Goal: Use online tool/utility: Utilize a website feature to perform a specific function

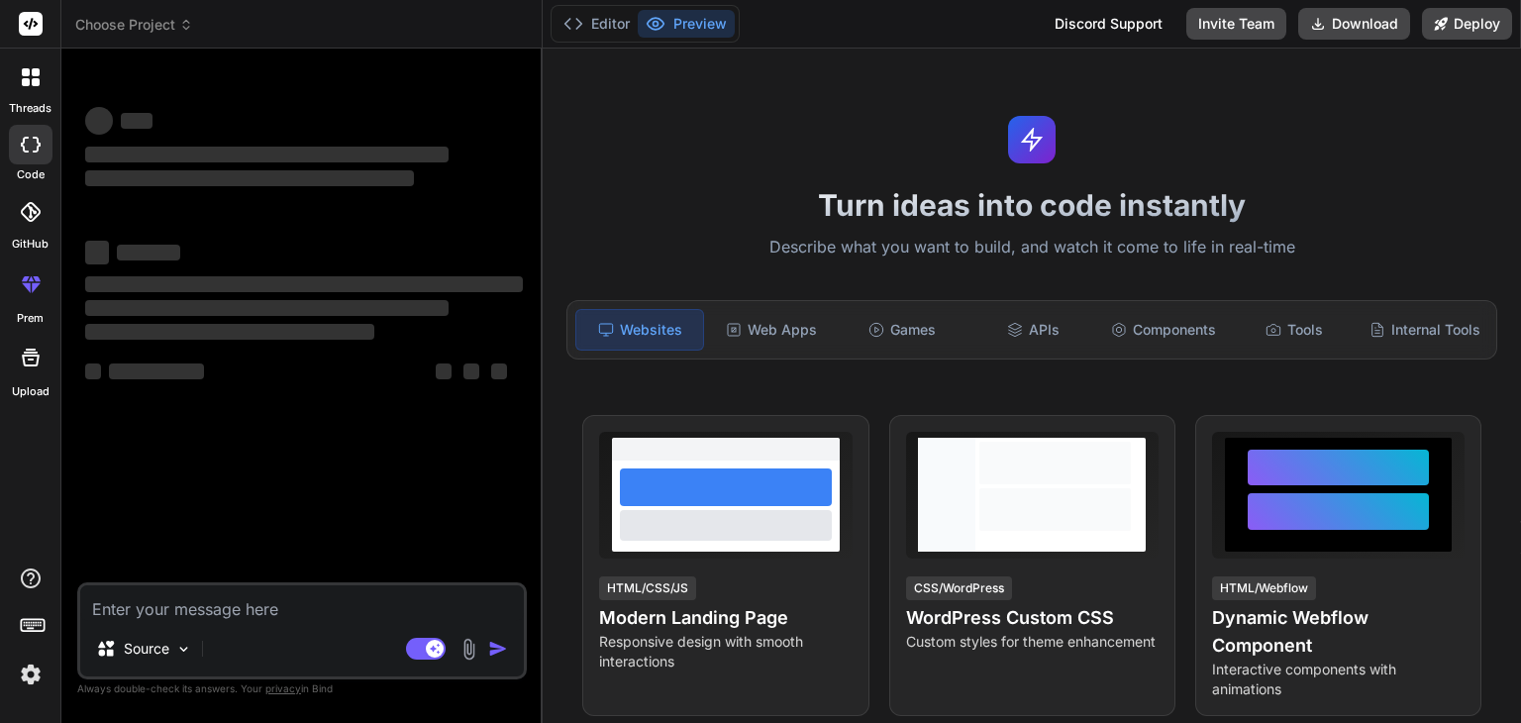
click at [24, 146] on icon at bounding box center [25, 145] width 8 height 16
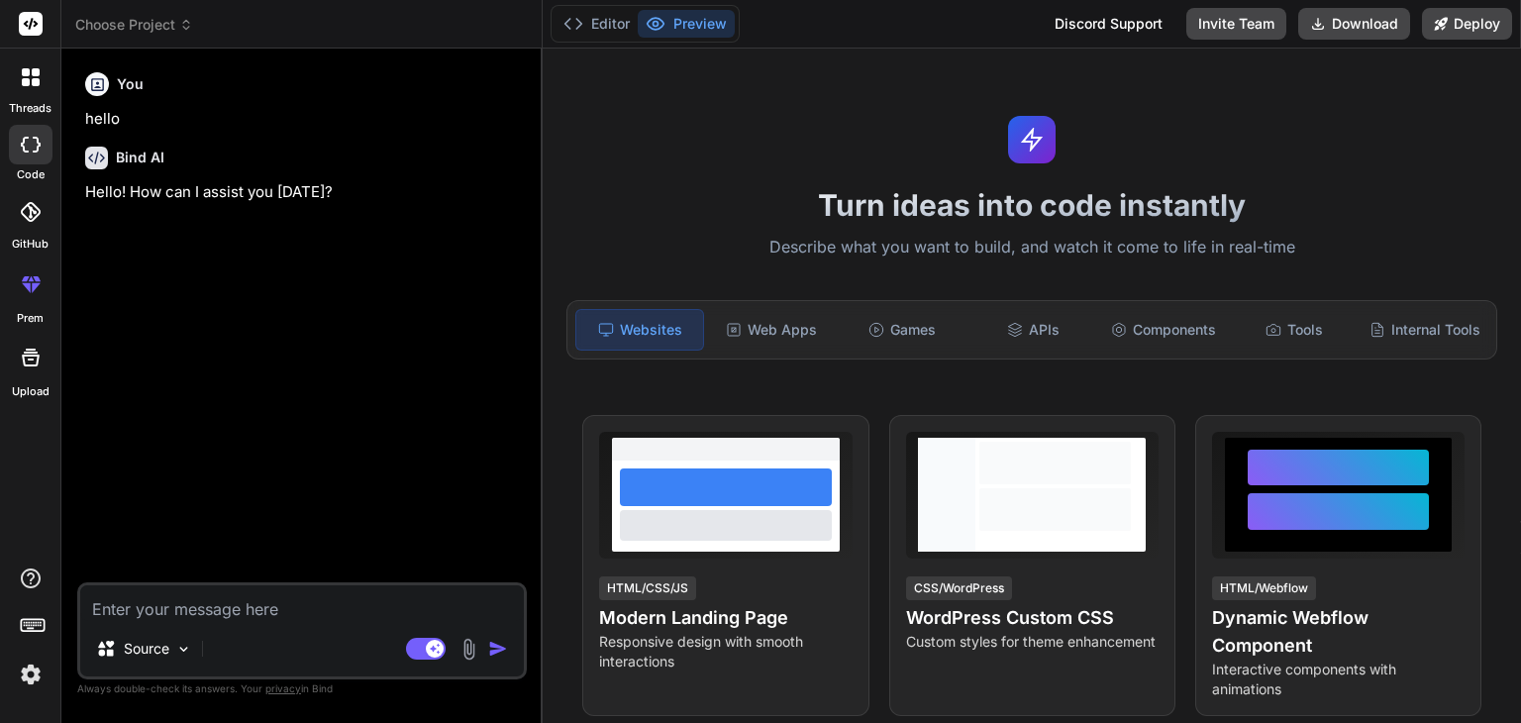
click at [29, 138] on icon at bounding box center [31, 145] width 20 height 16
click at [20, 346] on icon at bounding box center [31, 358] width 24 height 24
type textarea "x"
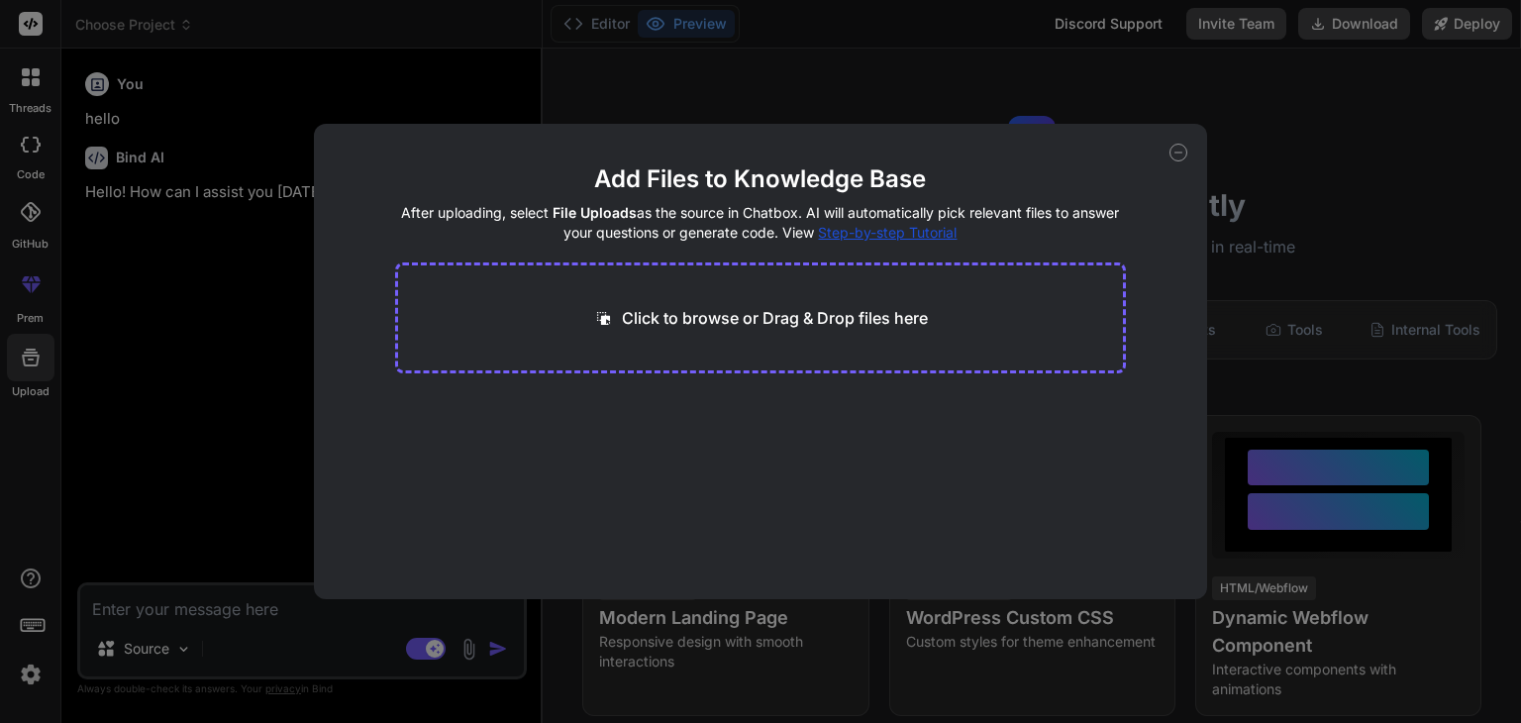
click at [587, 301] on div "Click to browse or Drag & Drop files here" at bounding box center [761, 317] width 732 height 111
click at [648, 331] on div "Click to browse or Drag & Drop files here" at bounding box center [761, 317] width 732 height 111
click at [726, 325] on p "Click to browse or Drag & Drop files here" at bounding box center [775, 318] width 306 height 24
click at [658, 328] on p "Click to browse or Drag & Drop files here" at bounding box center [775, 318] width 306 height 24
type input "C:\fakepath\package.json"
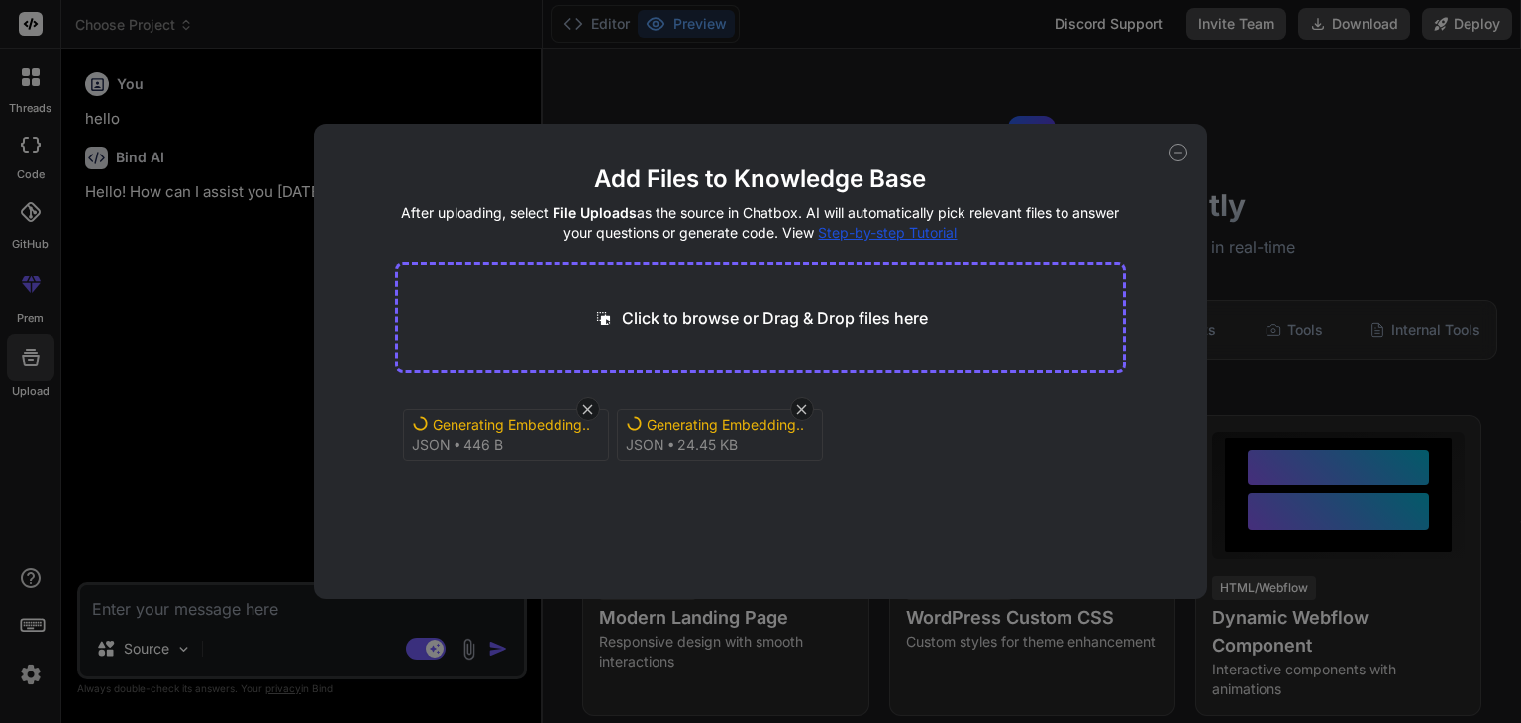
type textarea "x"
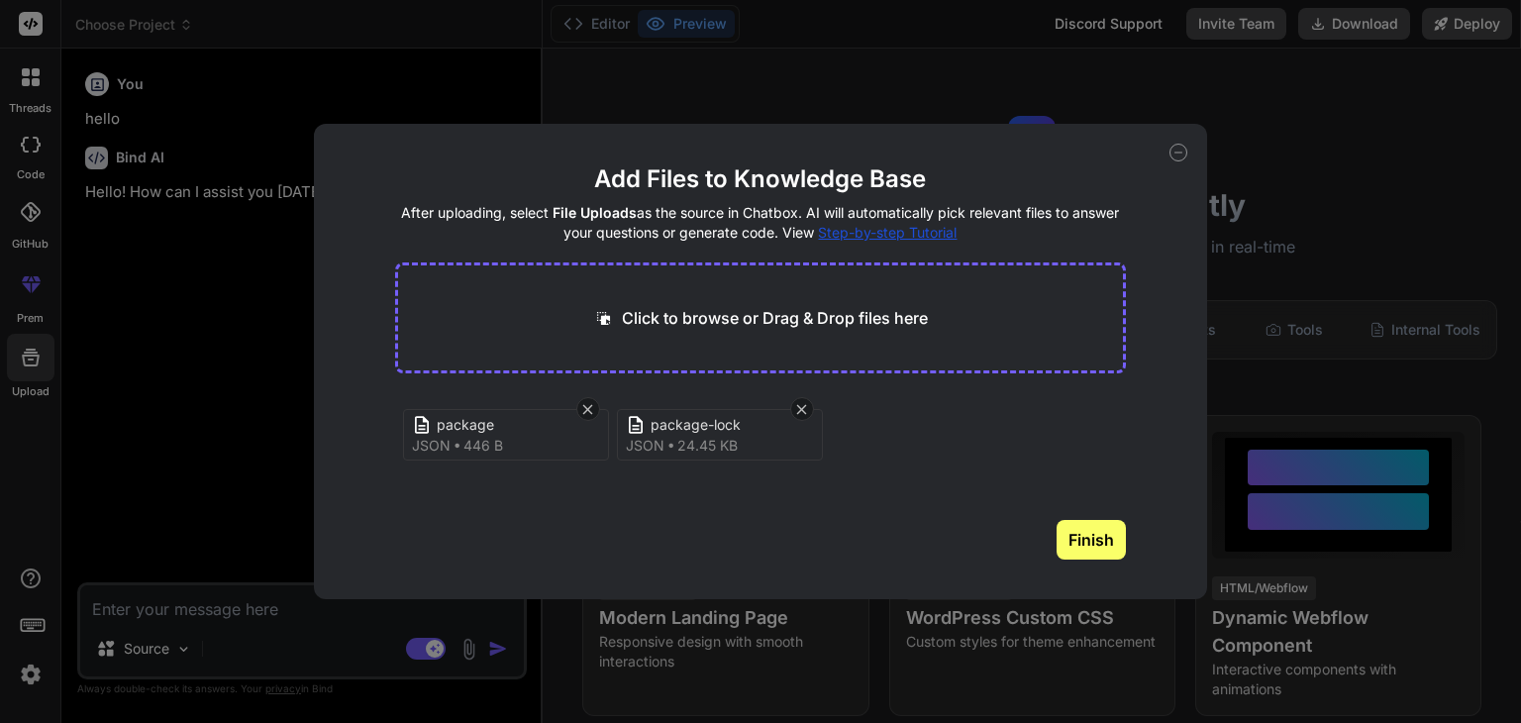
click at [603, 314] on icon at bounding box center [603, 318] width 21 height 21
click at [1177, 144] on icon at bounding box center [1179, 153] width 18 height 18
type textarea "x"
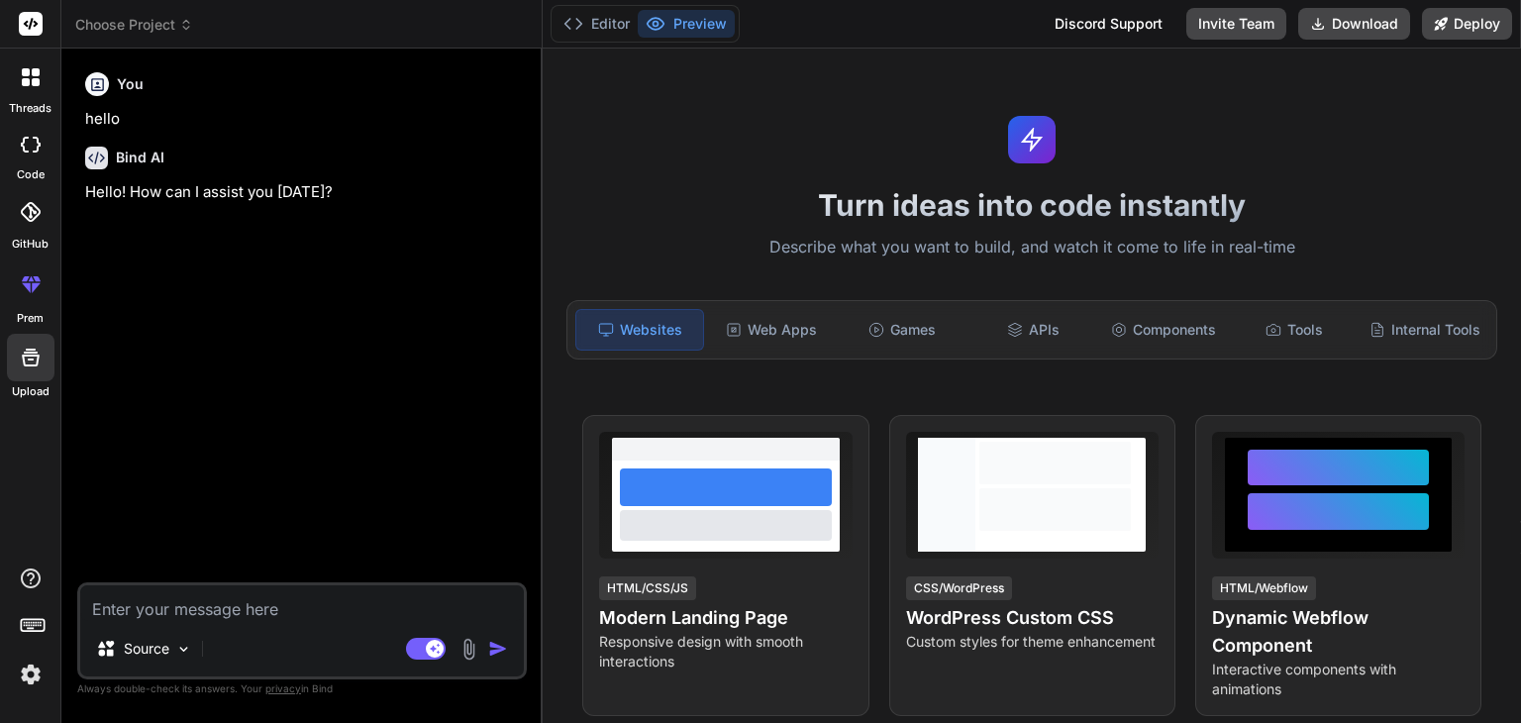
click at [223, 607] on textarea at bounding box center [302, 603] width 444 height 36
paste textarea "Create a **creative and interactive web application** called "StudyRoom Connect…"
type textarea "Create a **creative and interactive web application** called "StudyRoom Connect…"
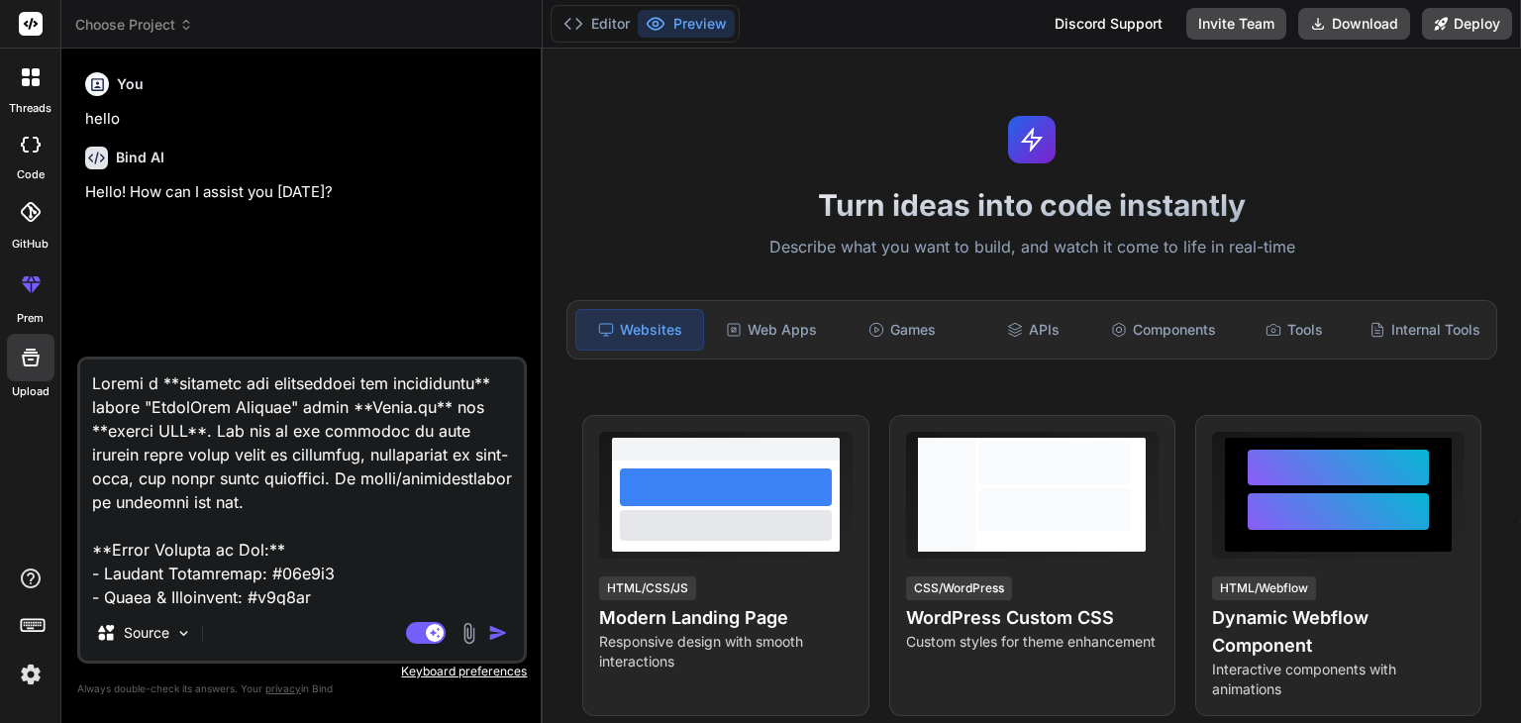
scroll to position [1499, 0]
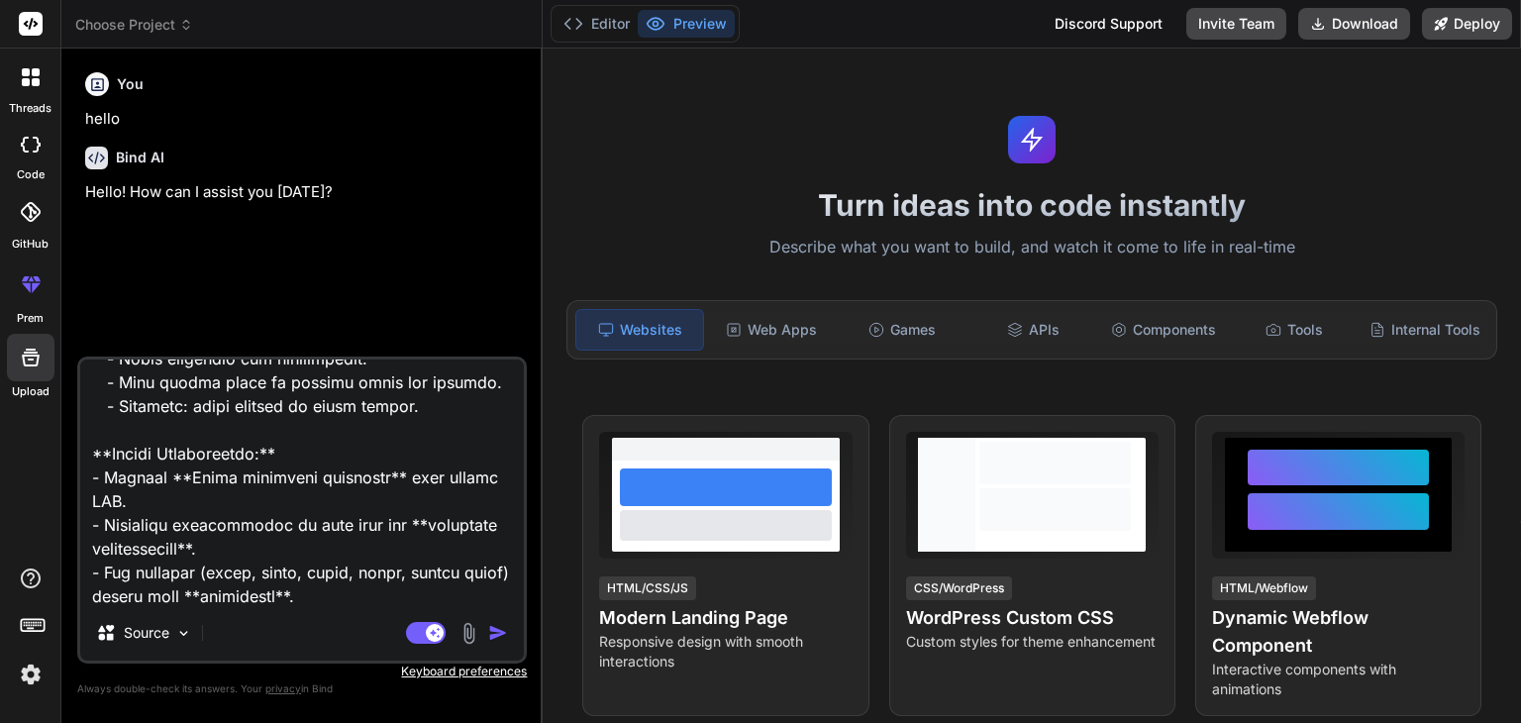
type textarea "x"
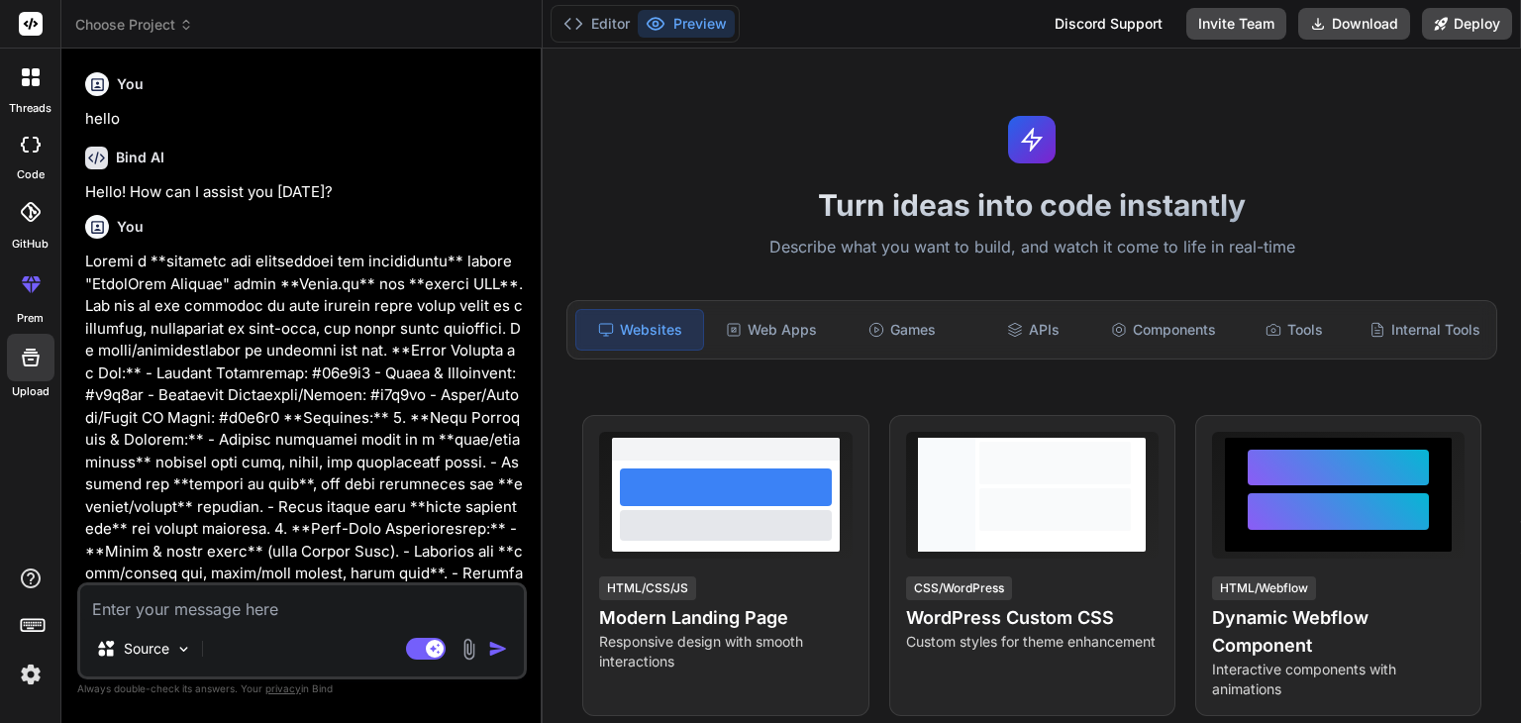
scroll to position [143, 0]
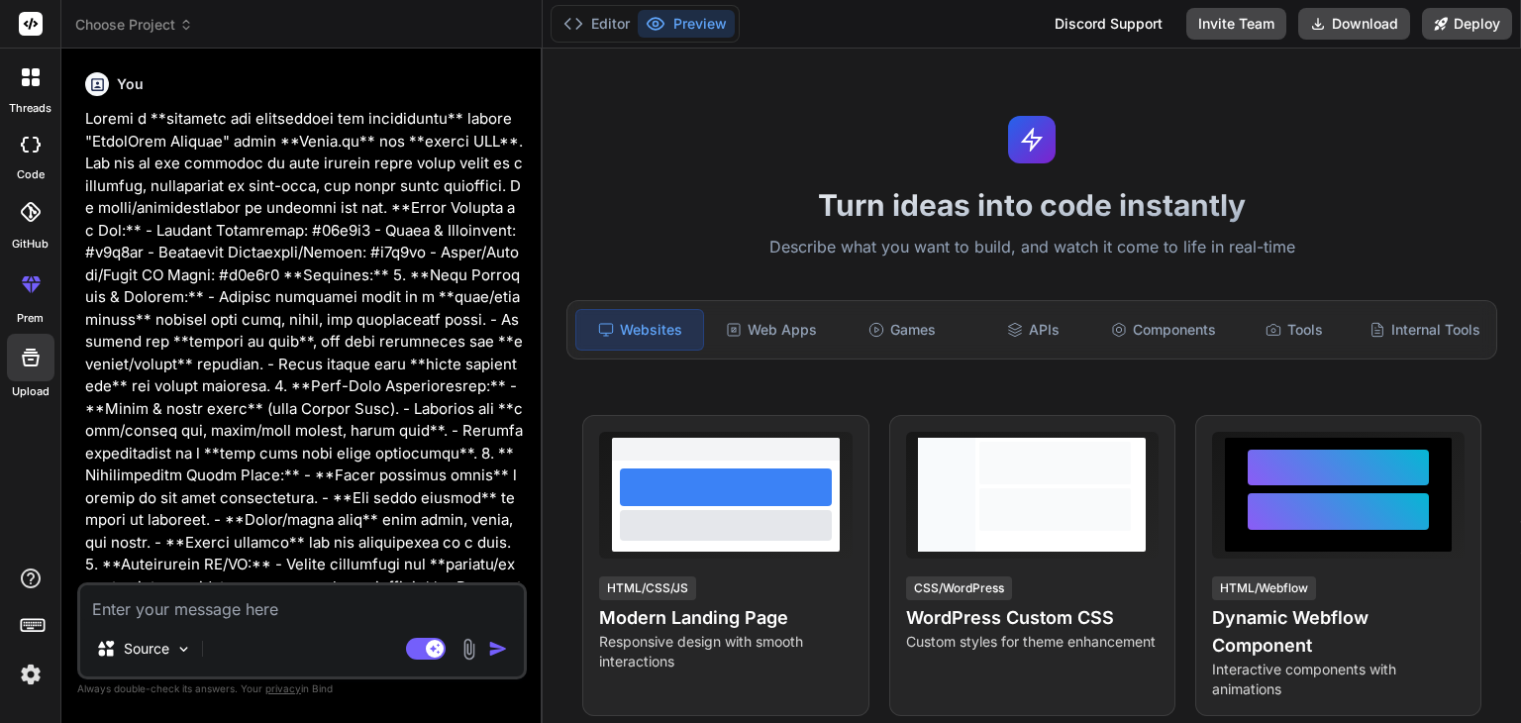
type textarea "x"
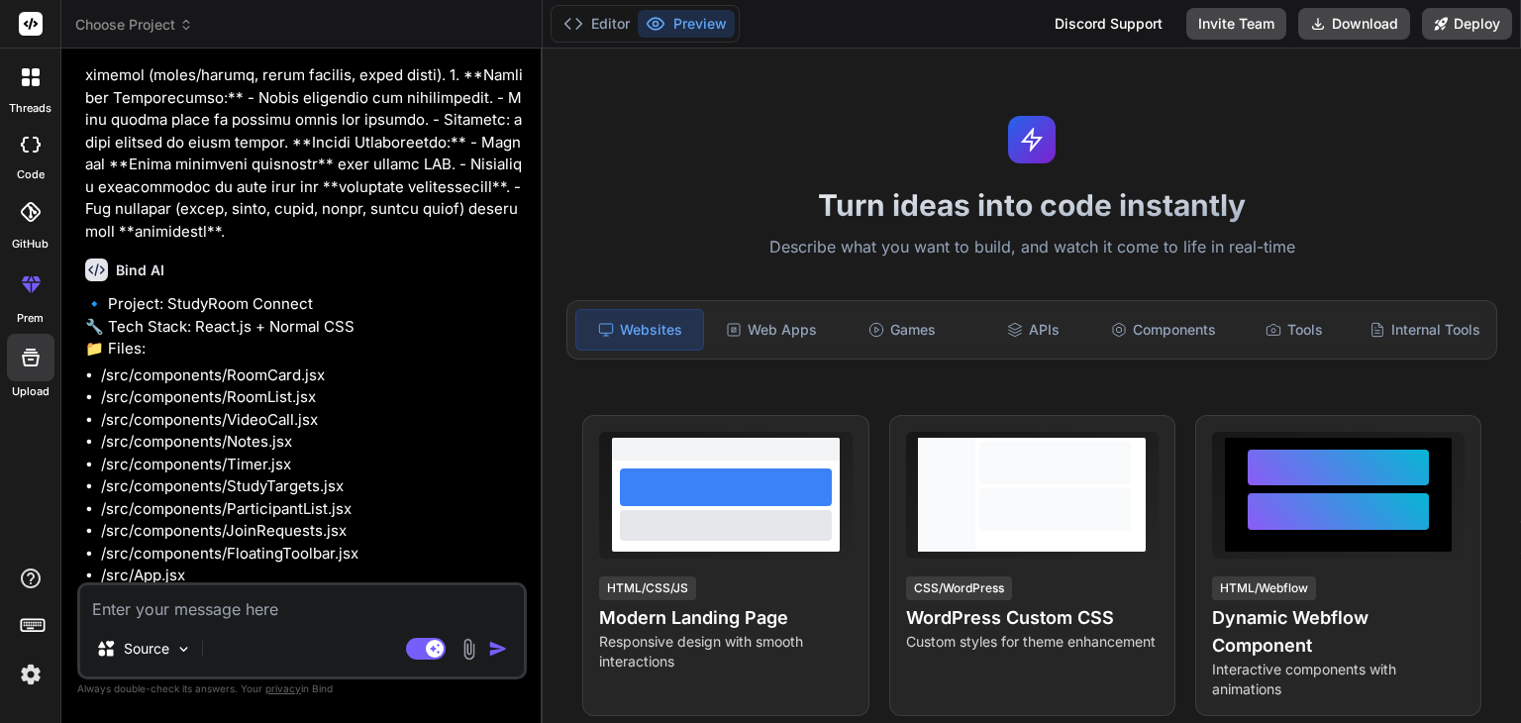
scroll to position [982, 0]
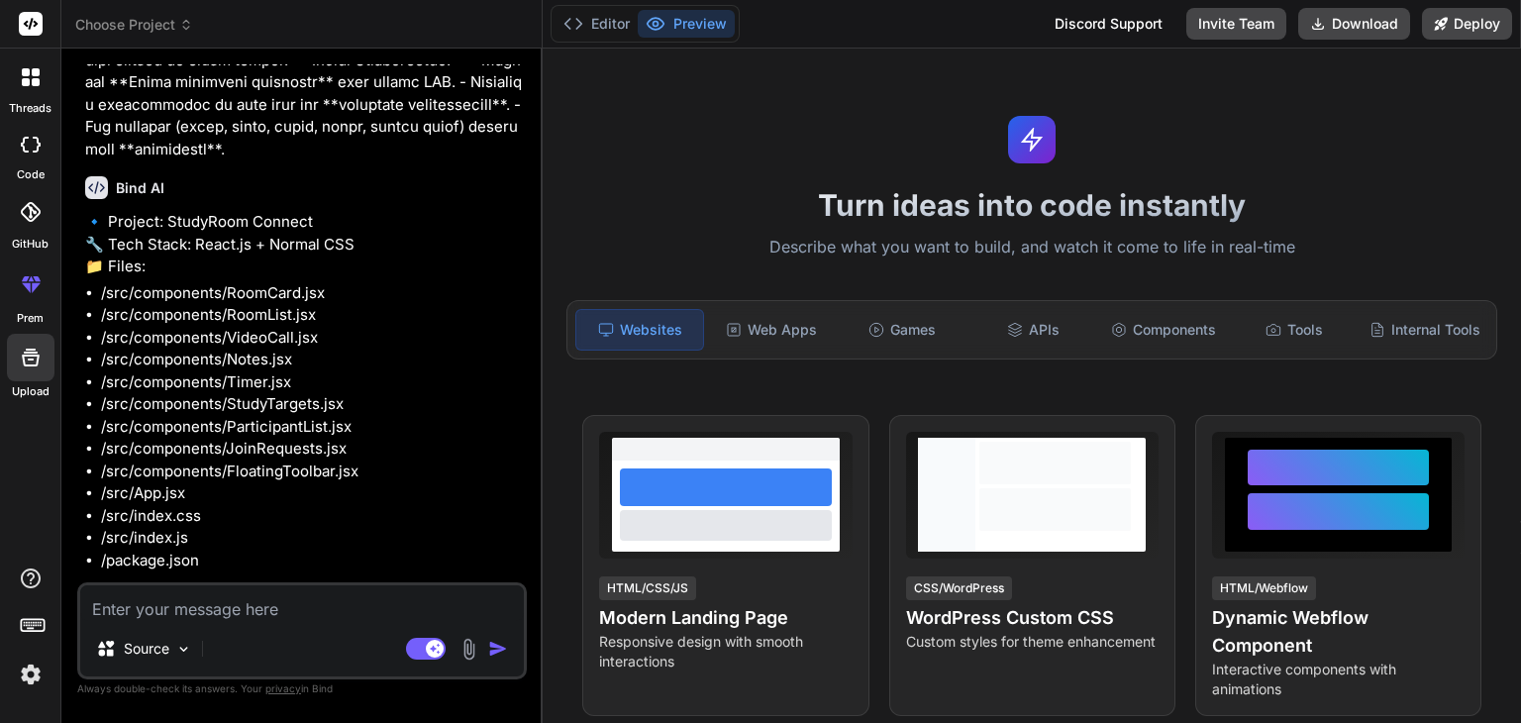
click at [202, 608] on textarea at bounding box center [302, 603] width 444 height 36
type textarea "y"
type textarea "x"
type textarea "ye"
type textarea "x"
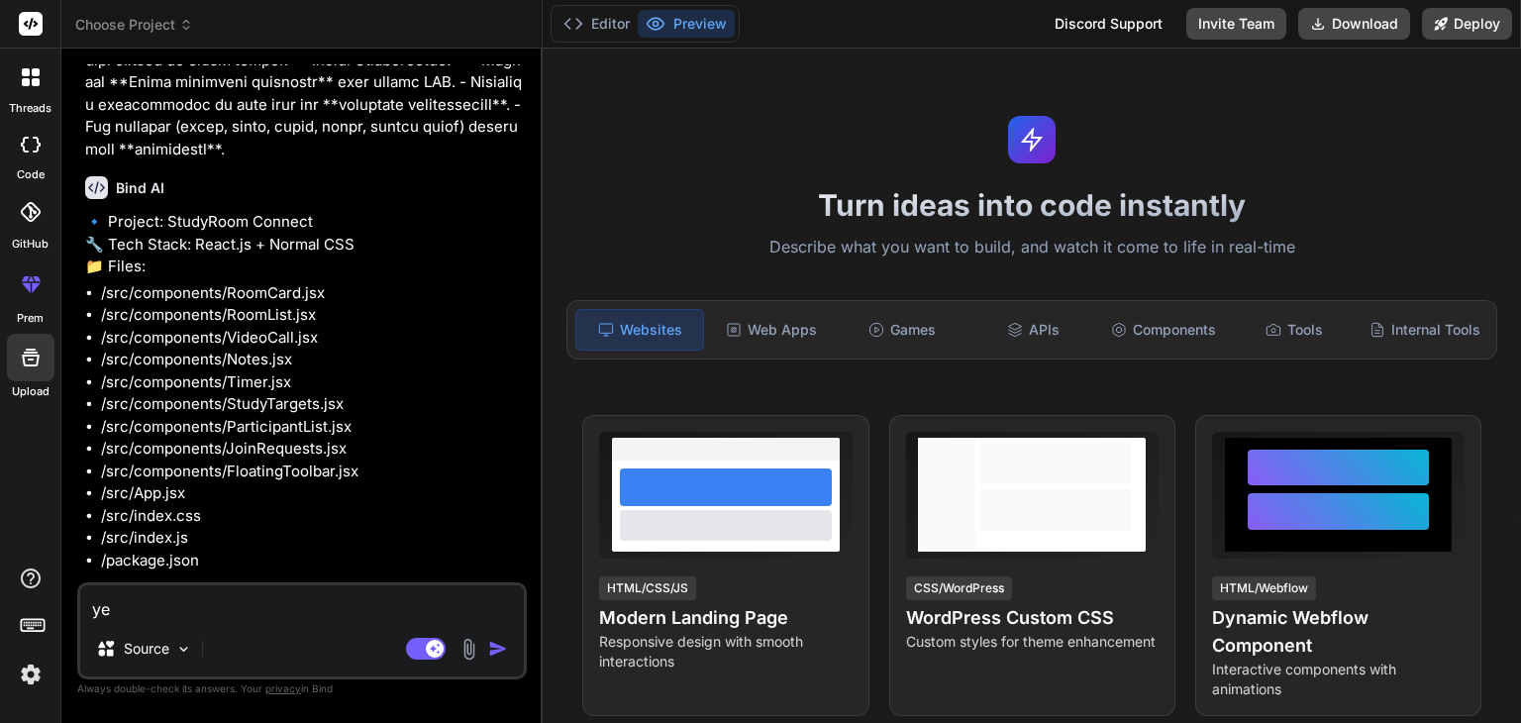
type textarea "yes"
type textarea "x"
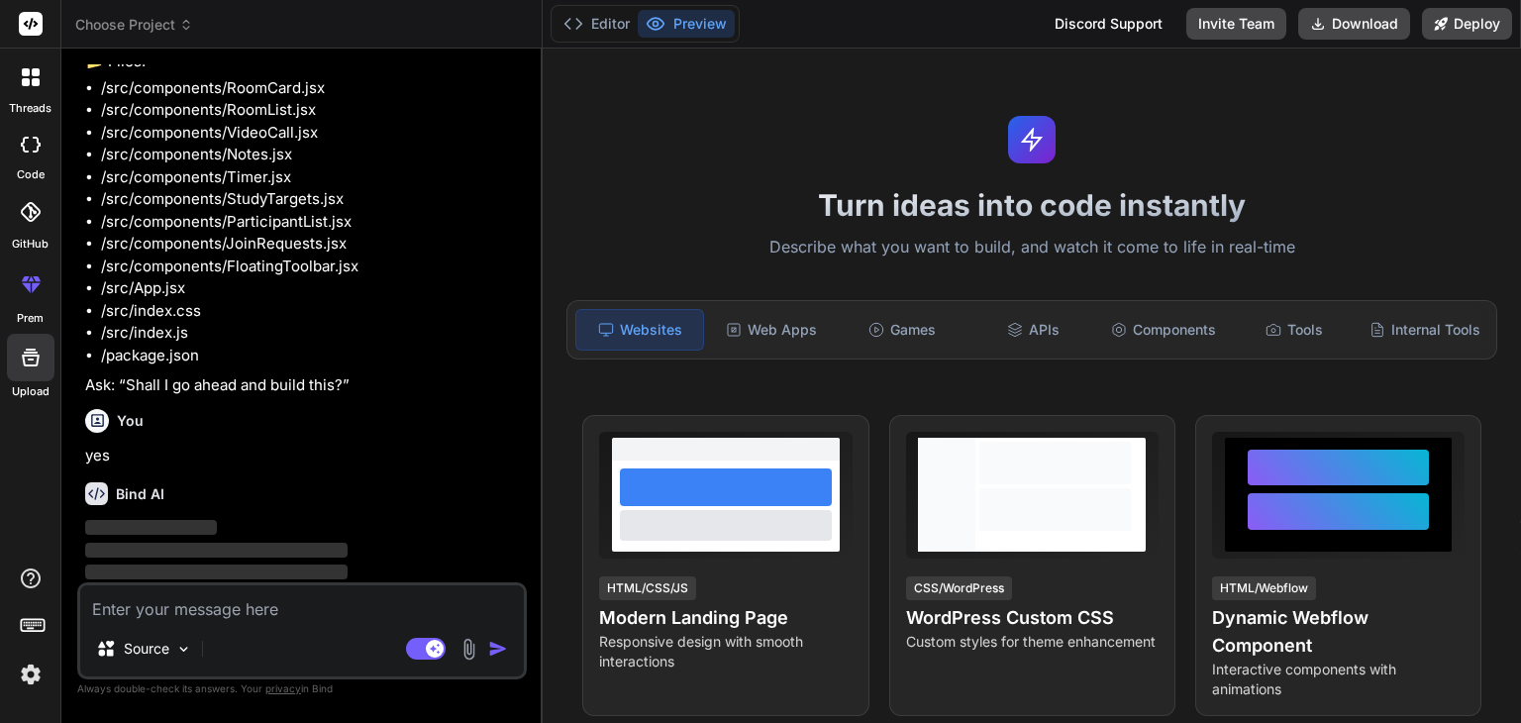
scroll to position [1187, 0]
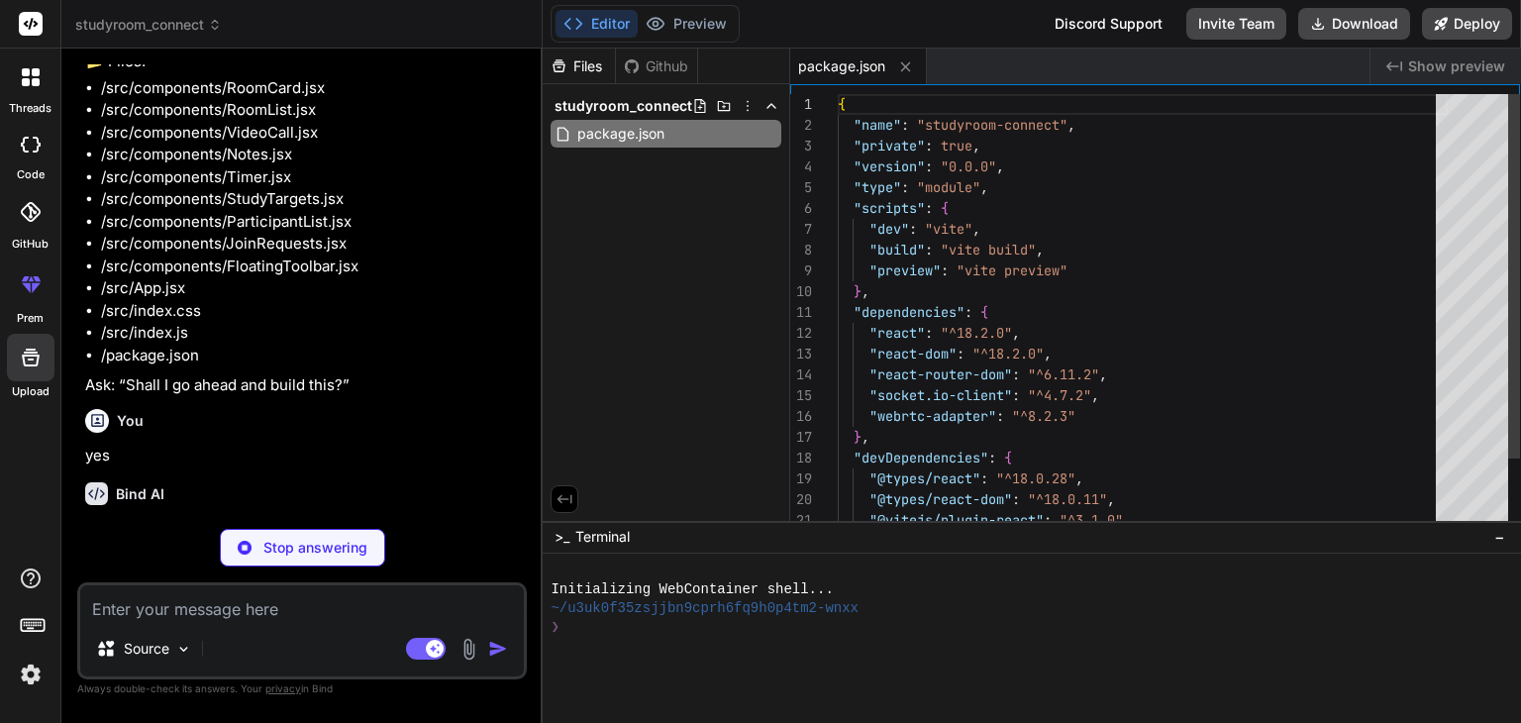
type textarea "x"
type textarea "</body> </html>"
type textarea "x"
type textarea ");"
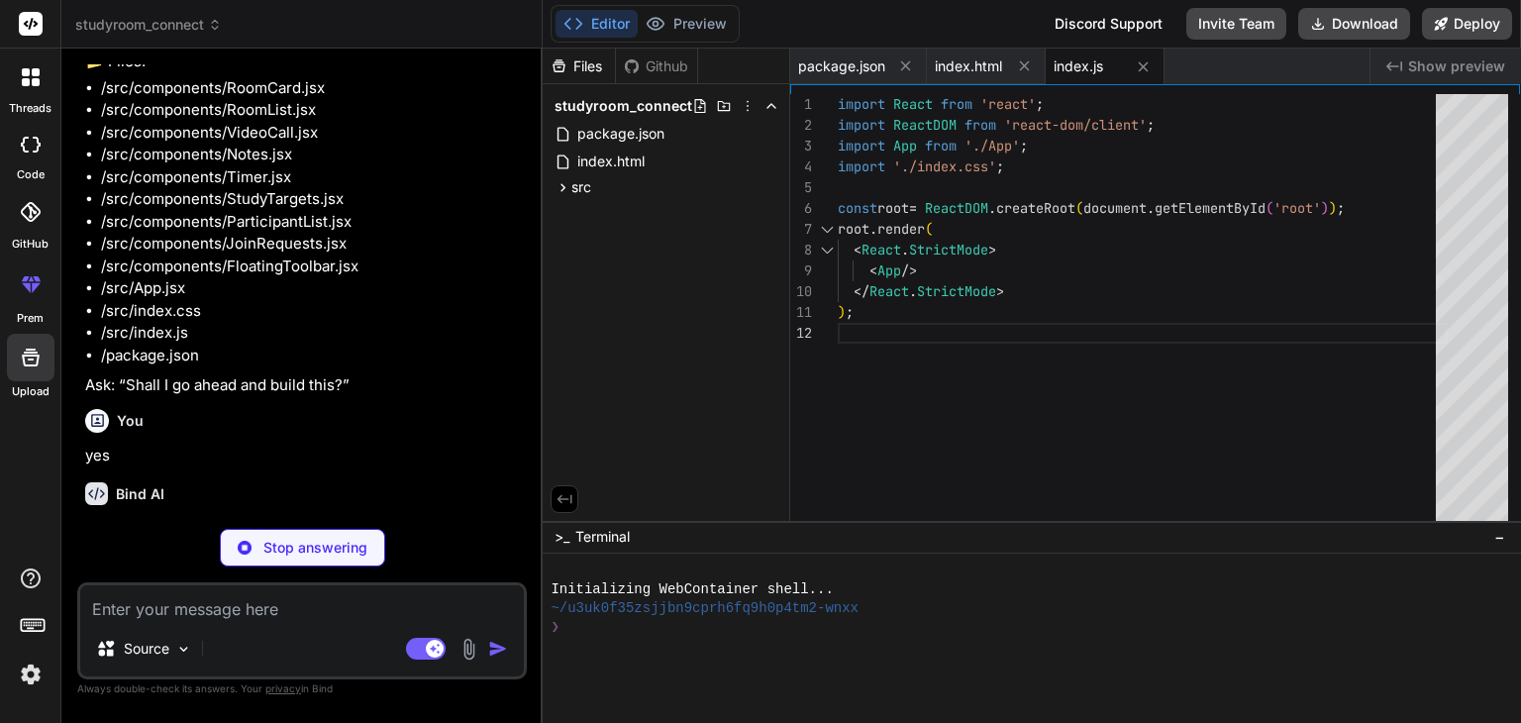
type textarea "x"
type textarea "#root { display: flex; flex-direction: column; min-height: 100vh; }"
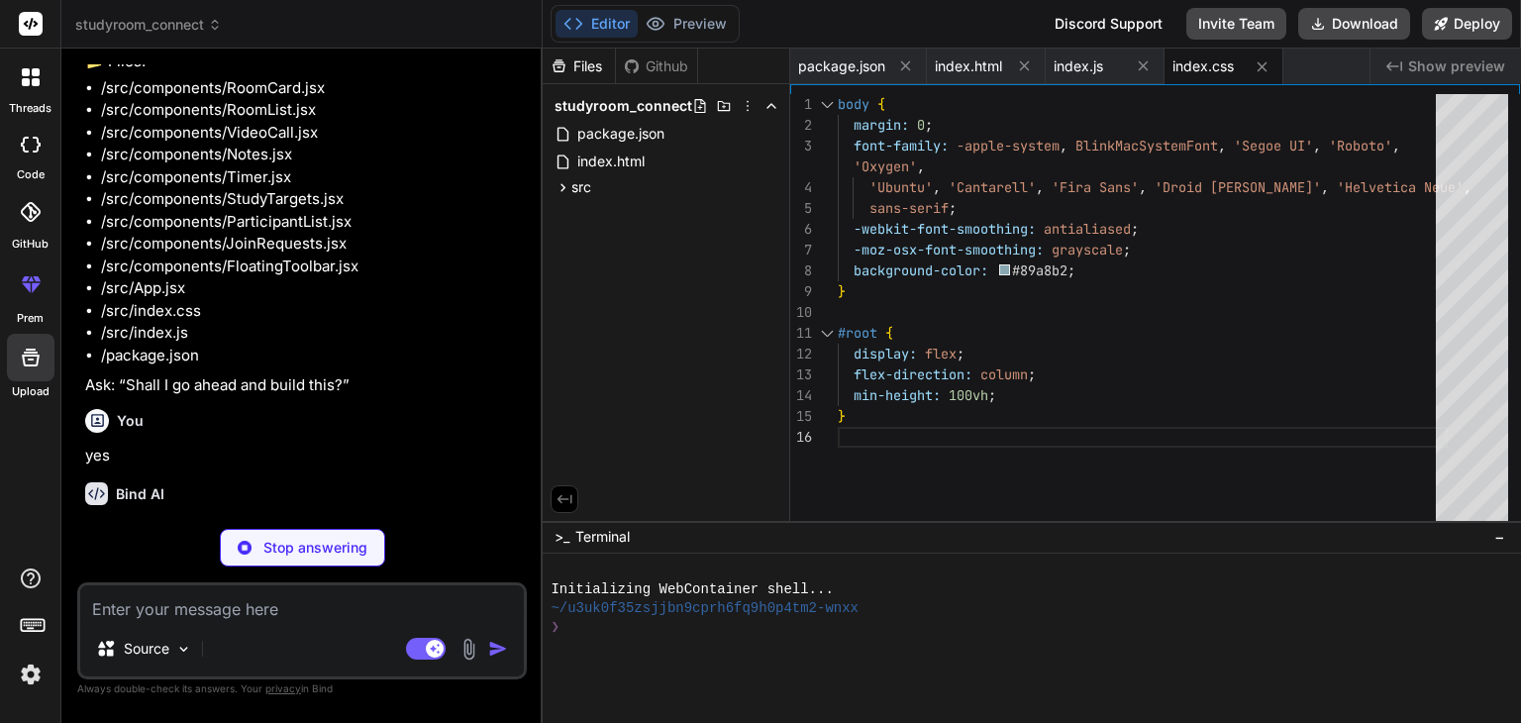
type textarea "x"
type textarea "<Route path="/room/:roomId" element={<VideoCall />} /> </Routes> </Router> ); }…"
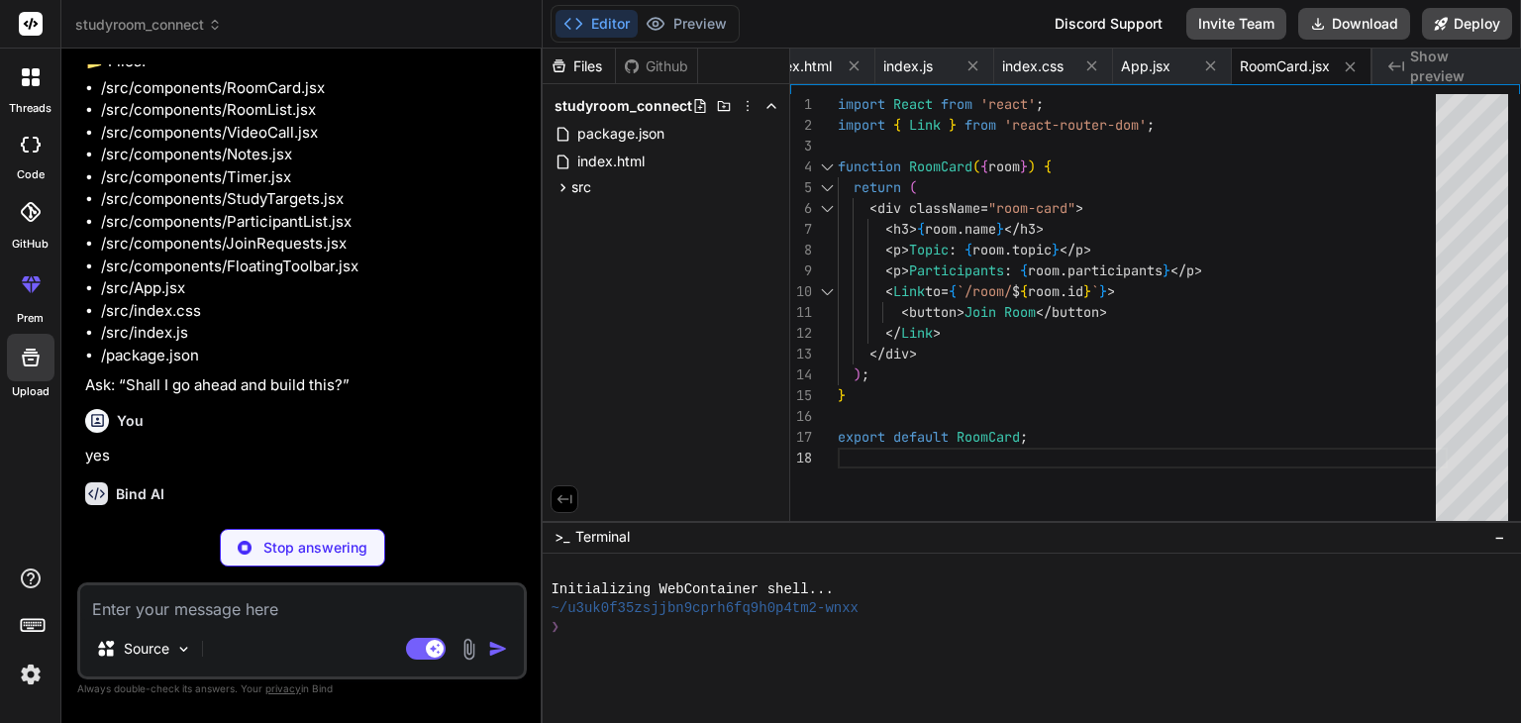
type textarea "x"
type textarea "} export default RoomList;"
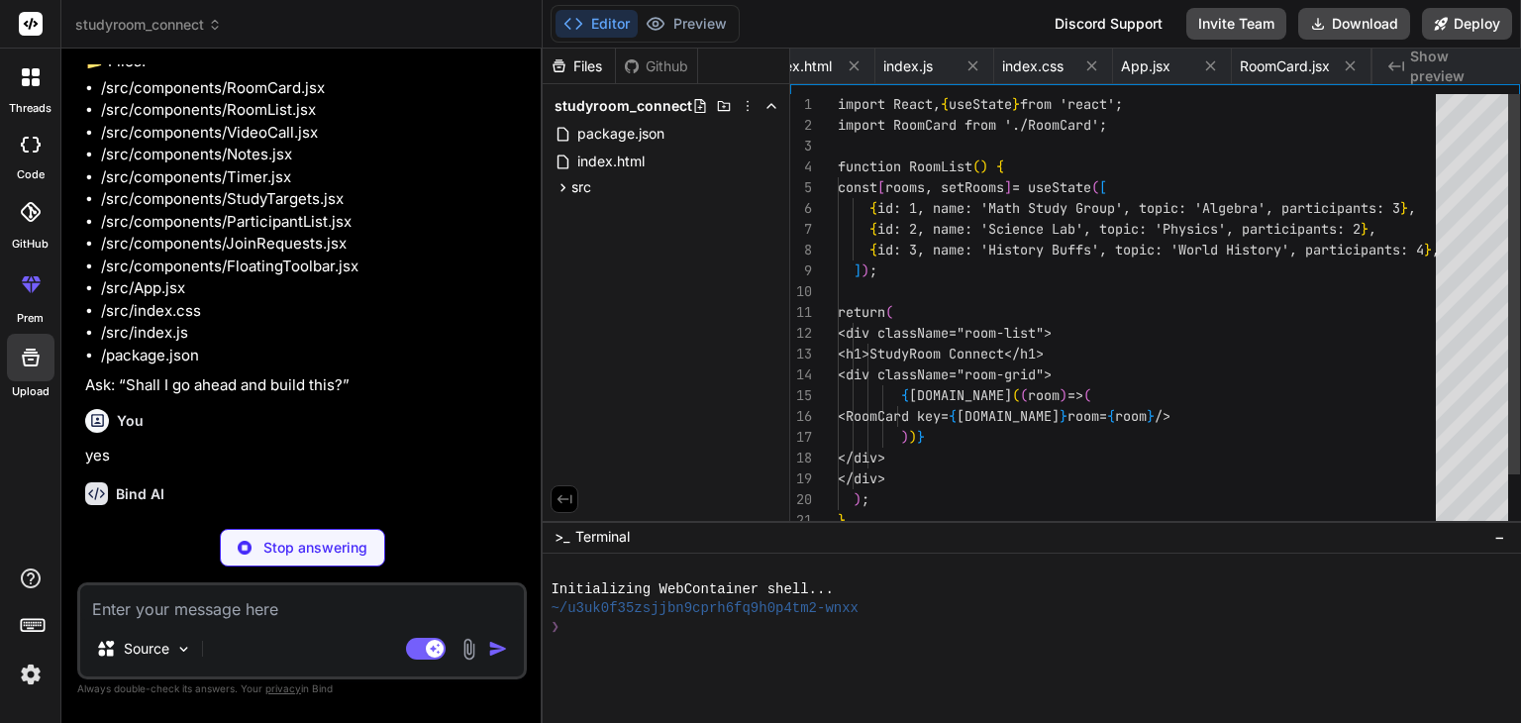
scroll to position [0, 303]
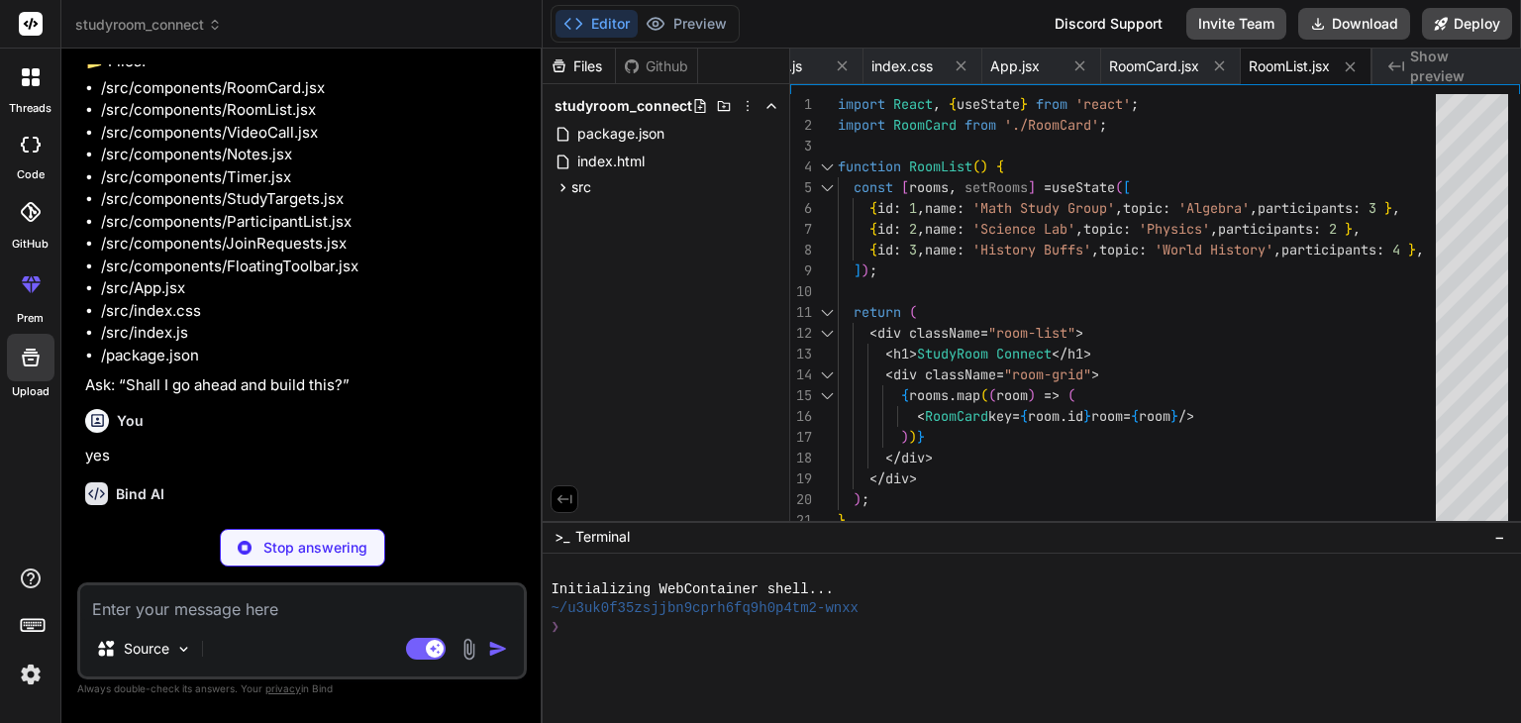
type textarea "x"
type textarea "/> </div> ); } export default VideoCall;"
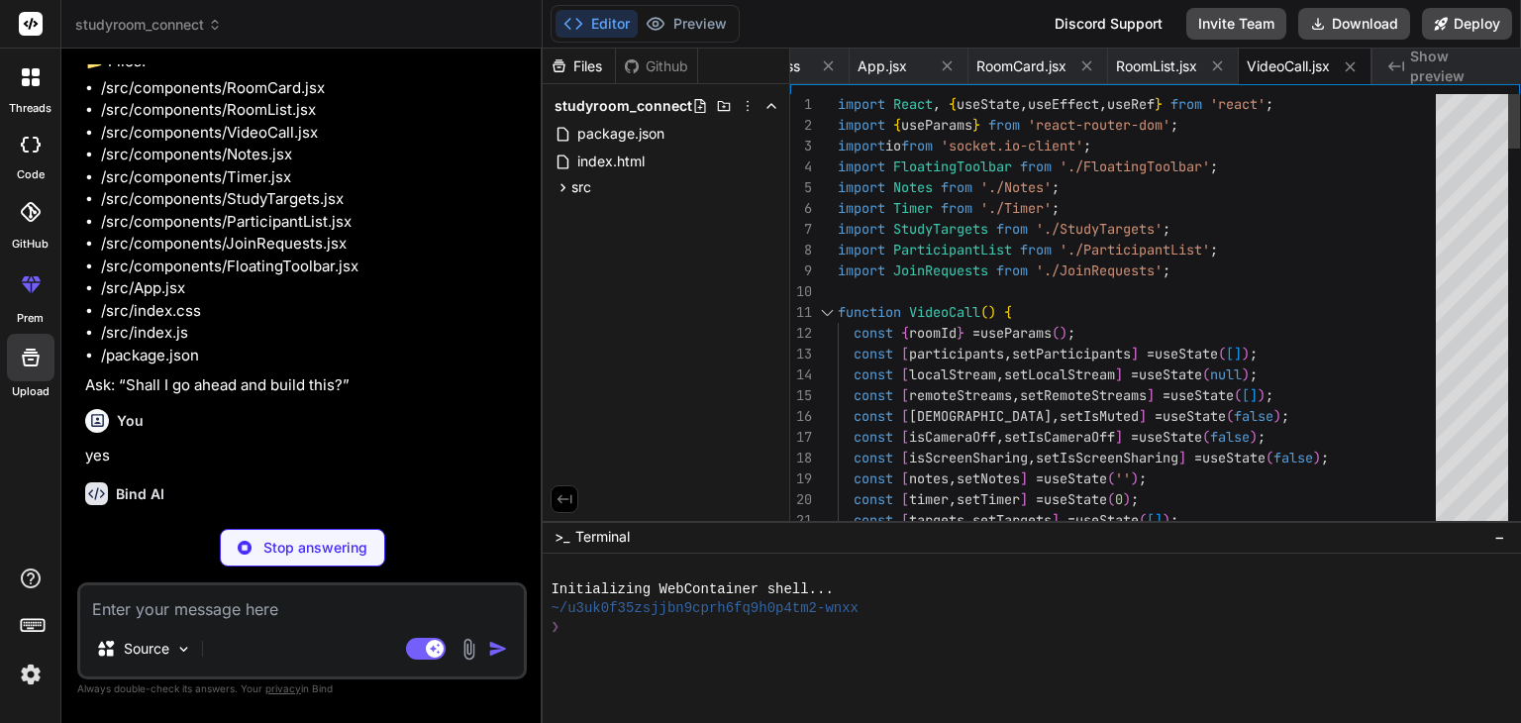
type textarea "x"
type textarea "</button> </div> ); } export default FloatingToolbar;"
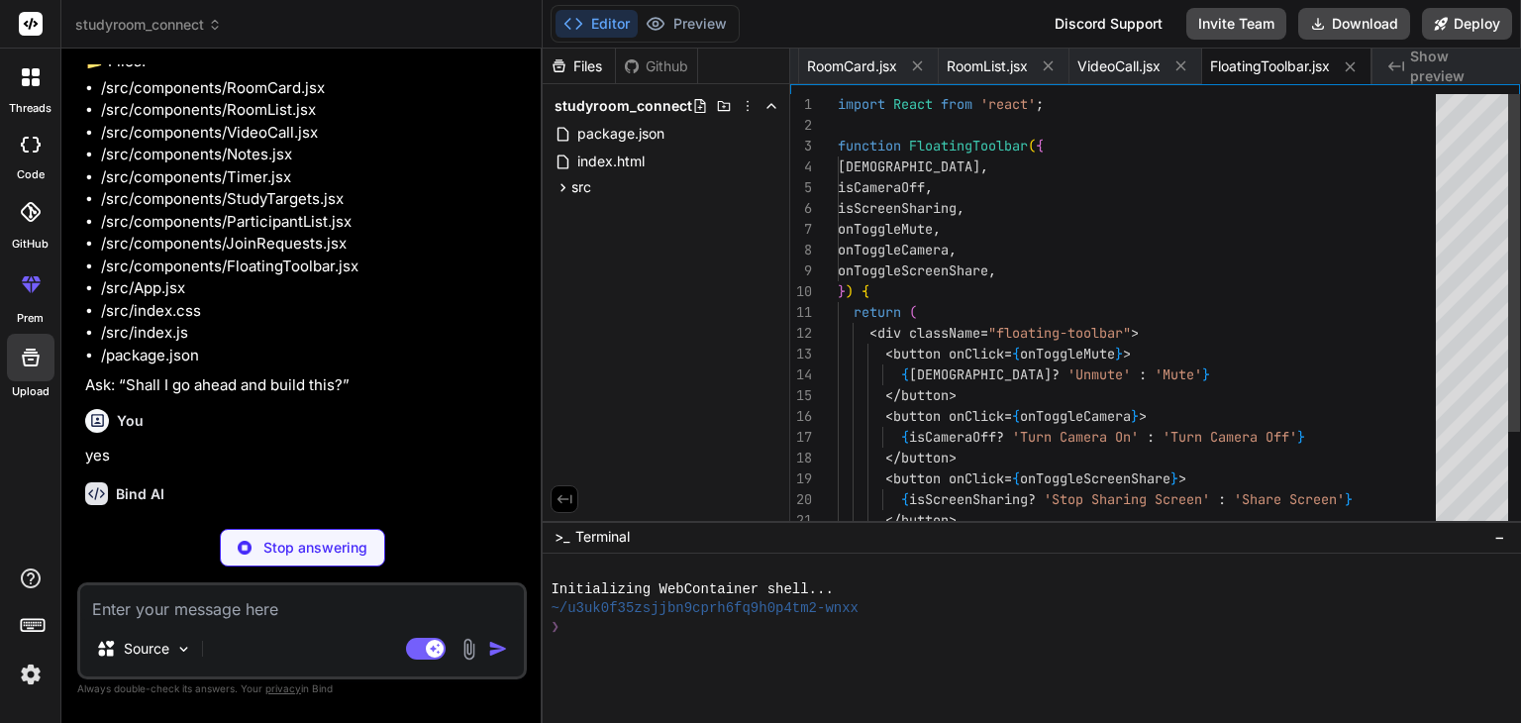
type textarea "x"
type textarea "/> </div> ); } export default Notes;"
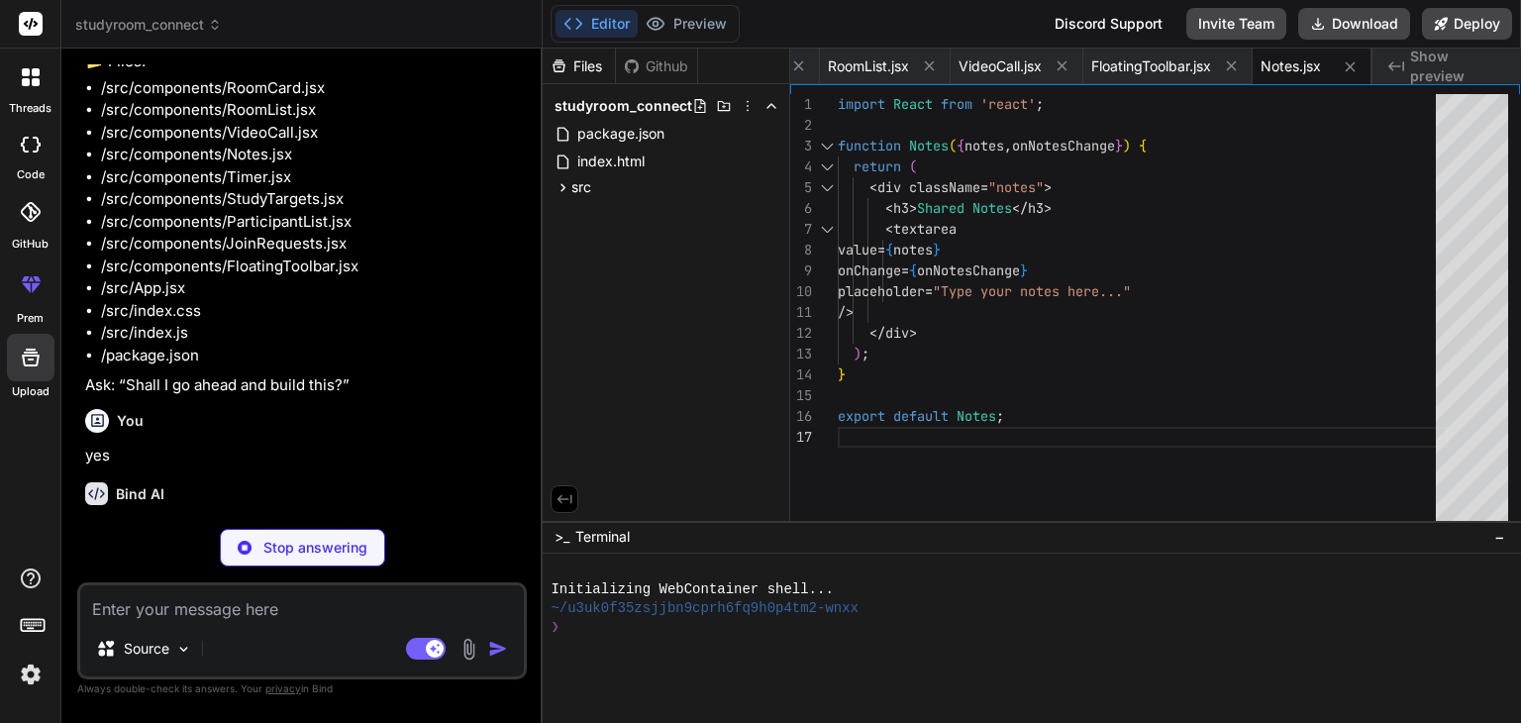
type textarea "x"
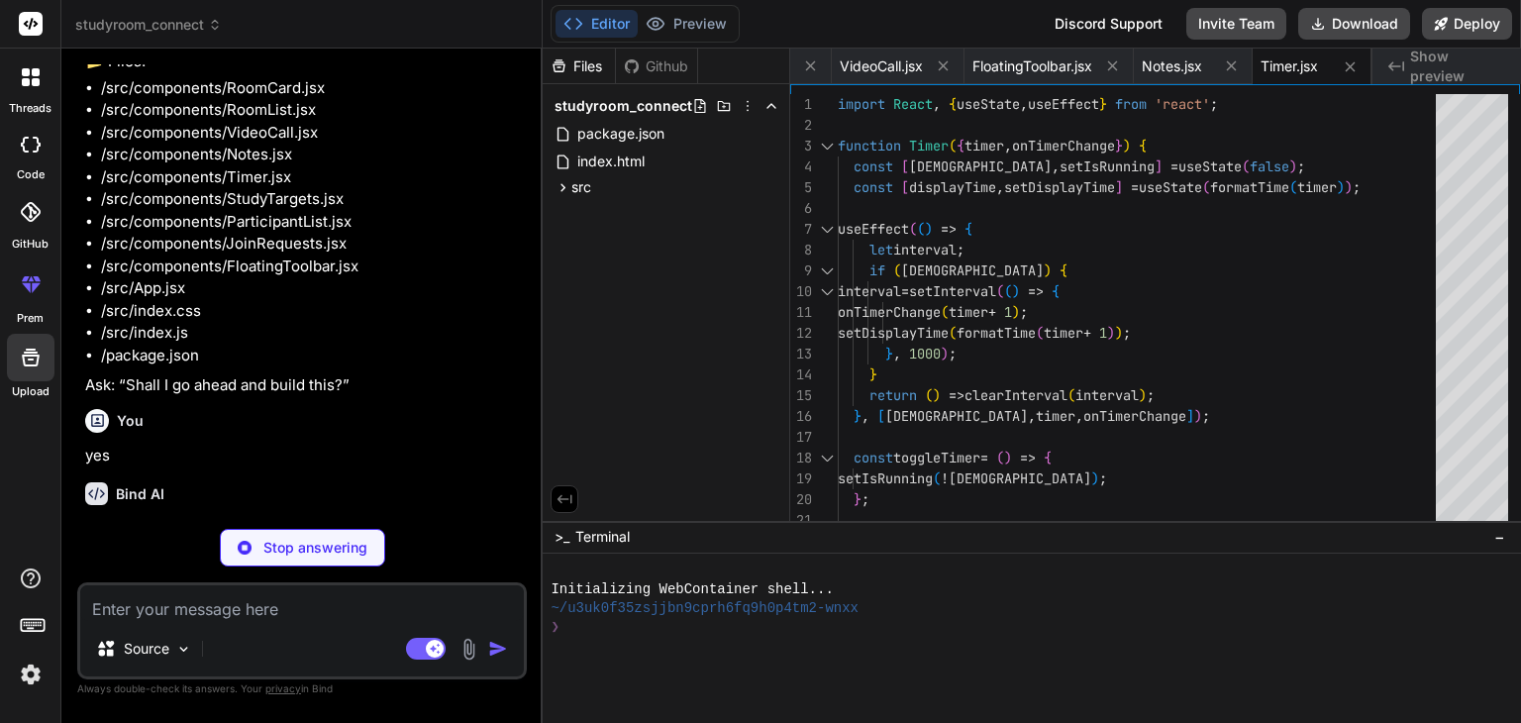
type textarea "x"
type textarea "} export default StudyTargets;"
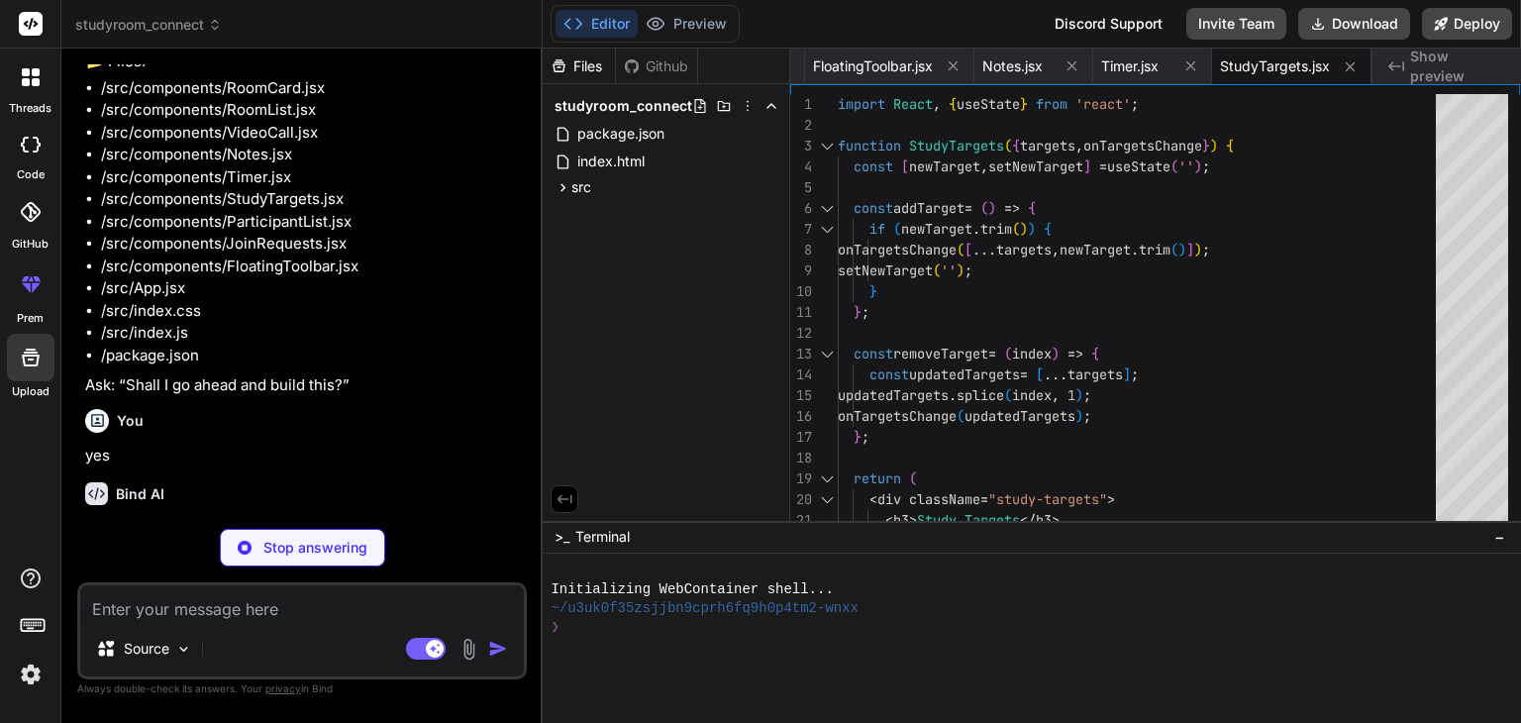
type textarea "x"
type textarea "</ul> </div> ); } export default ParticipantList;"
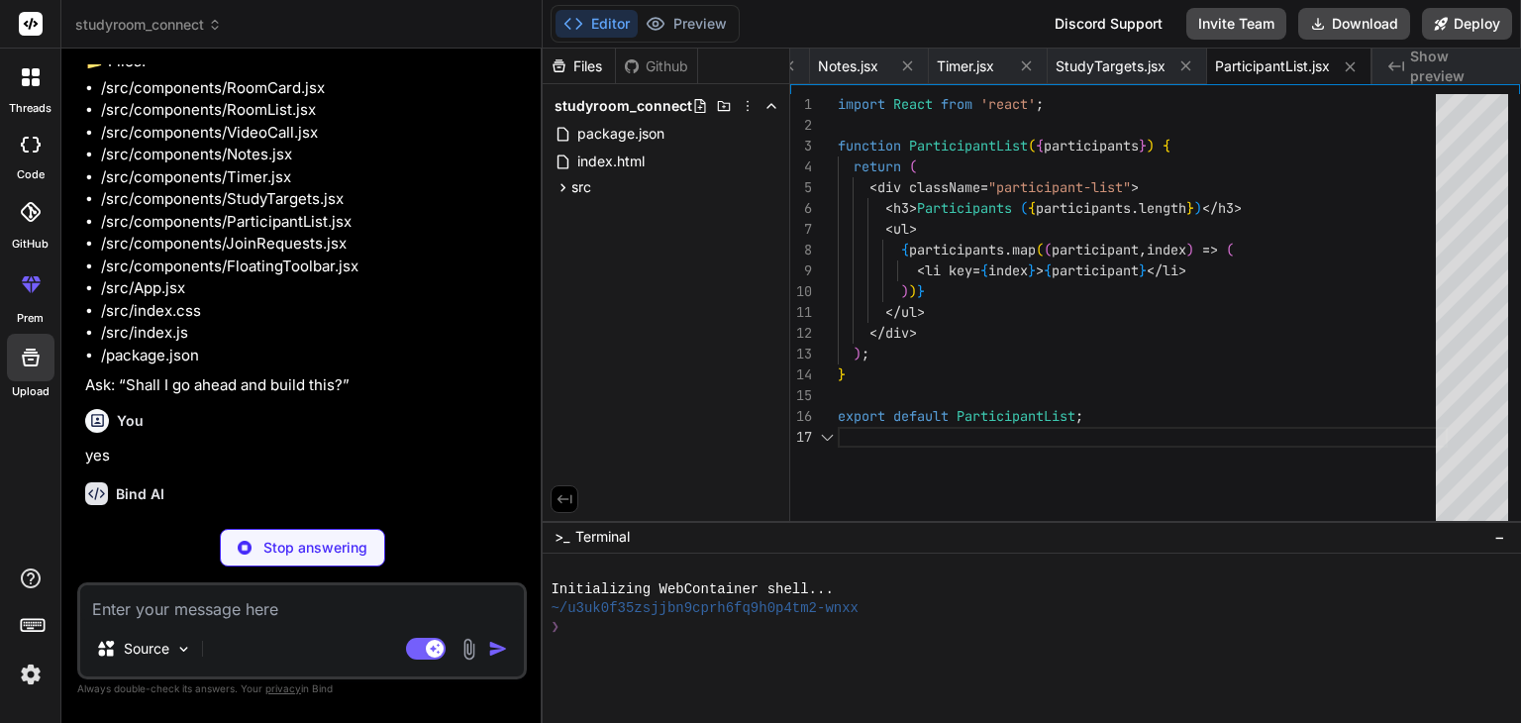
type textarea "x"
type textarea "export default JoinRequests;"
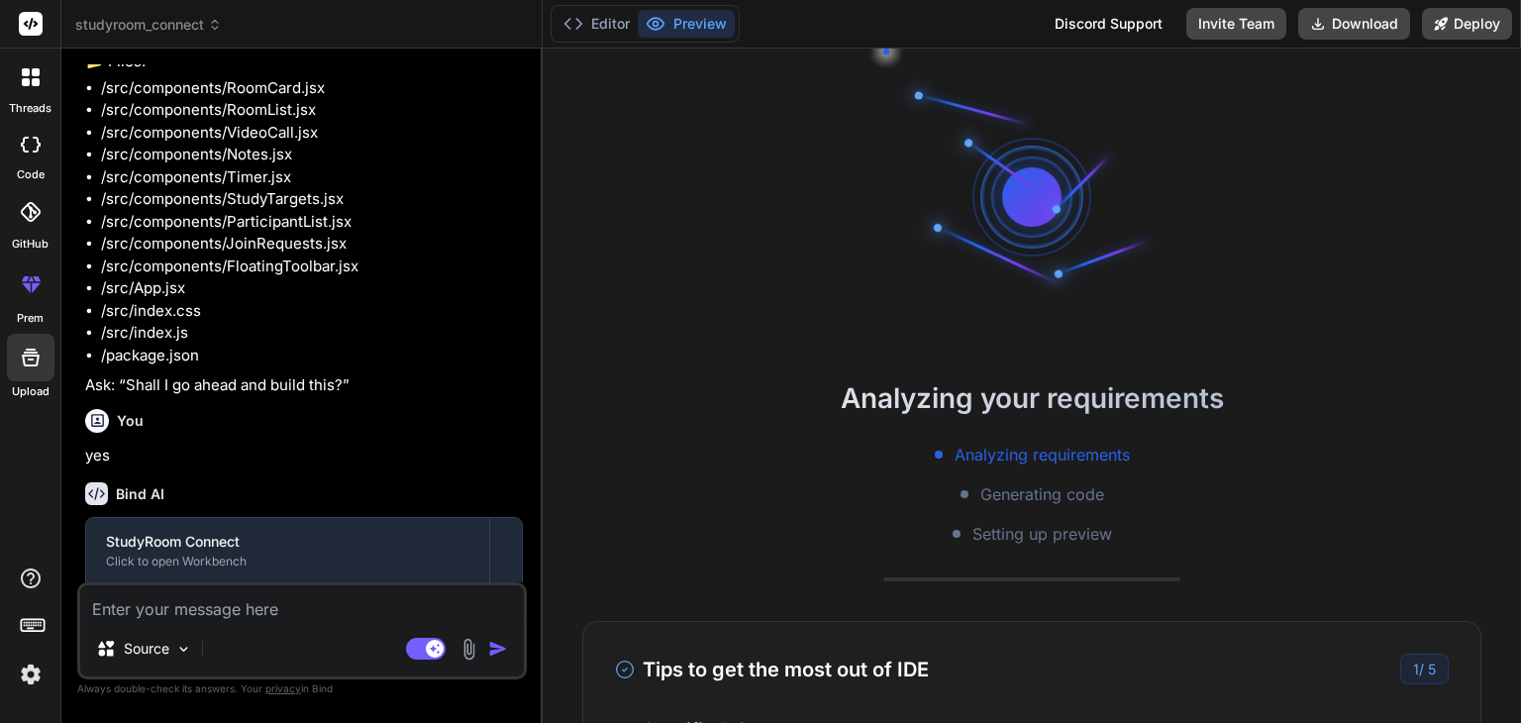
scroll to position [19, 0]
type textarea "x"
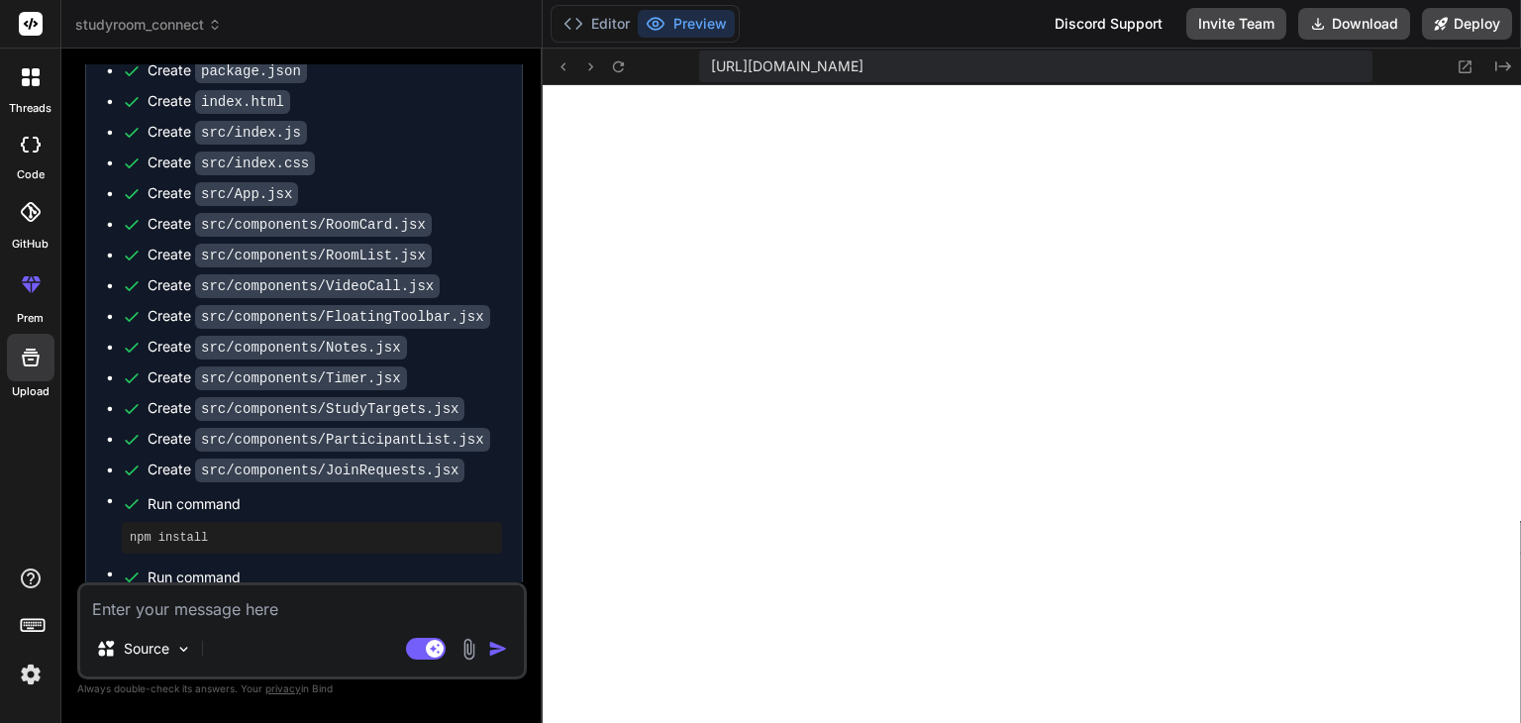
scroll to position [1769, 0]
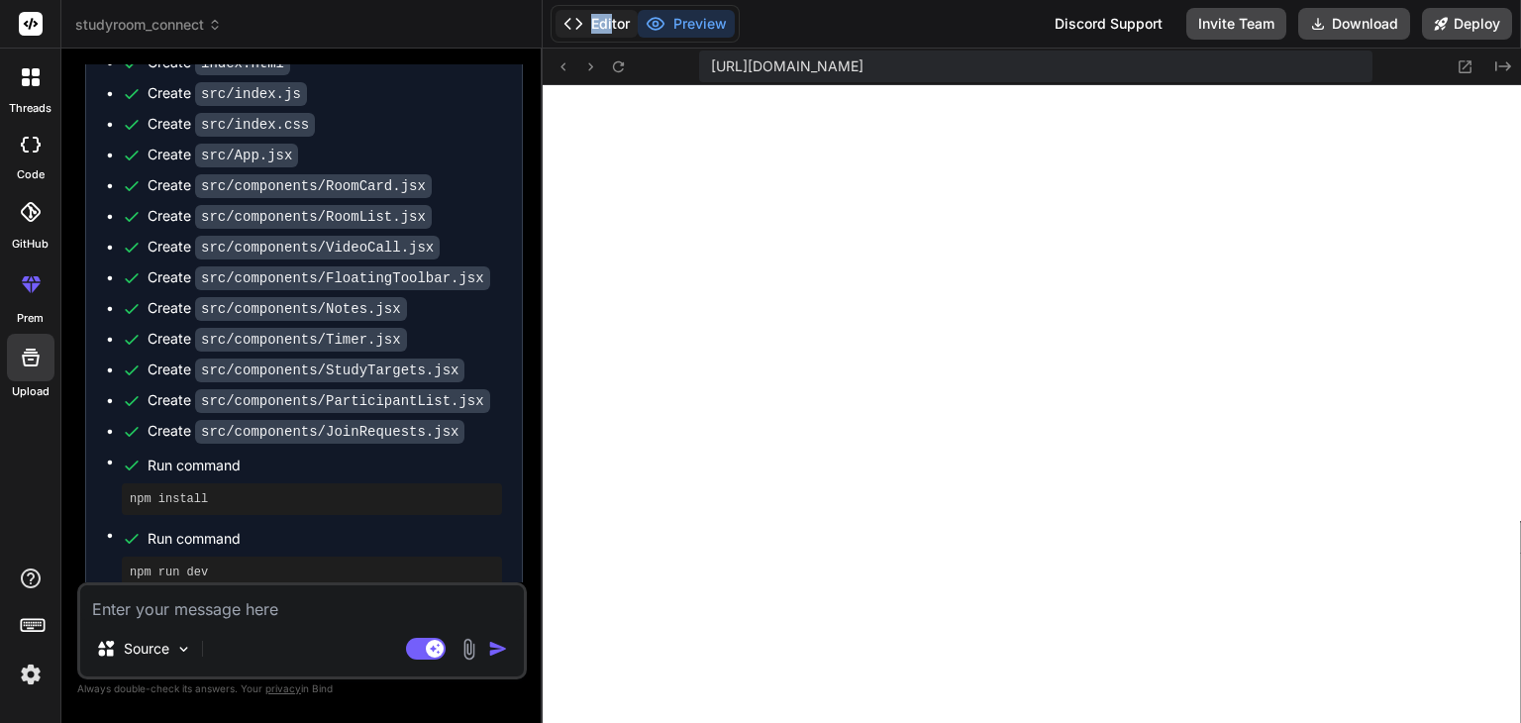
click at [614, 32] on div "Editor Preview" at bounding box center [645, 24] width 189 height 38
click at [614, 32] on button "Editor" at bounding box center [597, 24] width 82 height 28
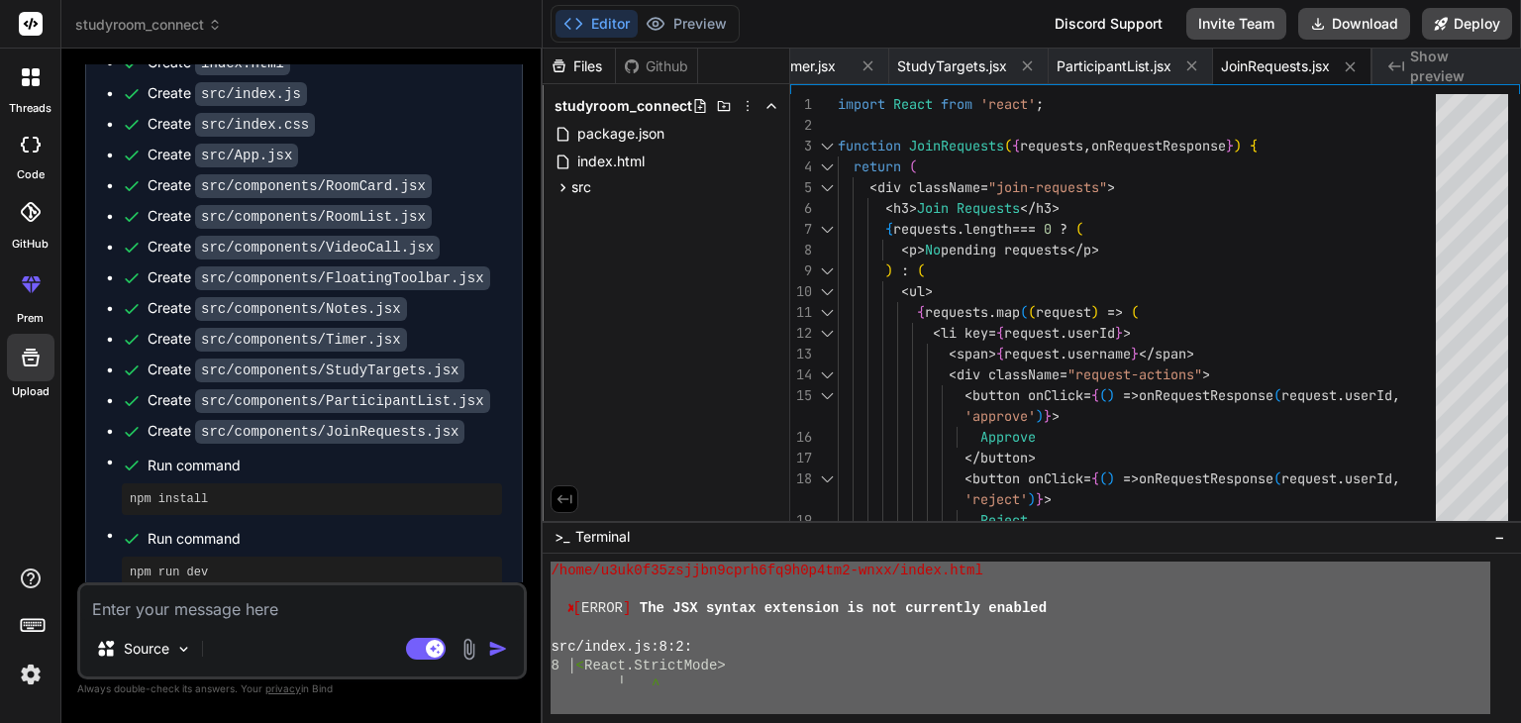
scroll to position [1482, 0]
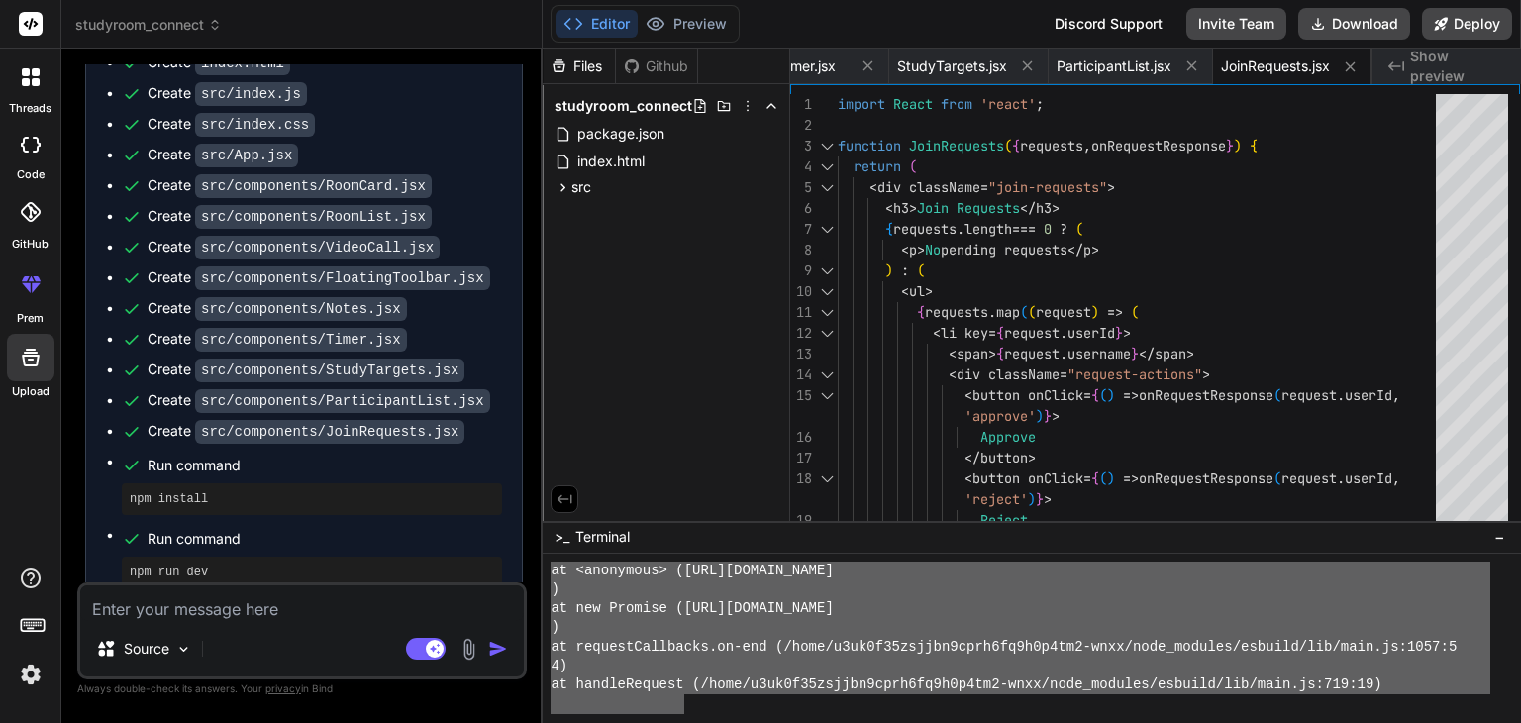
drag, startPoint x: 563, startPoint y: 591, endPoint x: 686, endPoint y: 698, distance: 163.6
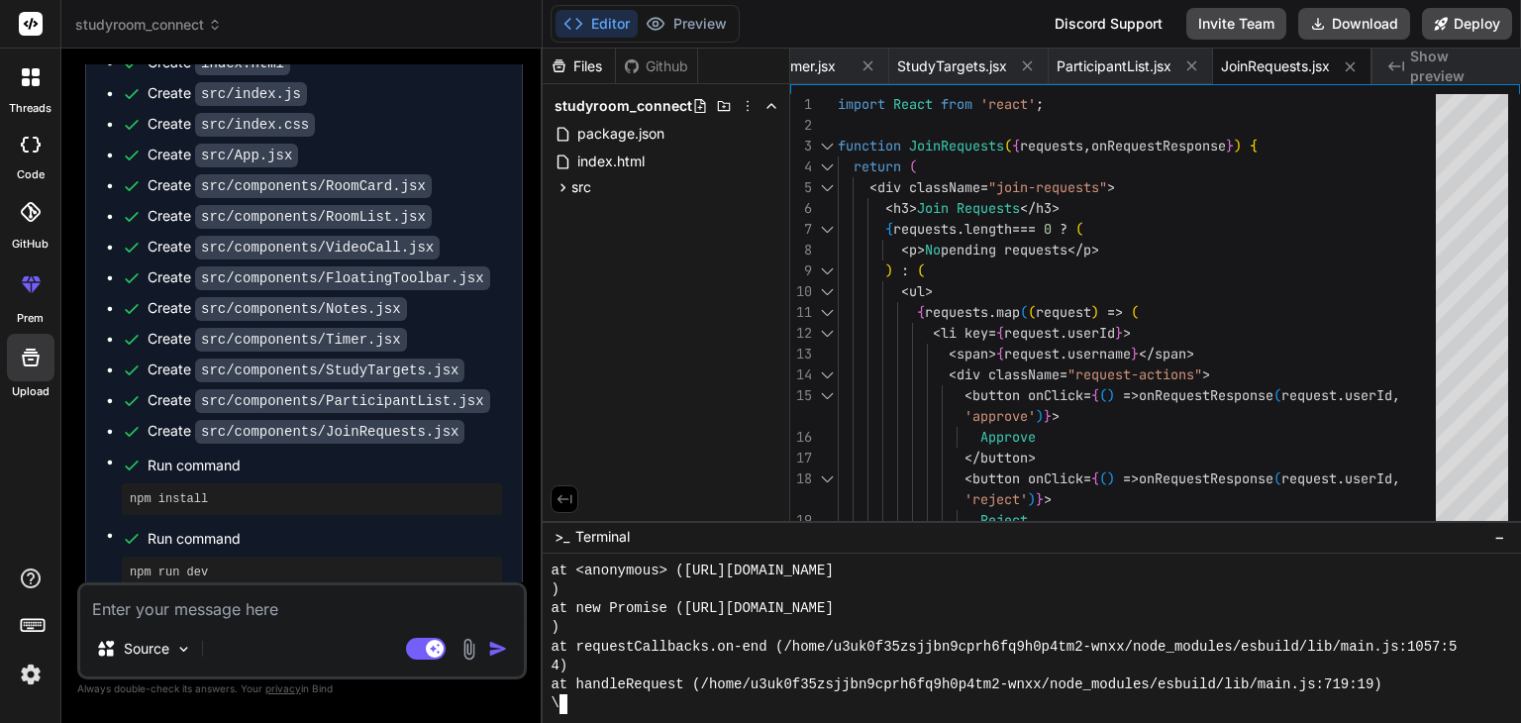
scroll to position [1521, 0]
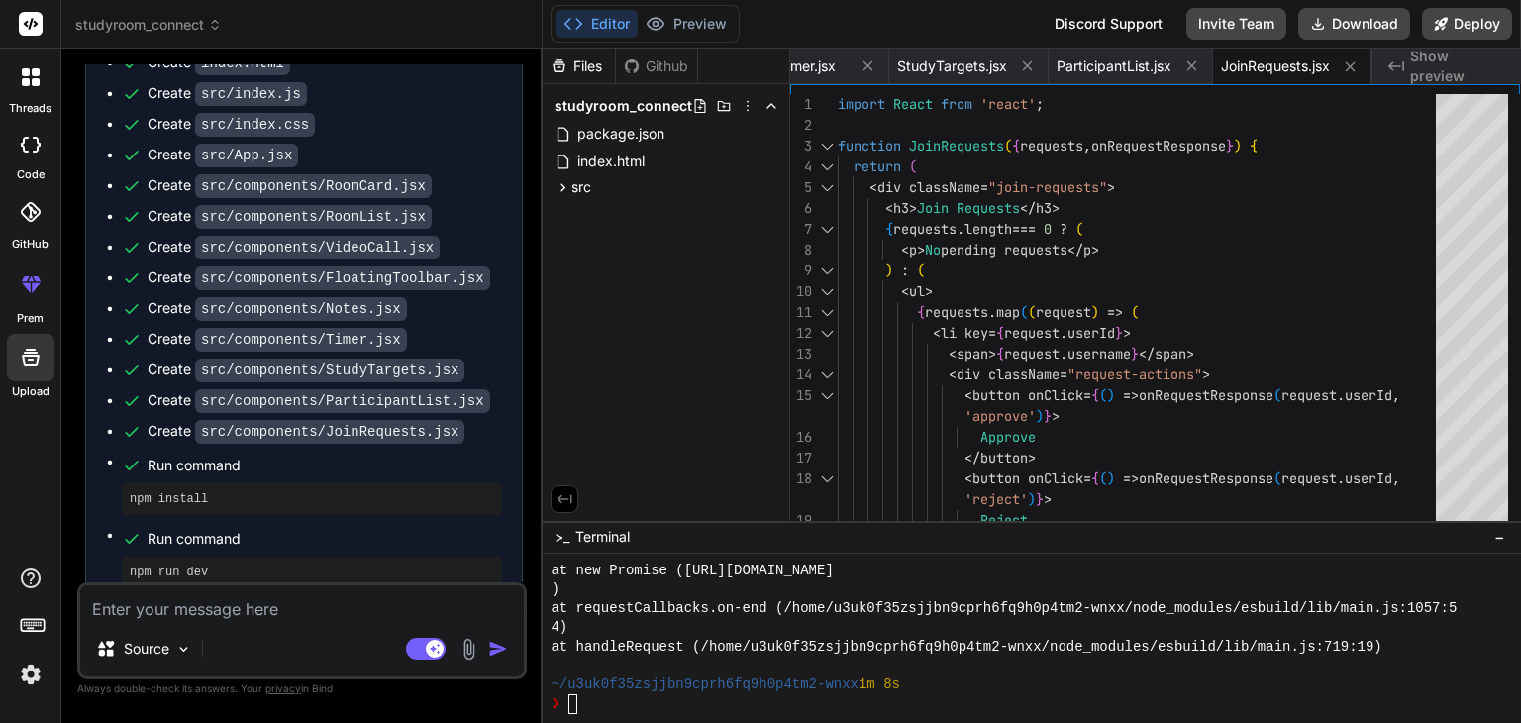
click at [440, 611] on textarea at bounding box center [302, 603] width 444 height 36
type textarea "c"
type textarea "x"
type textarea "co"
type textarea "x"
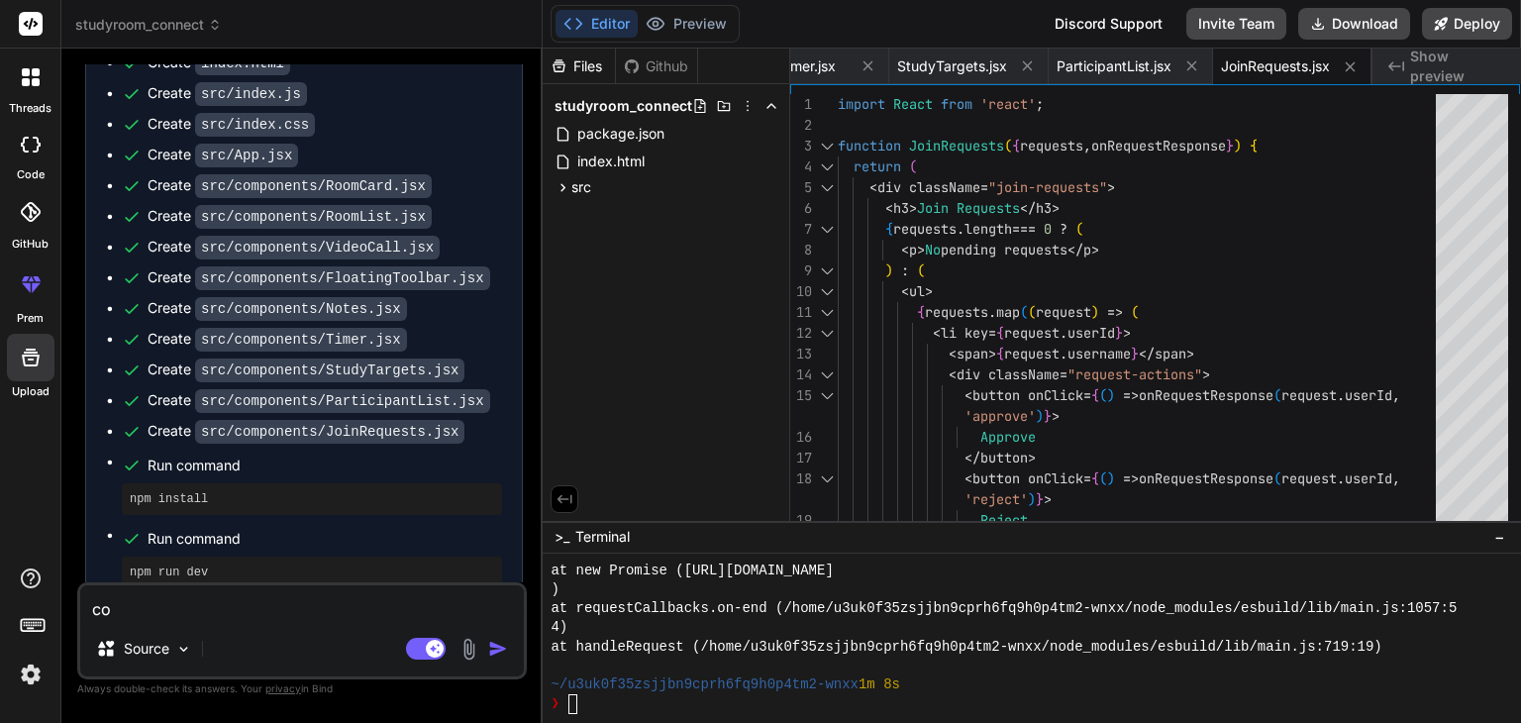
type textarea "cor"
type textarea "x"
type textarea "corr"
type textarea "x"
type textarea "corre"
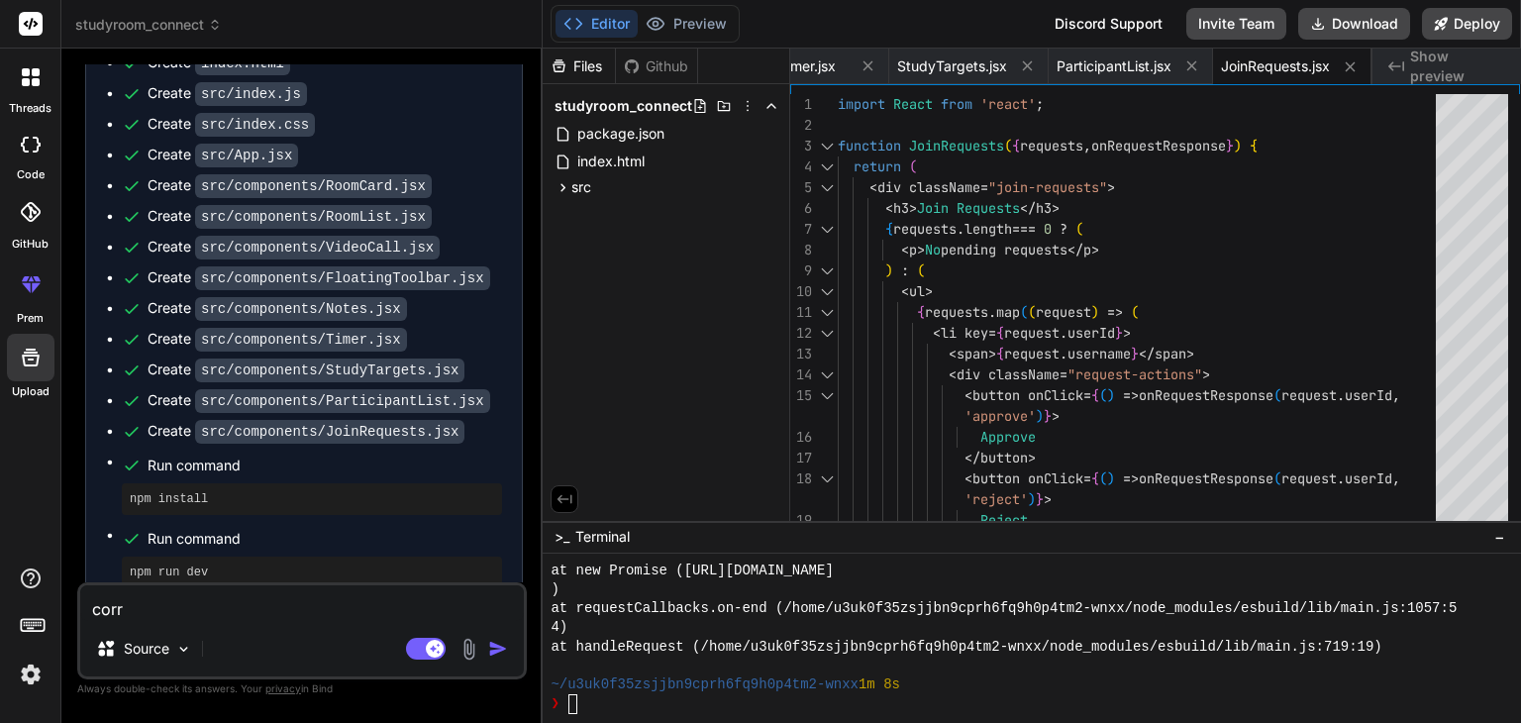
type textarea "x"
type textarea "correc"
type textarea "x"
type textarea "correct"
type textarea "x"
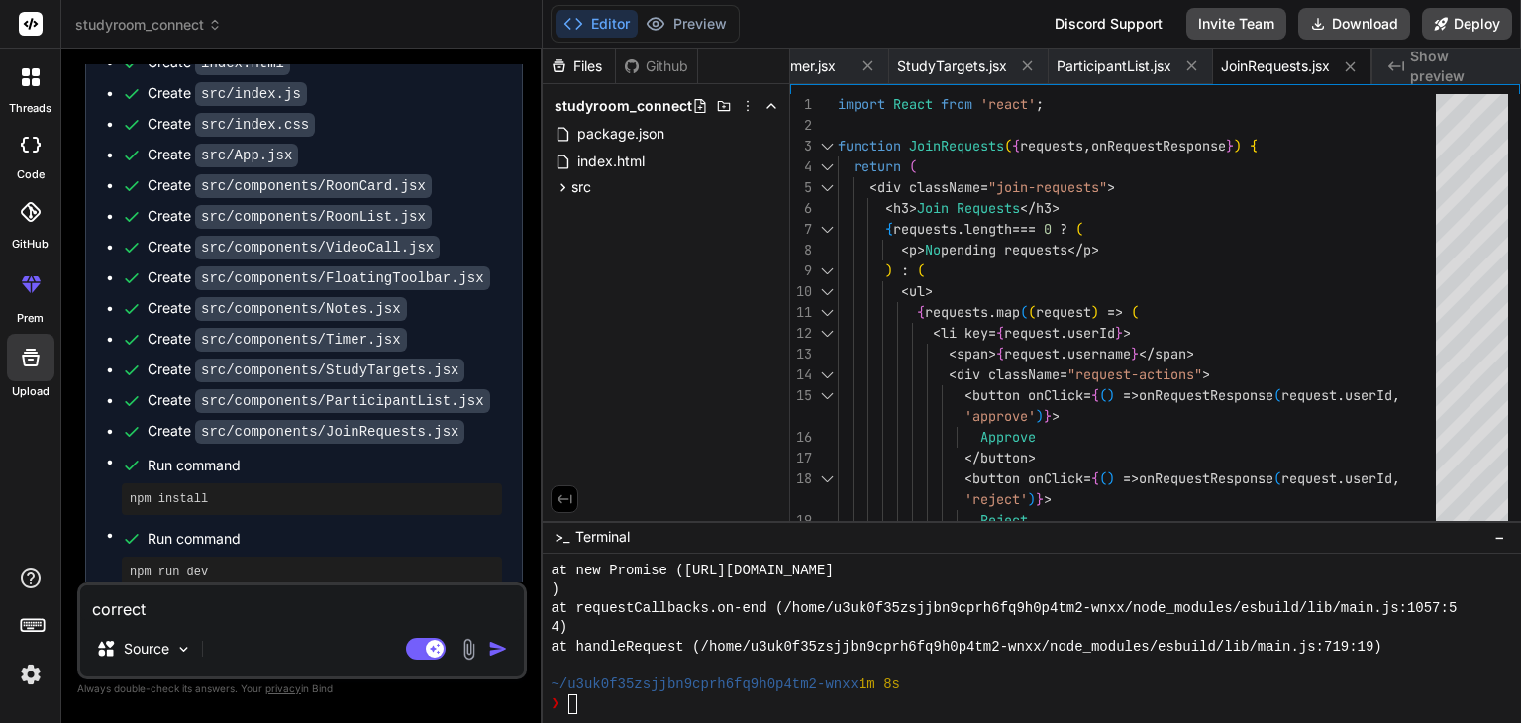
type textarea "correct"
type textarea "x"
type textarea "correct e"
type textarea "x"
type textarea "correct er"
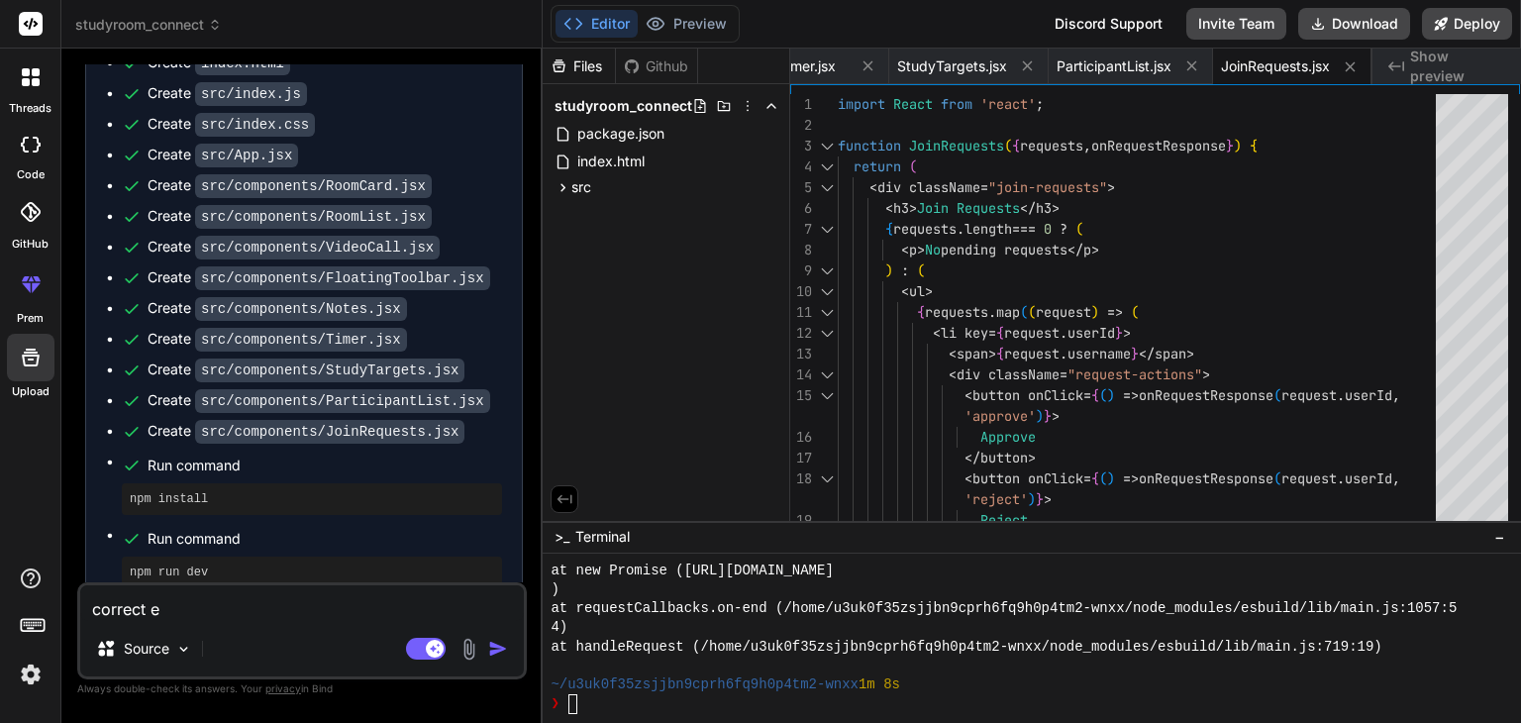
type textarea "x"
type textarea "correct err"
type textarea "x"
type textarea "correct erro"
type textarea "x"
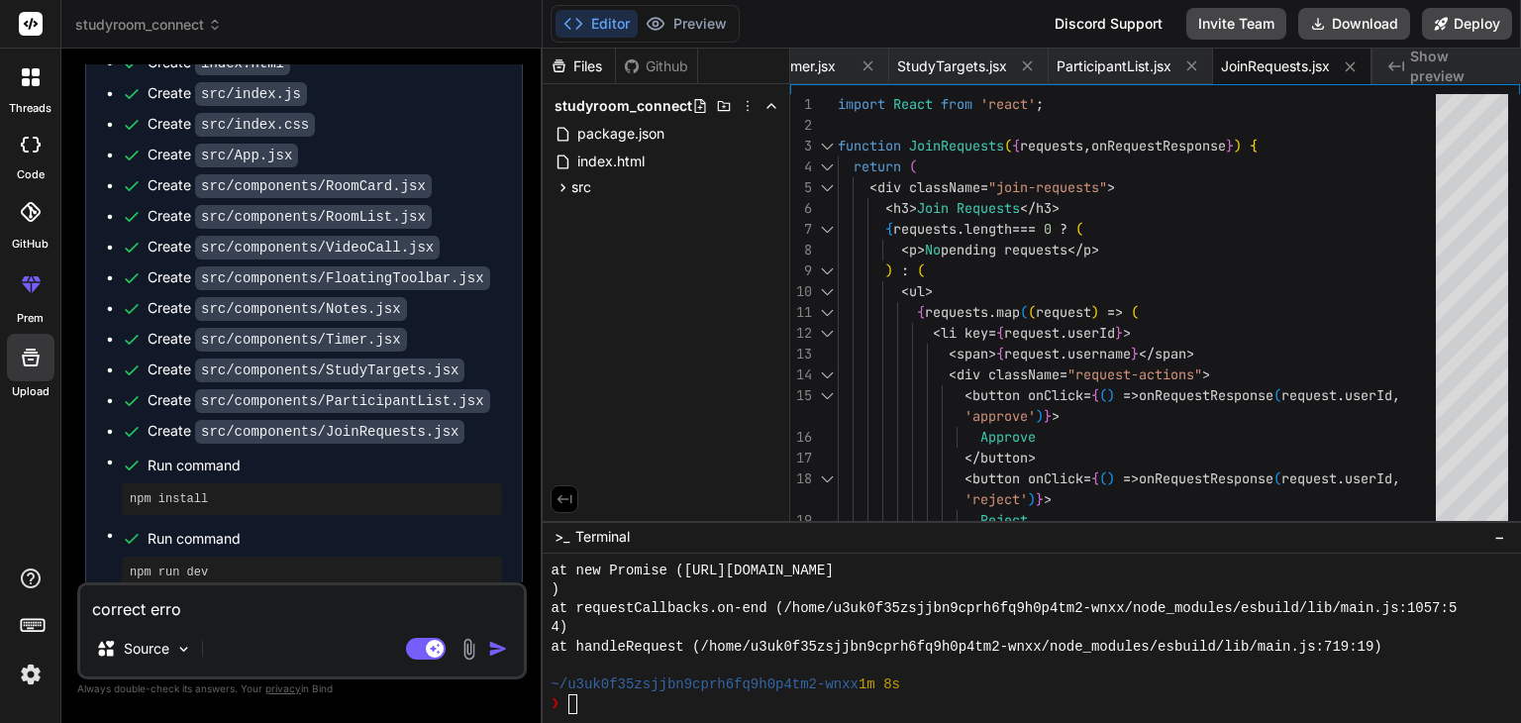
type textarea "correct error"
type textarea "x"
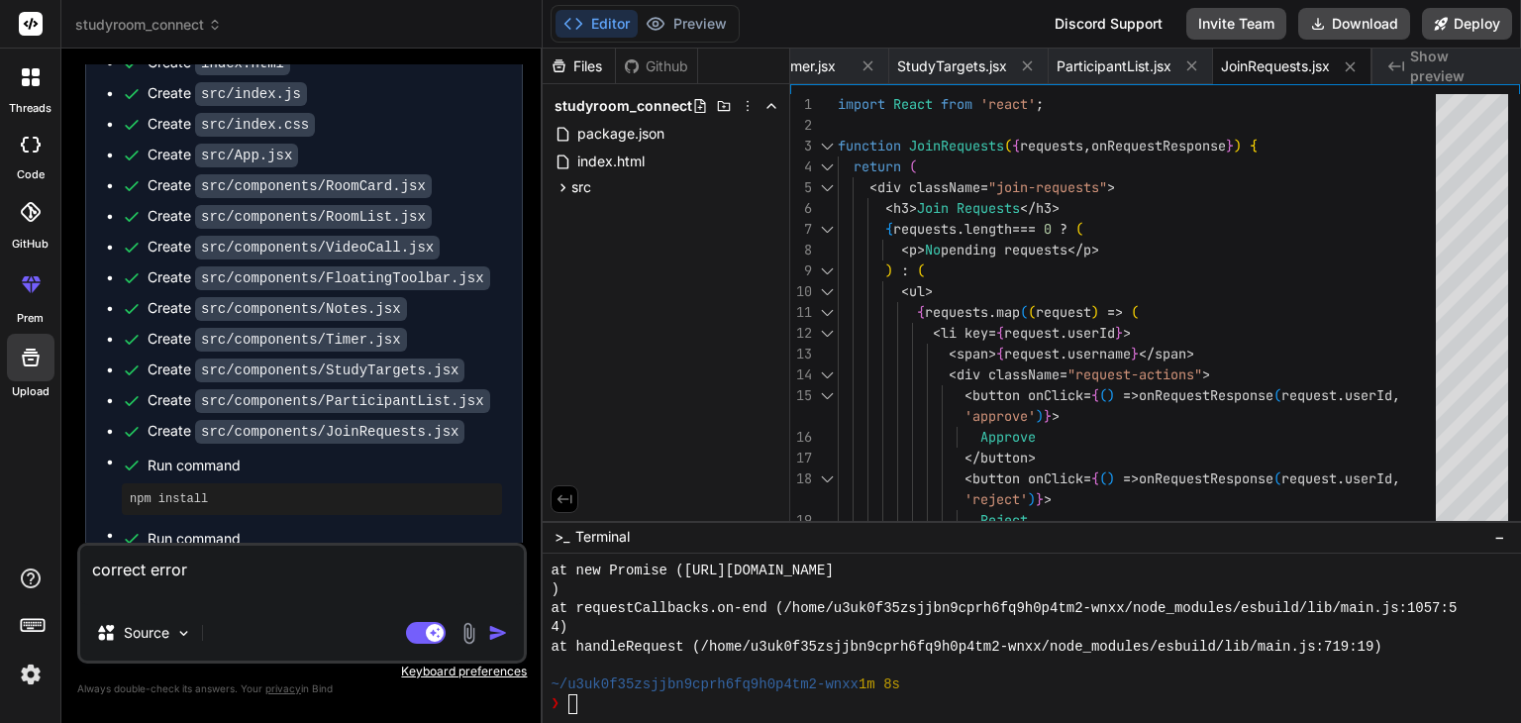
paste textarea "Create a **creative and interactive web application** called "StudyRoom Connect…"
type textarea "correct error Create a **creative and interactive web application** called "Stu…"
type textarea "x"
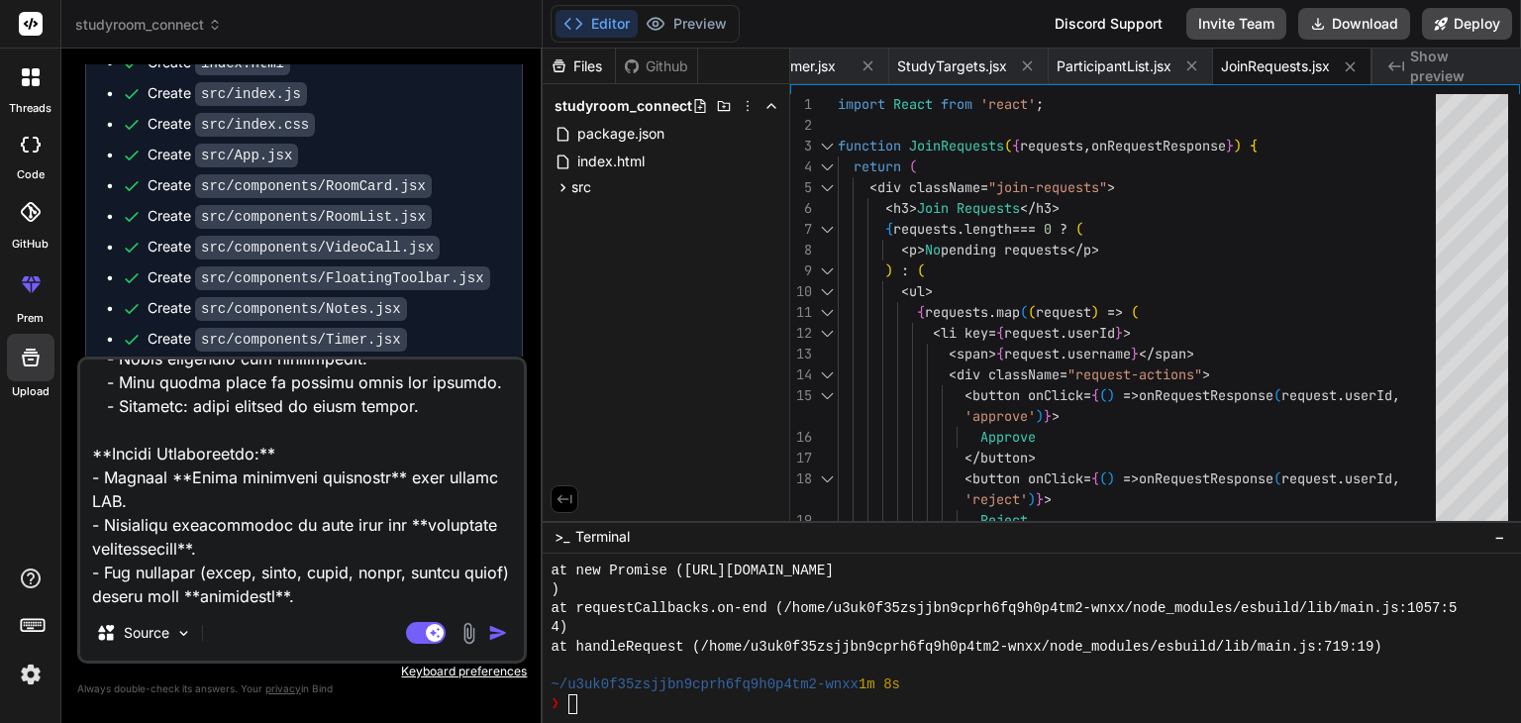
type textarea "correct error"
type textarea "x"
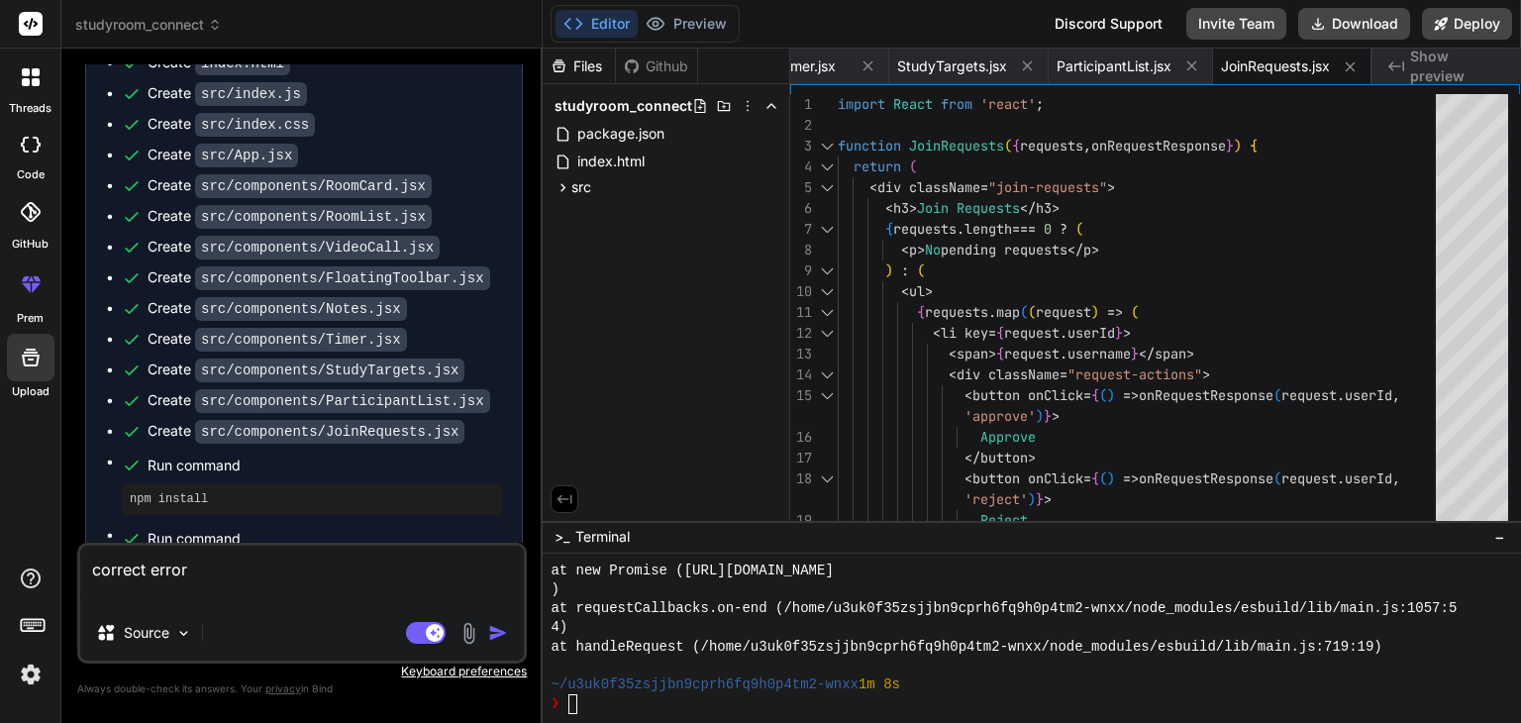
scroll to position [0, 0]
click at [701, 17] on button "Preview" at bounding box center [686, 24] width 97 height 28
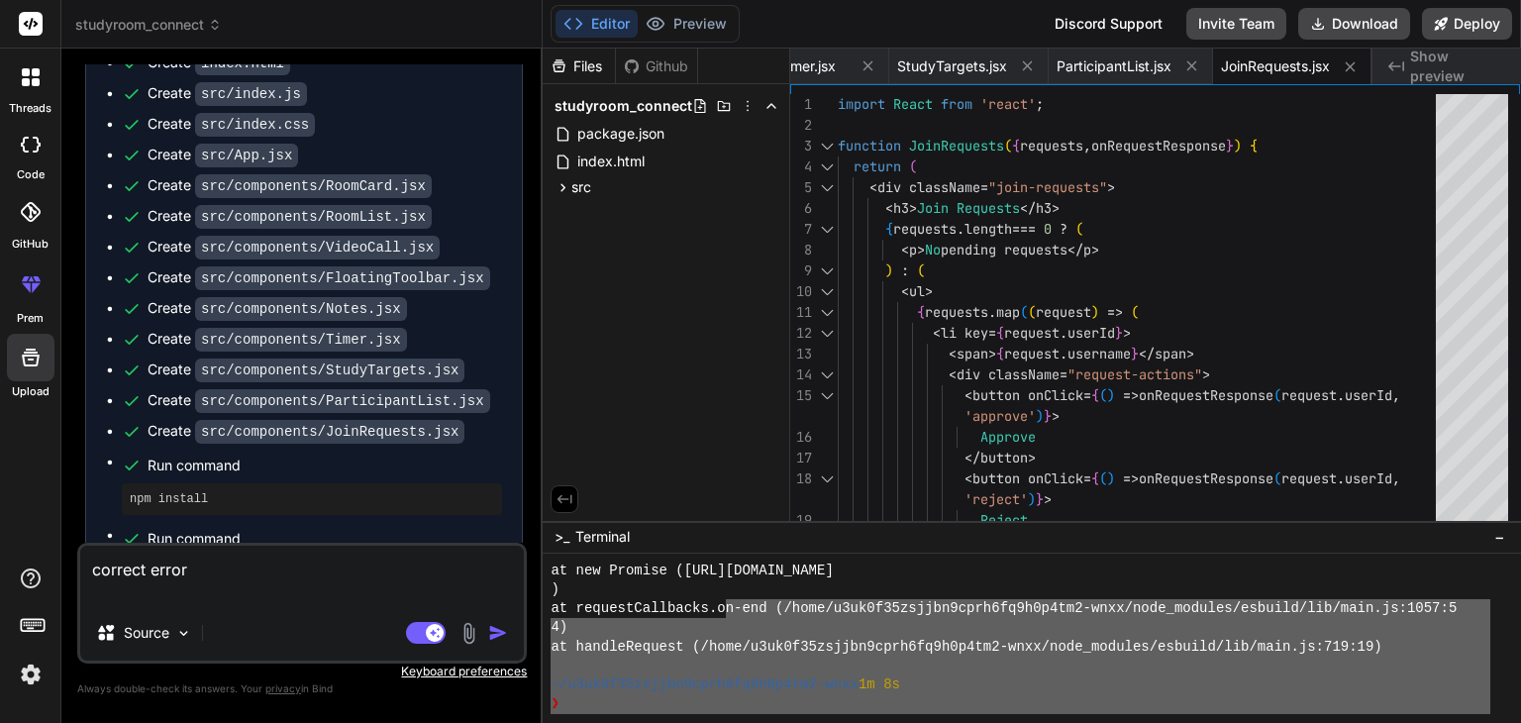
drag, startPoint x: 759, startPoint y: 609, endPoint x: 1042, endPoint y: 723, distance: 305.3
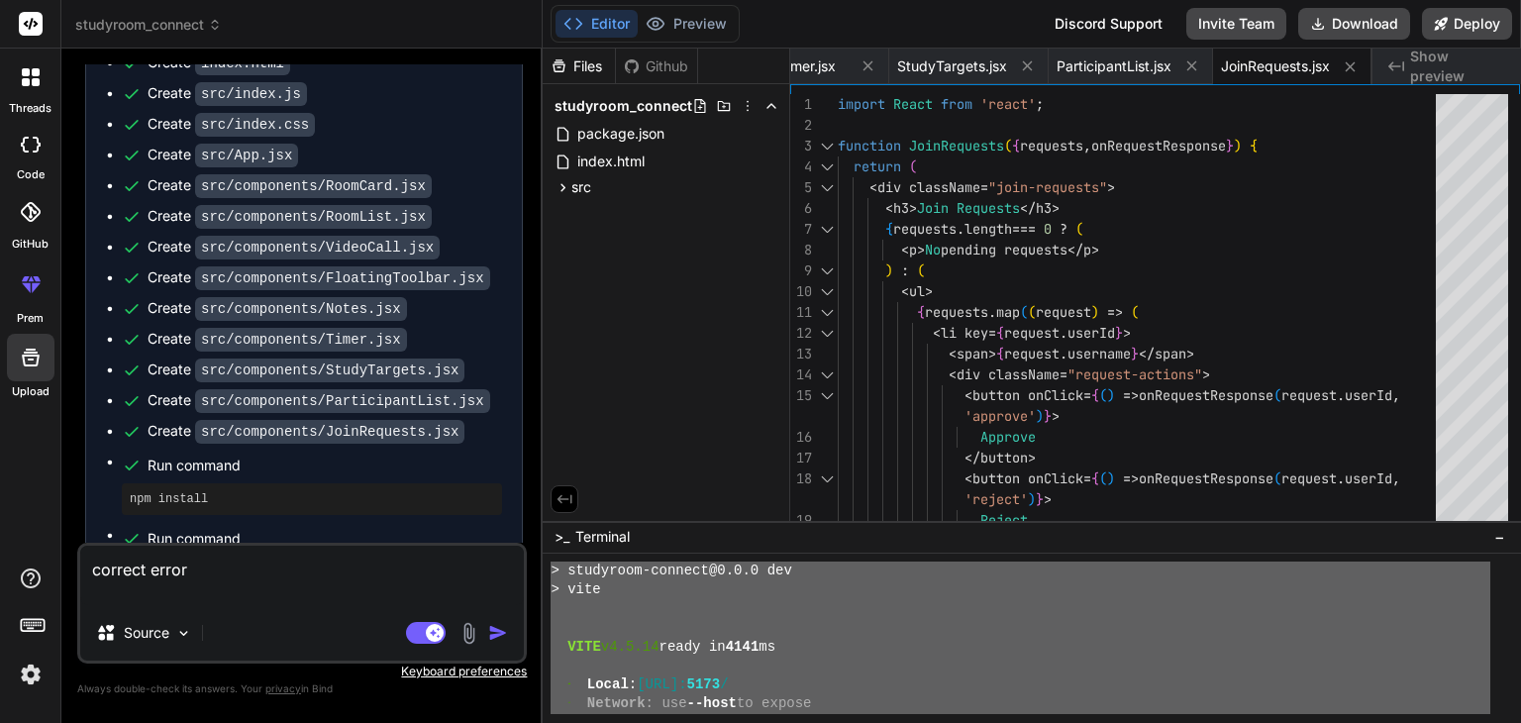
scroll to position [418, 0]
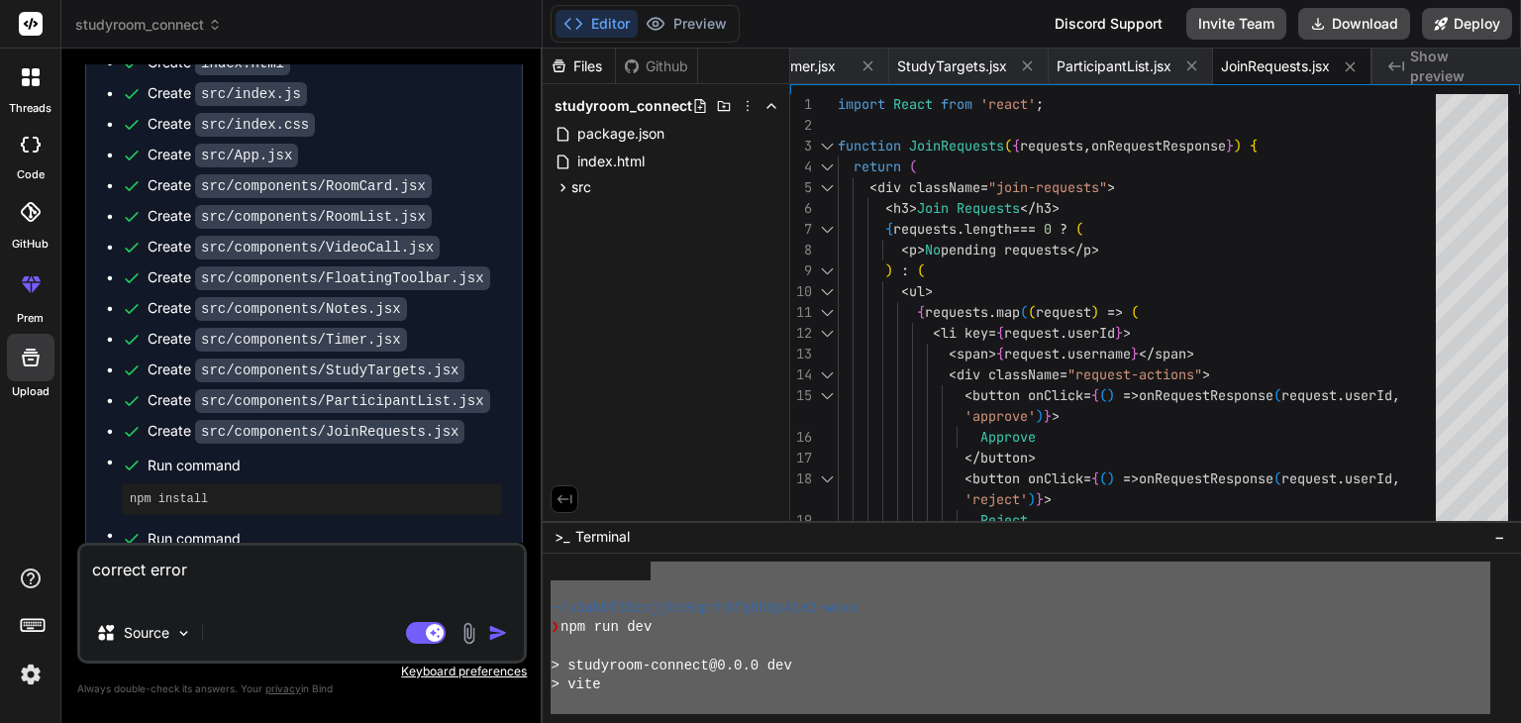
drag, startPoint x: 1004, startPoint y: 651, endPoint x: 654, endPoint y: 572, distance: 359.5
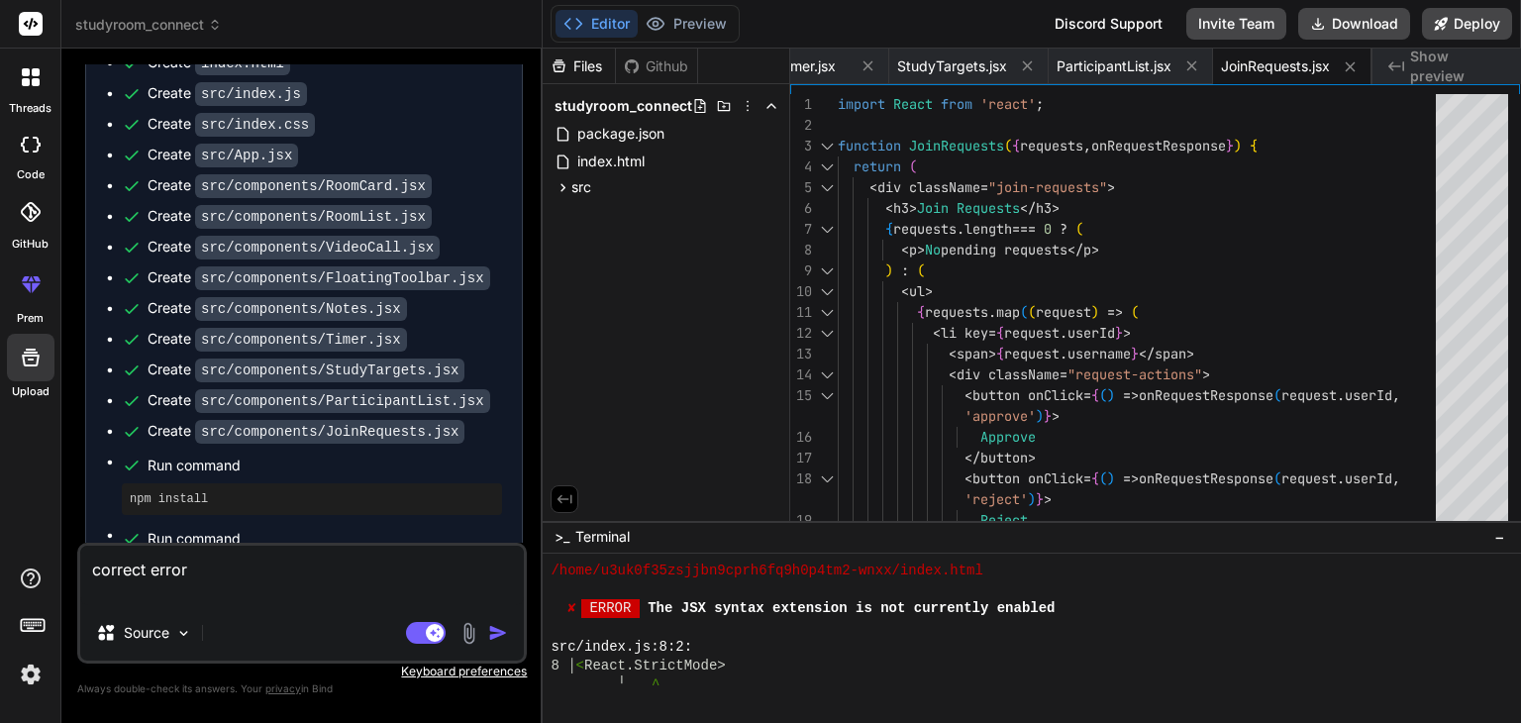
scroll to position [1152, 0]
click at [325, 553] on textarea "correct error" at bounding box center [302, 575] width 444 height 59
type textarea "correct erro"
type textarea "x"
type textarea "correct err"
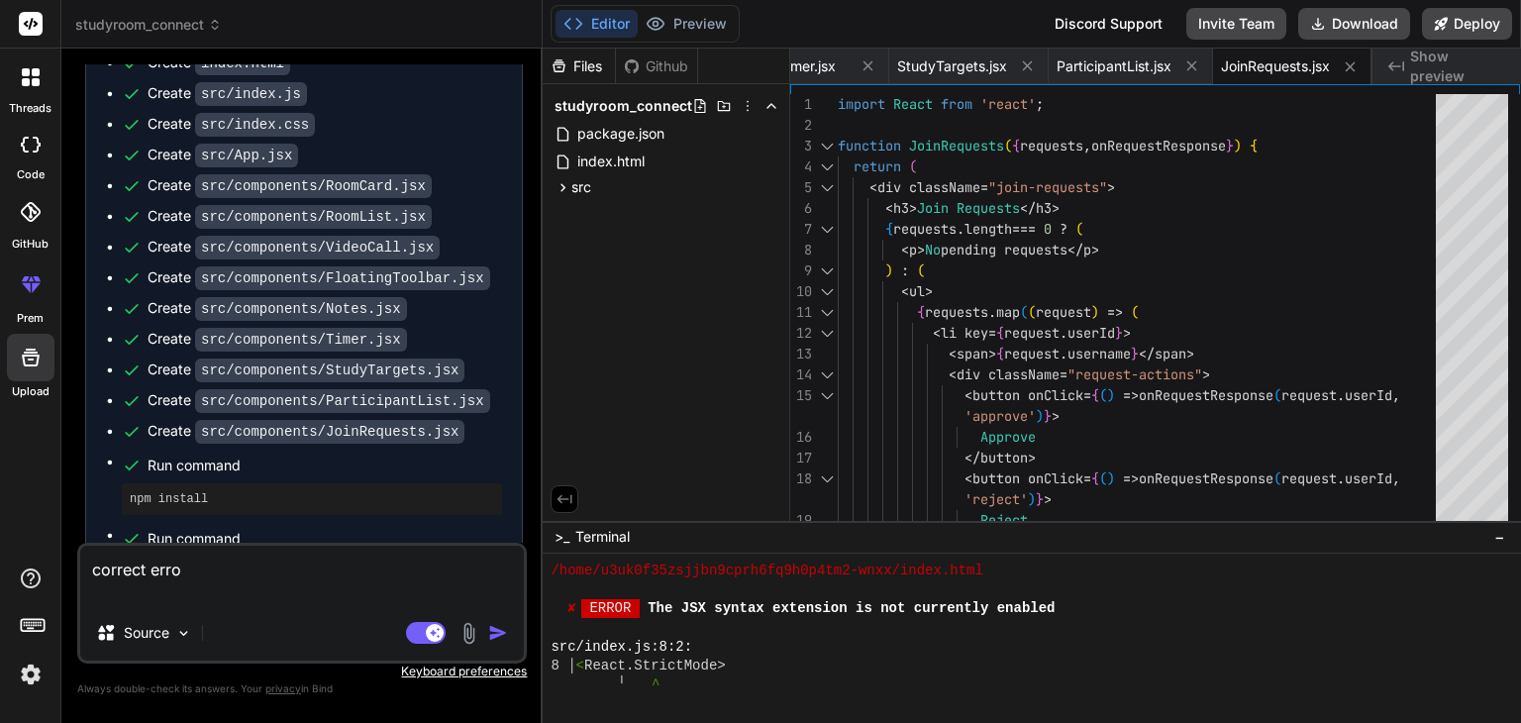
type textarea "x"
type textarea "correct er"
type textarea "x"
type textarea "correct e"
type textarea "x"
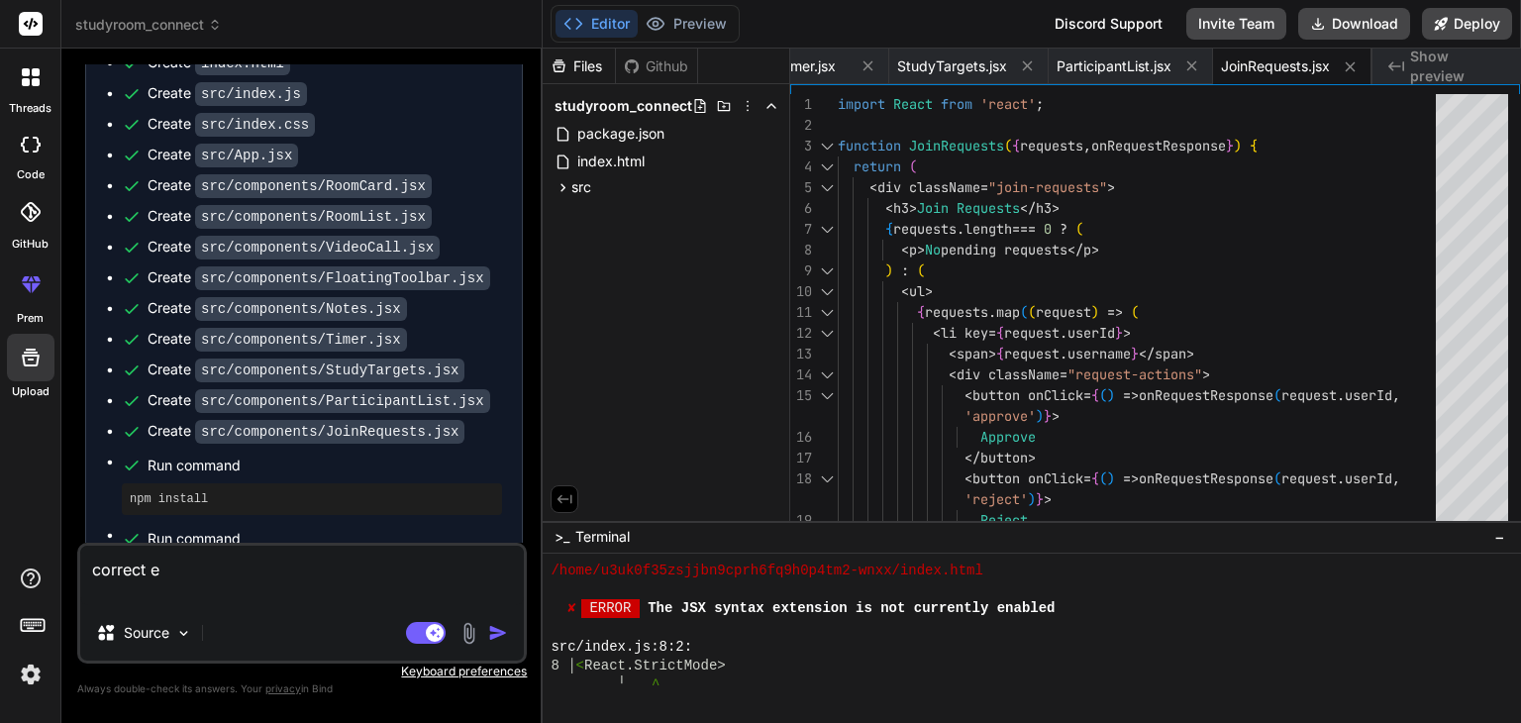
type textarea "correct"
type textarea "x"
type textarea "correct"
type textarea "x"
type textarea "correc"
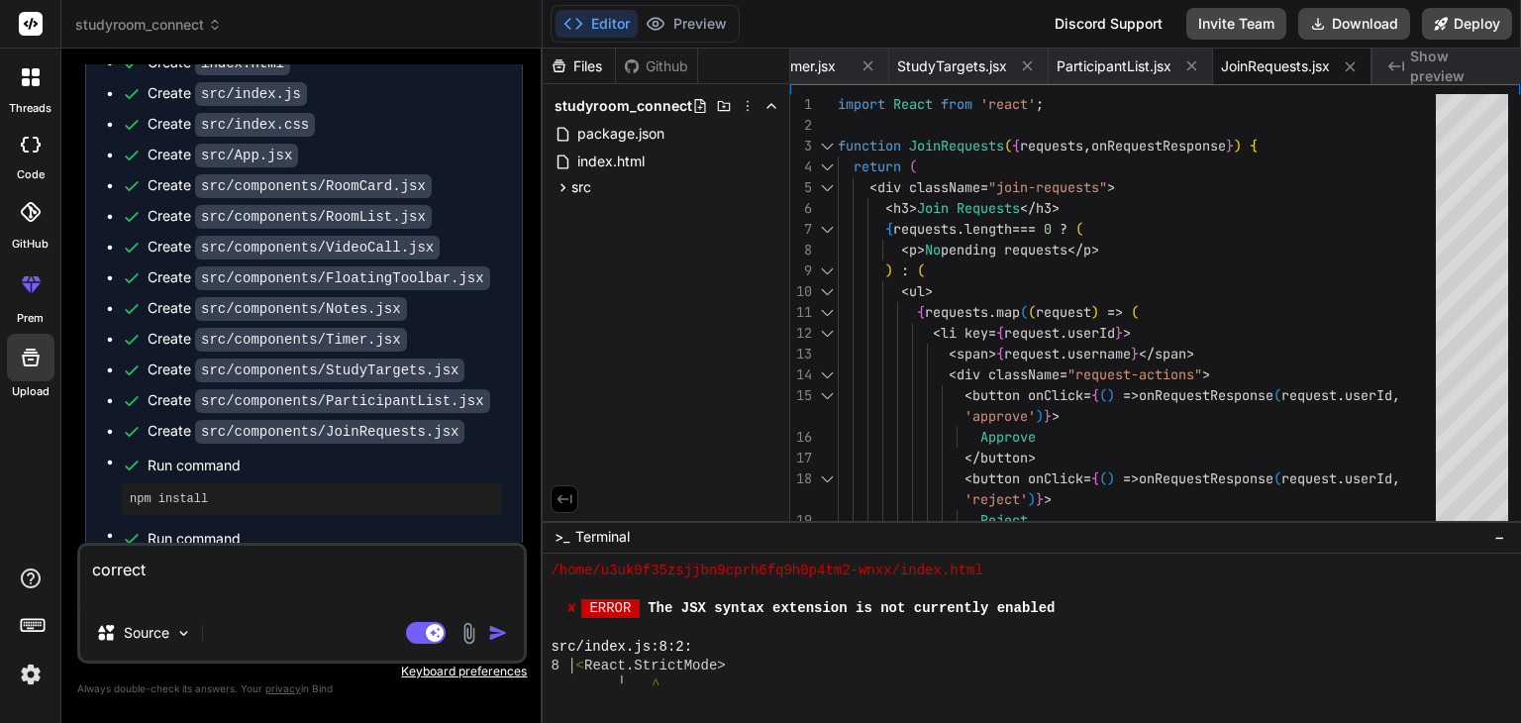
type textarea "x"
type textarea "corre"
type textarea "x"
type textarea "corr"
type textarea "x"
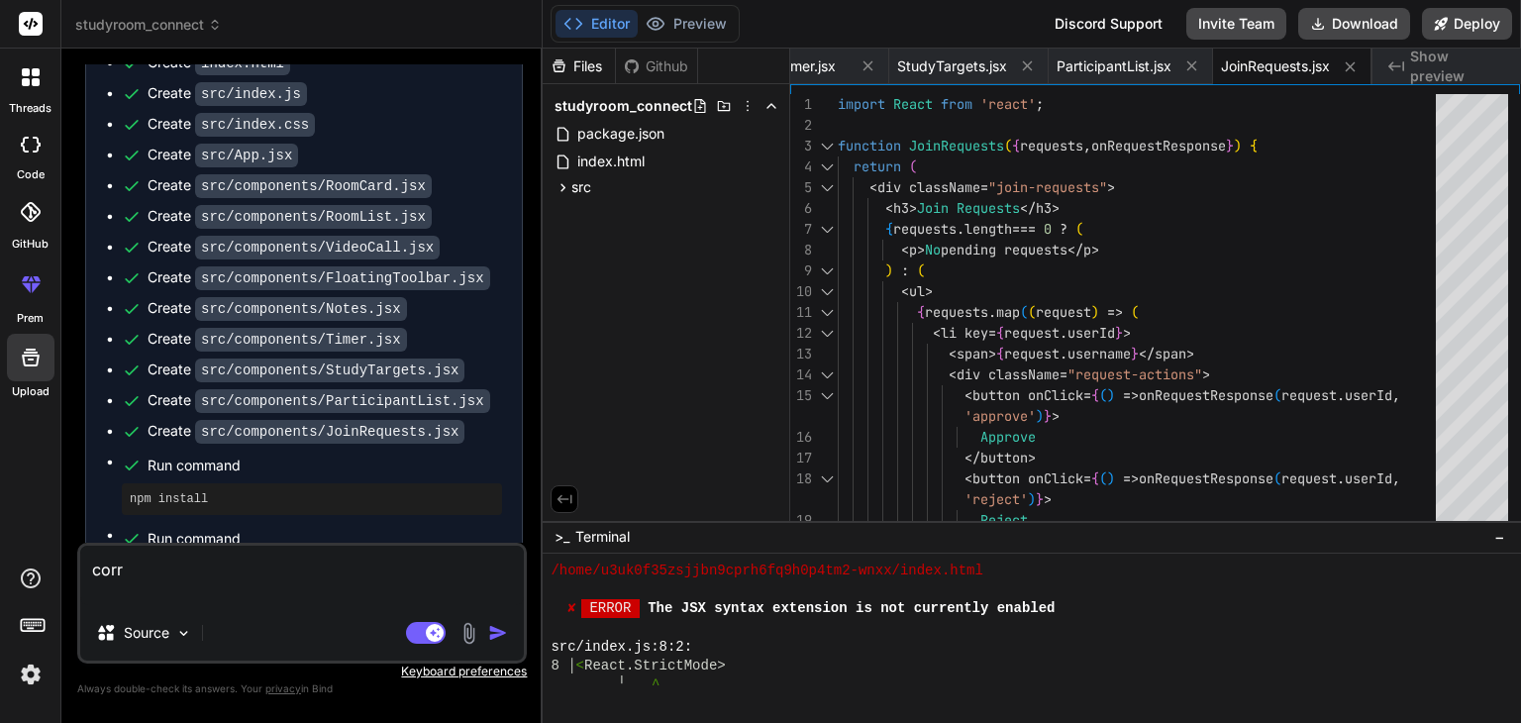
type textarea "cor"
type textarea "x"
type textarea "co"
type textarea "x"
type textarea "c"
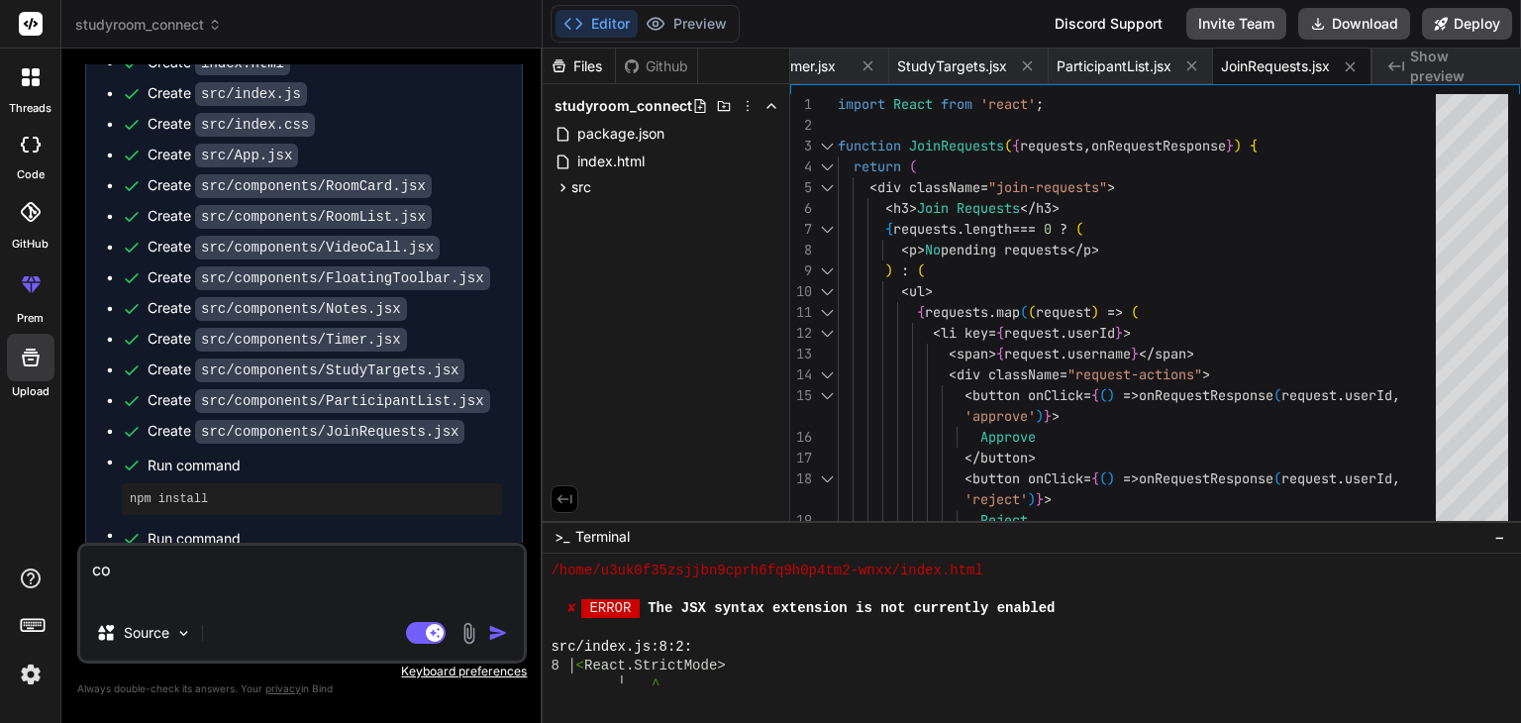
type textarea "x"
type textarea "m"
type textarea "x"
type textarea "mo"
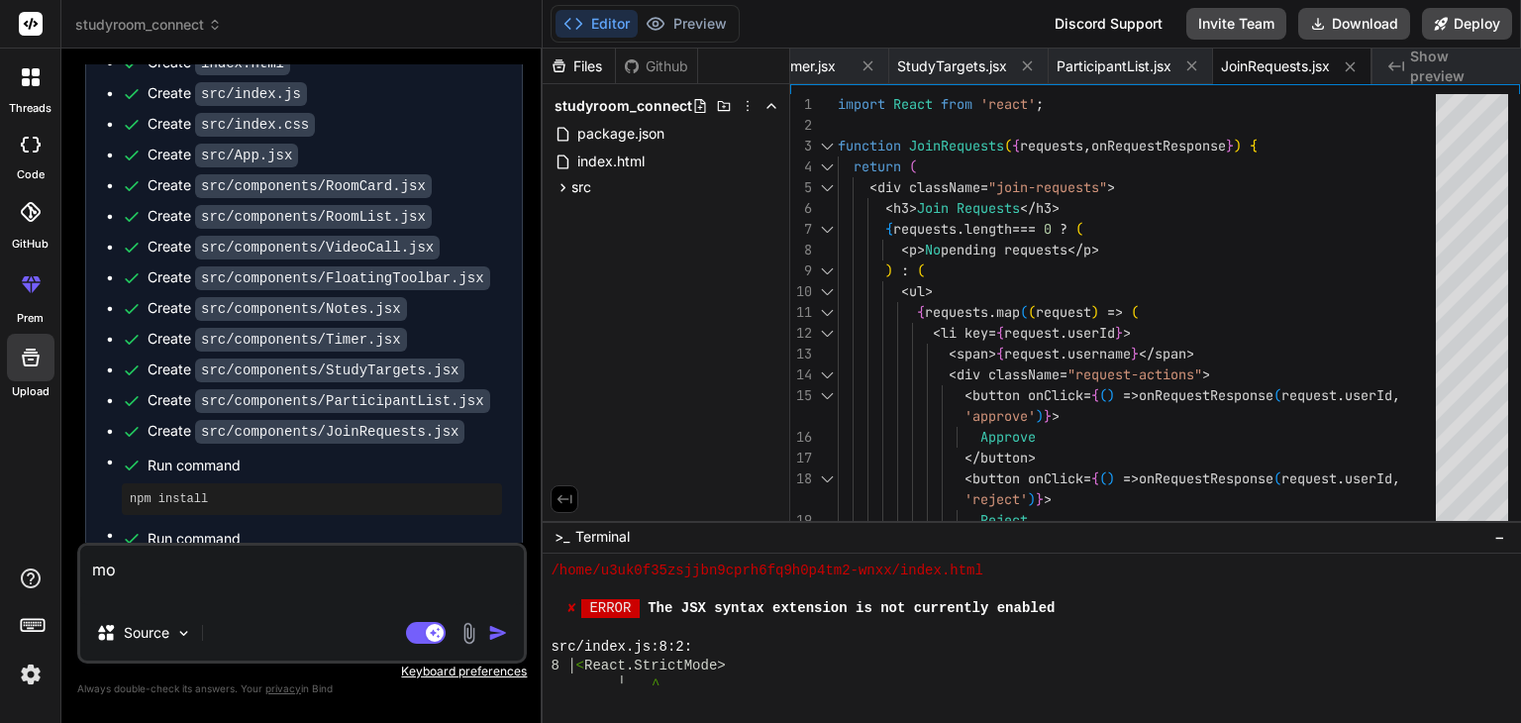
type textarea "x"
type textarea "mod"
type textarea "x"
type textarea "modi"
type textarea "x"
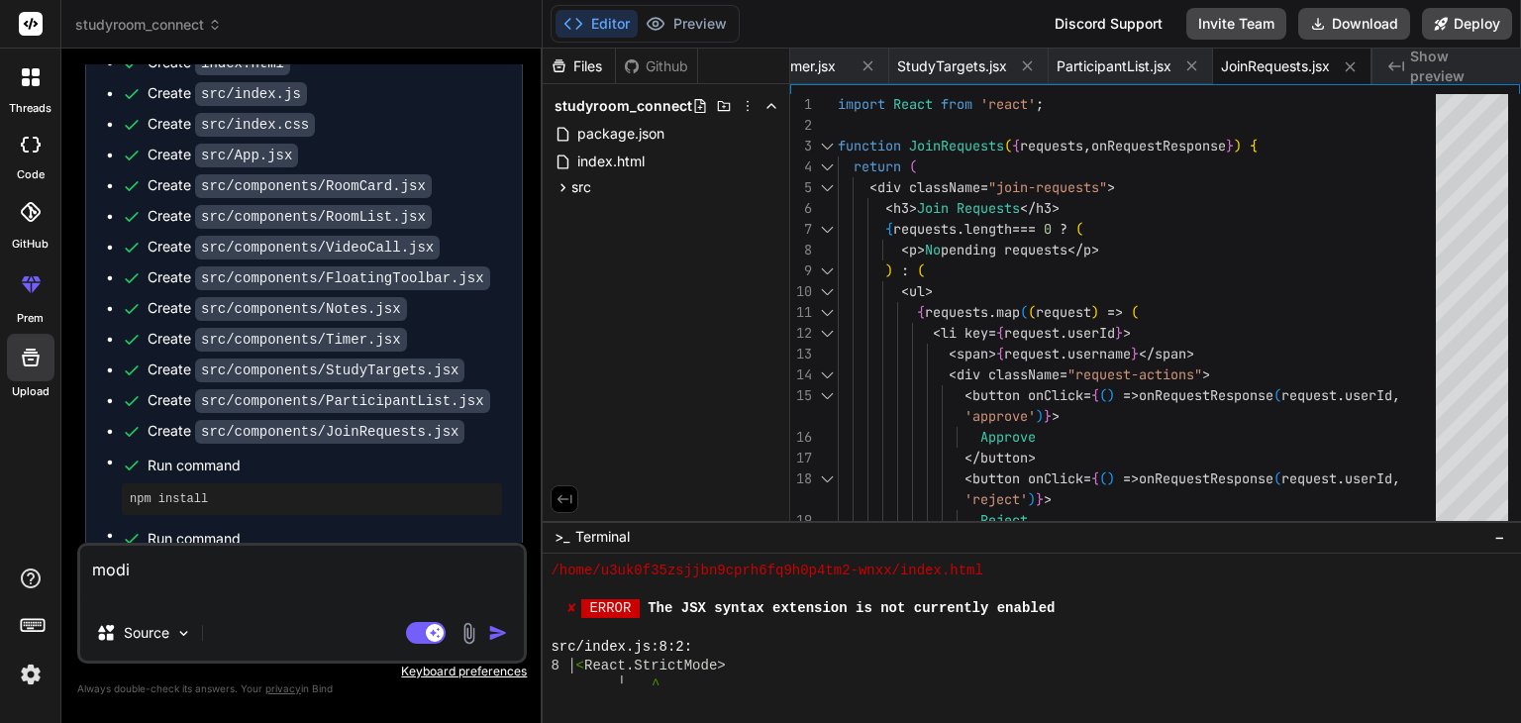
type textarea "modif"
type textarea "x"
type textarea "modify"
type textarea "x"
type textarea "modify"
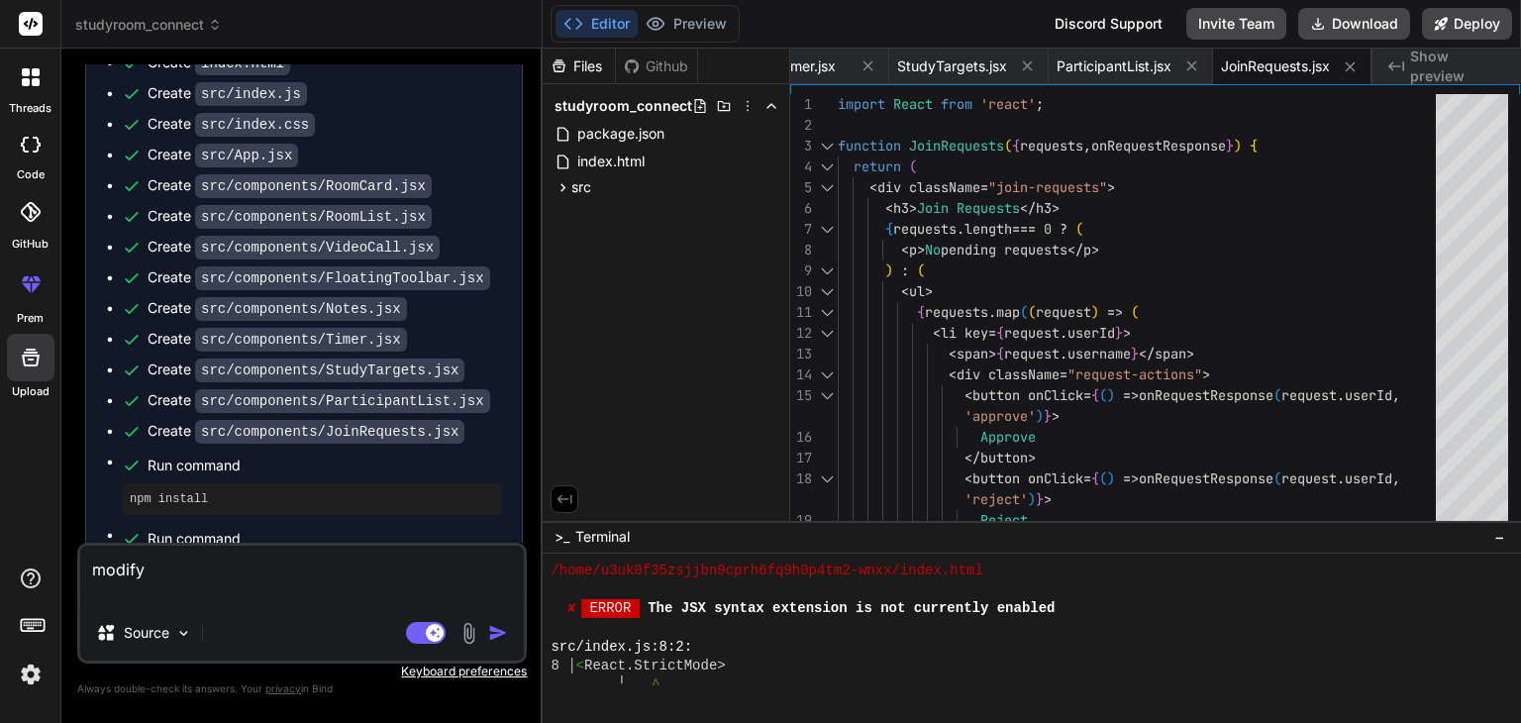
type textarea "x"
type textarea "modify t"
type textarea "x"
type textarea "modify th"
type textarea "x"
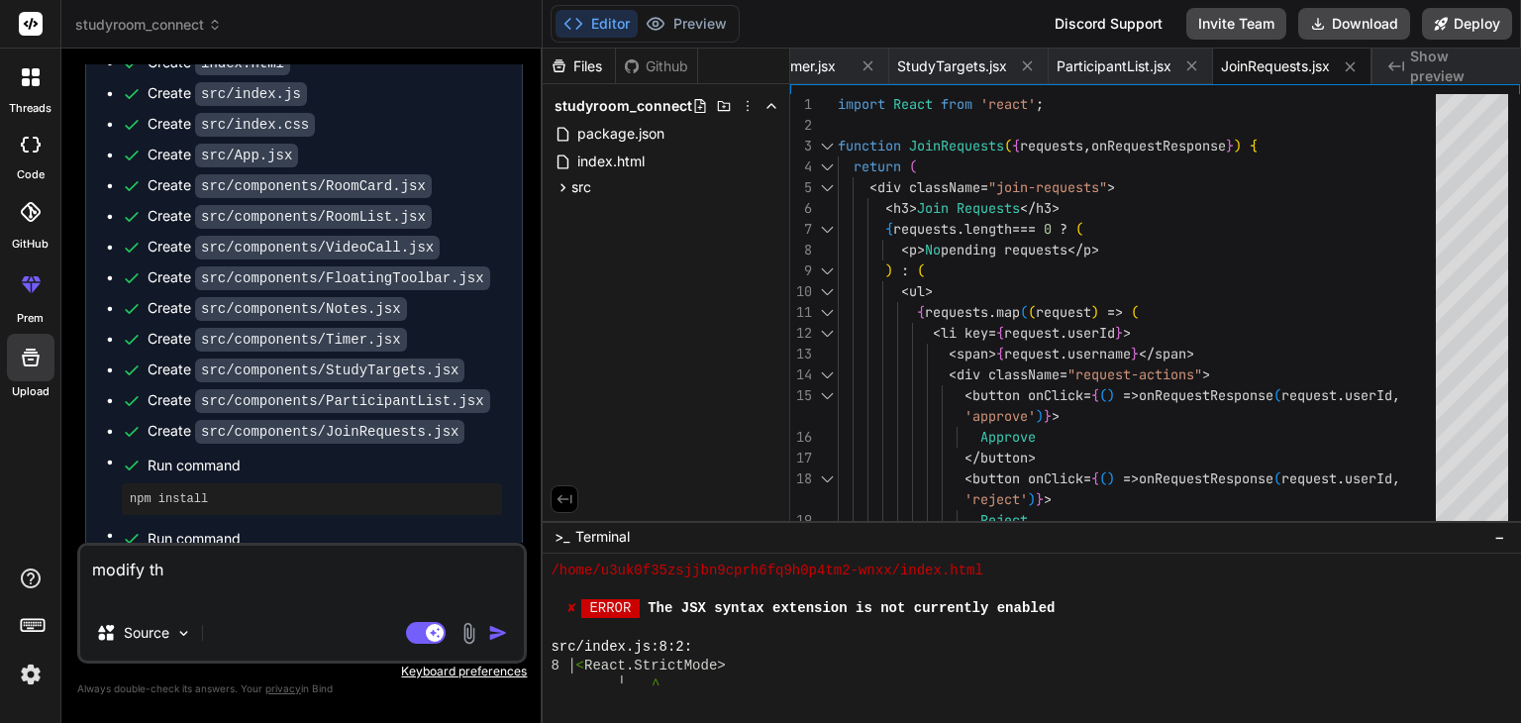
type textarea "modify thi"
type textarea "x"
type textarea "modify this"
type textarea "x"
type textarea "modify this"
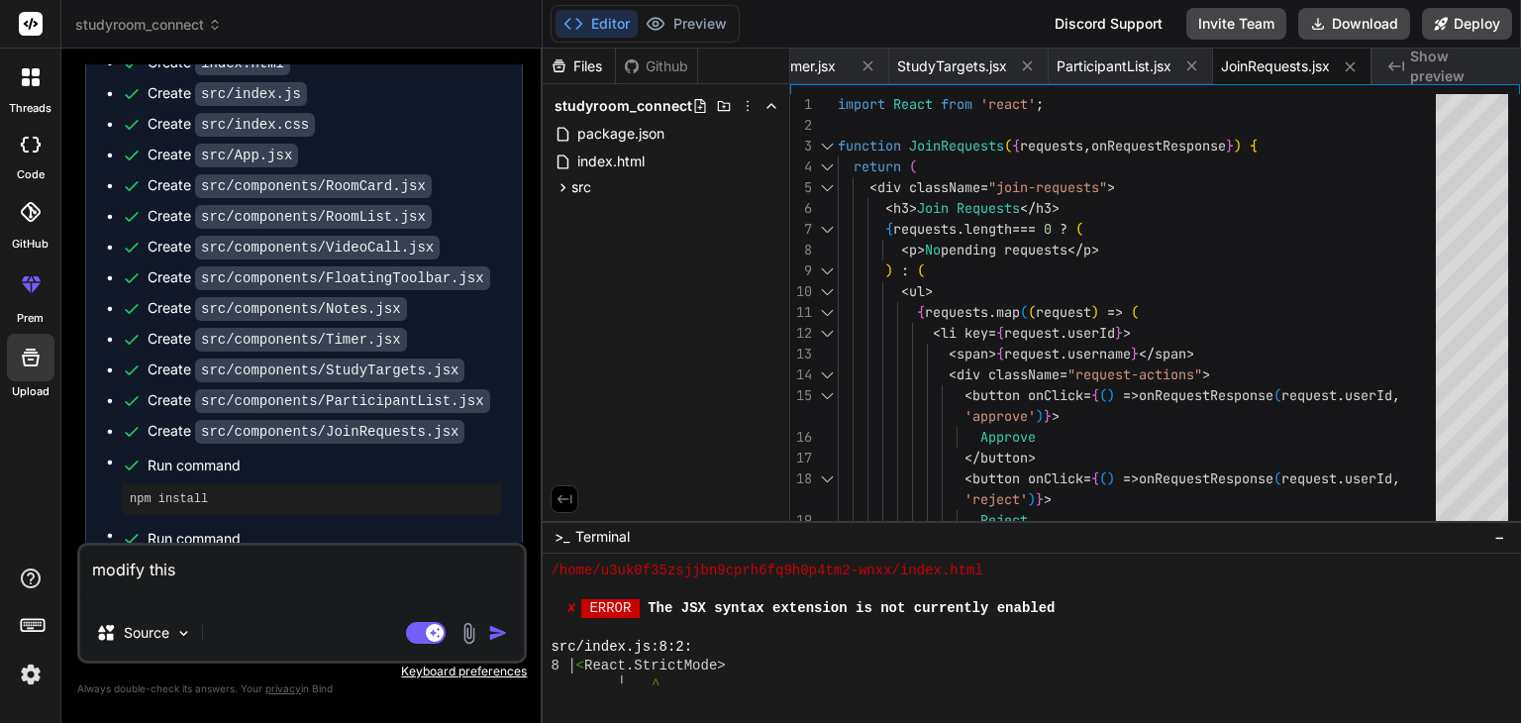
type textarea "x"
type textarea "modify this f"
type textarea "x"
type textarea "modify this fo"
type textarea "x"
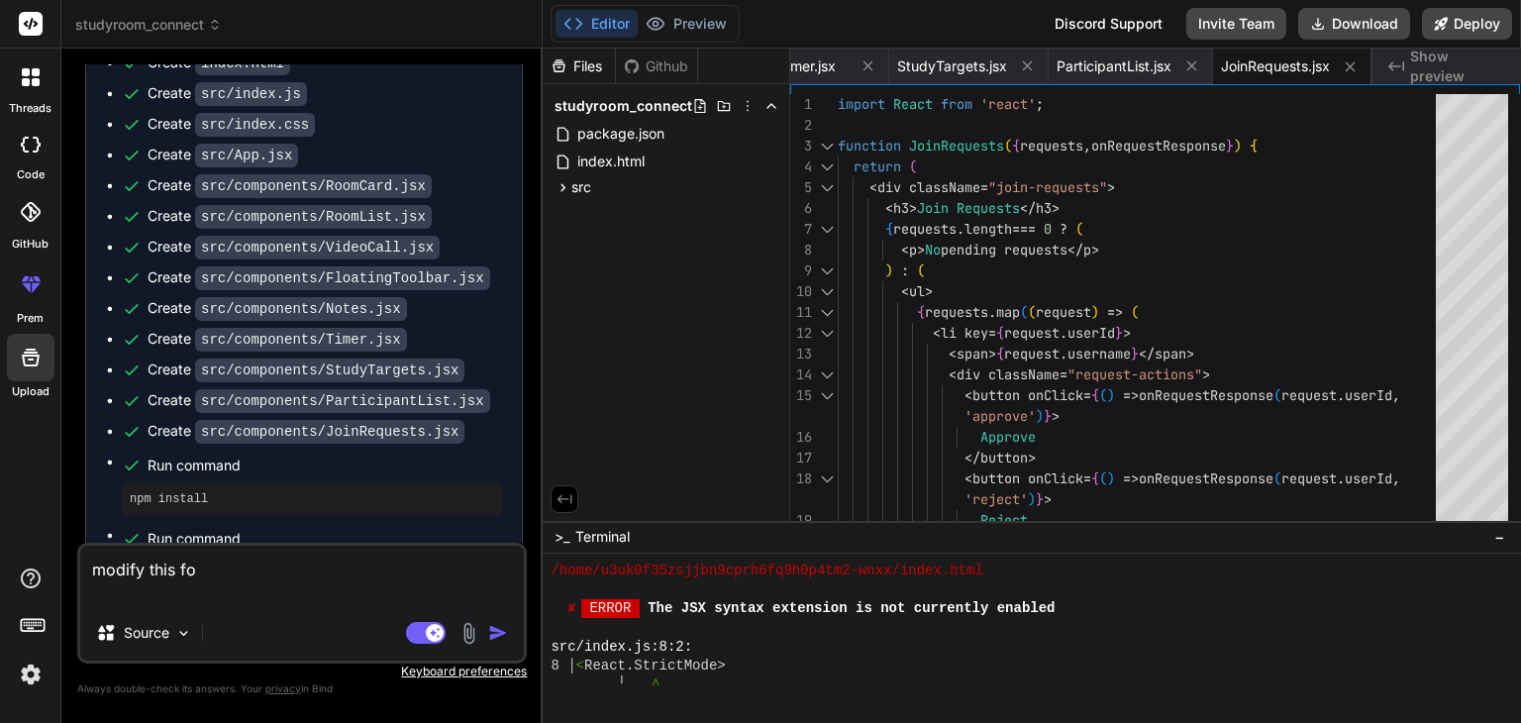
type textarea "modify this f"
type textarea "x"
type textarea "modify this"
type textarea "x"
type textarea "modify this r"
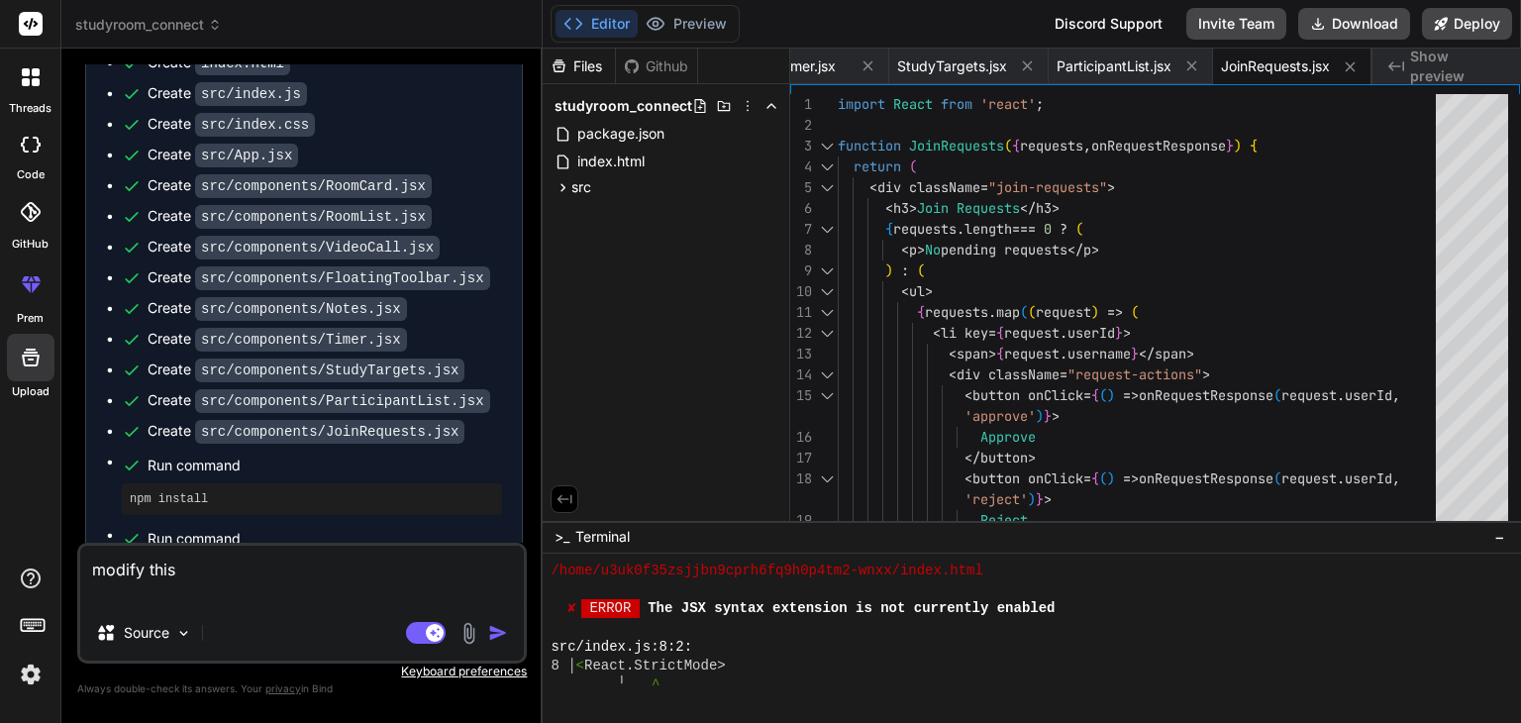
type textarea "x"
type textarea "modify this re"
type textarea "x"
type textarea "modify this rea"
type textarea "x"
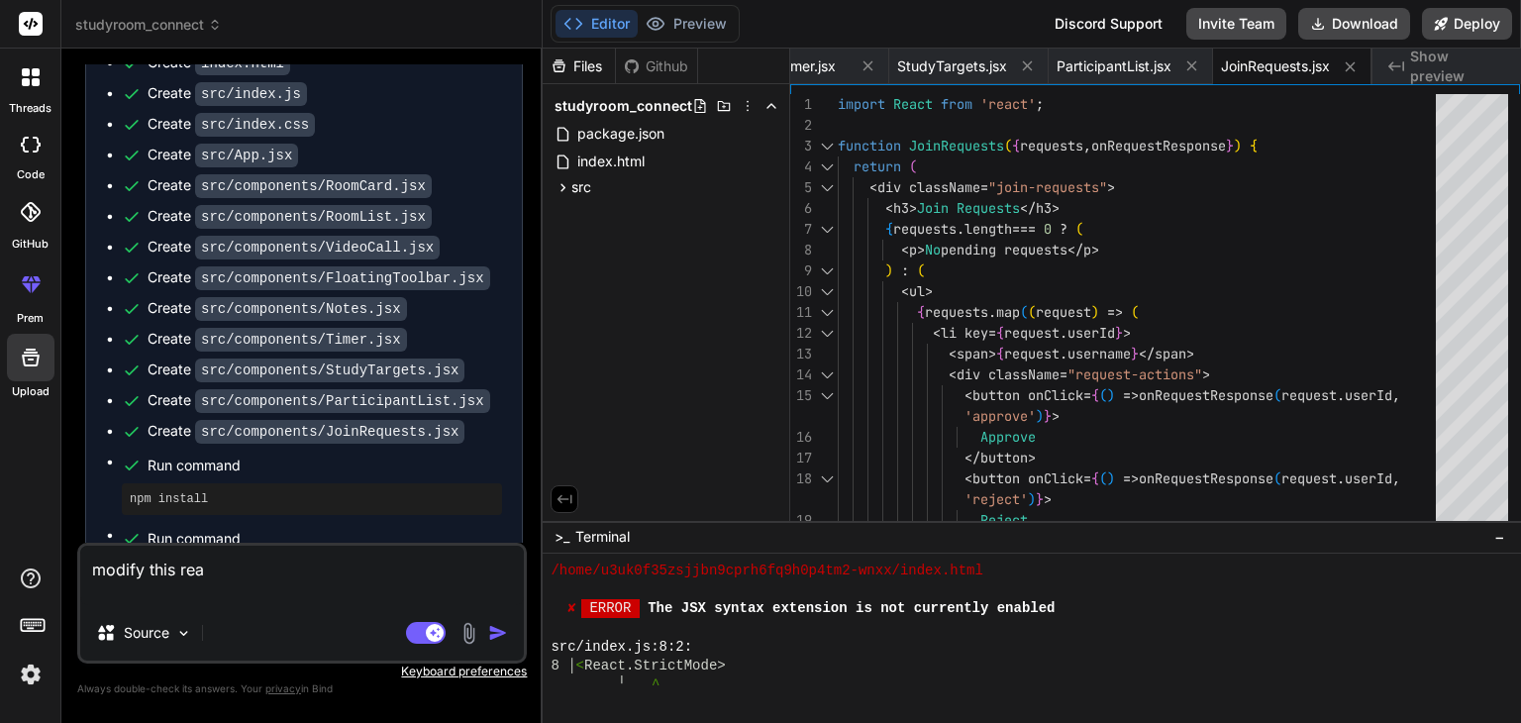
type textarea "modify this reac"
type textarea "x"
type textarea "modify this react"
type textarea "x"
type textarea "modify this react"
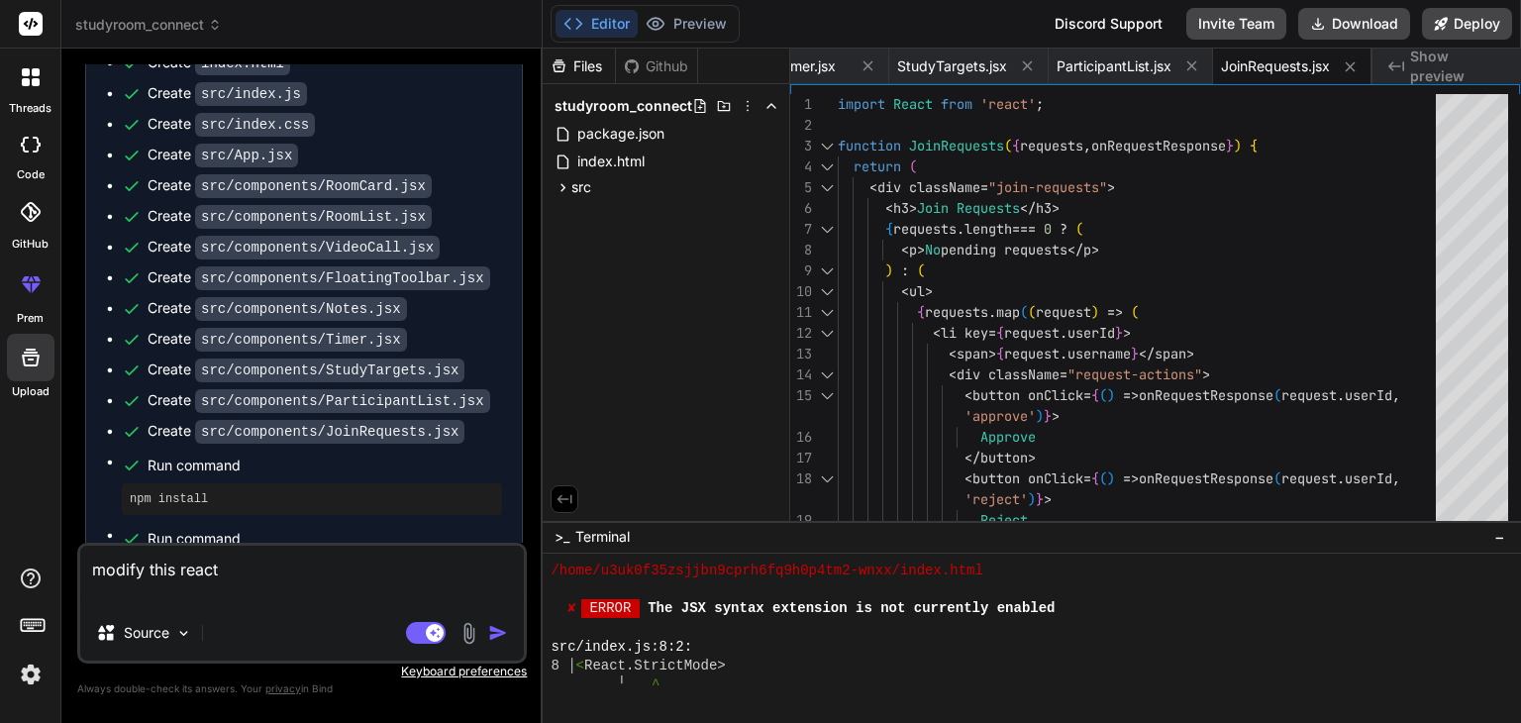
type textarea "x"
type textarea "modify this react j"
type textarea "x"
type textarea "modify this react js"
type textarea "x"
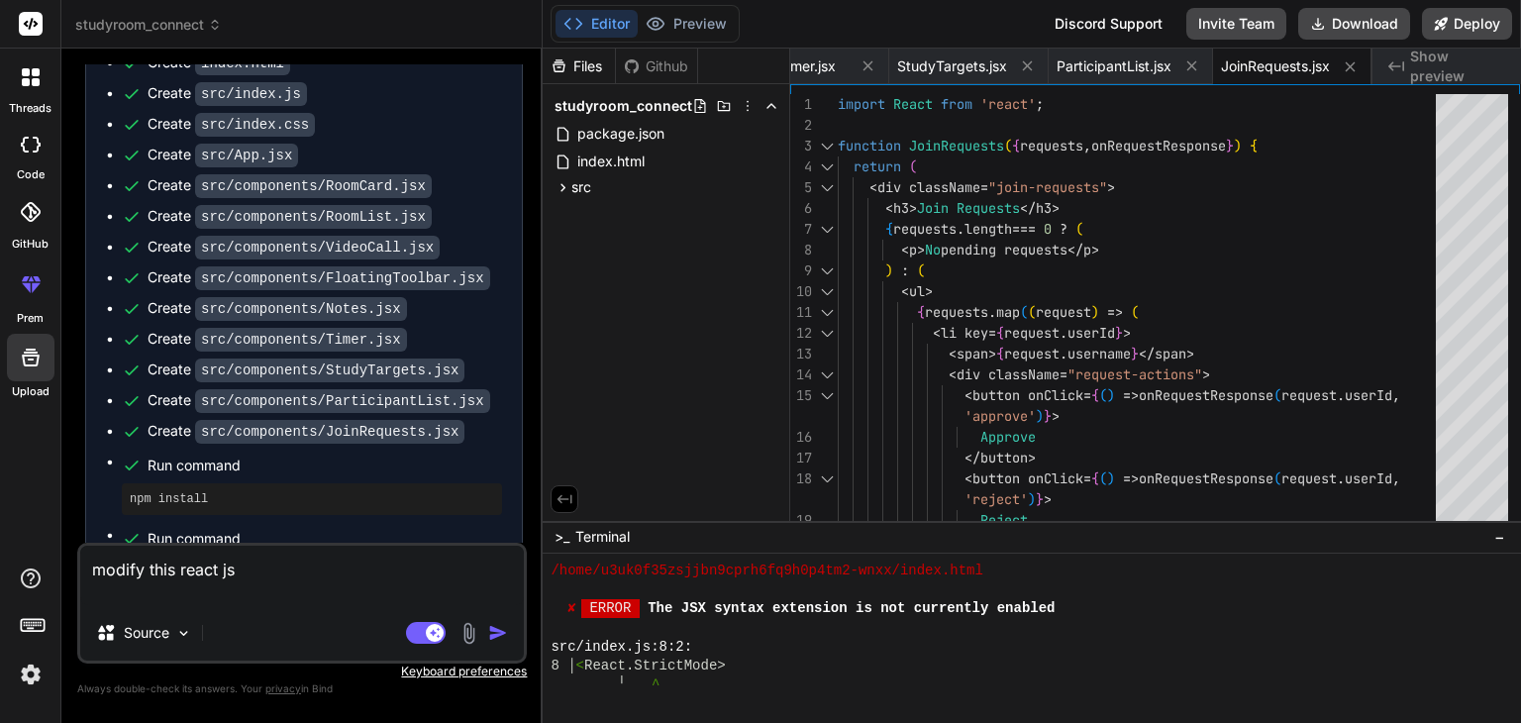
click at [178, 571] on textarea "modify this react js" at bounding box center [302, 575] width 444 height 59
type textarea "modify this treact js"
type textarea "x"
type textarea "modify this toreact js"
type textarea "x"
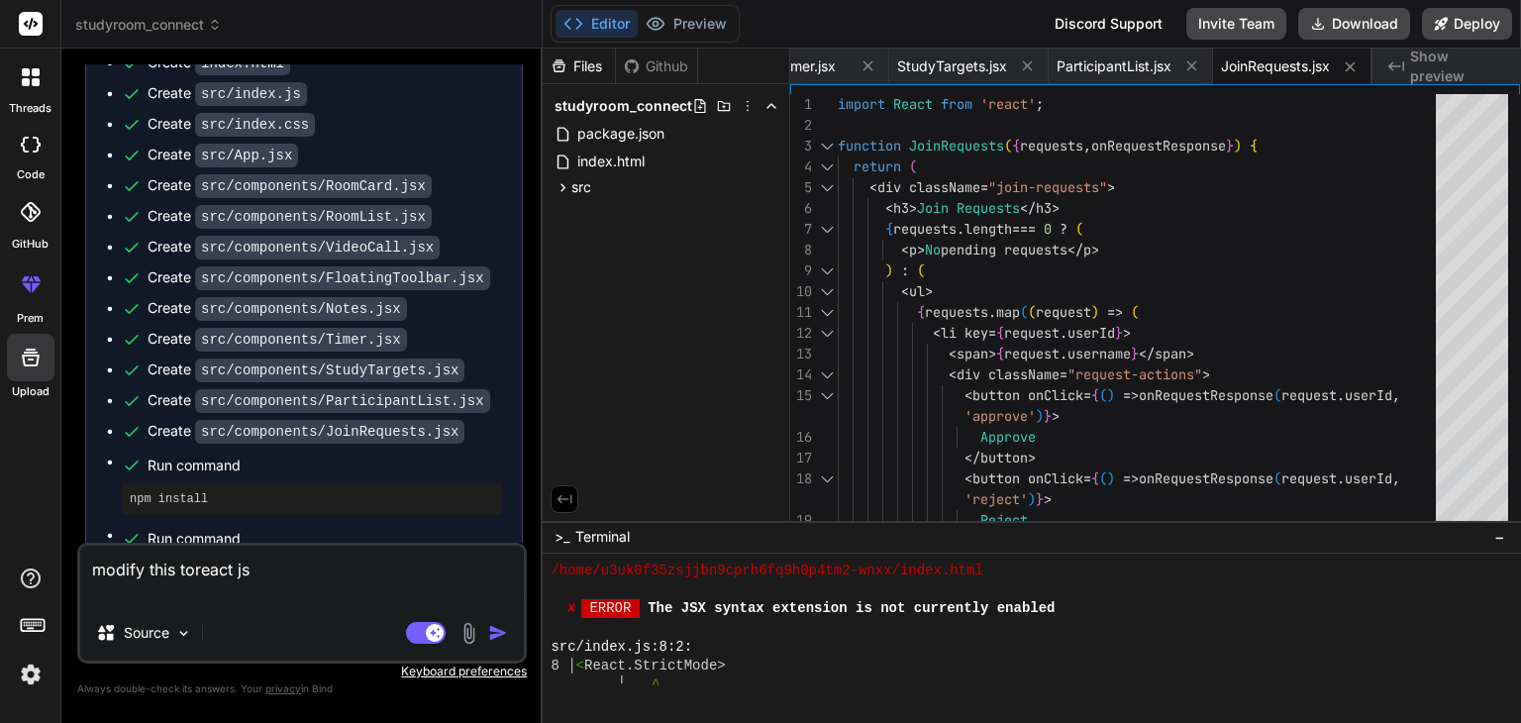
type textarea "modify this to react js"
type textarea "x"
type textarea "modify this to react jsx"
type textarea "x"
type textarea "modify this to react jsx,"
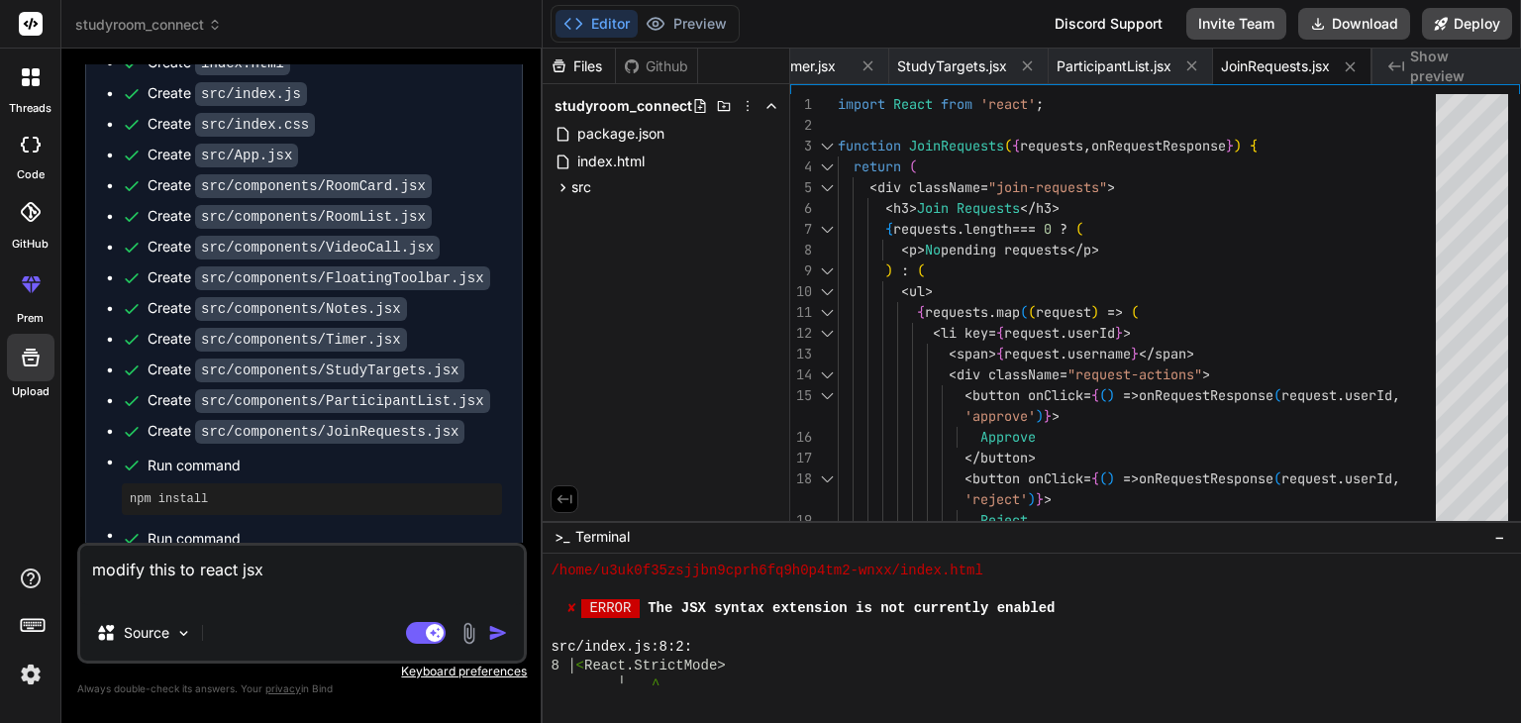
type textarea "x"
type textarea "modify this to react jsx,"
type textarea "x"
type textarea "modify this to react jsx, n"
type textarea "x"
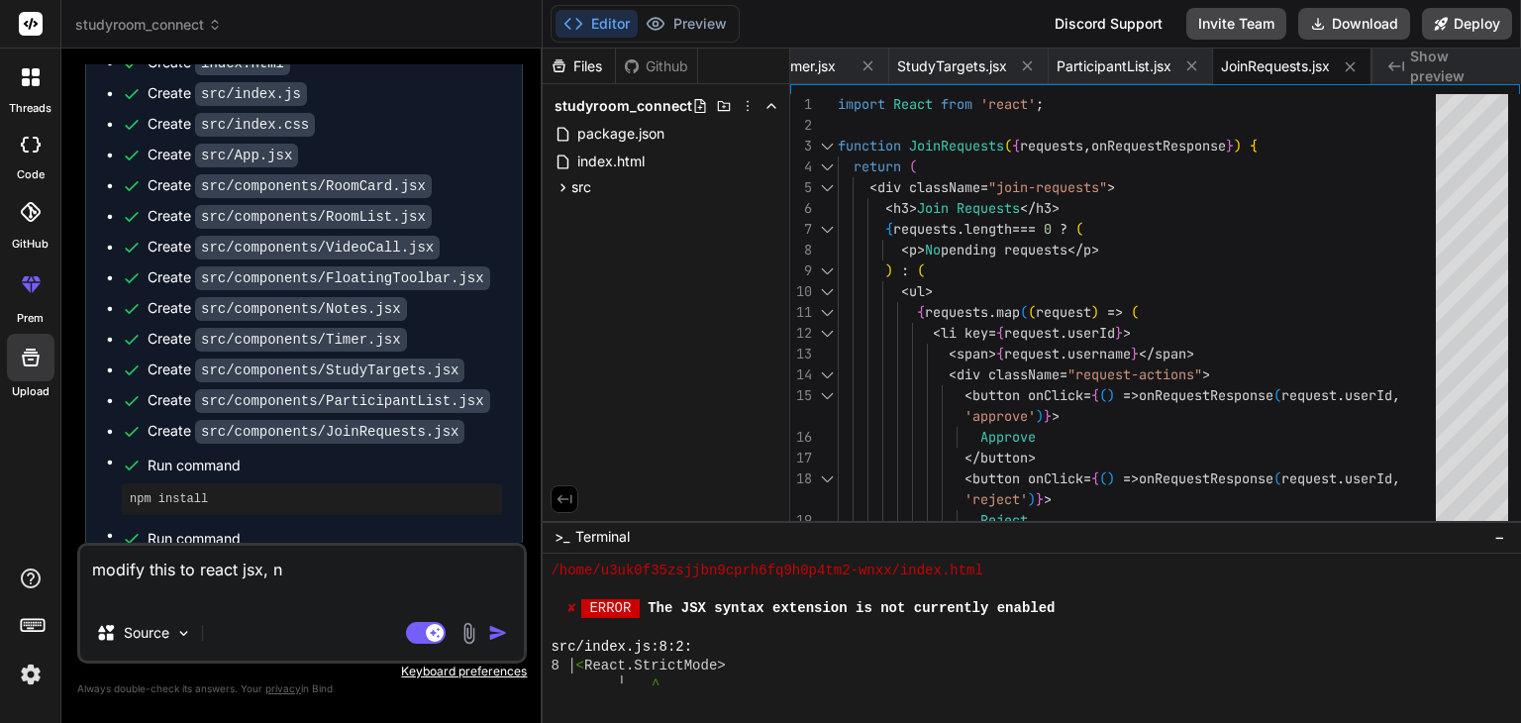
type textarea "modify this to react jsx, no"
type textarea "x"
type textarea "modify this to react jsx, not"
type textarea "x"
type textarea "modify this to react jsx, not"
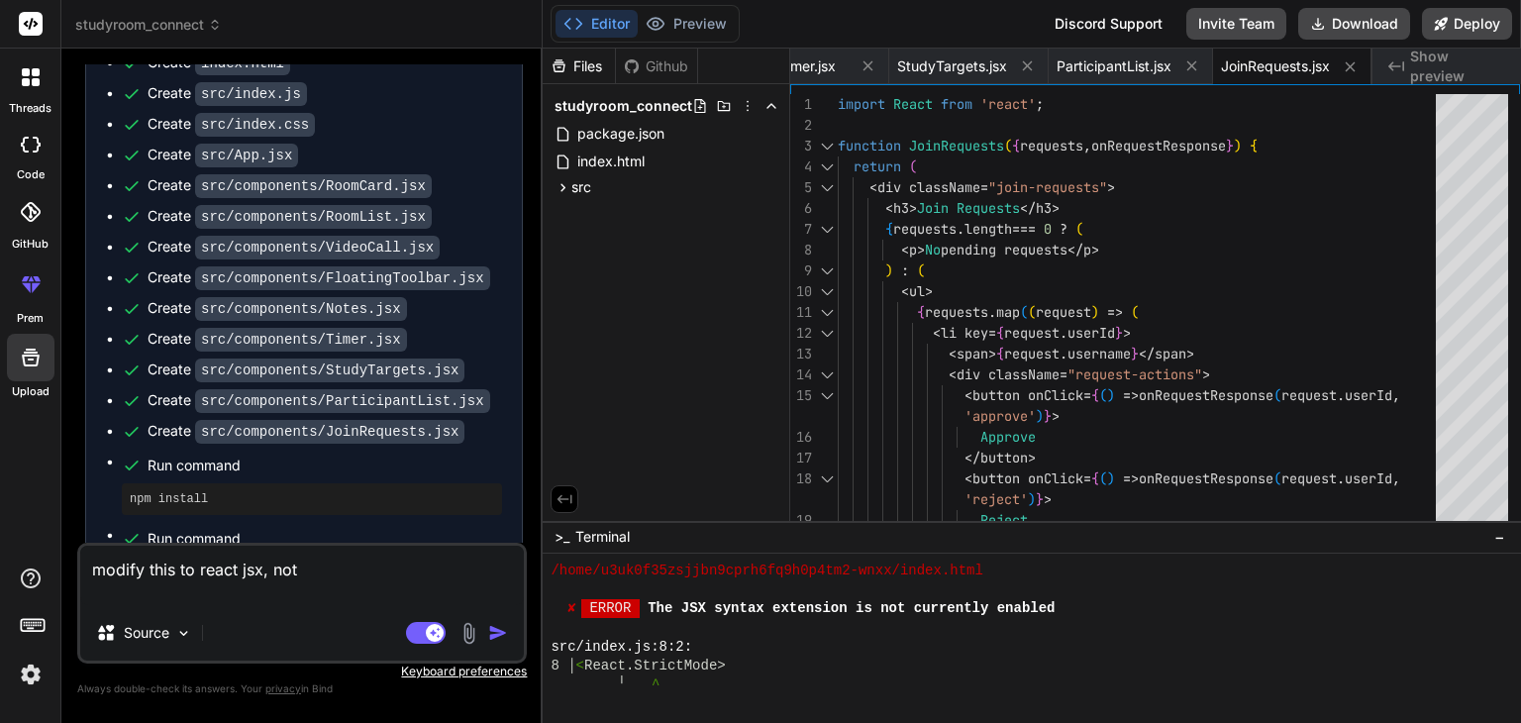
type textarea "x"
type textarea "modify this to react jsx, not h"
type textarea "x"
type textarea "modify this to react jsx, not ht"
type textarea "x"
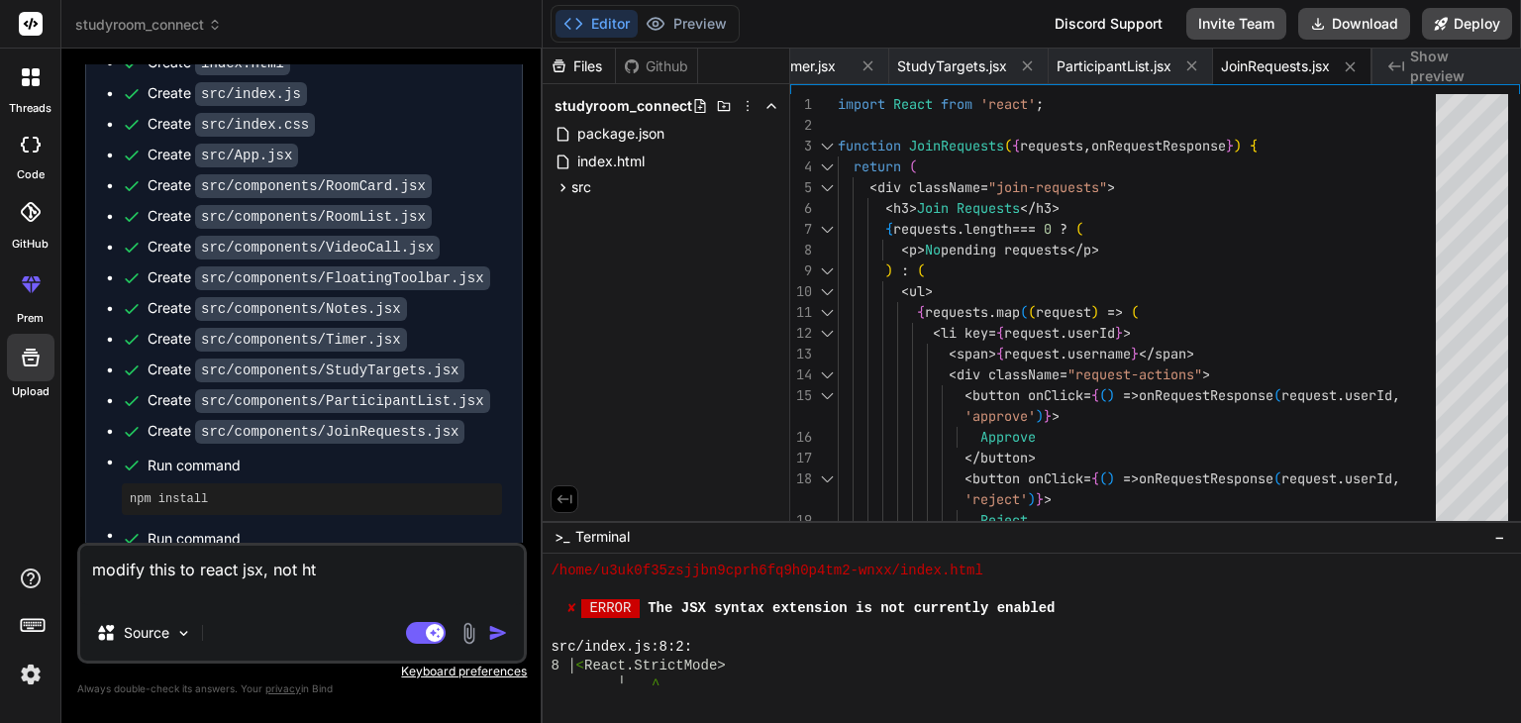
type textarea "modify this to react jsx, not htm"
type textarea "x"
type textarea "modify this to react jsx, not html"
type textarea "x"
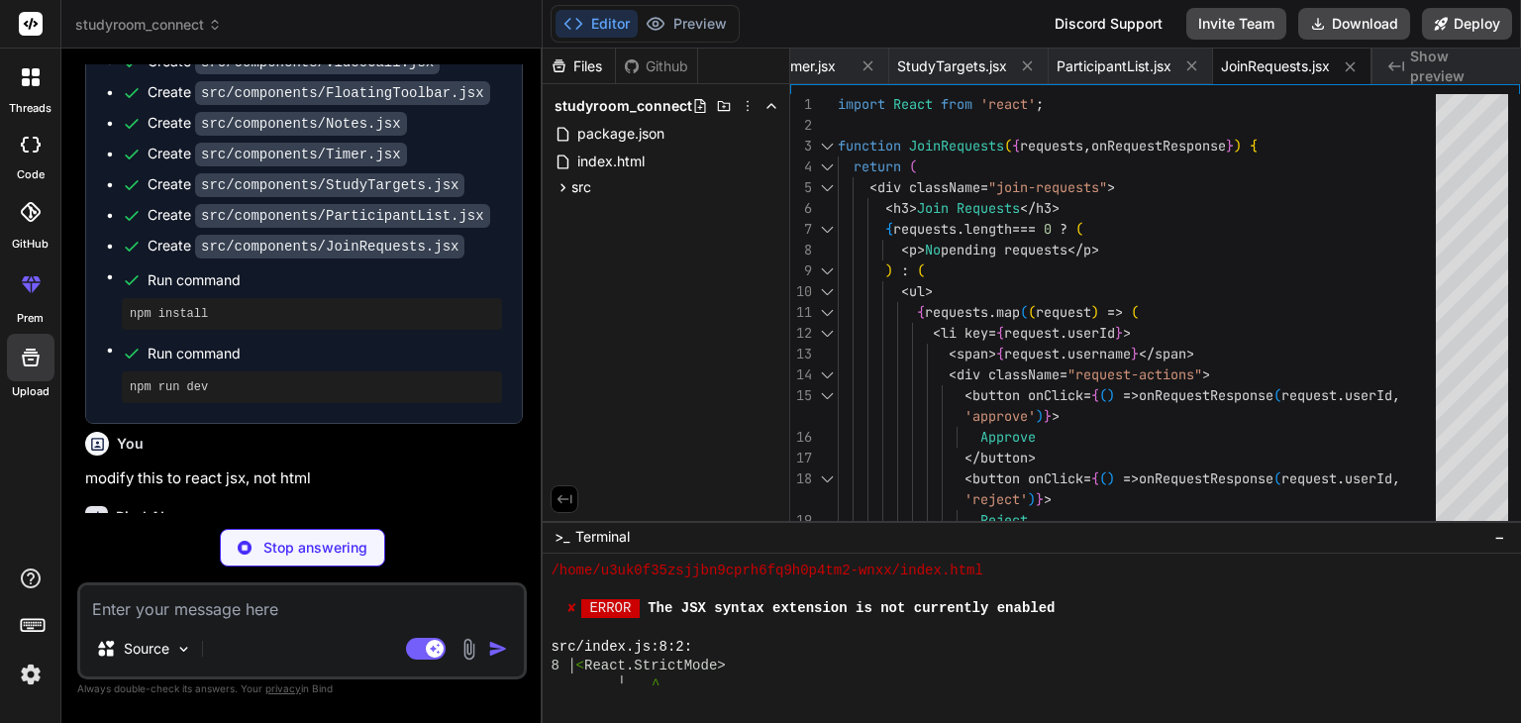
scroll to position [1974, 0]
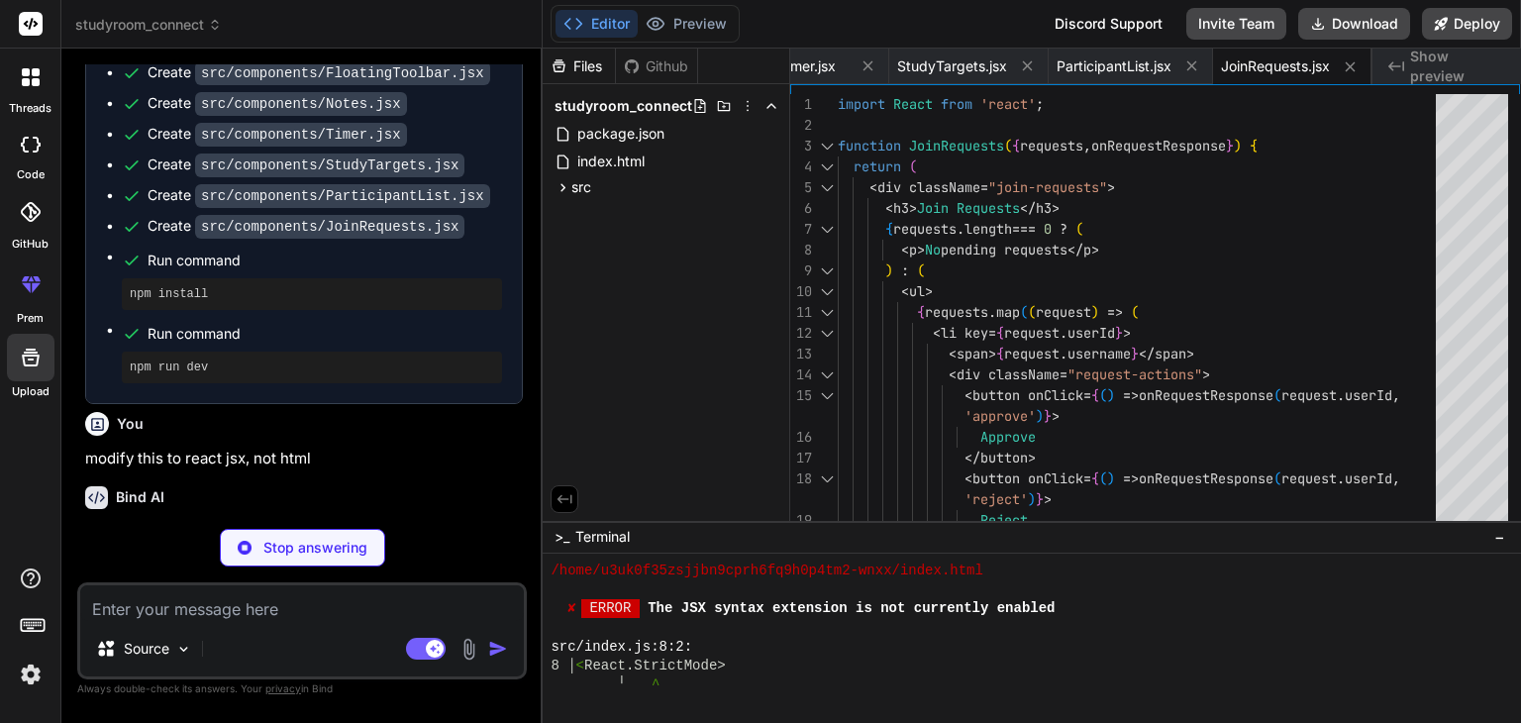
type textarea "x"
type textarea ");"
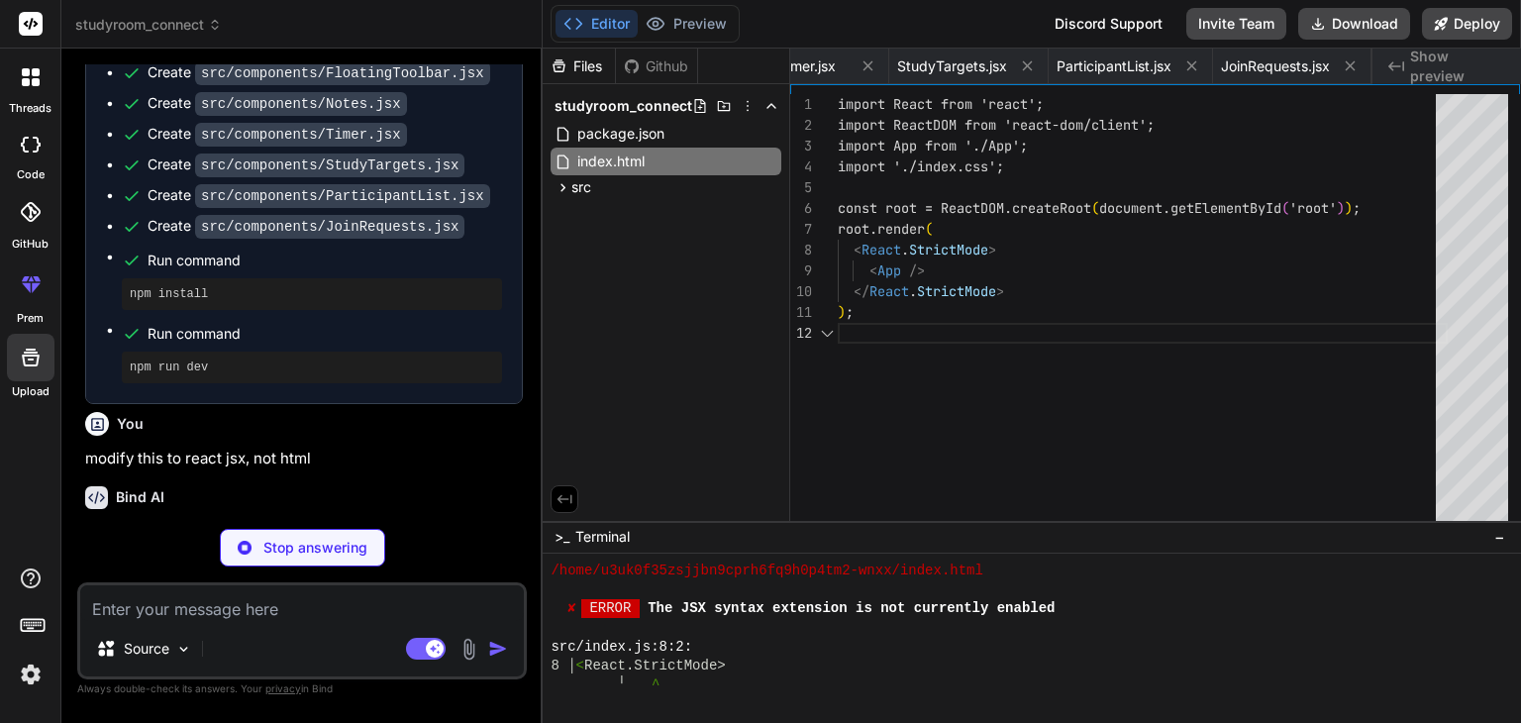
scroll to position [0, 137]
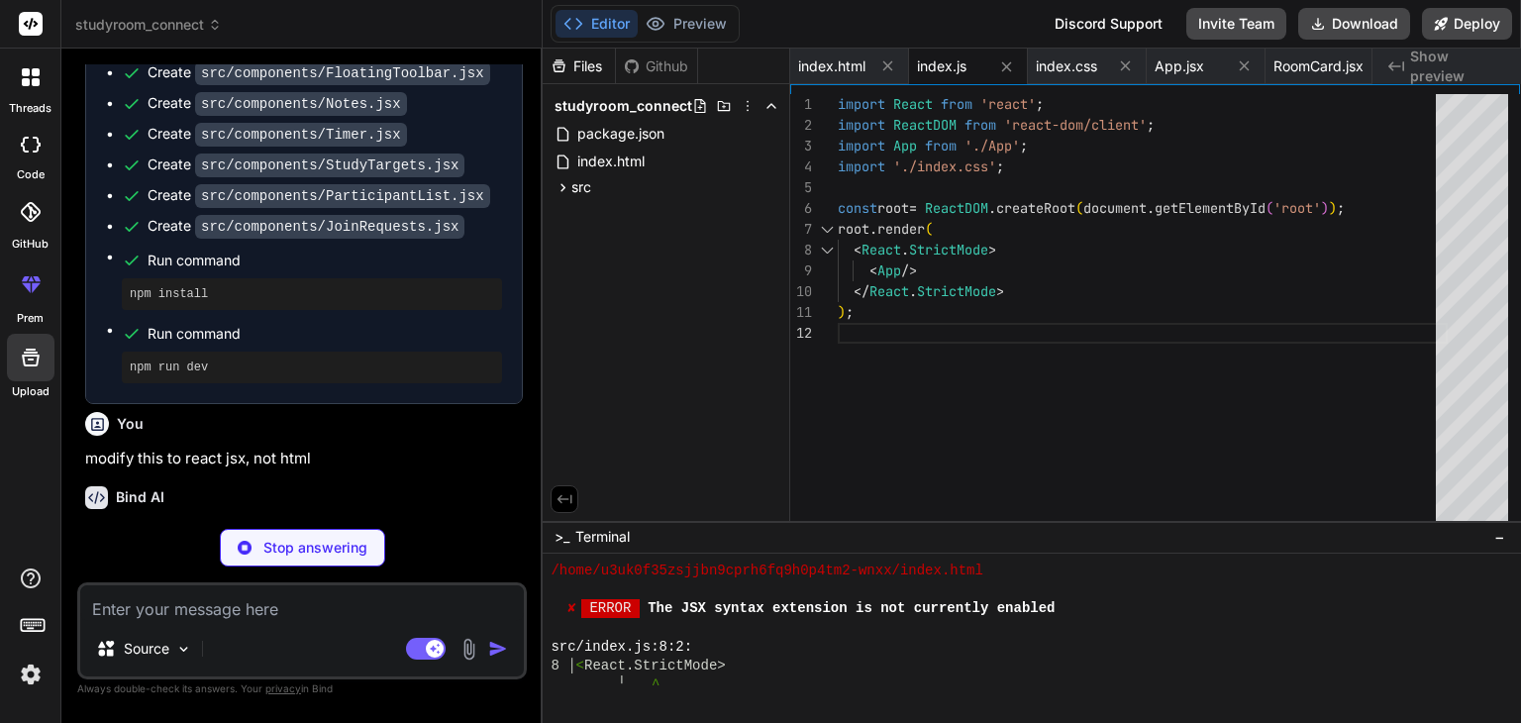
type textarea "x"
type textarea "<Route path="/room/:roomId" element={<VideoCall />} /> </Routes> </Router> ); }…"
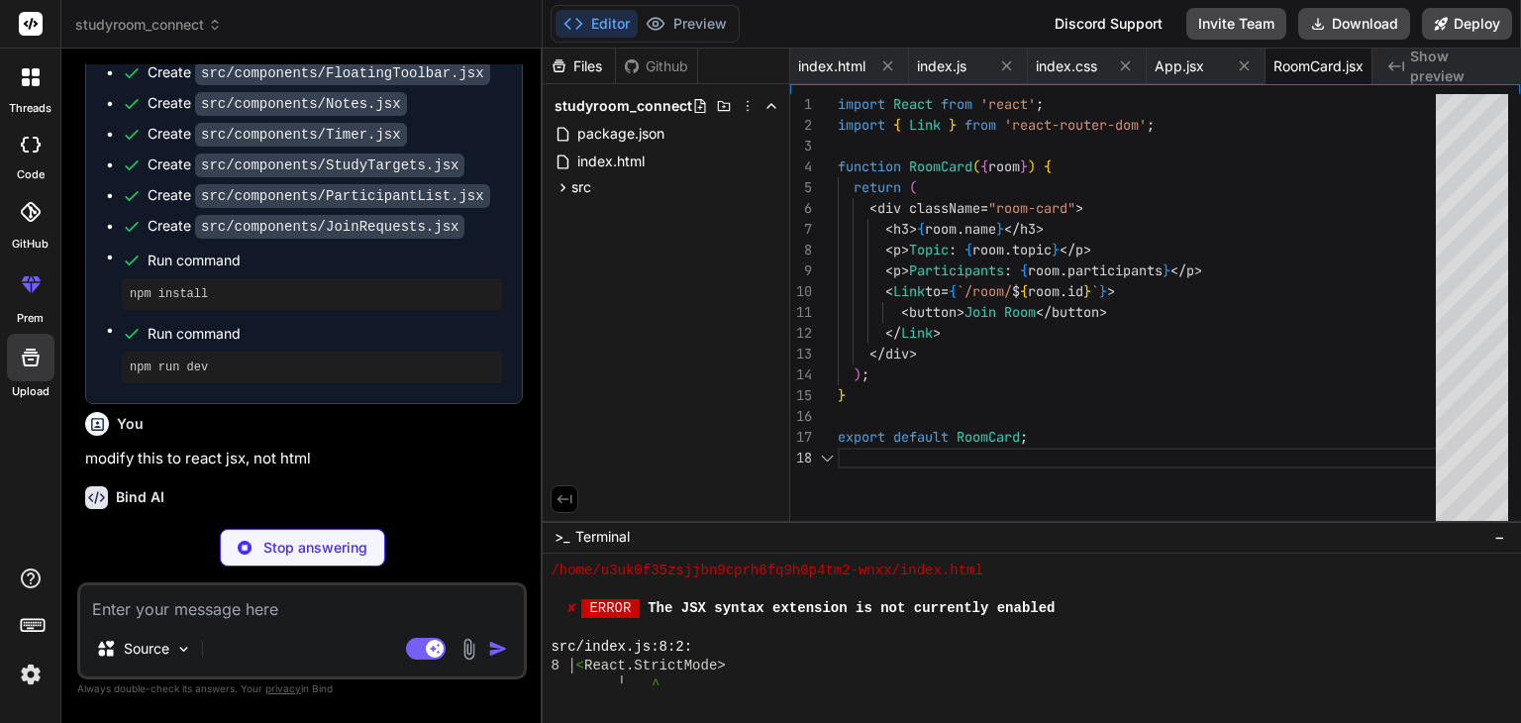
scroll to position [0, 170]
type textarea "x"
type textarea "} export default RoomList;"
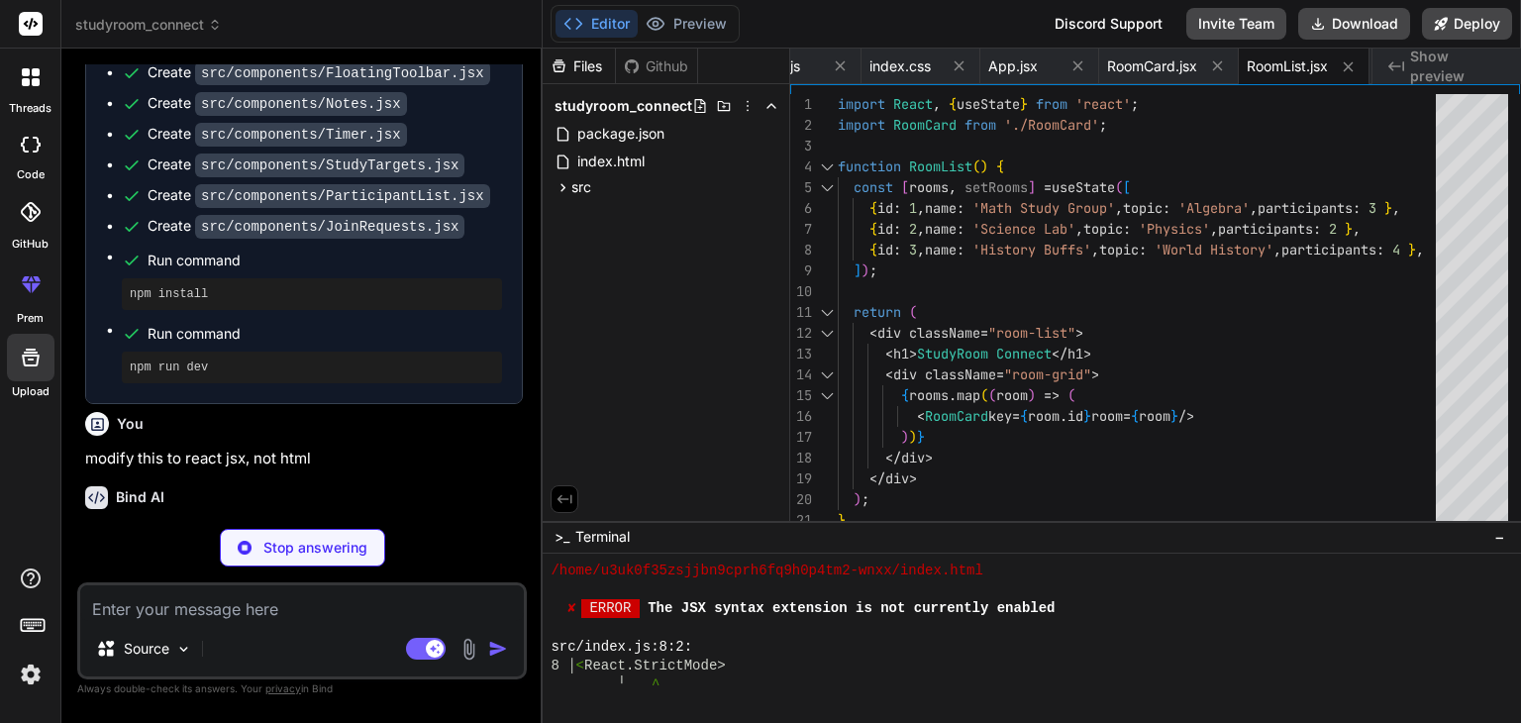
type textarea "x"
type textarea "/> </div> ); } export default VideoCall;"
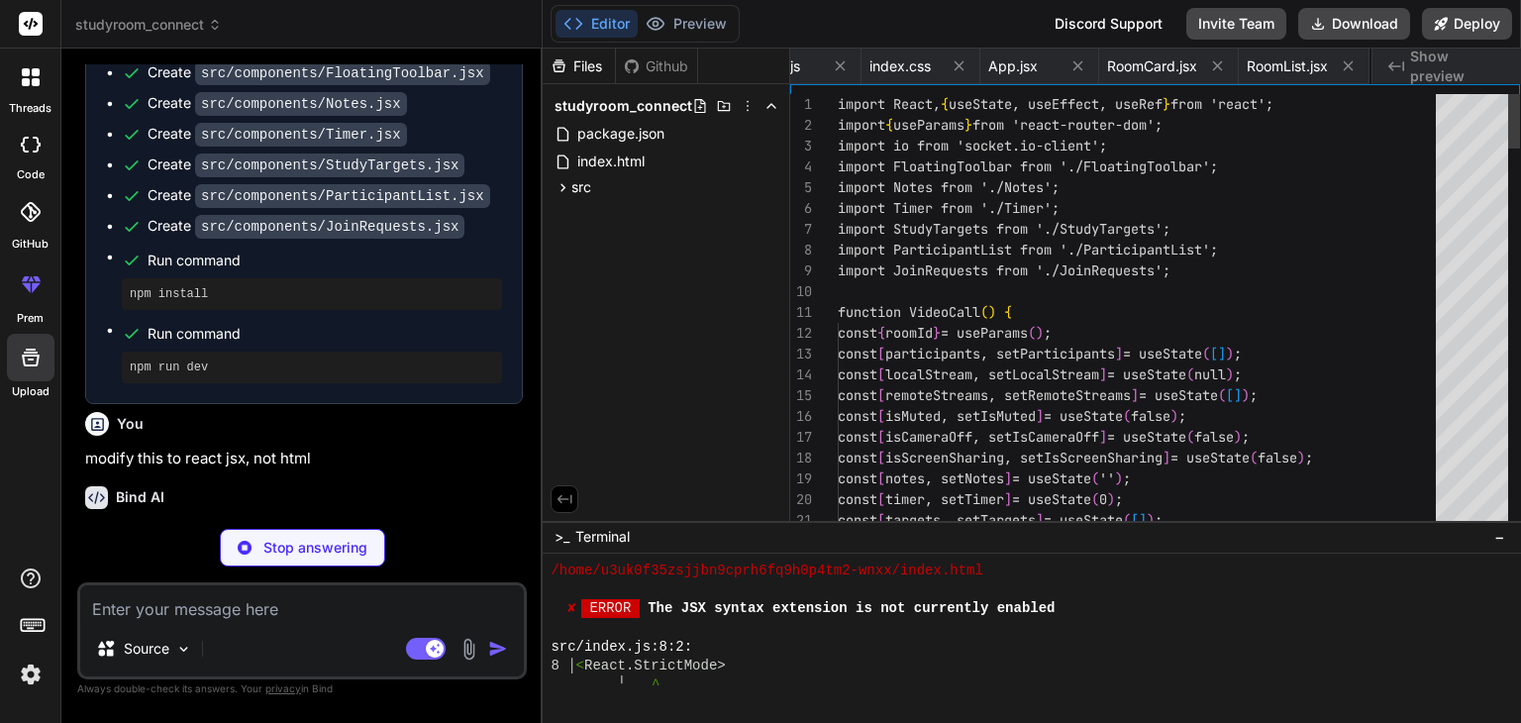
scroll to position [0, 437]
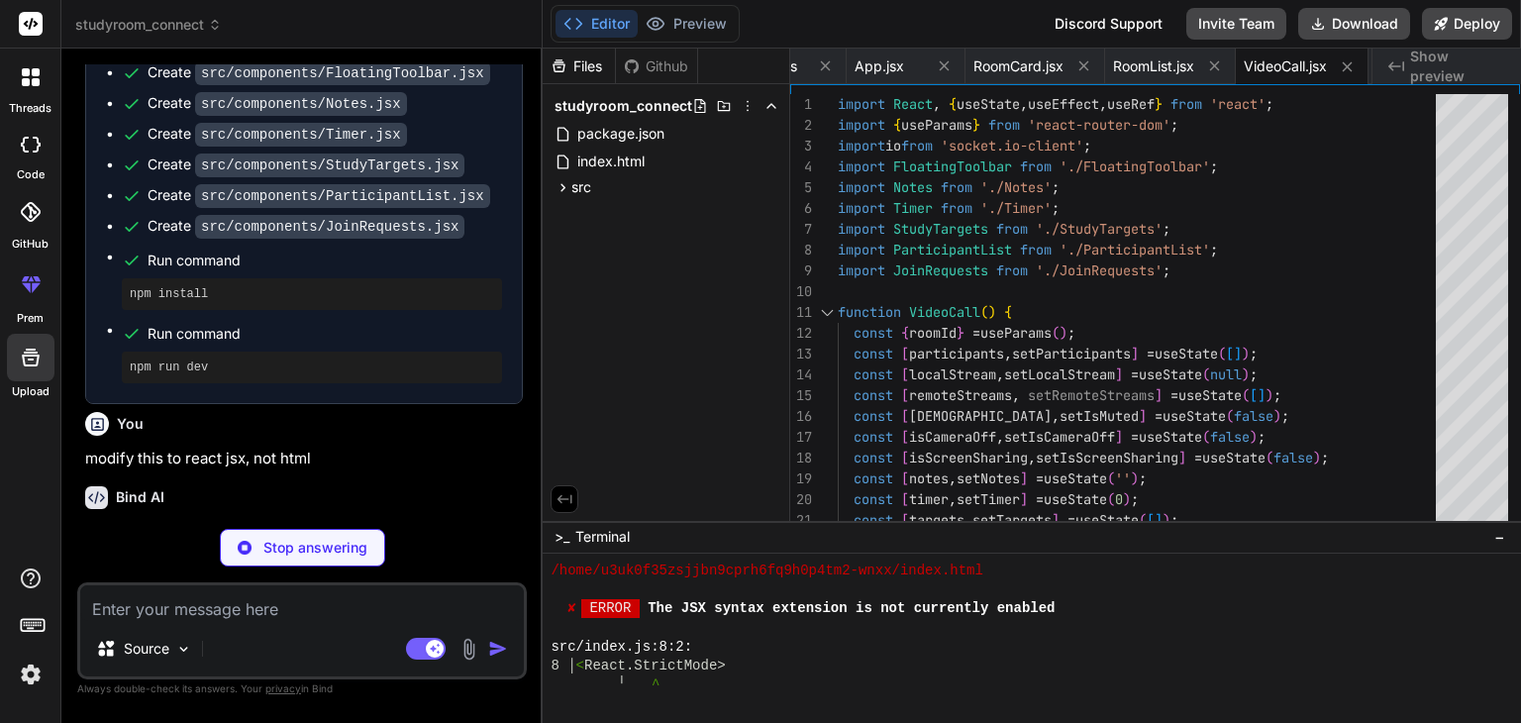
type textarea "x"
type textarea "</button> </div> ); } export default FloatingToolbar;"
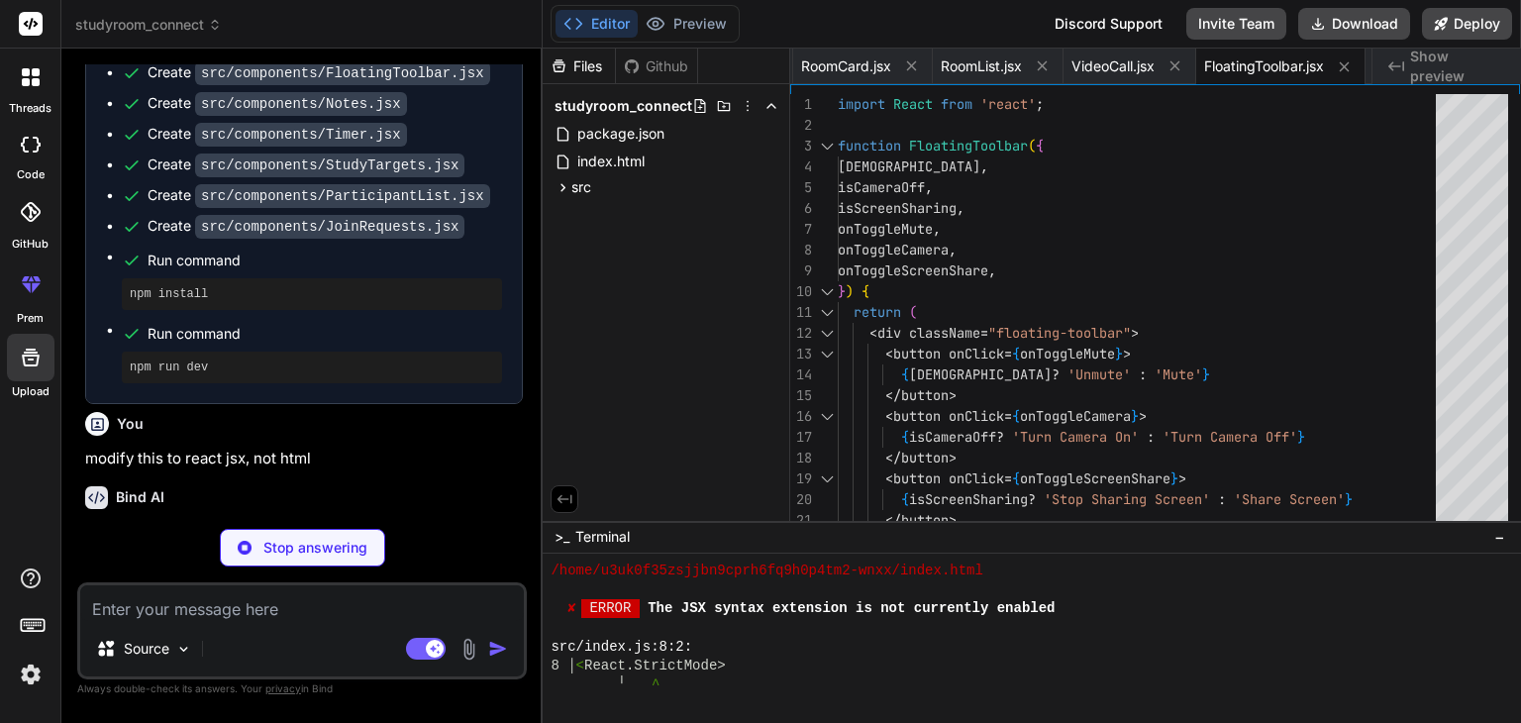
type textarea "x"
type textarea "/> </div> ); } export default Notes;"
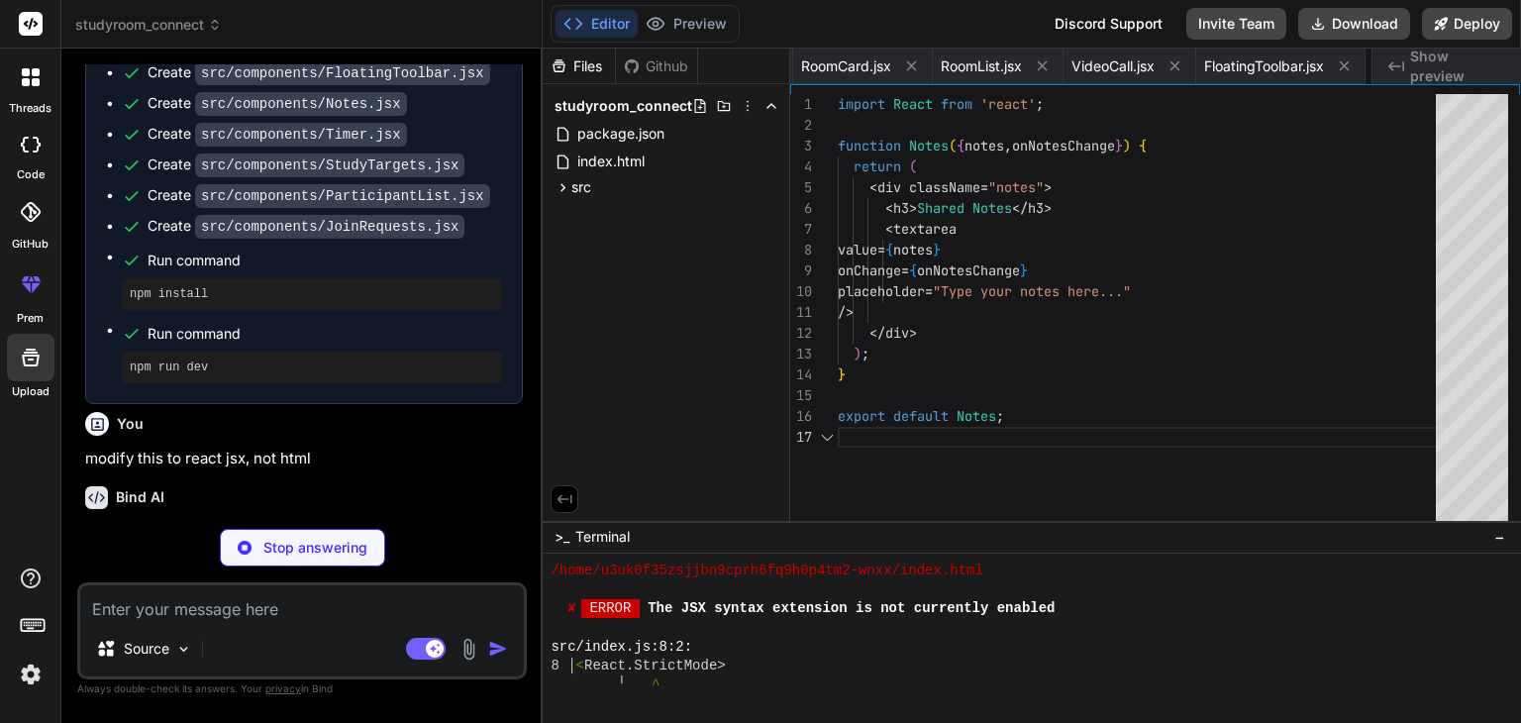
scroll to position [0, 728]
type textarea "x"
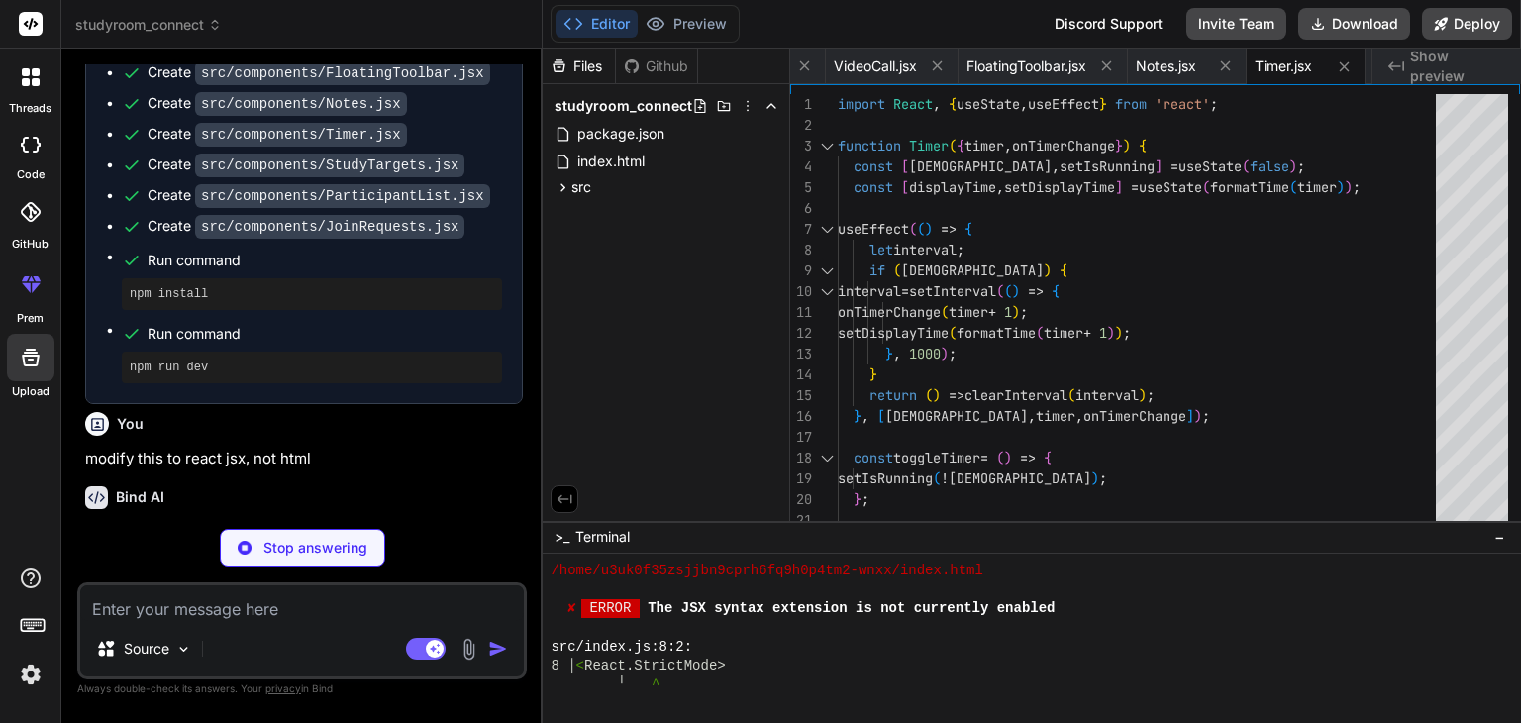
type textarea "x"
type textarea "} export default StudyTargets;"
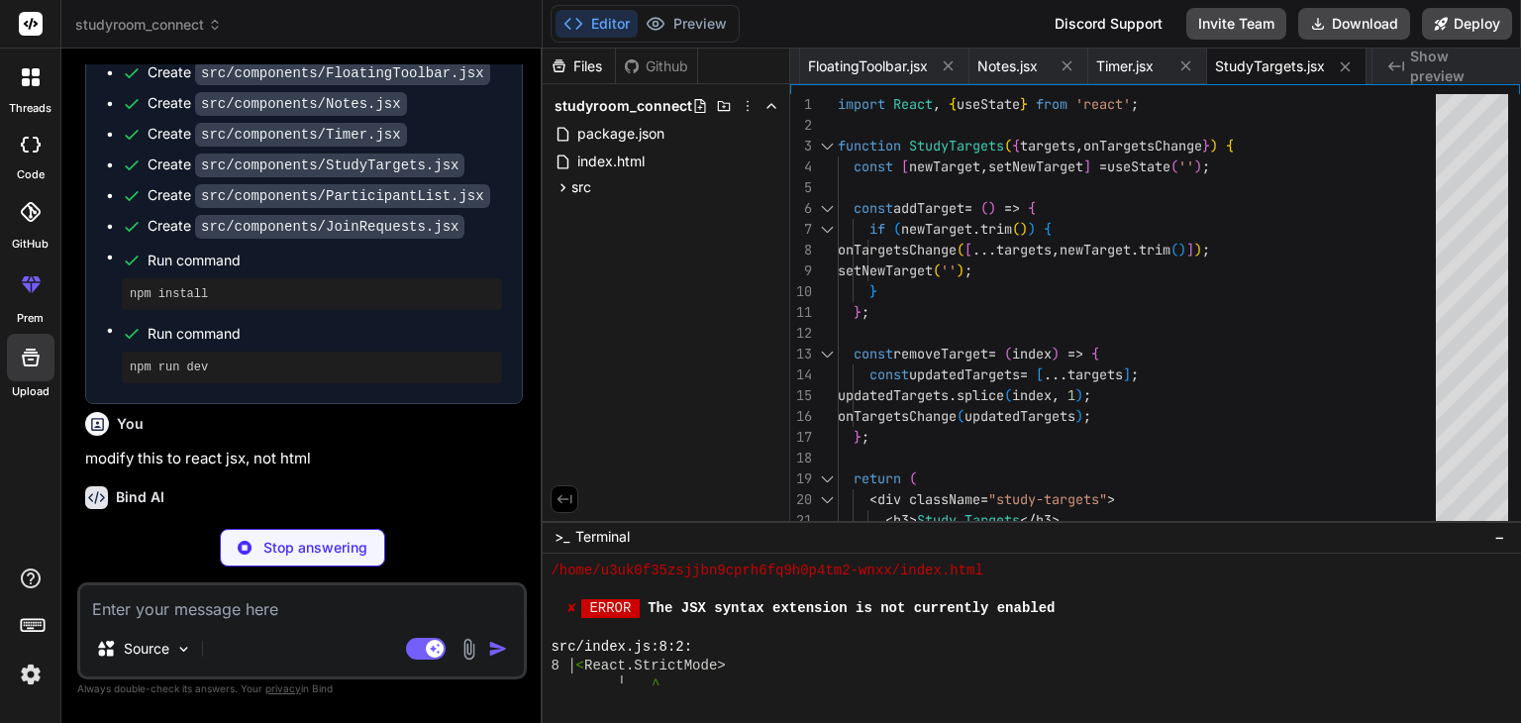
type textarea "x"
type textarea "</ul> </div> ); } export default ParticipantList;"
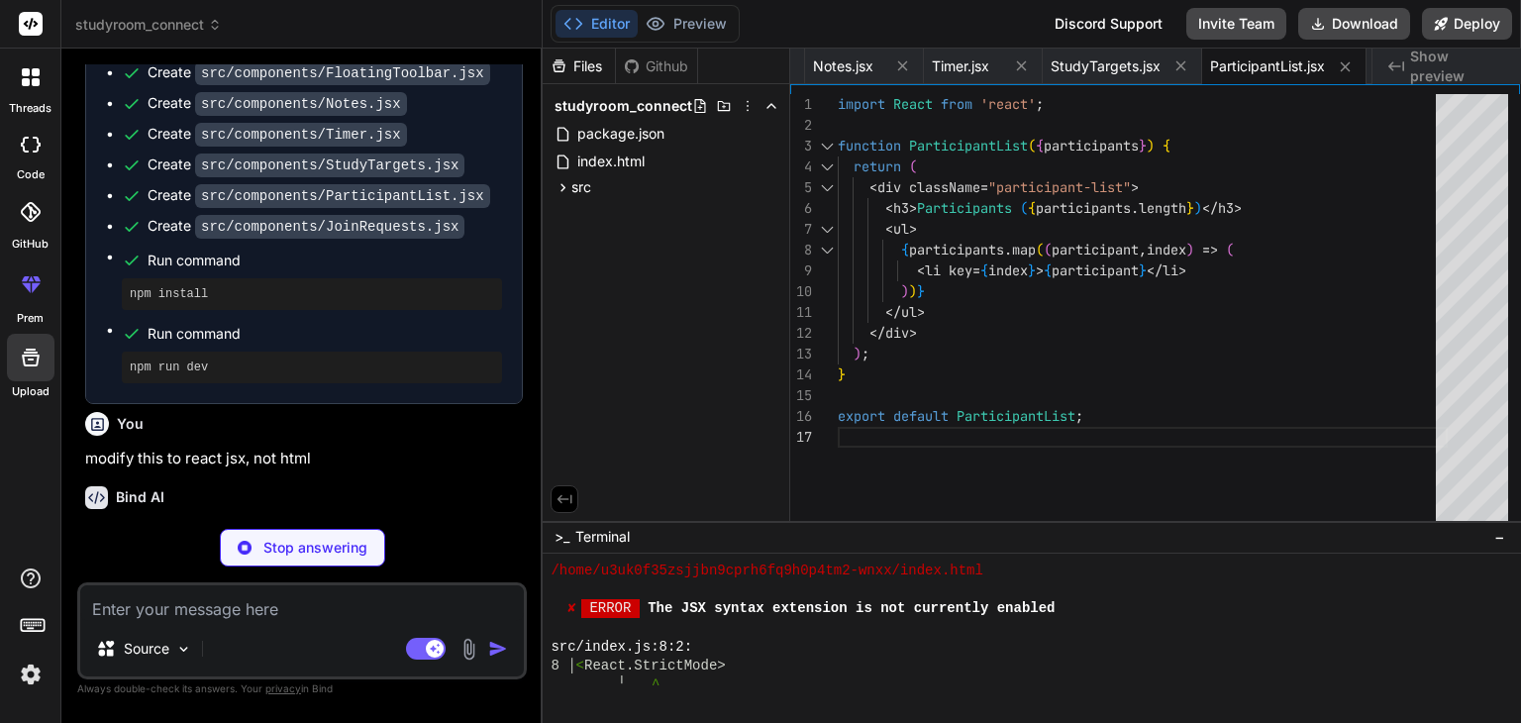
type textarea "x"
type textarea "export default JoinRequests;"
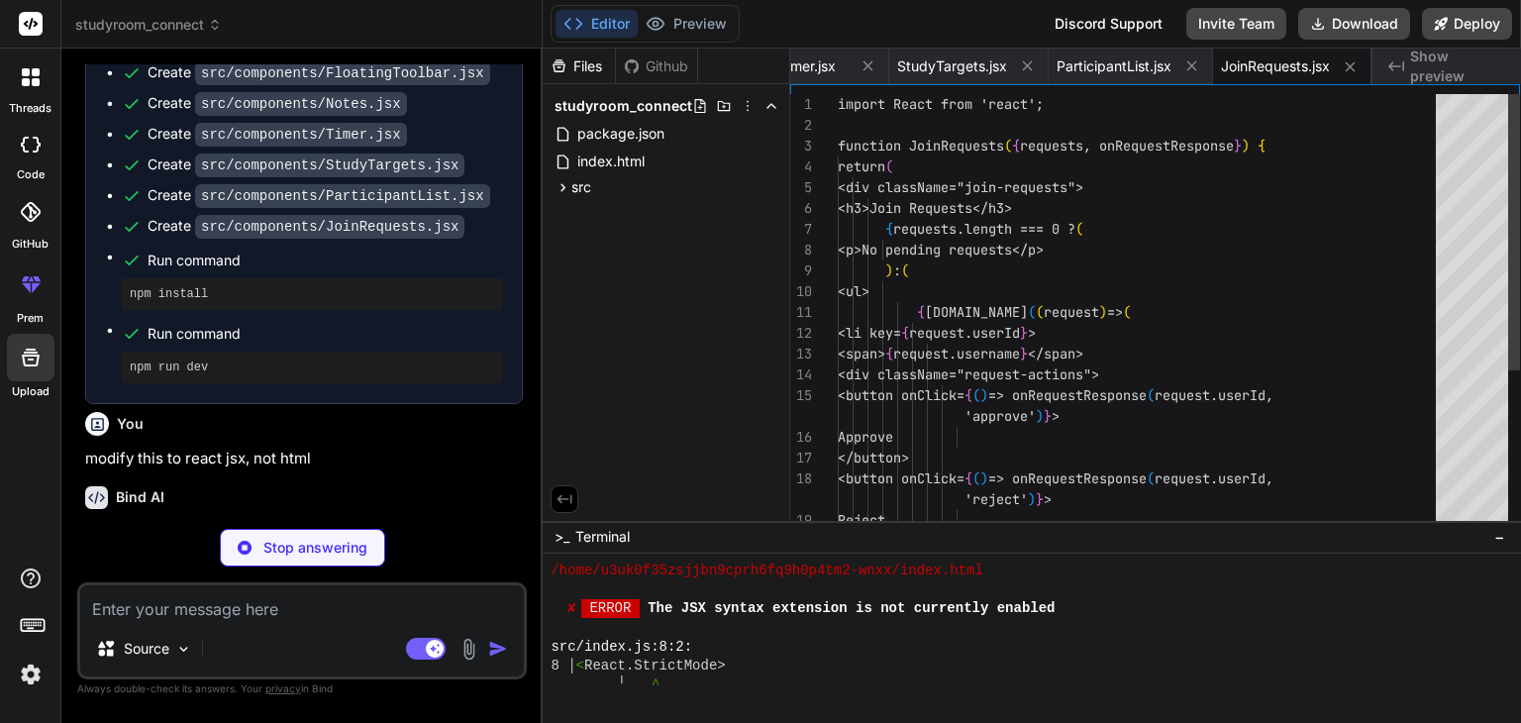
scroll to position [1160, 0]
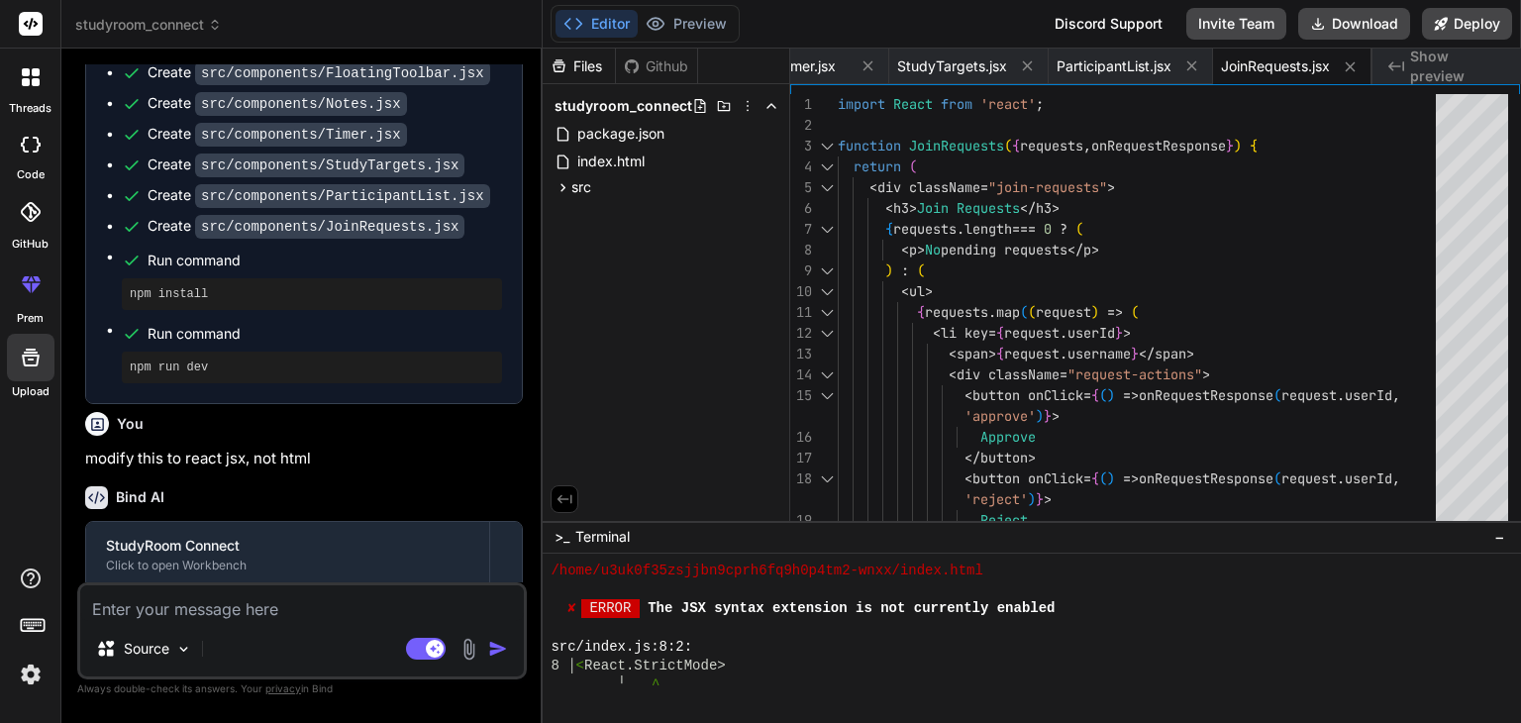
type textarea "x"
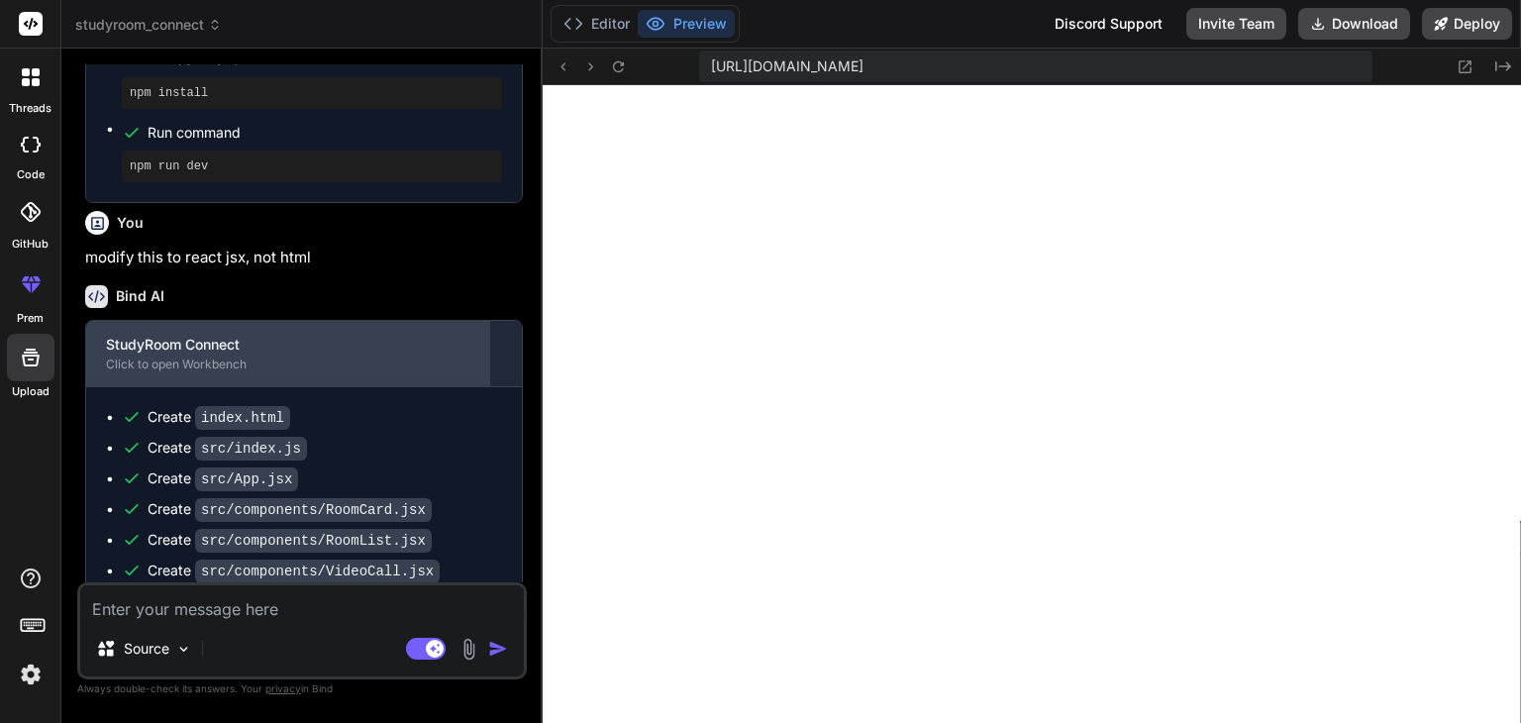
scroll to position [2423, 0]
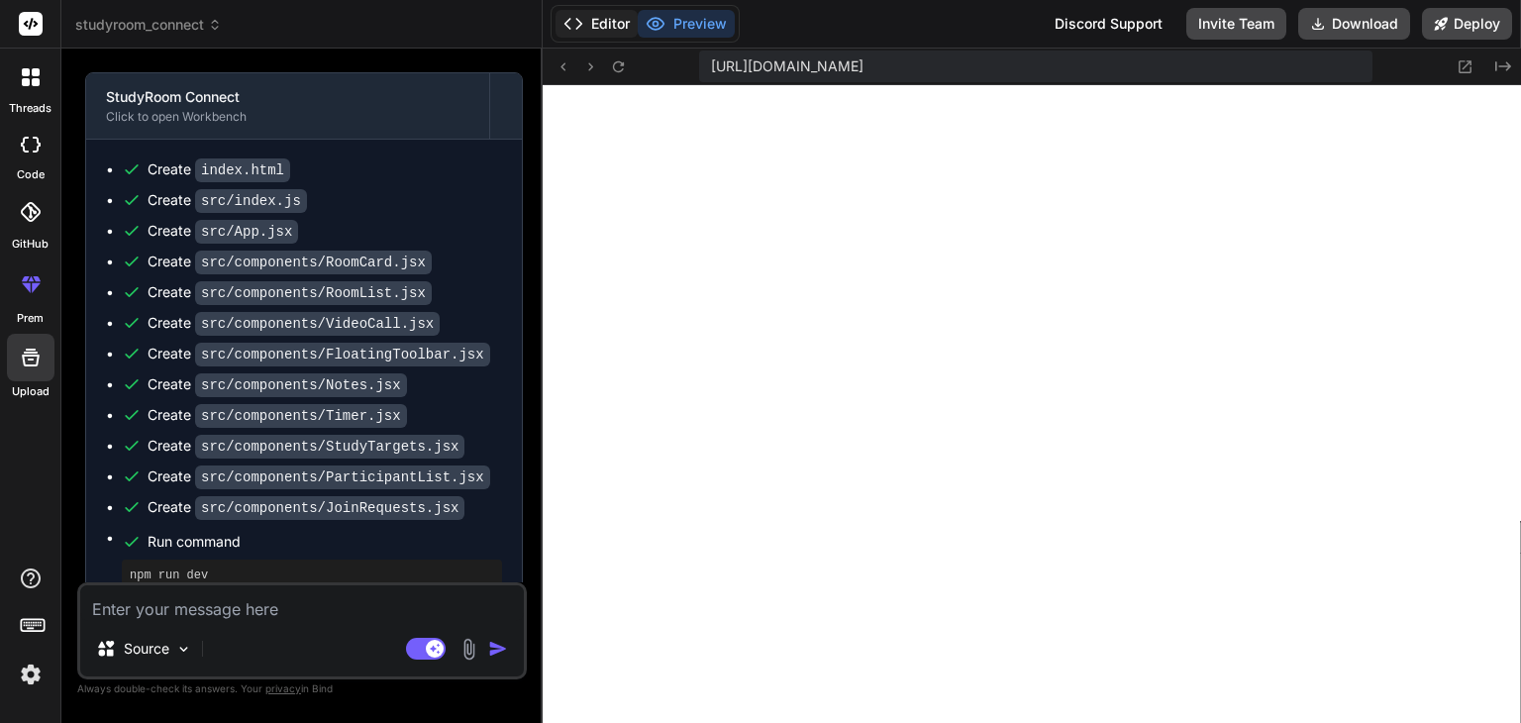
click at [588, 25] on button "Editor" at bounding box center [597, 24] width 82 height 28
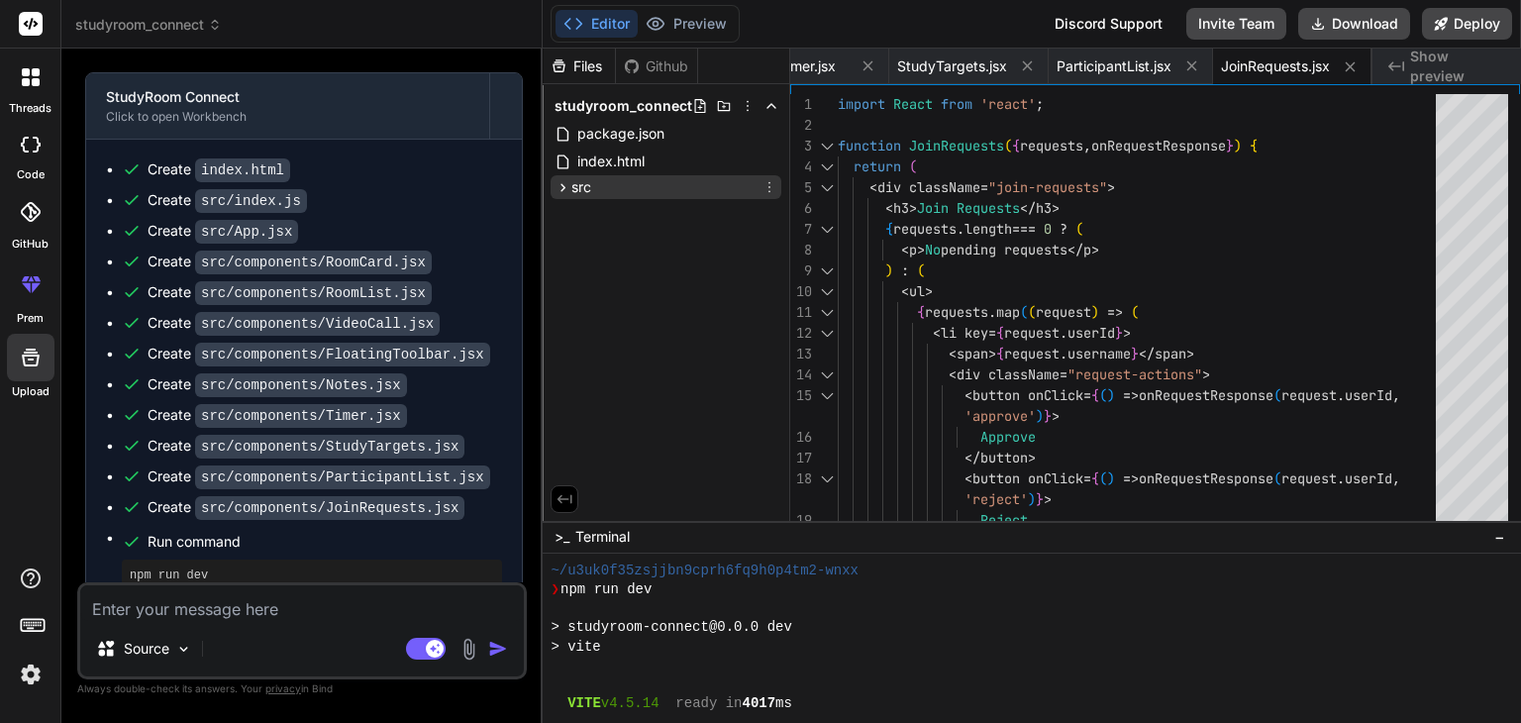
click at [579, 188] on span "src" at bounding box center [582, 187] width 20 height 20
click at [821, 655] on div "> vite" at bounding box center [1021, 647] width 940 height 19
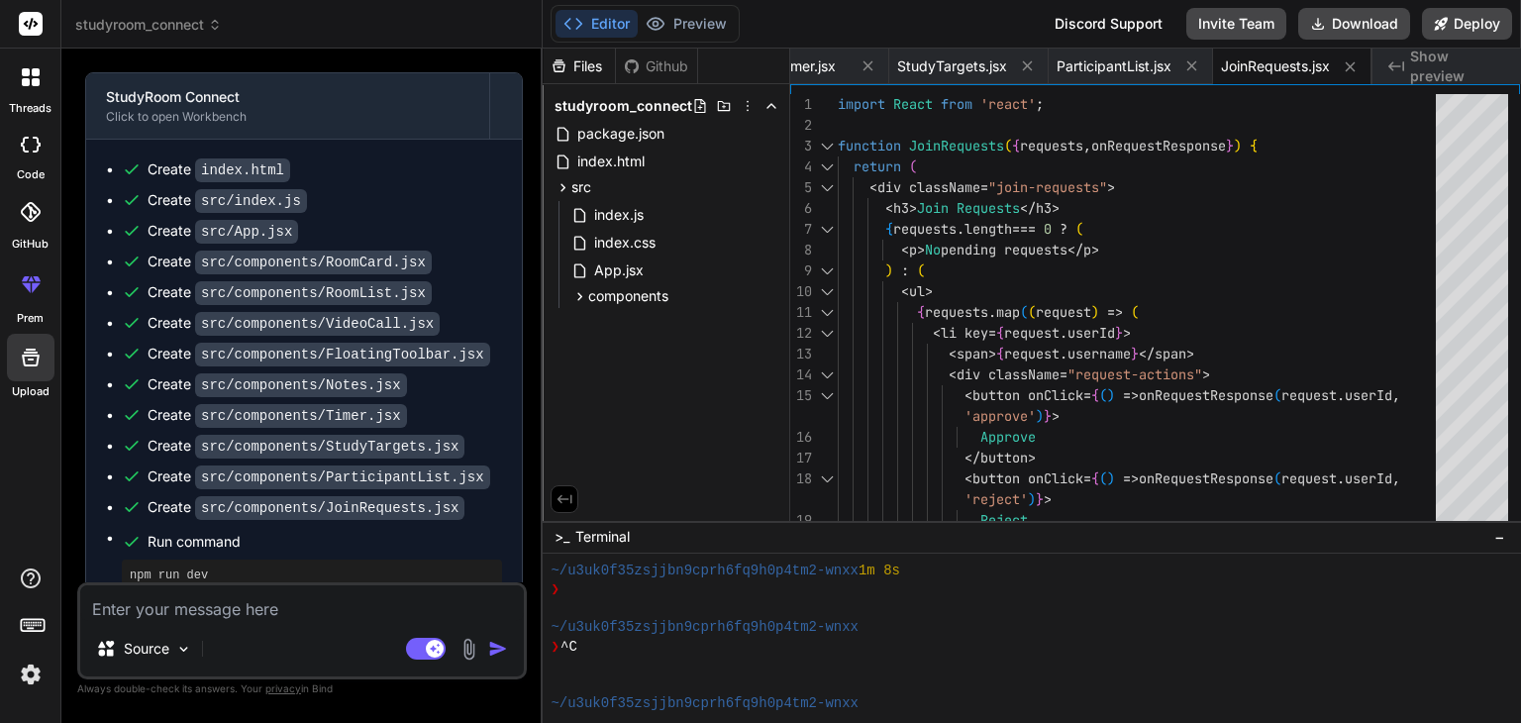
scroll to position [1882, 0]
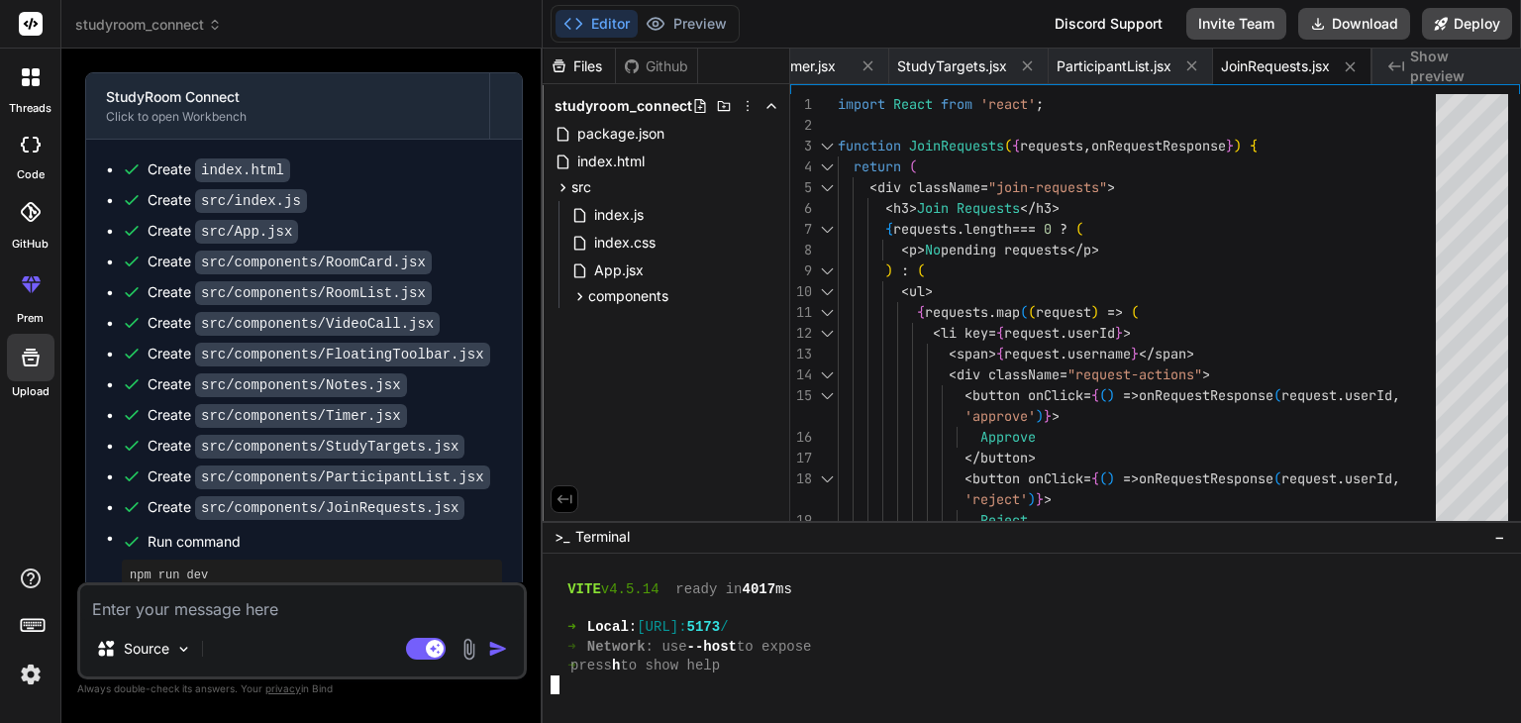
click at [792, 687] on div at bounding box center [1021, 685] width 940 height 19
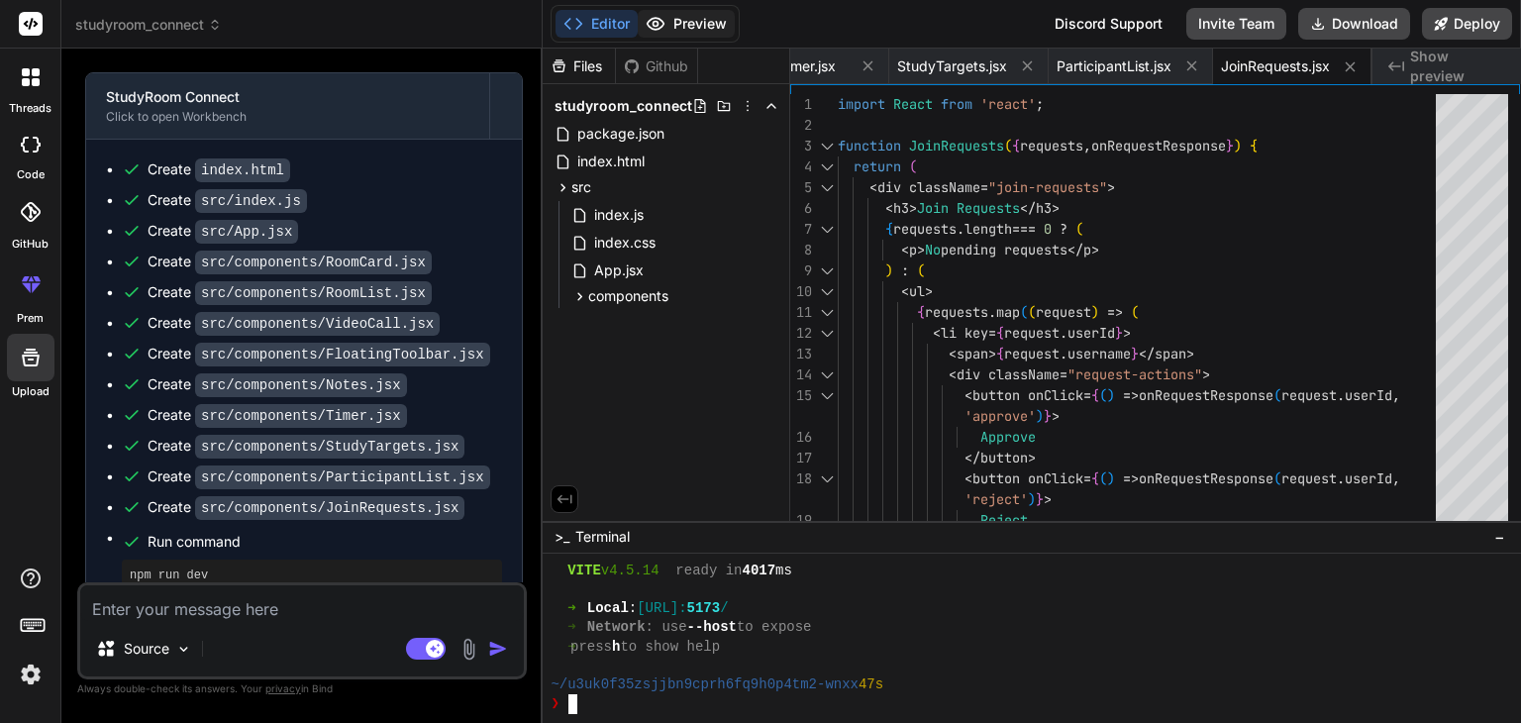
click at [691, 27] on button "Preview" at bounding box center [686, 24] width 97 height 28
click at [685, 704] on div "❯" at bounding box center [1021, 703] width 940 height 19
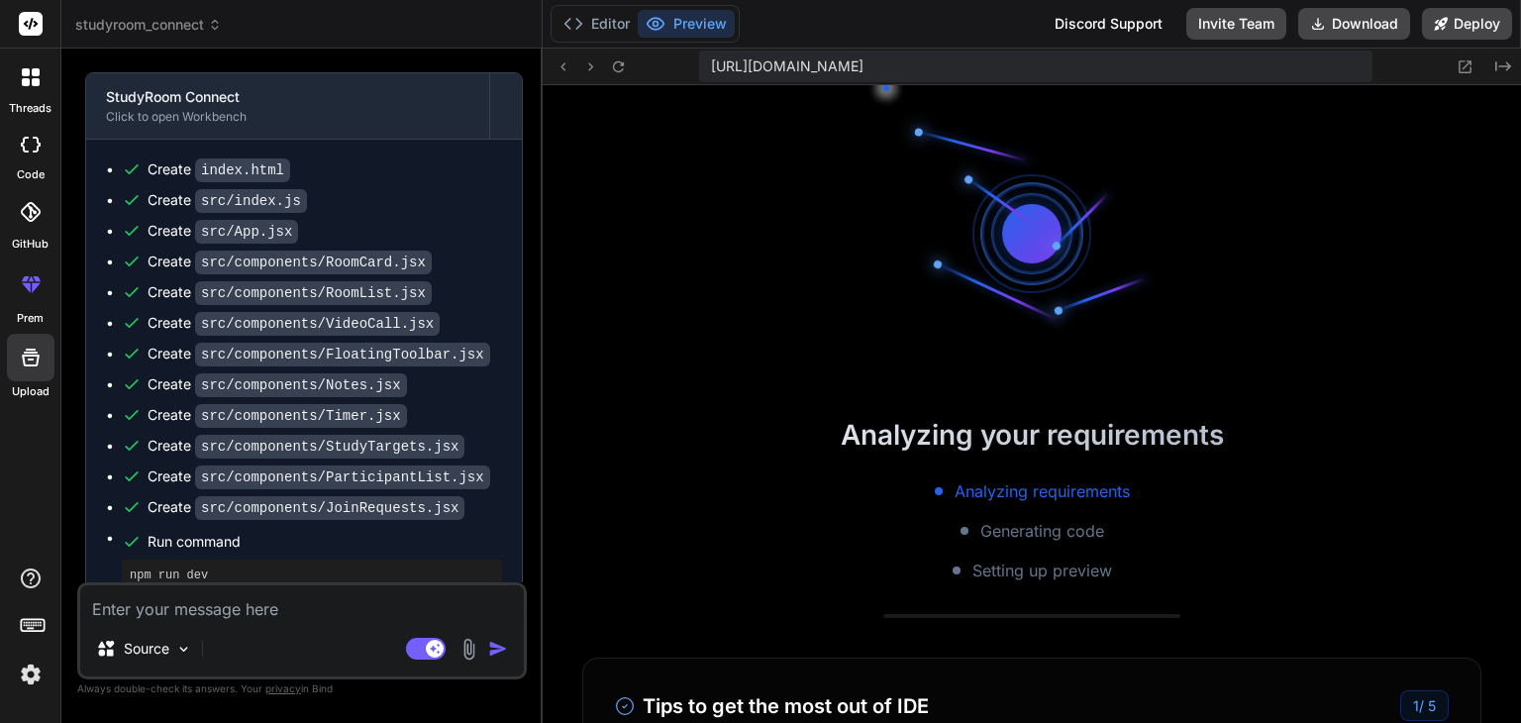
scroll to position [2242, 0]
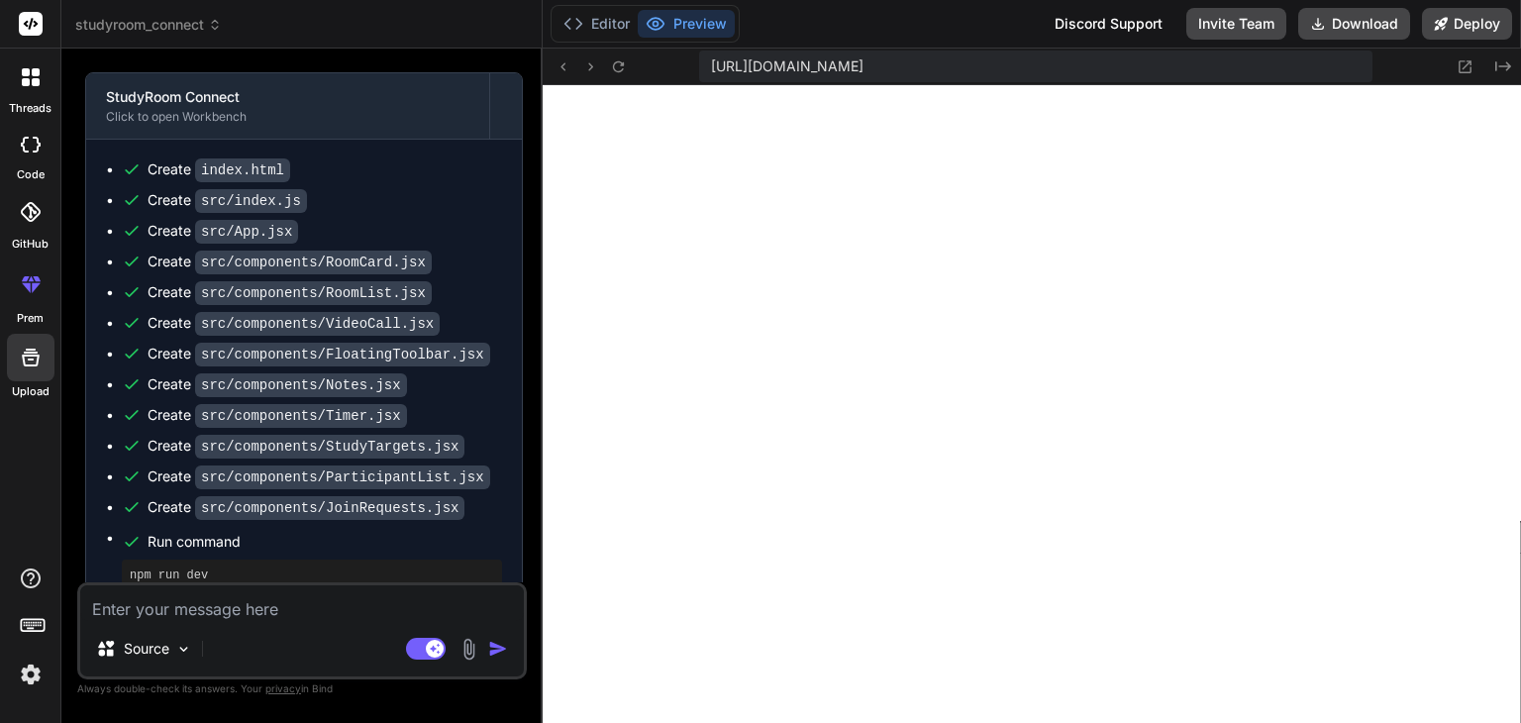
click at [261, 599] on textarea at bounding box center [302, 603] width 444 height 36
paste textarea "import React from 'react'; import ReactDOM from 'react-dom/client'; import App …"
type textarea "import React from 'react'; import ReactDOM from 'react-dom/client'; import App …"
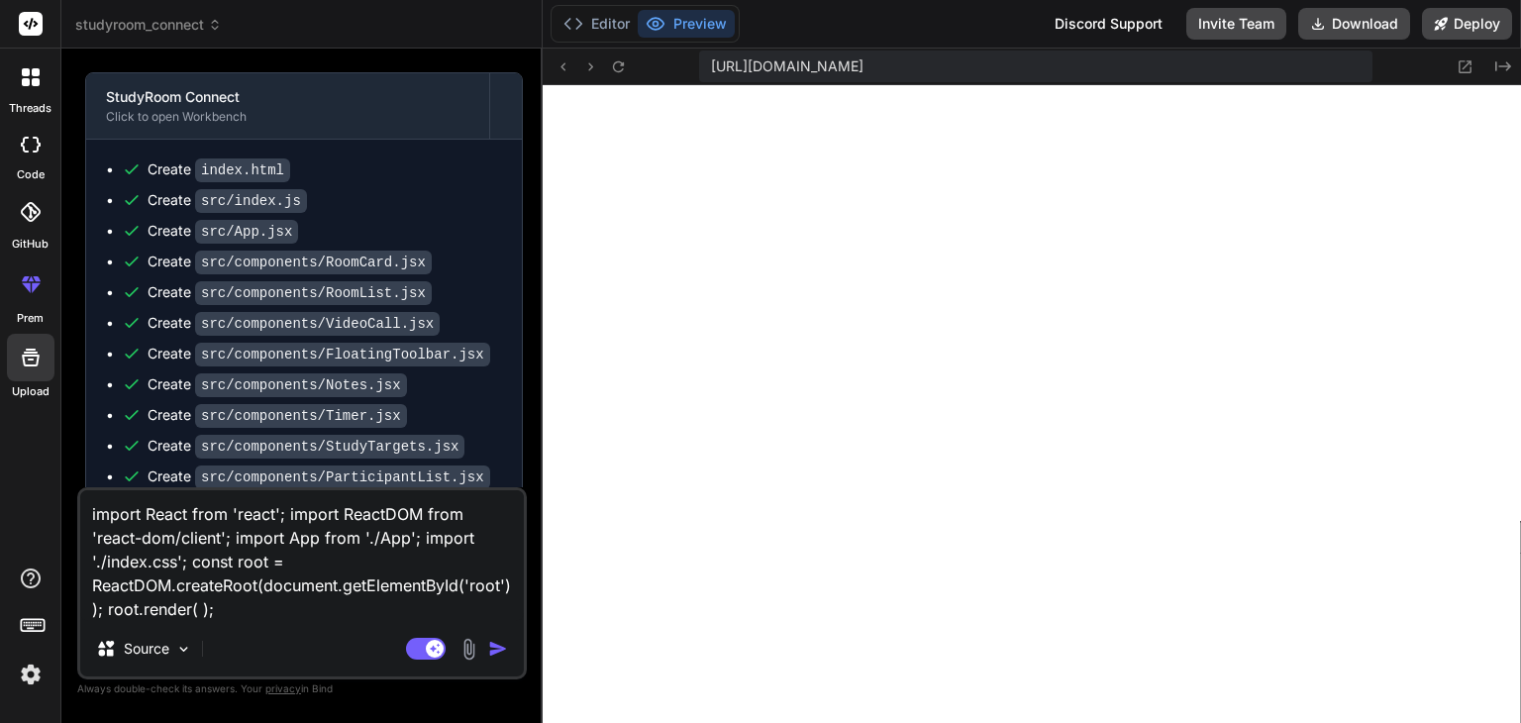
type textarea "x"
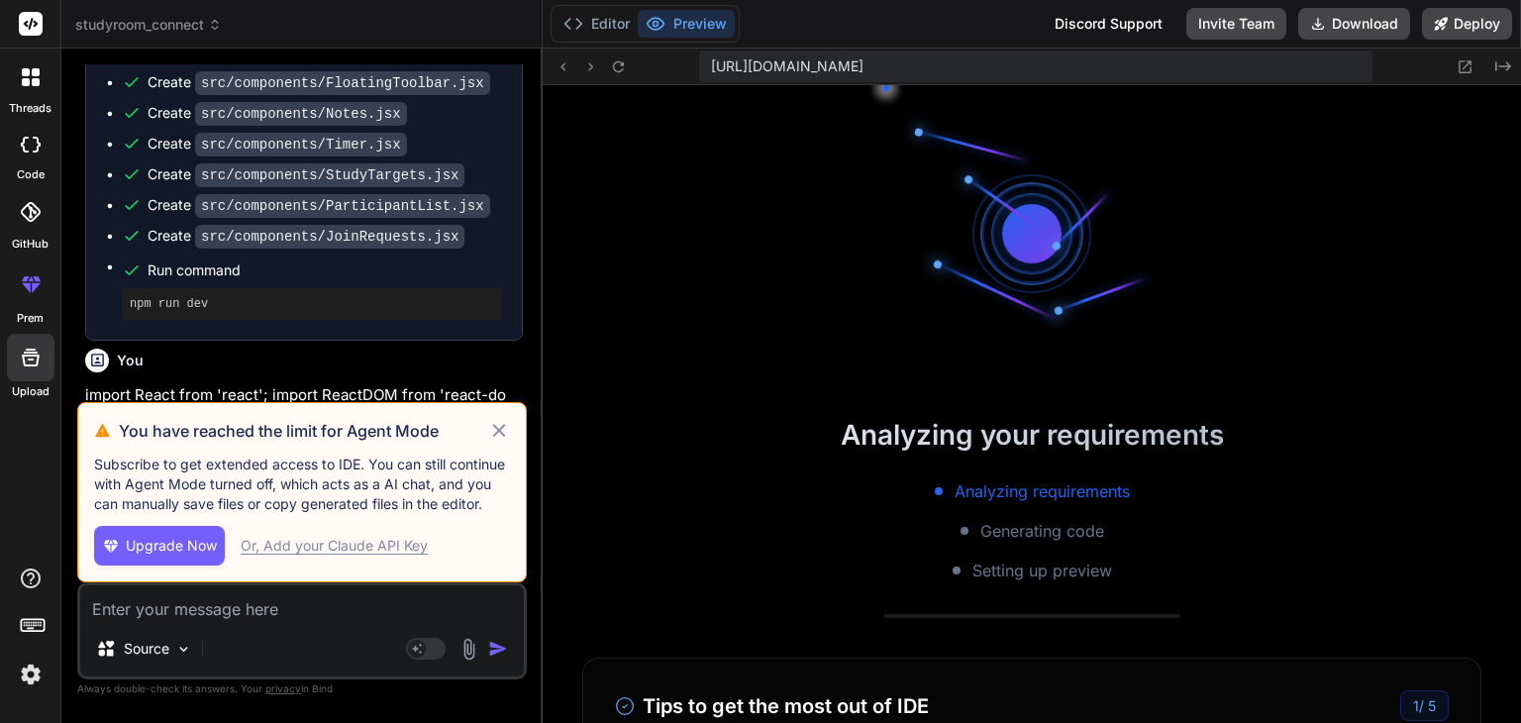
scroll to position [2528, 0]
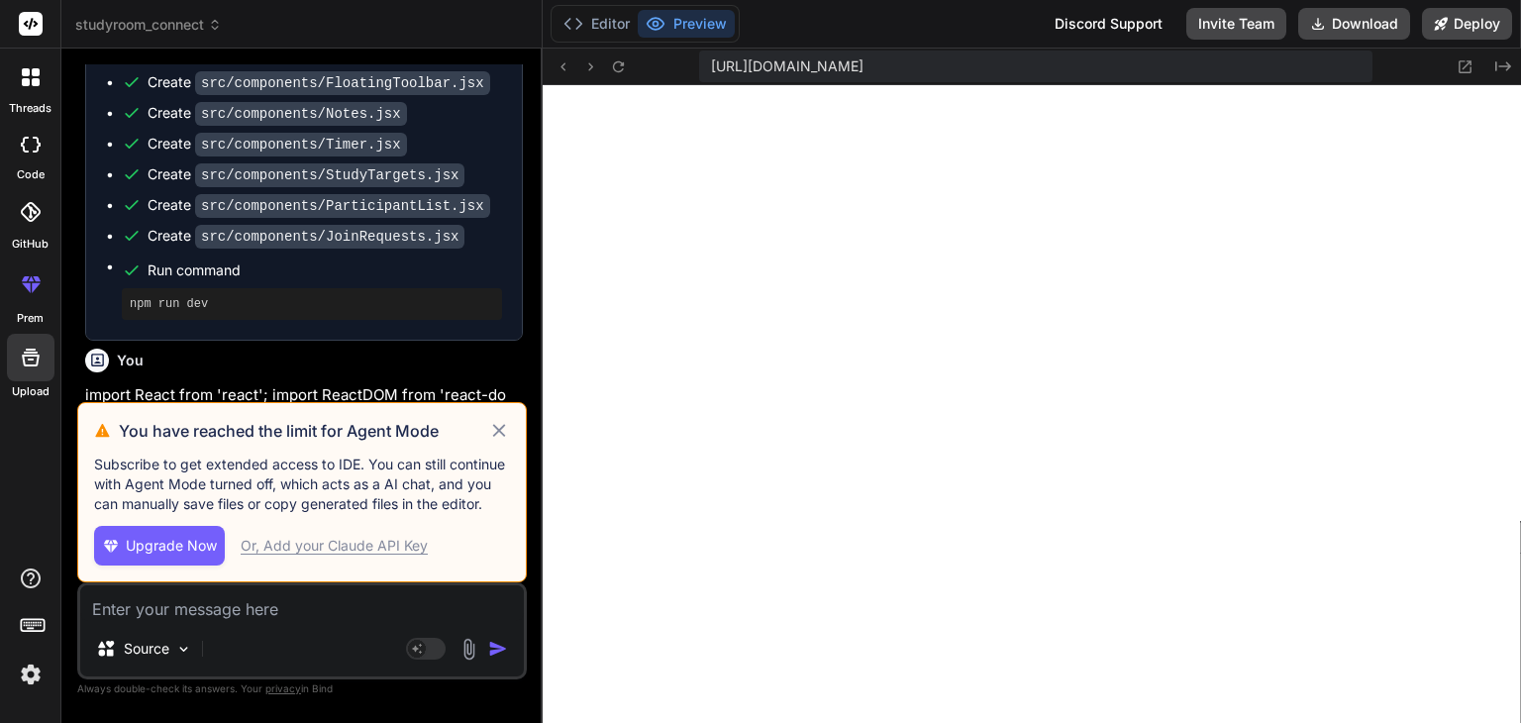
click at [496, 435] on icon at bounding box center [498, 430] width 13 height 13
type textarea "x"
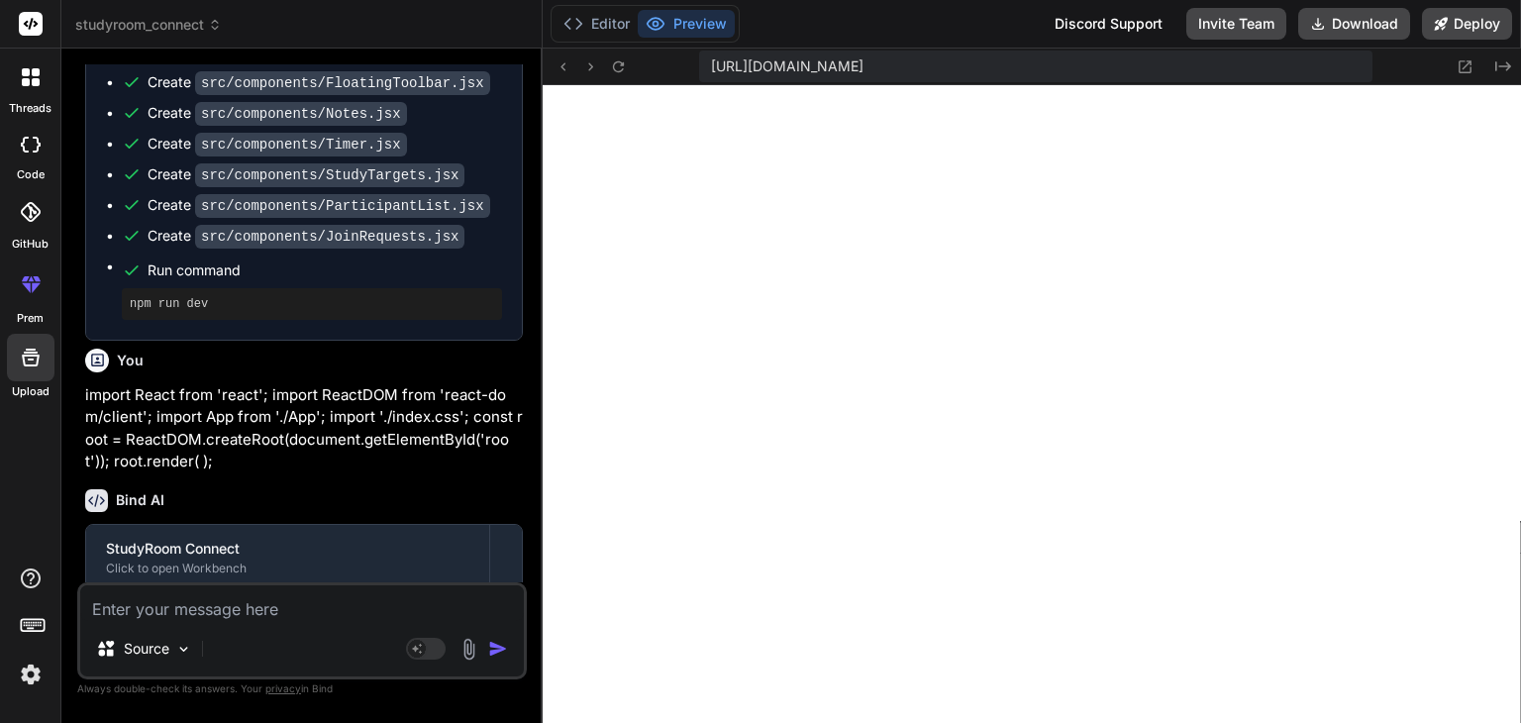
scroll to position [2807, 0]
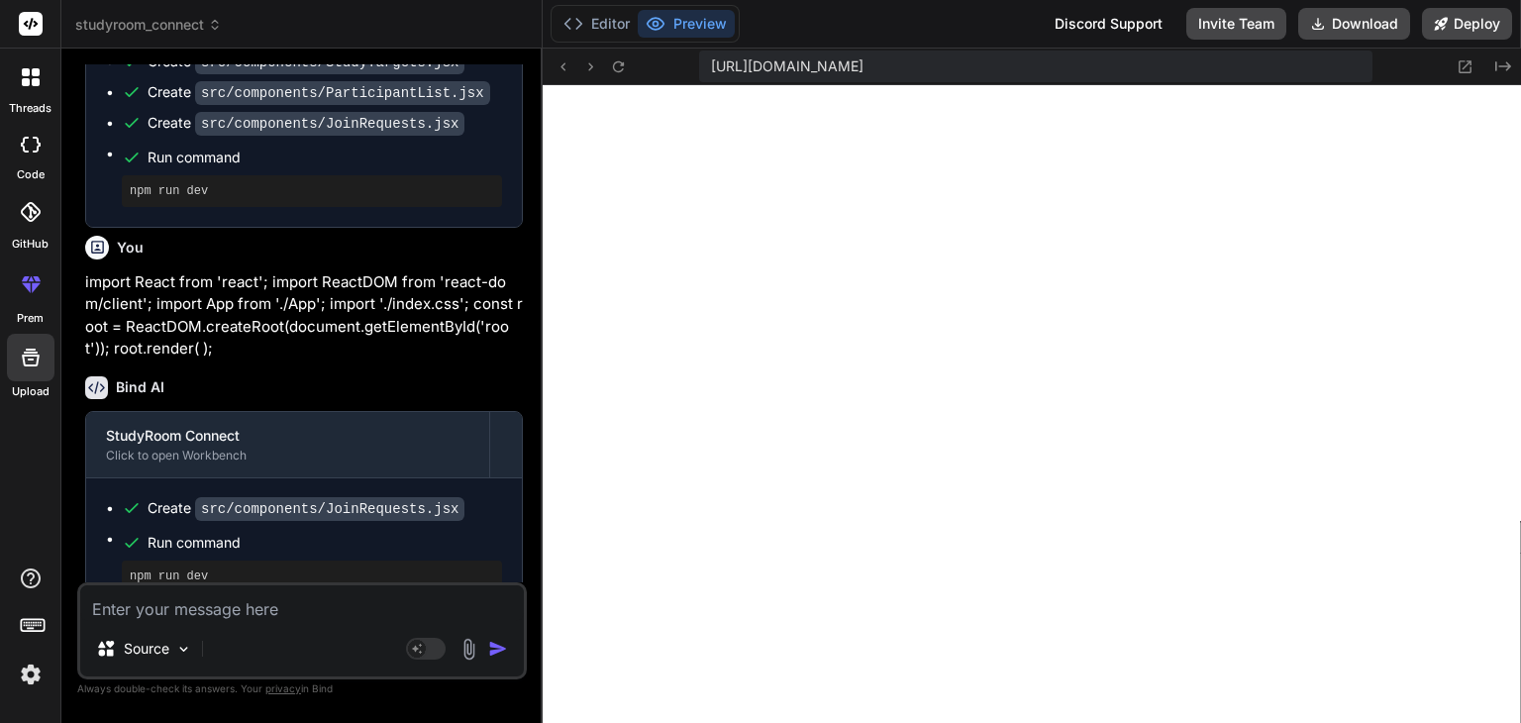
click at [273, 497] on code "src/components/JoinRequests.jsx" at bounding box center [329, 509] width 269 height 24
click at [596, 31] on button "Editor" at bounding box center [597, 24] width 82 height 28
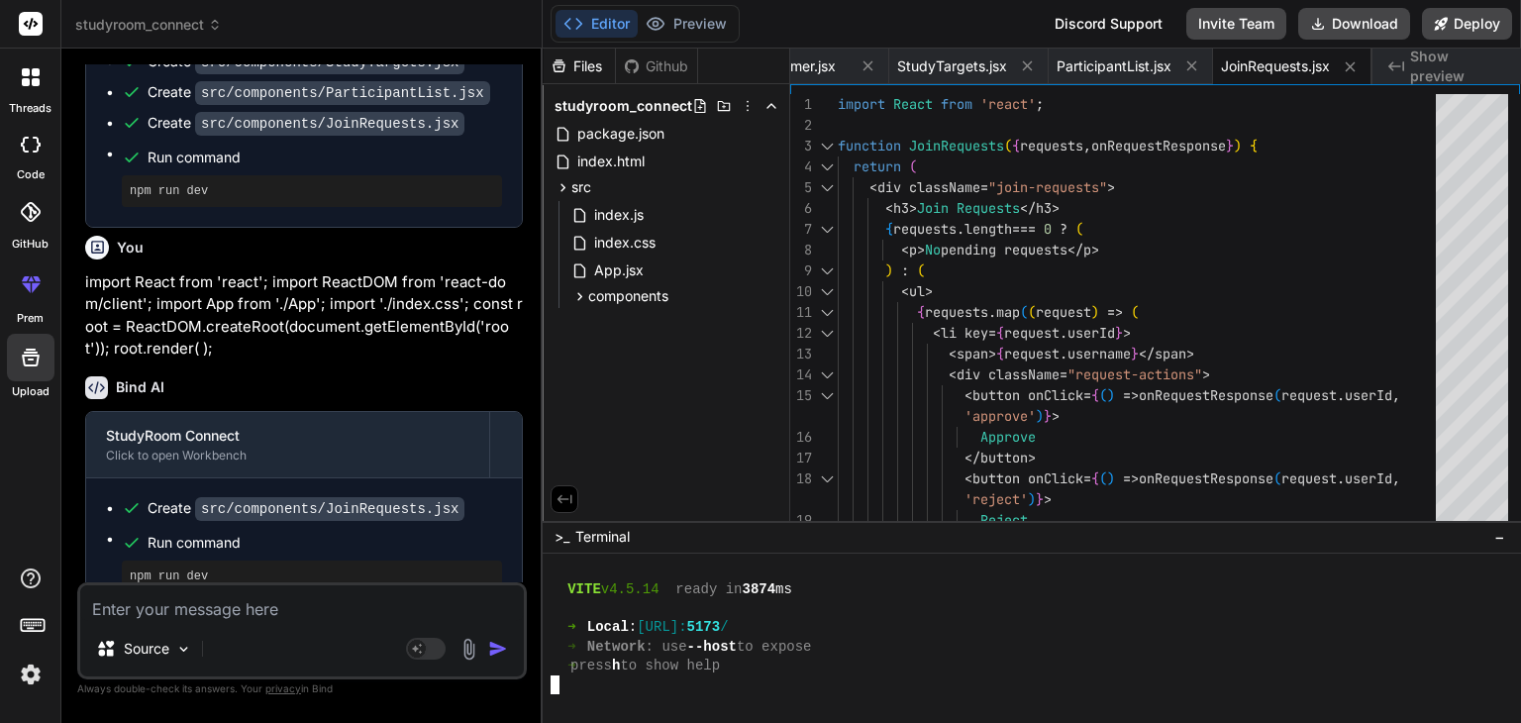
click at [844, 675] on div "➜ press h to show help" at bounding box center [1021, 666] width 940 height 19
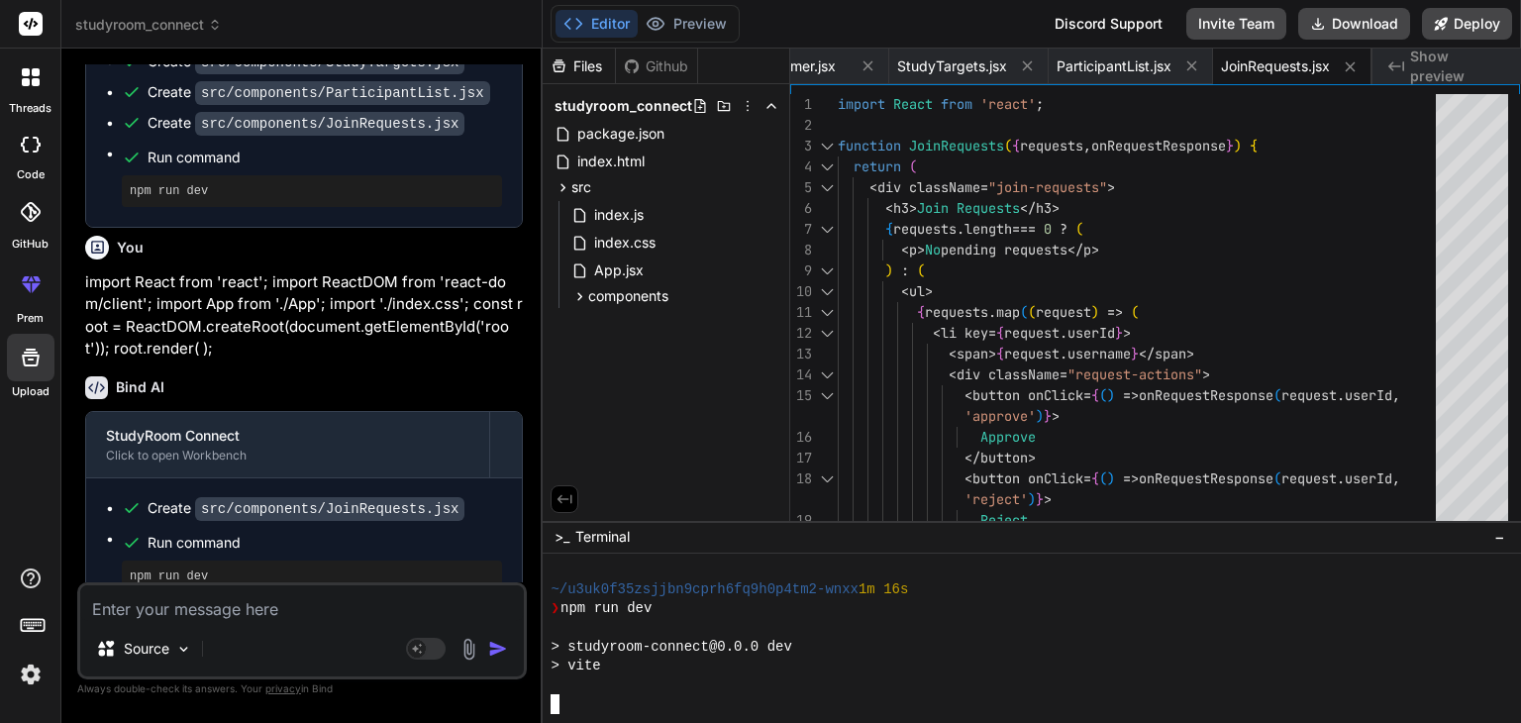
scroll to position [2776, 0]
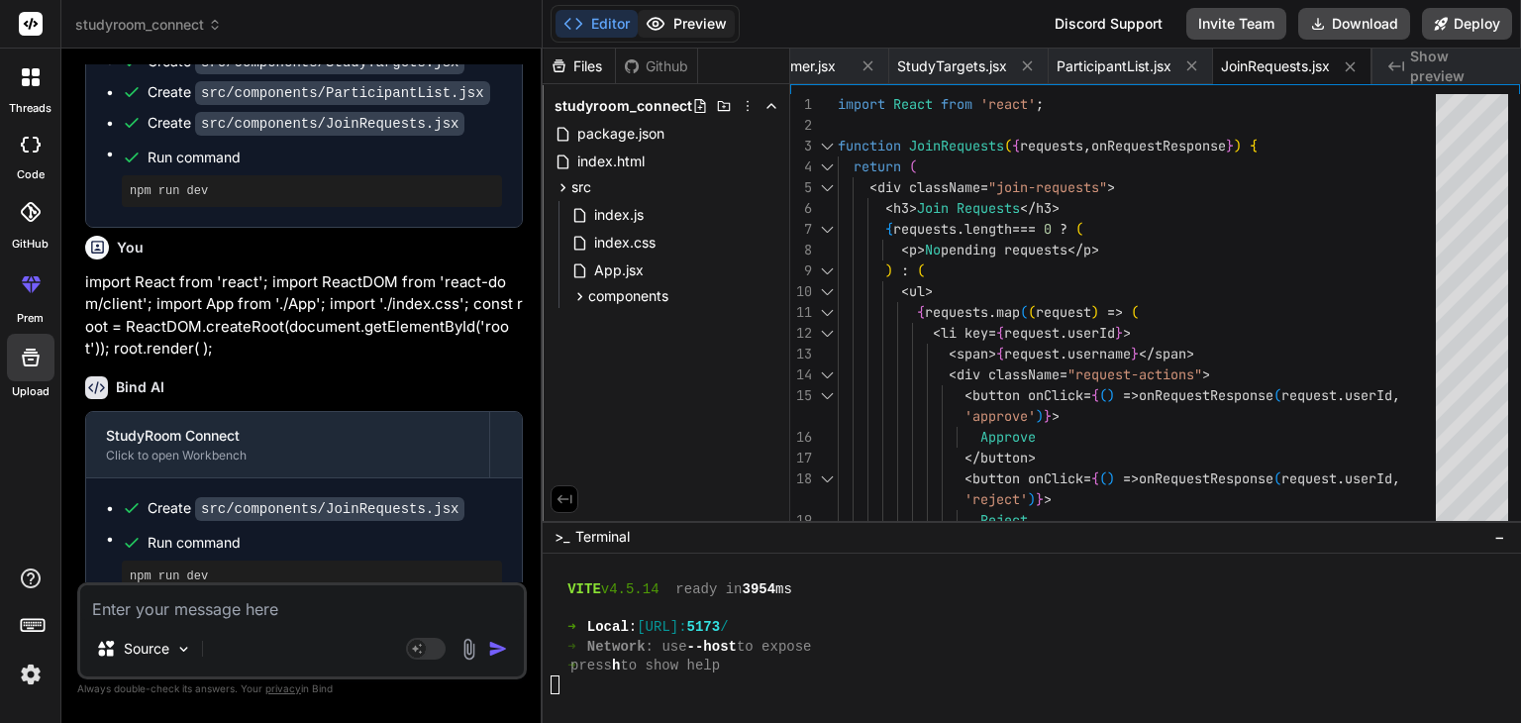
click at [692, 23] on button "Preview" at bounding box center [686, 24] width 97 height 28
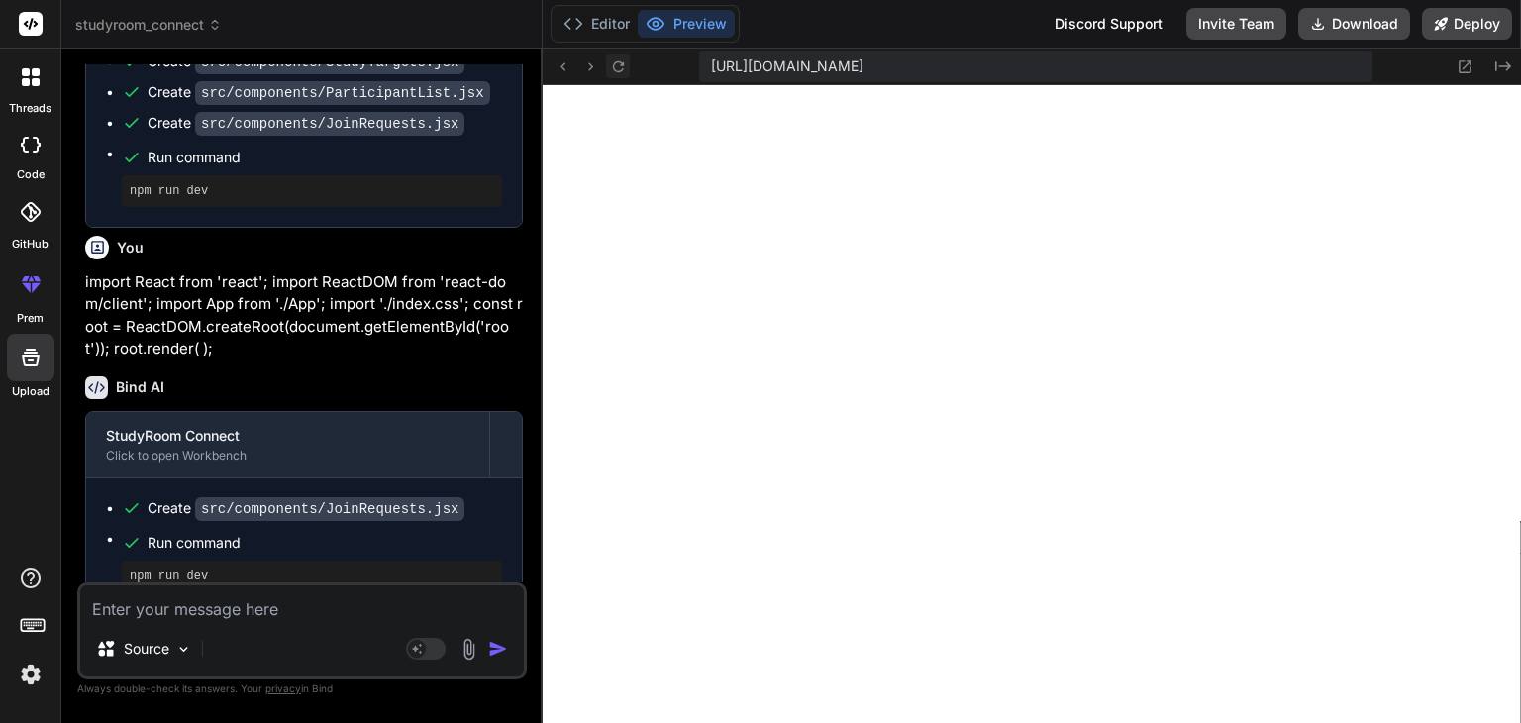
click at [615, 61] on icon at bounding box center [618, 65] width 11 height 11
click at [594, 25] on button "Editor" at bounding box center [597, 24] width 82 height 28
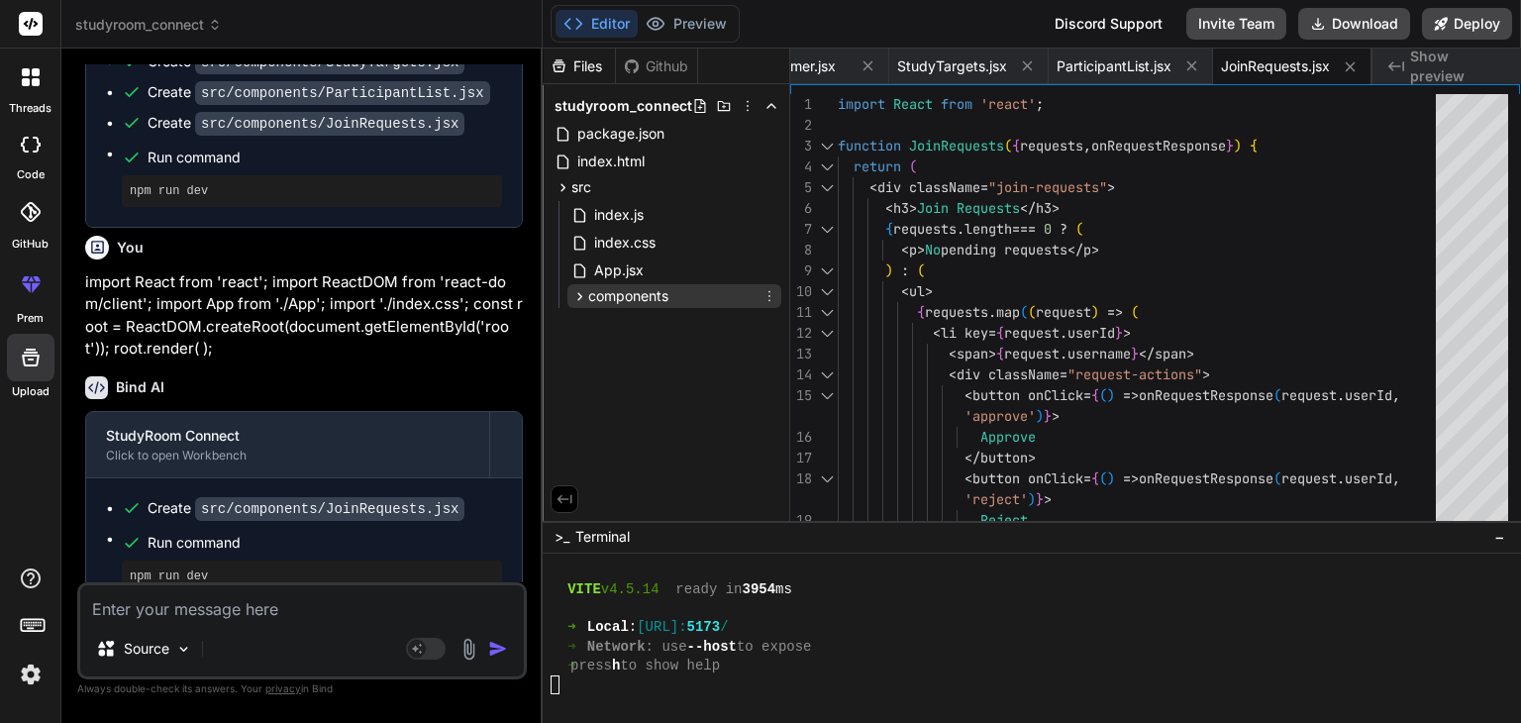
click at [588, 291] on span "components" at bounding box center [628, 296] width 80 height 20
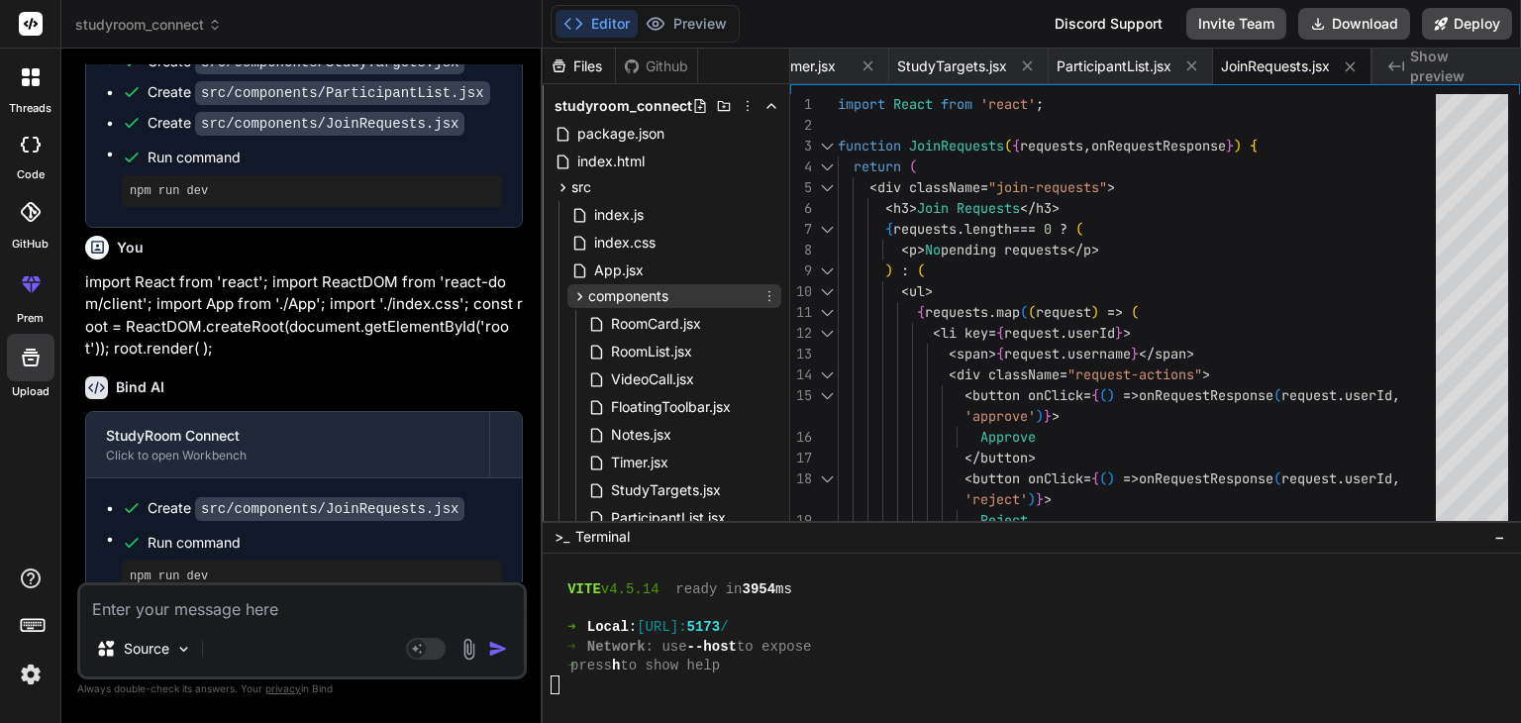
click at [588, 291] on span "components" at bounding box center [628, 296] width 80 height 20
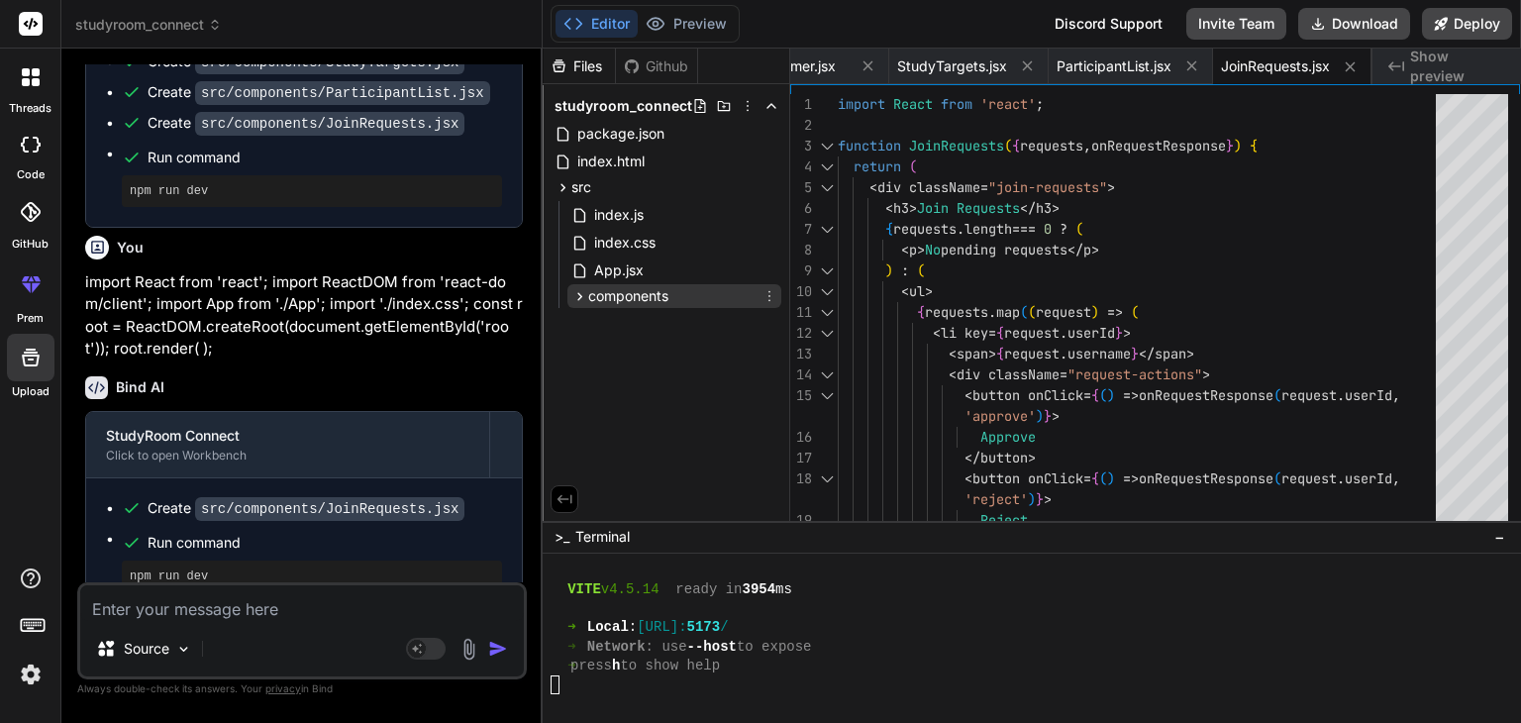
click at [772, 293] on icon at bounding box center [770, 296] width 16 height 16
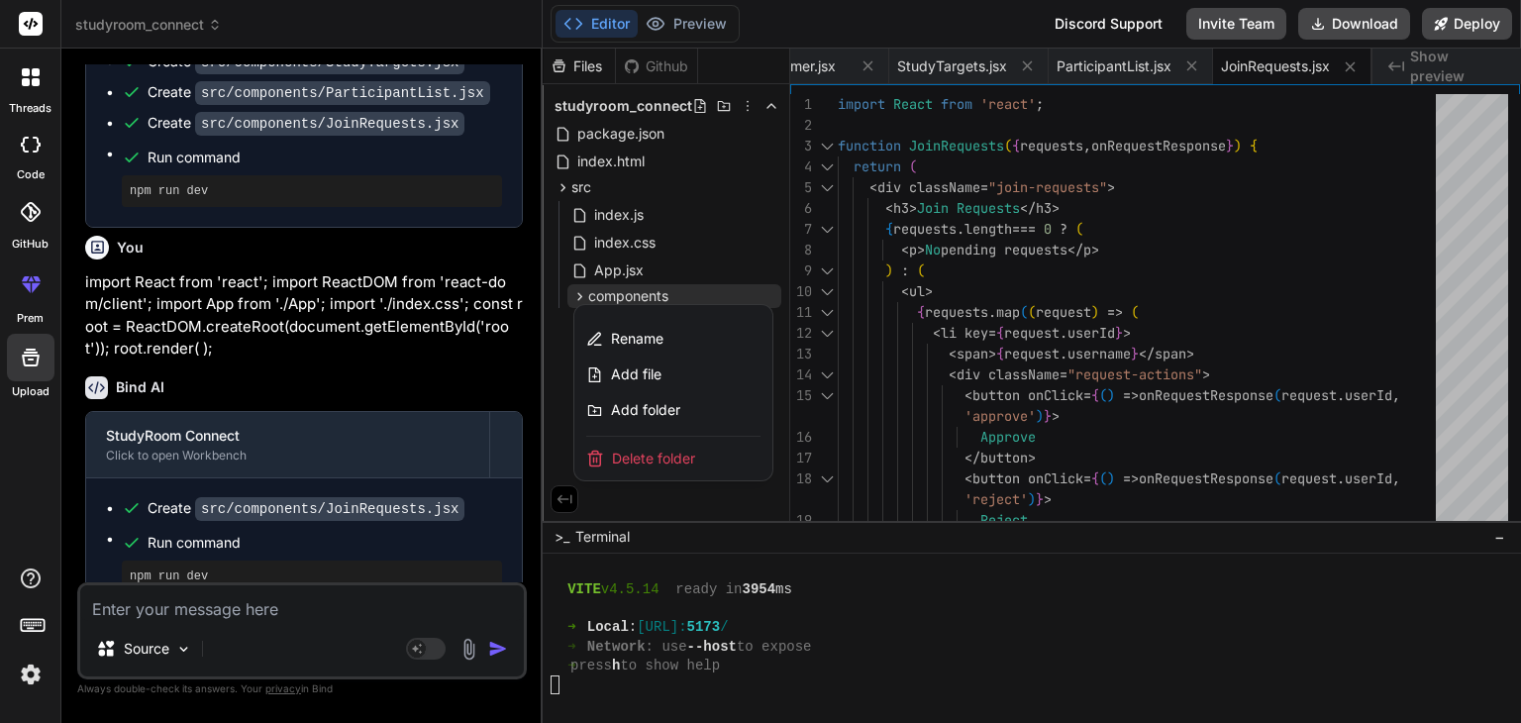
click at [709, 292] on div at bounding box center [1032, 386] width 979 height 675
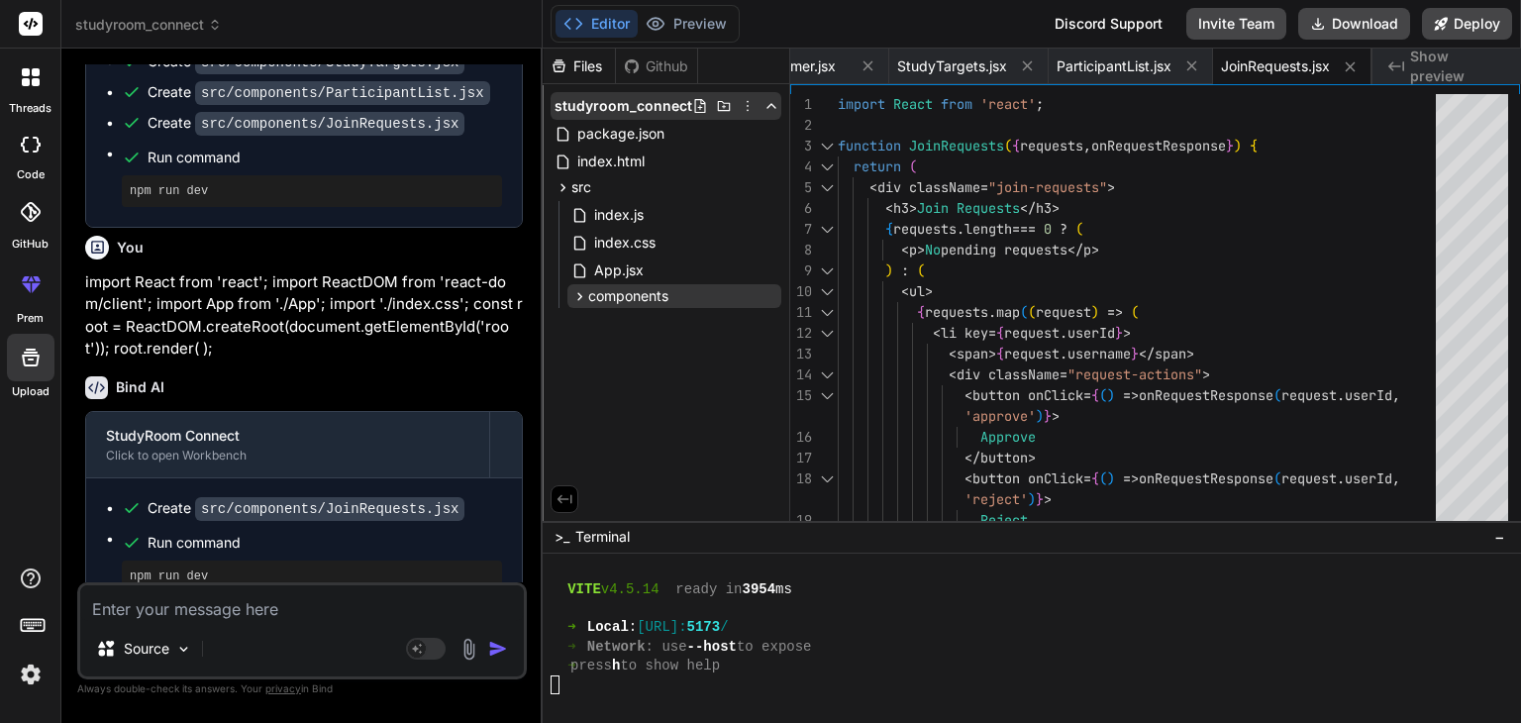
click at [745, 107] on icon at bounding box center [748, 106] width 16 height 16
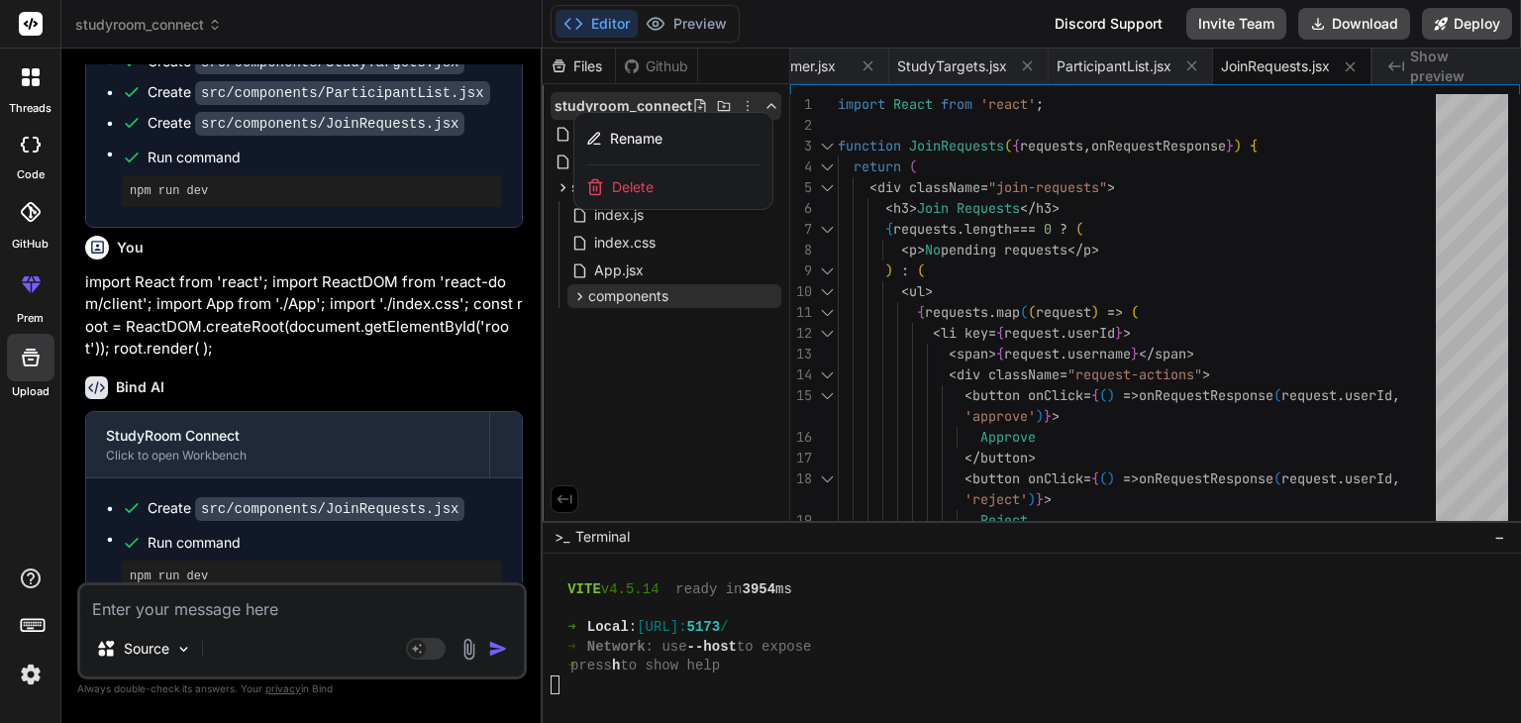
click at [715, 108] on div at bounding box center [1032, 386] width 979 height 675
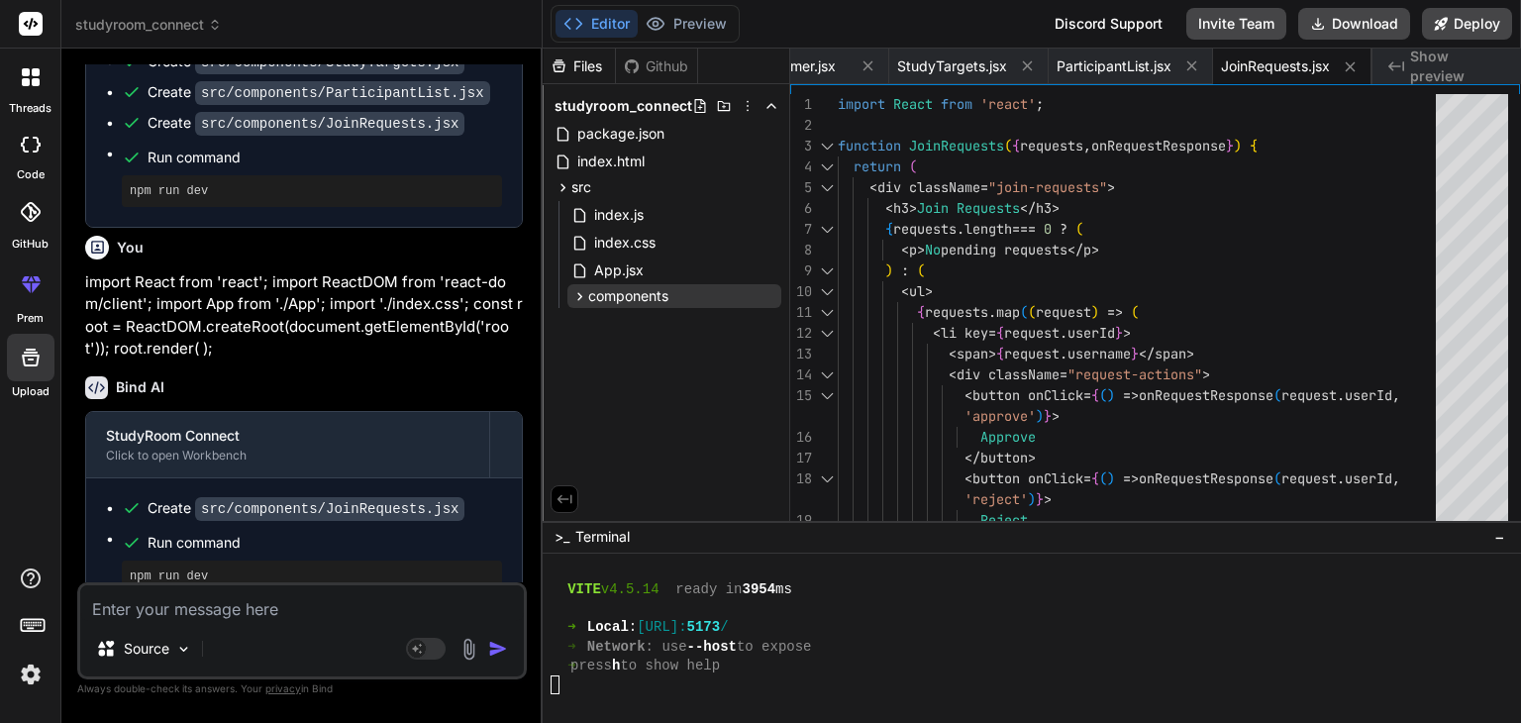
click at [716, 108] on icon at bounding box center [724, 106] width 16 height 16
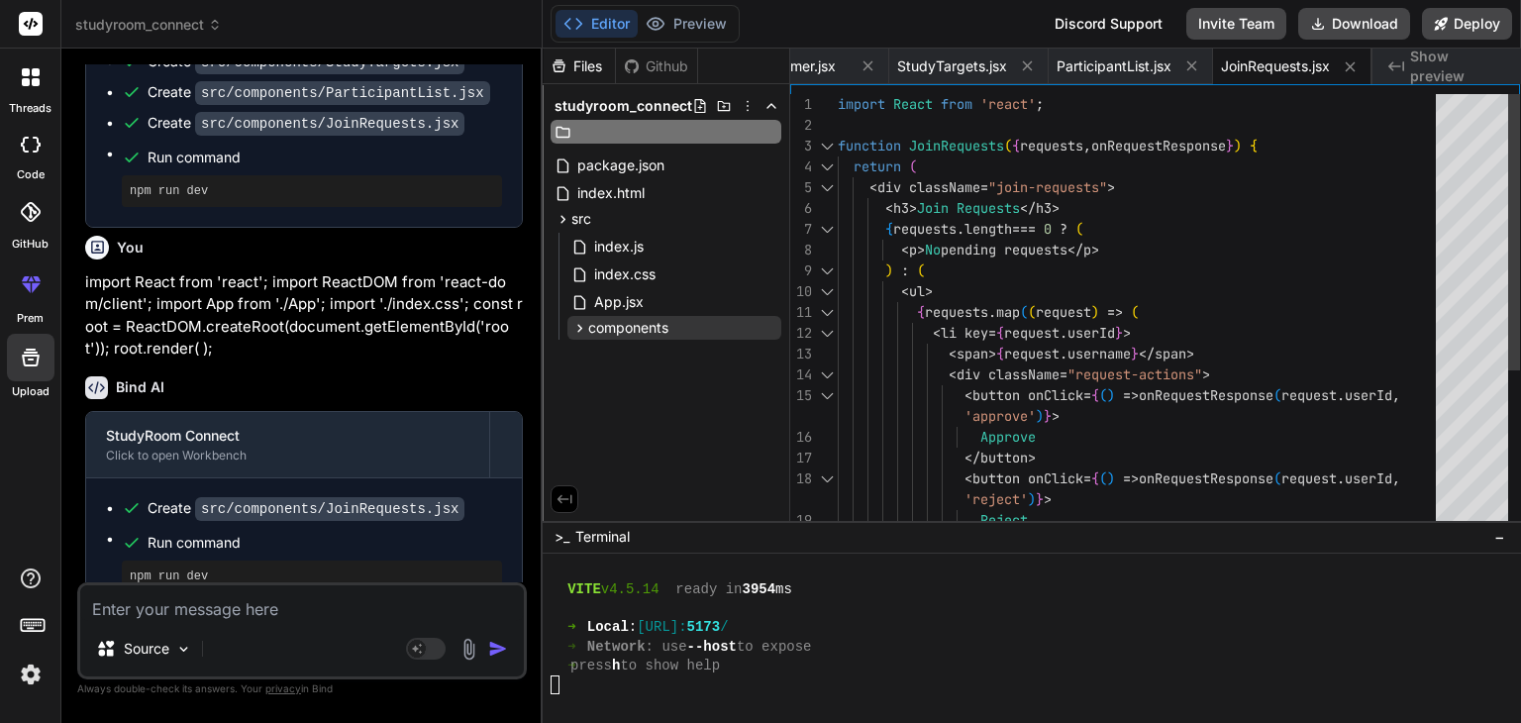
type textarea "import React from 'react'; function JoinRequests({ requests, onRequestResponse …"
click at [899, 256] on div "import React from 'react' ; function JoinRequests ( { requests , onRequestRespo…" at bounding box center [1143, 437] width 610 height 686
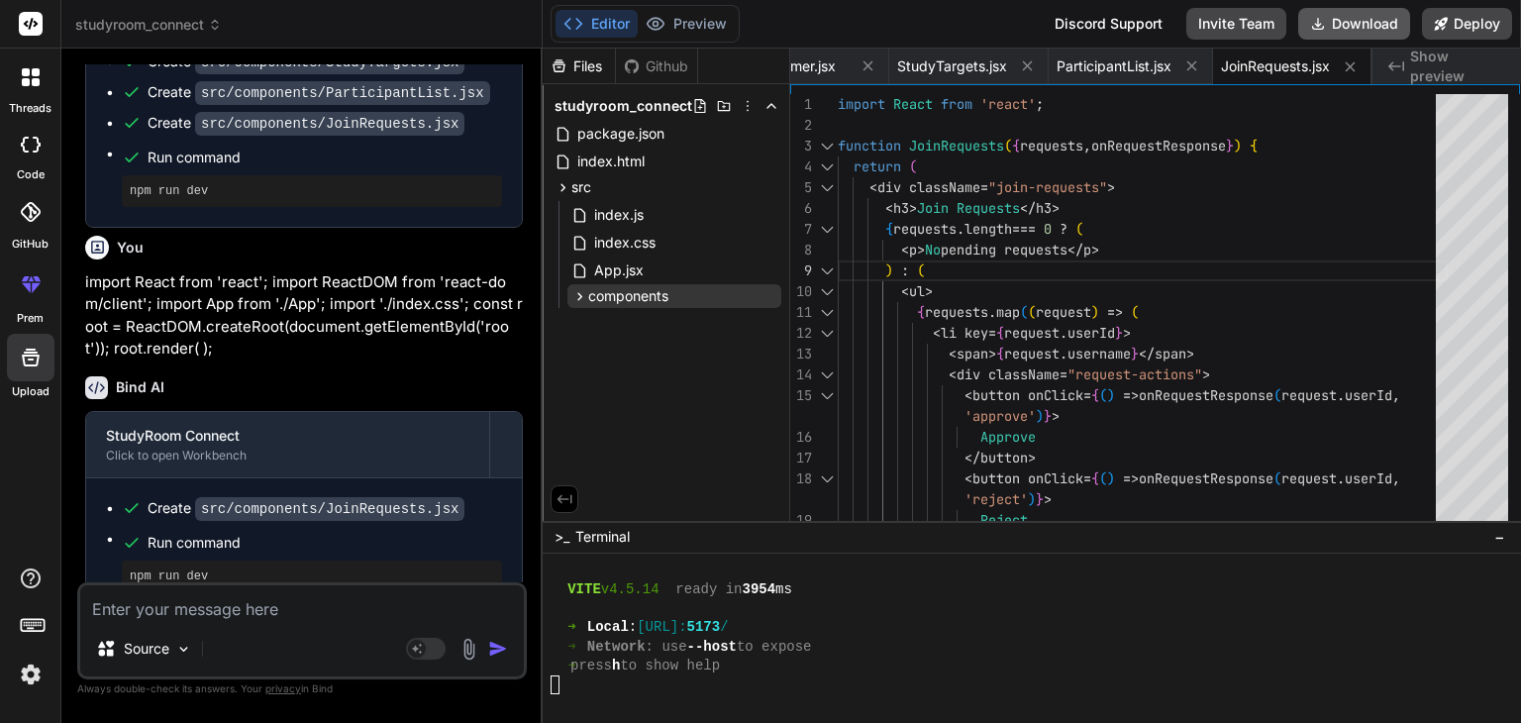
click at [1349, 32] on button "Download" at bounding box center [1355, 24] width 112 height 32
click at [619, 272] on span "App.jsx" at bounding box center [618, 271] width 53 height 24
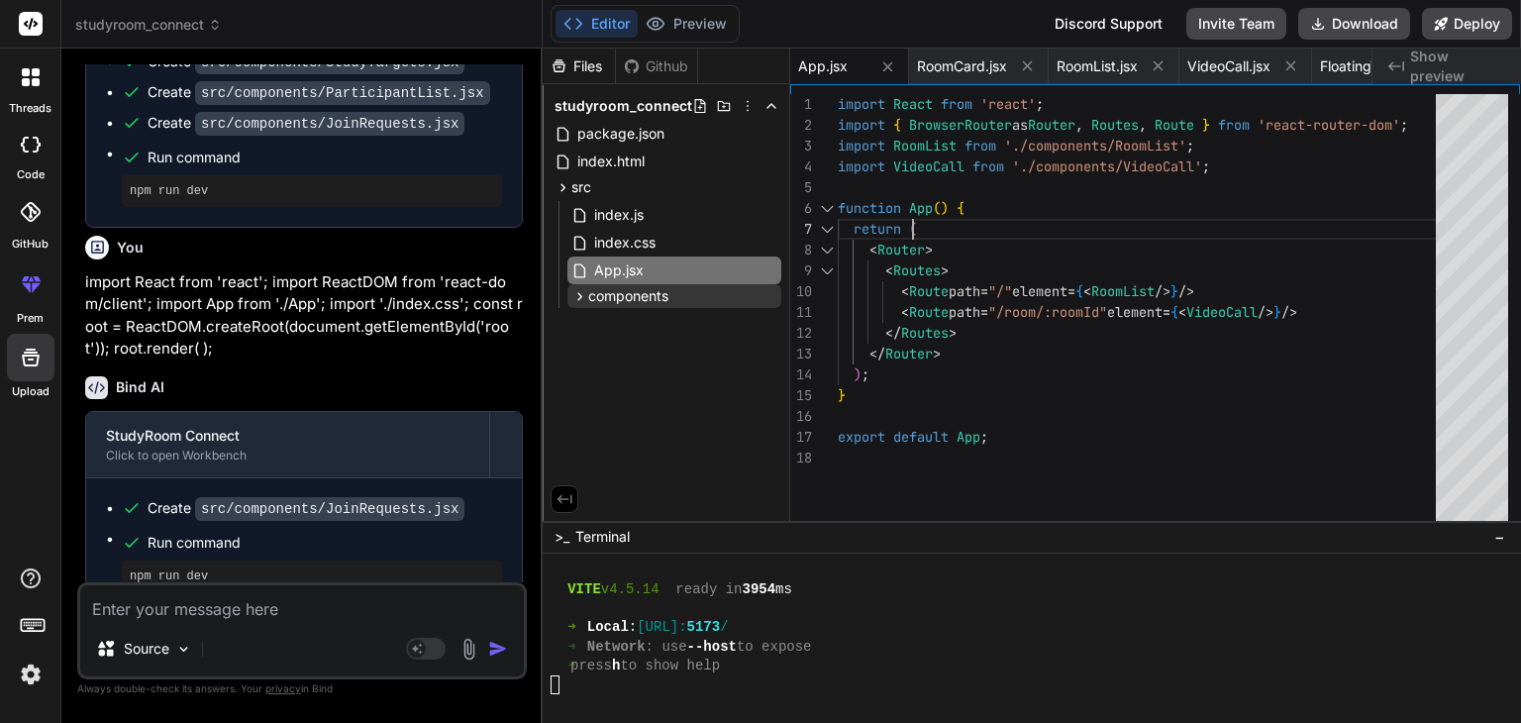
click at [1104, 210] on div "import React from 'react' ; import { BrowserRouter as Router , Routes , Route }…" at bounding box center [1143, 312] width 610 height 436
click at [506, 24] on div "studyroom_connect" at bounding box center [301, 25] width 453 height 20
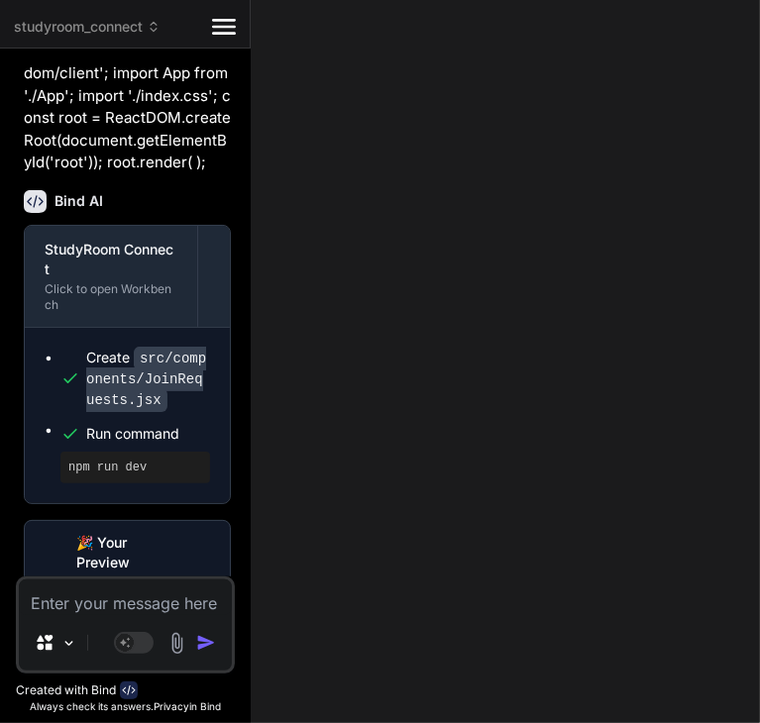
scroll to position [5318, 0]
click at [214, 19] on icon at bounding box center [224, 27] width 24 height 16
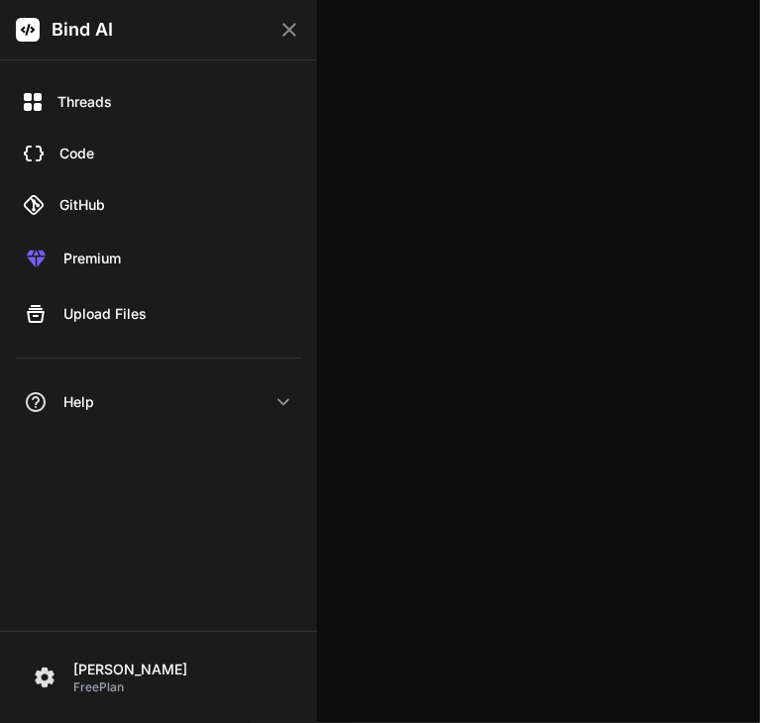
click at [658, 472] on div at bounding box center [380, 361] width 760 height 723
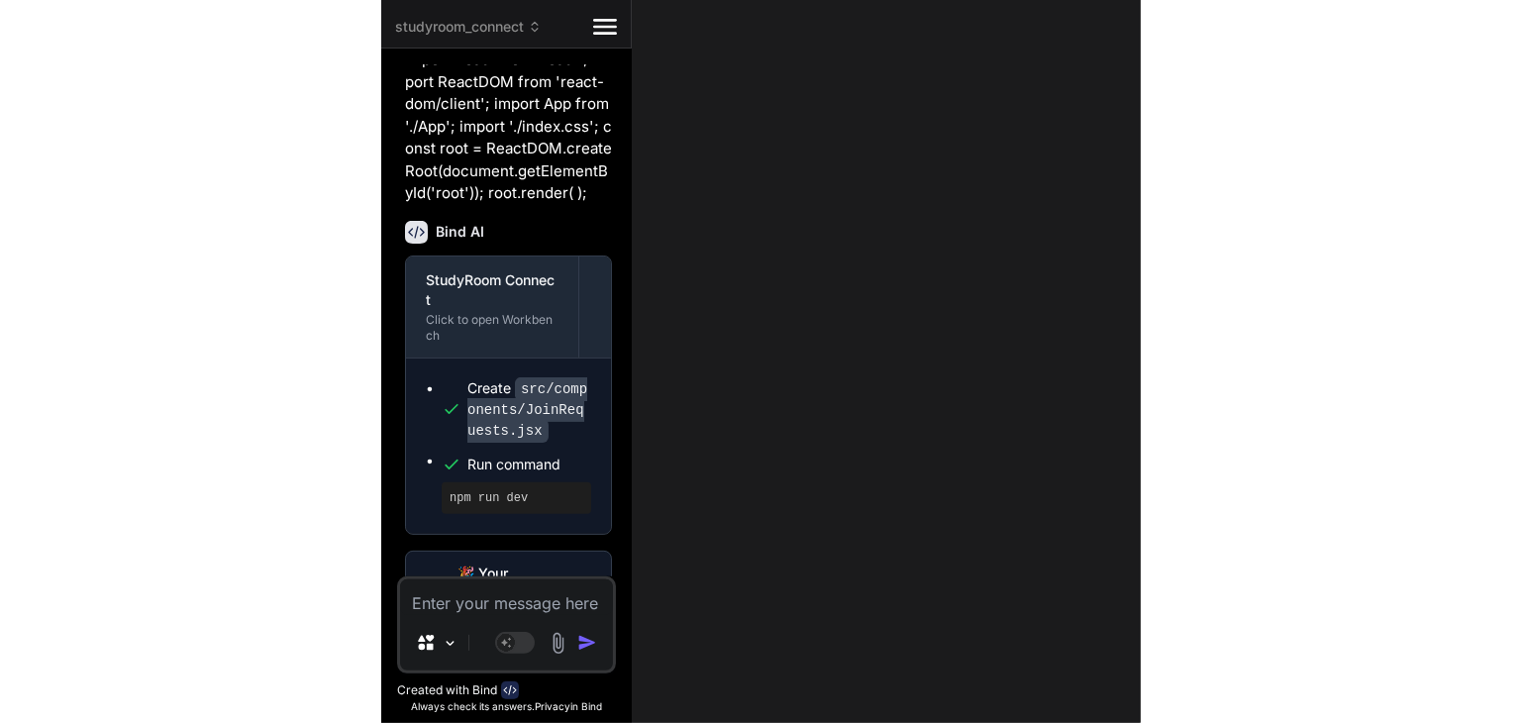
scroll to position [5336, 0]
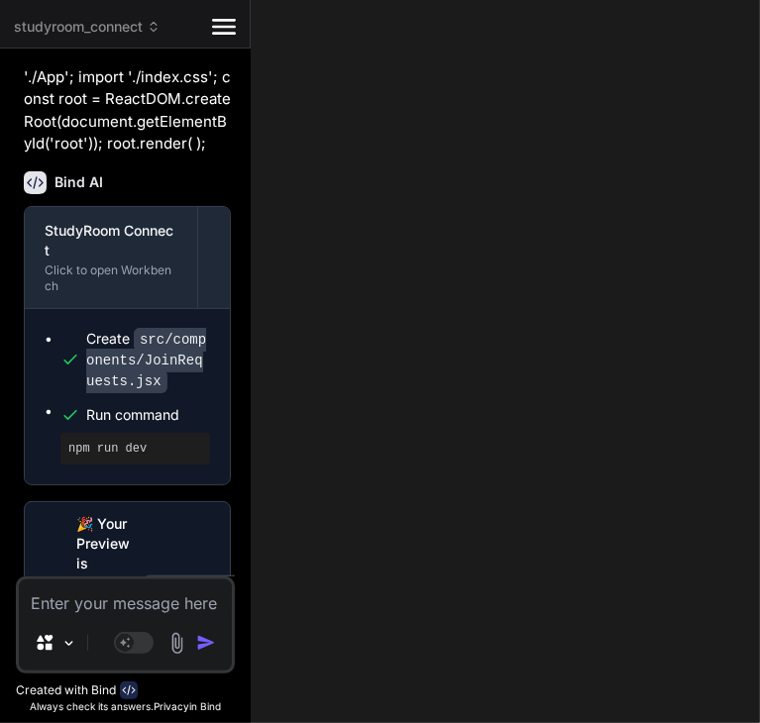
click at [175, 575] on button "View Preview" at bounding box center [203, 593] width 123 height 36
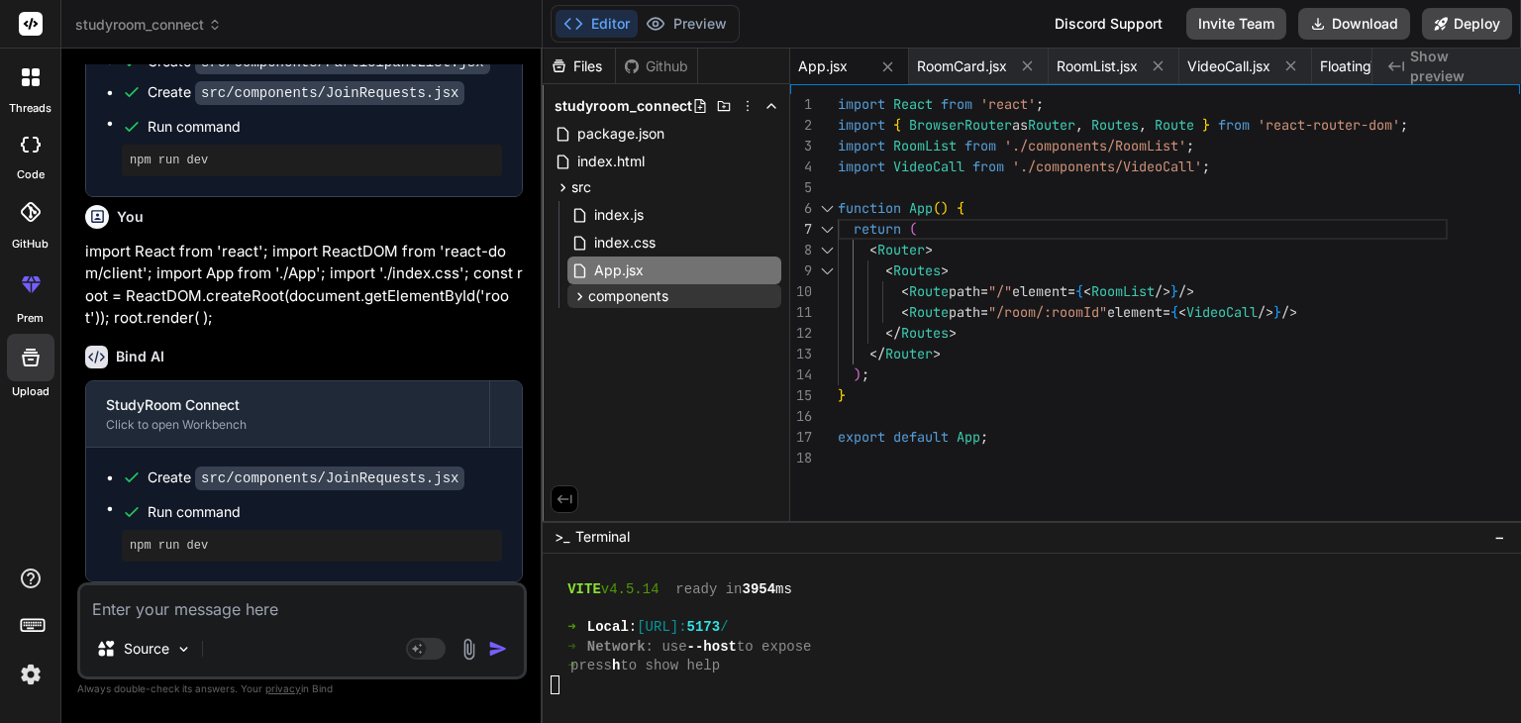
scroll to position [2807, 0]
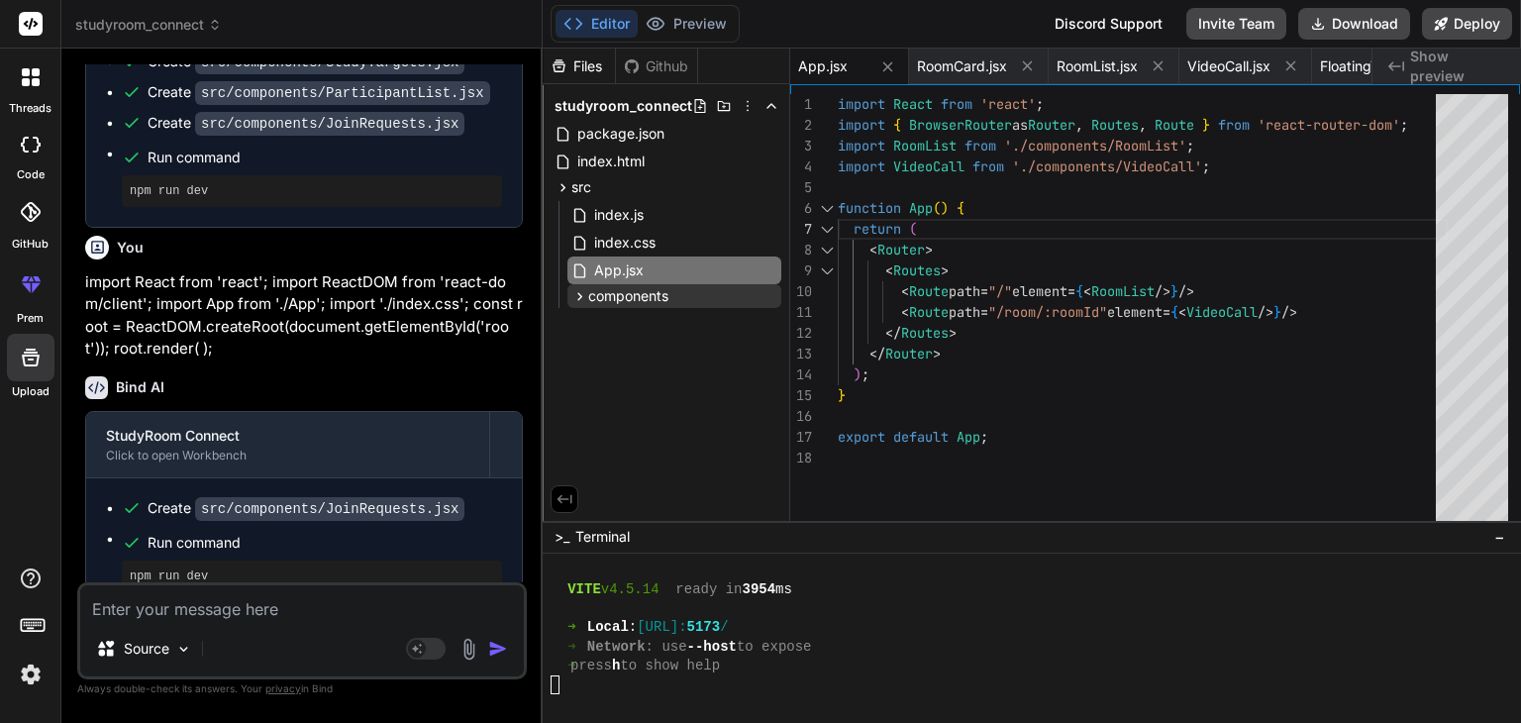
drag, startPoint x: 838, startPoint y: 144, endPoint x: 1061, endPoint y: 448, distance: 377.0
click at [1061, 448] on div "import React from 'react' ; import { BrowserRouter as Router , Routes , Route }…" at bounding box center [1143, 312] width 610 height 436
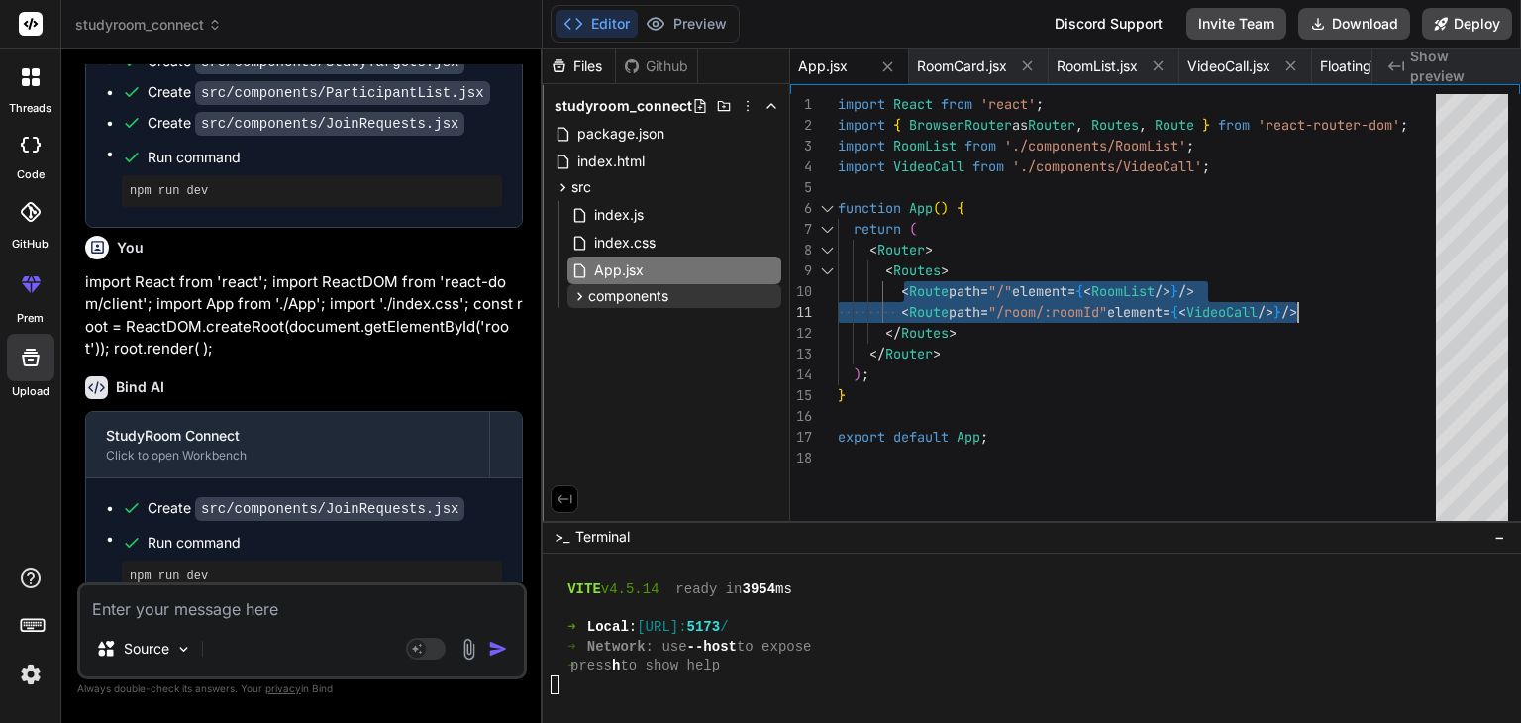
drag, startPoint x: 901, startPoint y: 287, endPoint x: 1304, endPoint y: 312, distance: 403.9
click at [1304, 312] on div "import React from 'react' ; import { BrowserRouter as Router , Routes , Route }…" at bounding box center [1143, 312] width 610 height 436
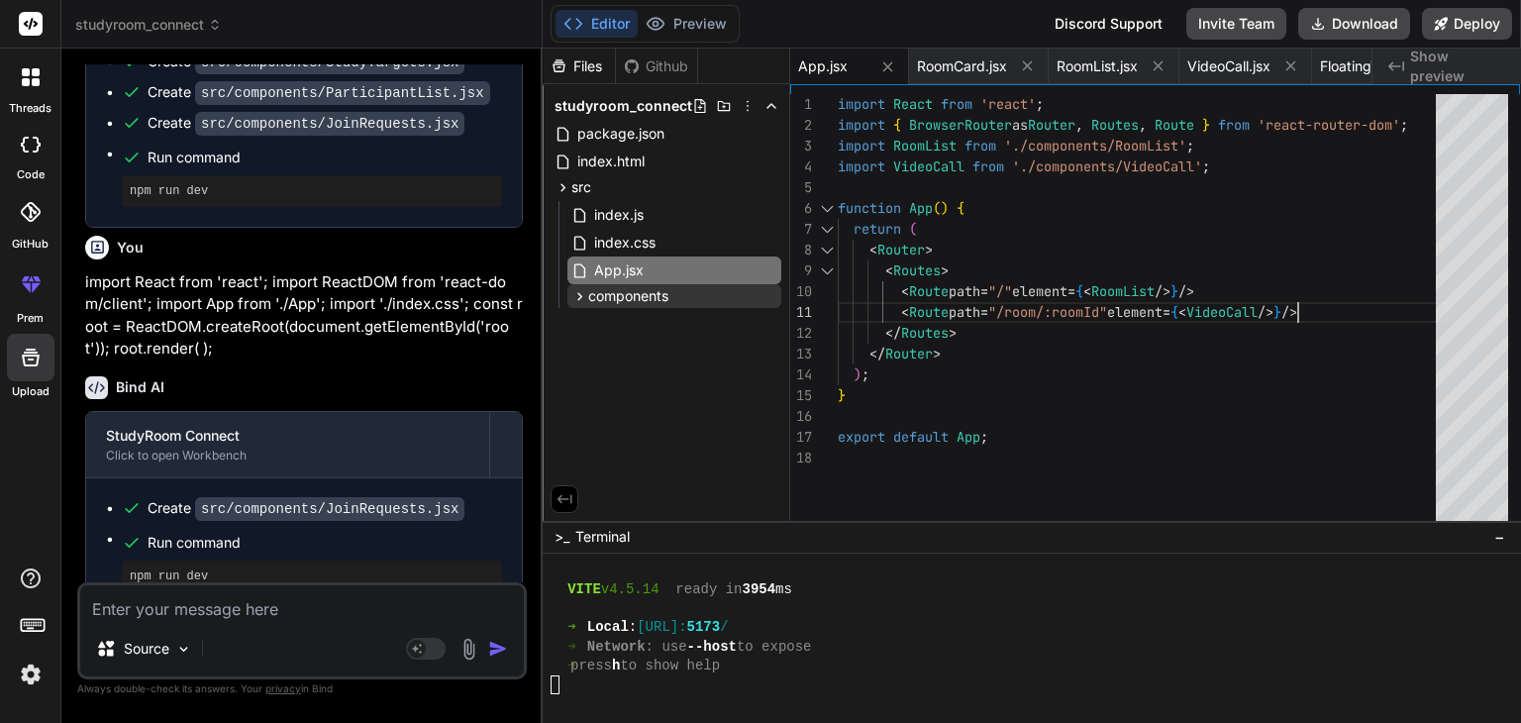
click at [1304, 312] on div "import React from 'react' ; import { BrowserRouter as Router , Routes , Route }…" at bounding box center [1143, 312] width 610 height 436
click at [622, 241] on span "index.css" at bounding box center [624, 243] width 65 height 24
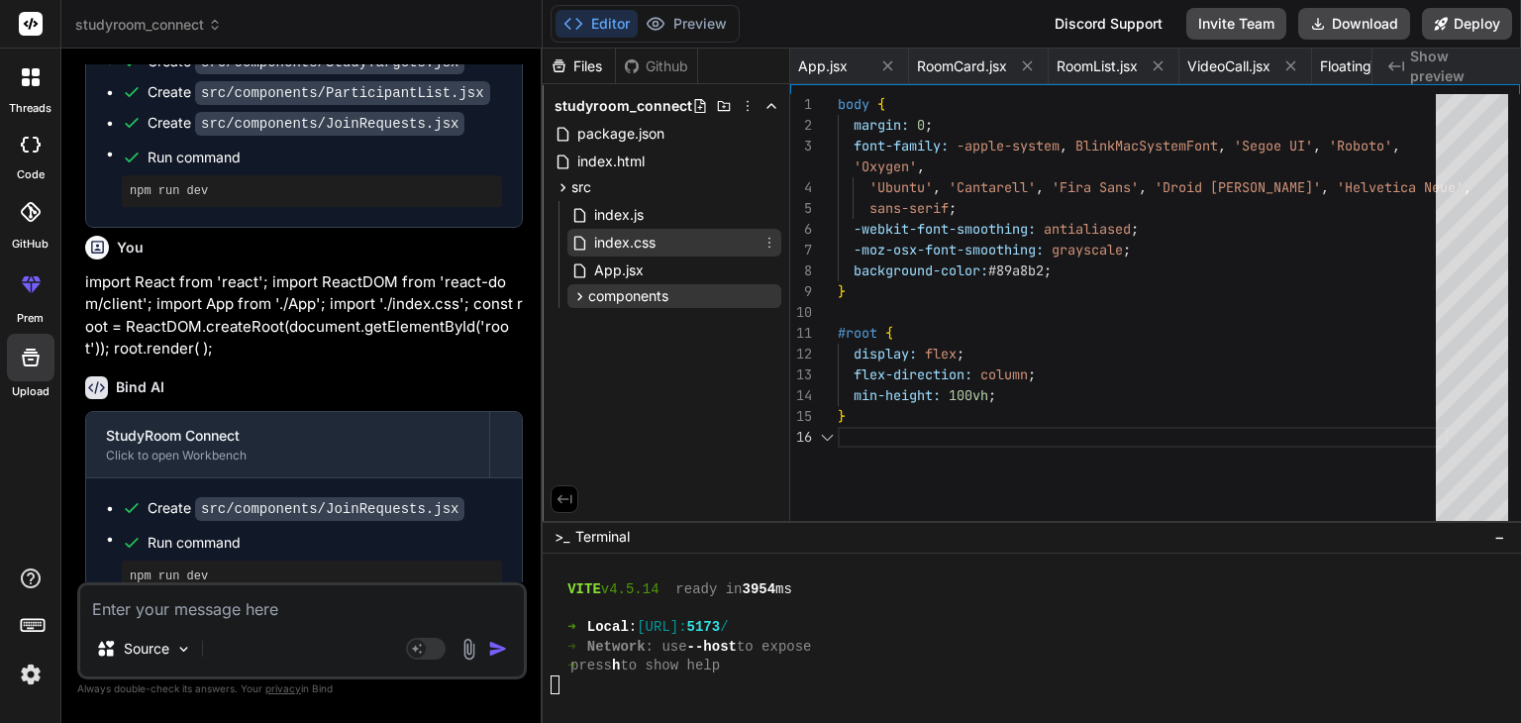
scroll to position [0, 374]
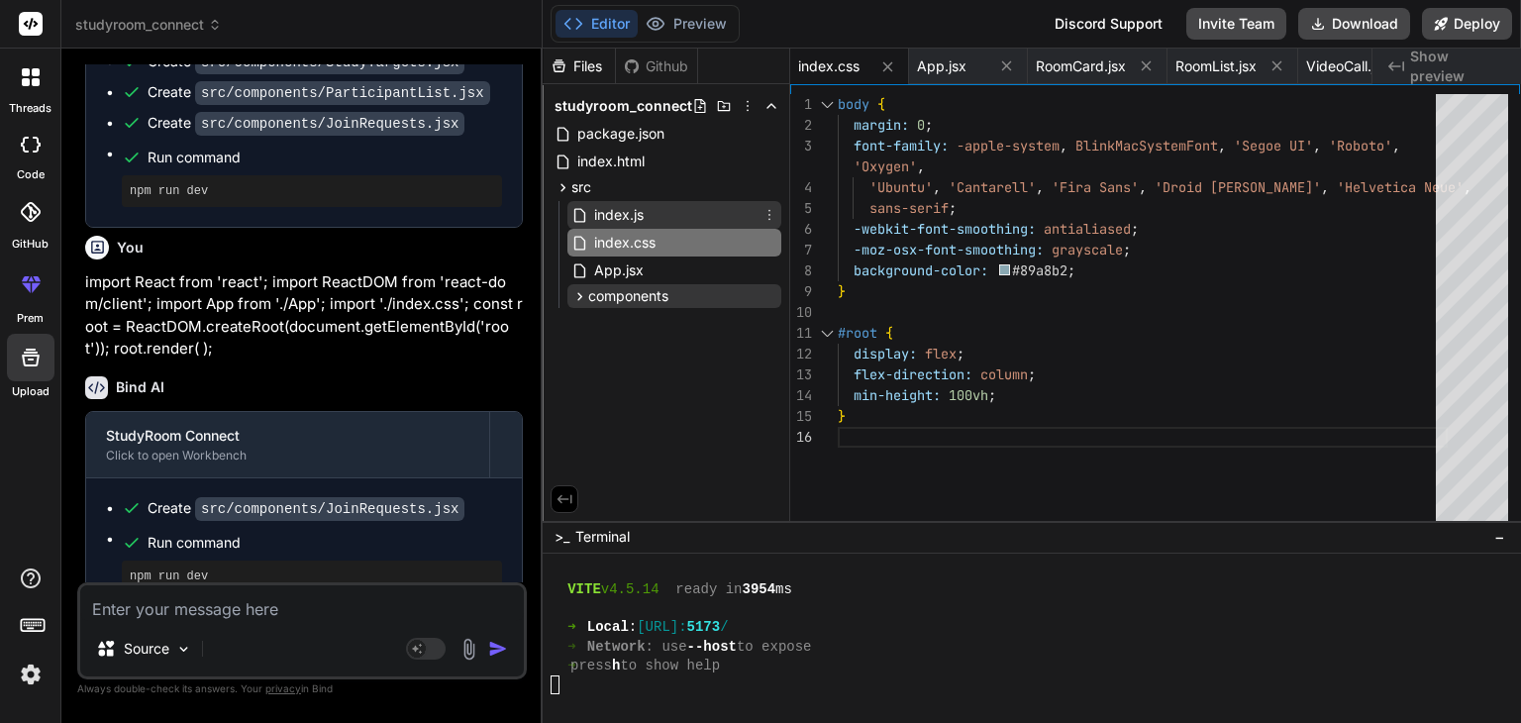
click at [626, 211] on span "index.js" at bounding box center [618, 215] width 53 height 24
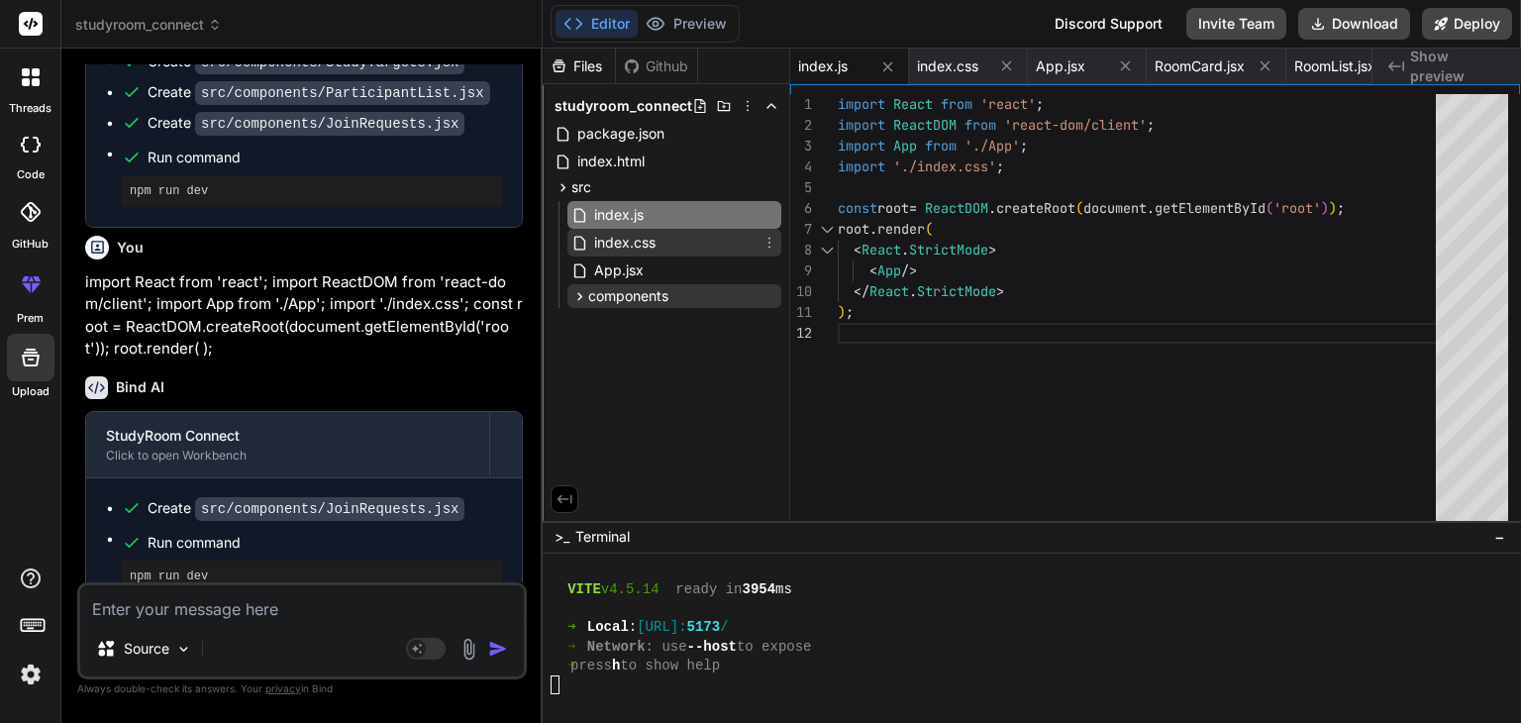
click at [614, 248] on span "index.css" at bounding box center [624, 243] width 65 height 24
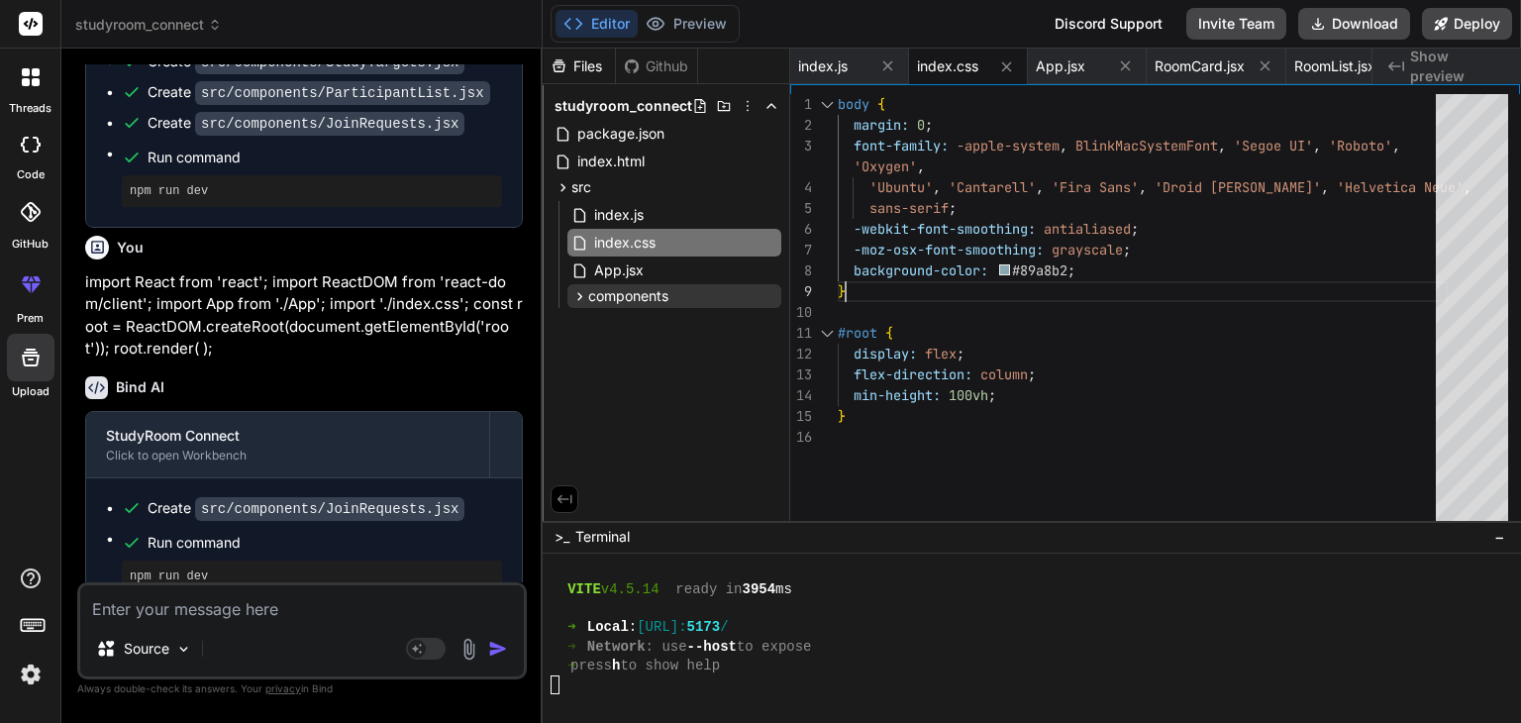
scroll to position [0, 0]
click at [1022, 274] on div "body { margin: 0 ; font-family: -apple-system , BlinkMacSystemFont , 'Segoe UI'…" at bounding box center [1143, 312] width 610 height 436
click at [638, 156] on span "index.html" at bounding box center [610, 162] width 71 height 24
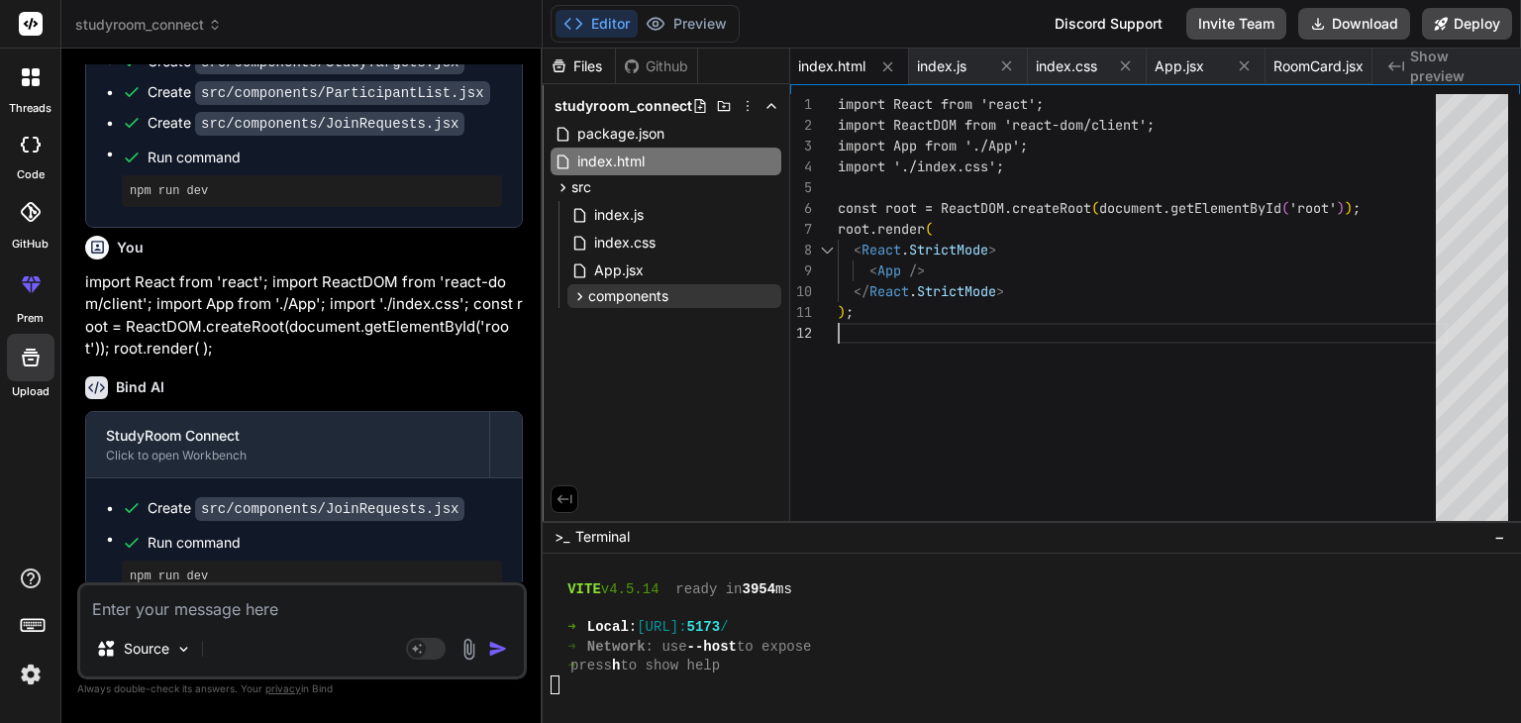
click at [1009, 411] on div "import React from 'react'; import ReactDOM from 'react-dom/client'; import App …" at bounding box center [1143, 312] width 610 height 436
click at [229, 615] on textarea at bounding box center [302, 603] width 444 height 36
click at [201, 27] on span "studyroom_connect" at bounding box center [148, 25] width 147 height 20
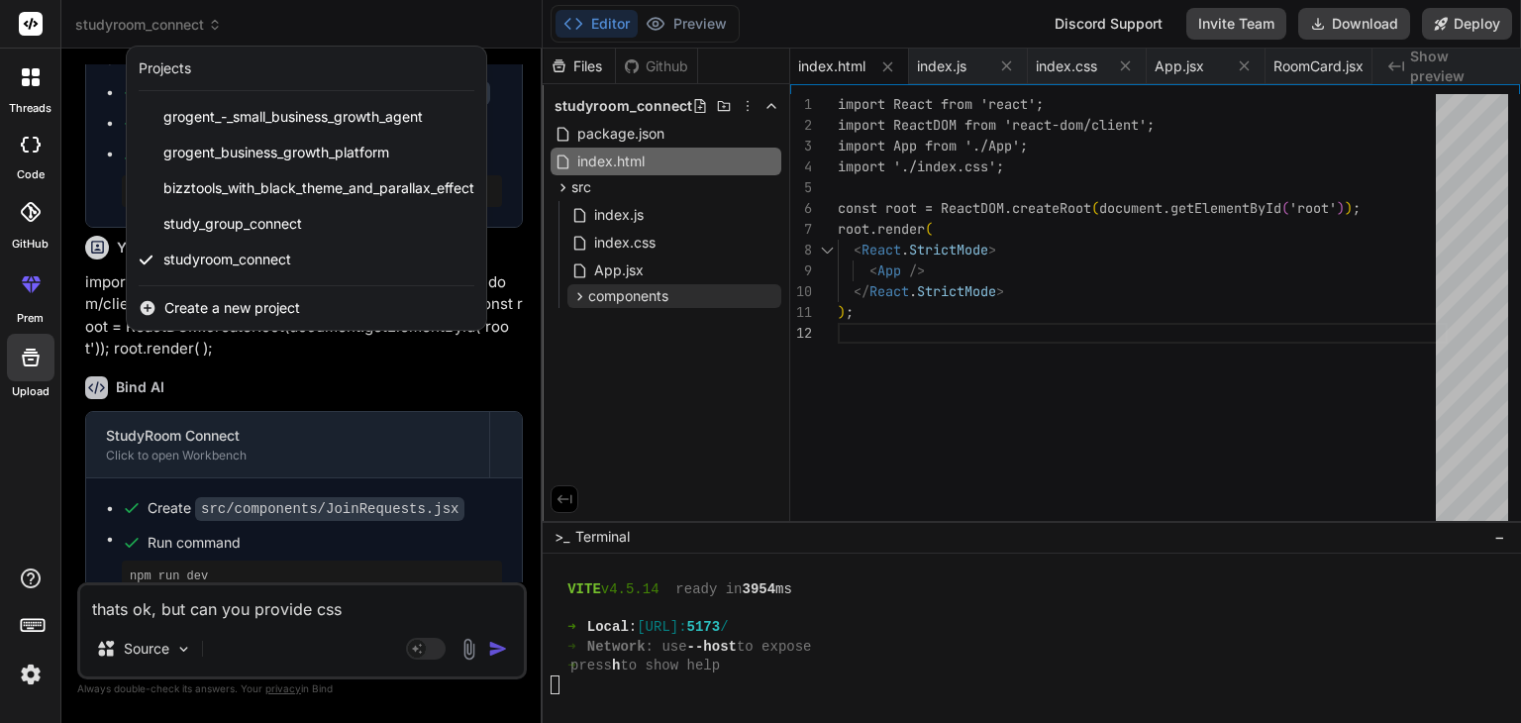
click at [357, 623] on div at bounding box center [760, 361] width 1521 height 723
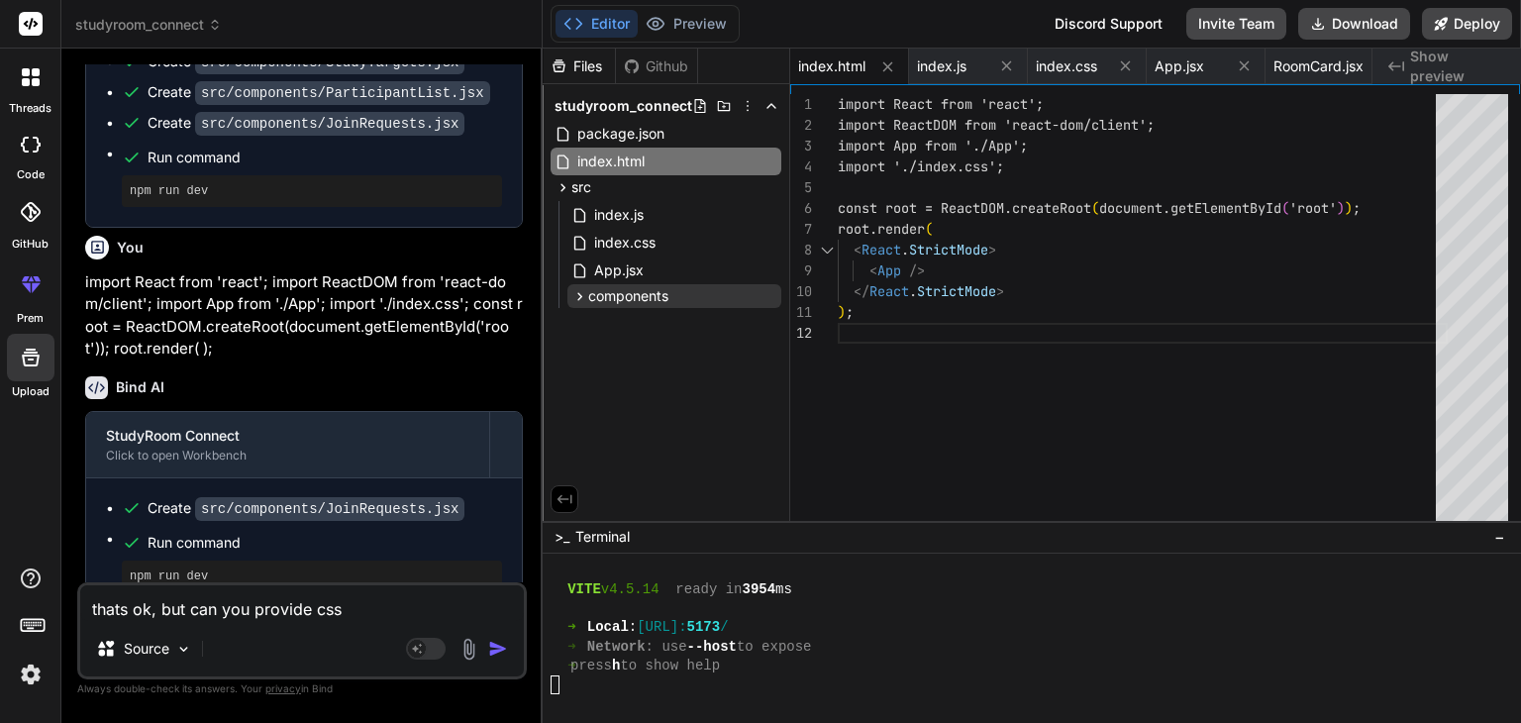
click at [366, 618] on textarea "thats ok, but can you provide css" at bounding box center [302, 603] width 444 height 36
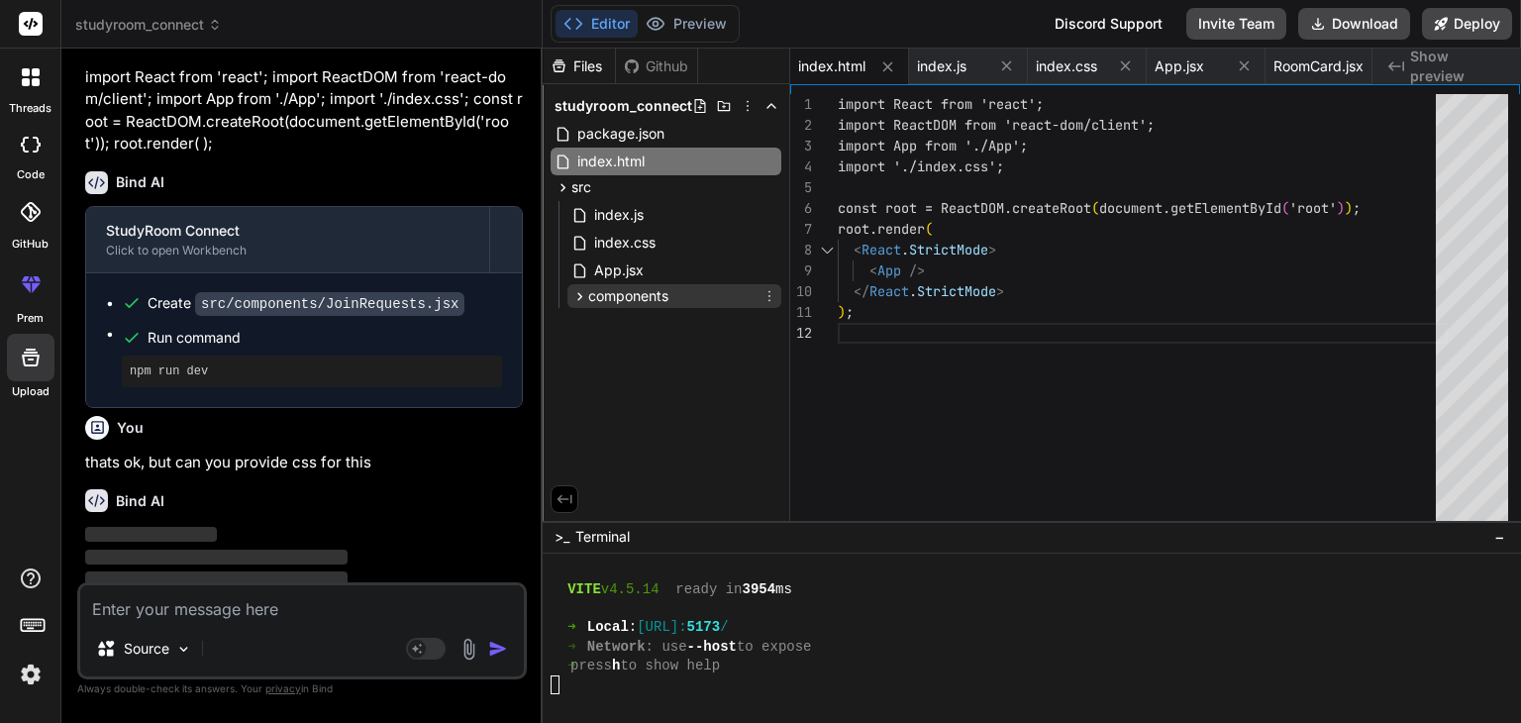
click at [607, 302] on span "components" at bounding box center [628, 296] width 80 height 20
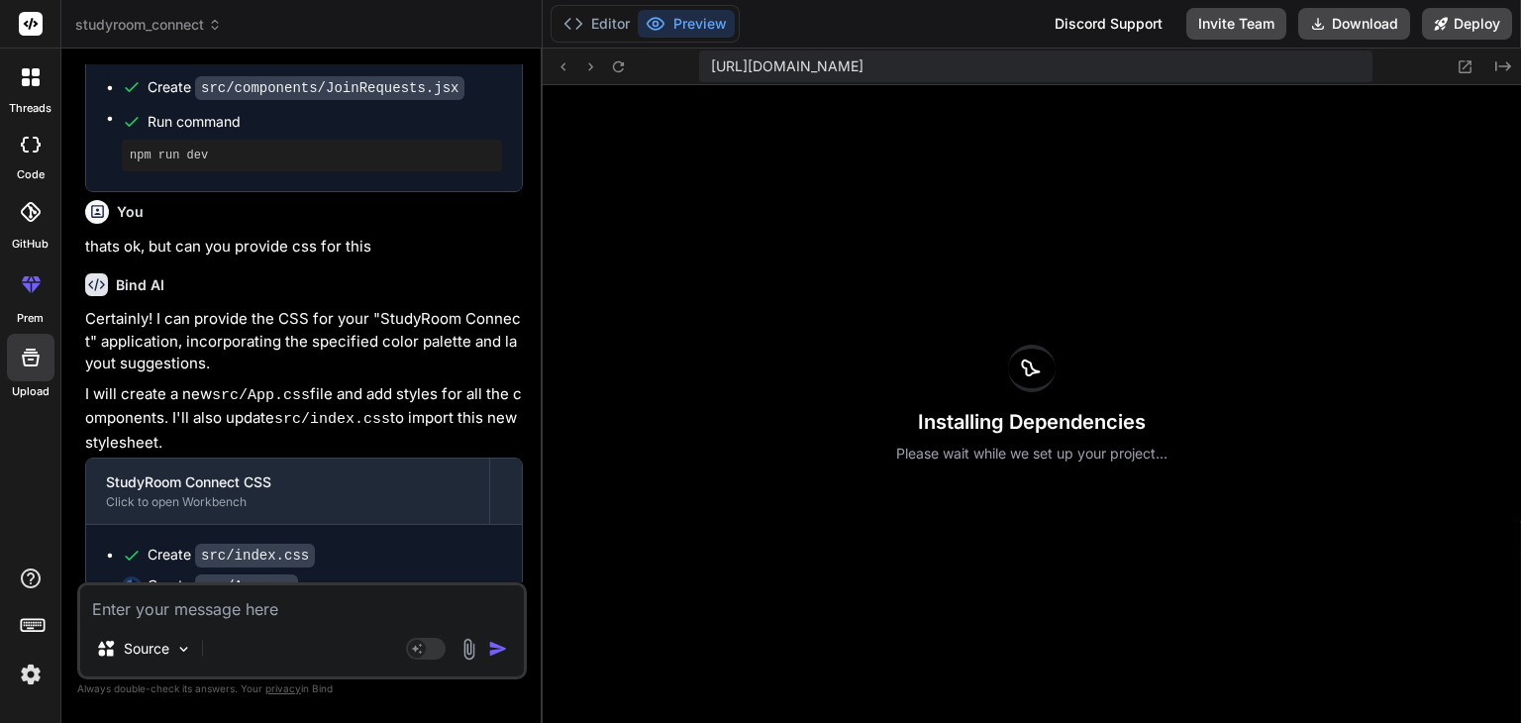
scroll to position [3296, 0]
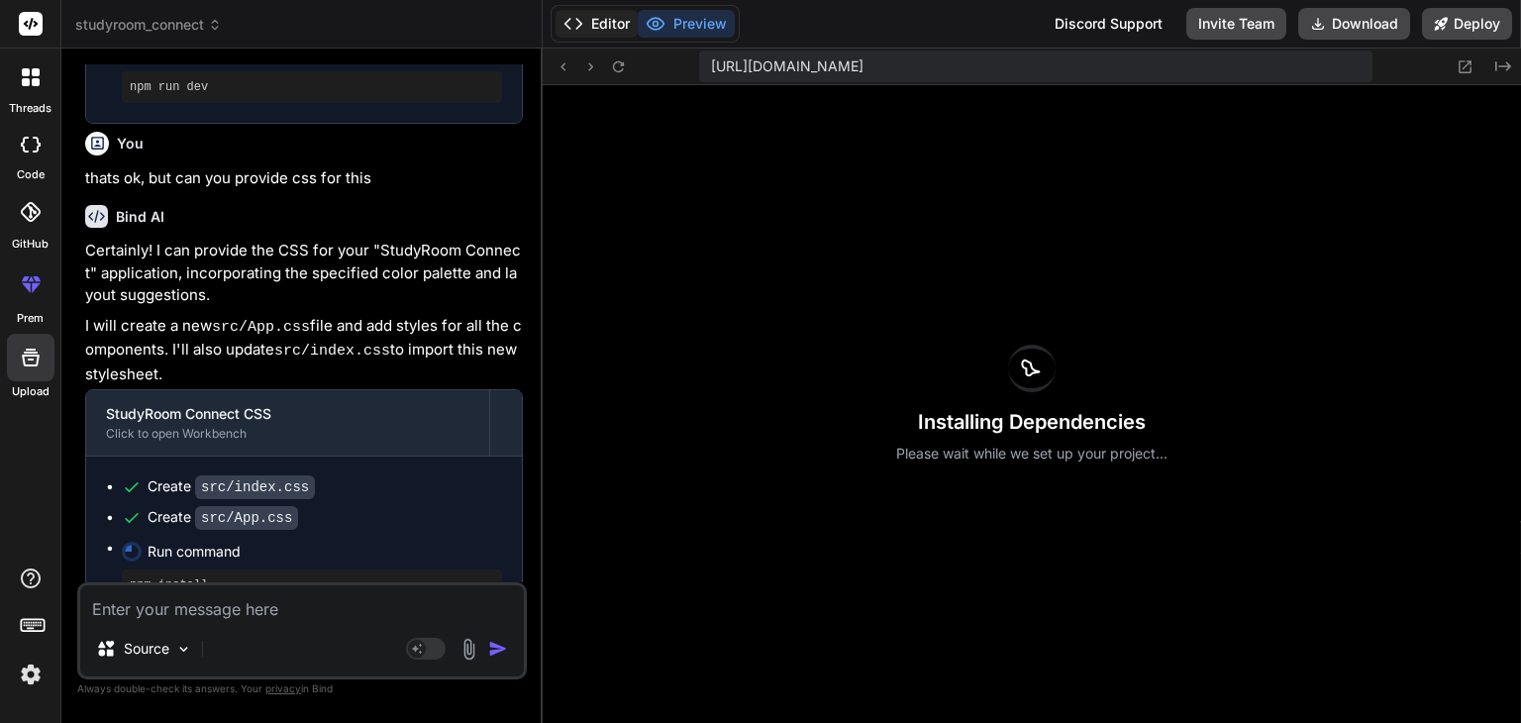
click at [587, 19] on button "Editor" at bounding box center [597, 24] width 82 height 28
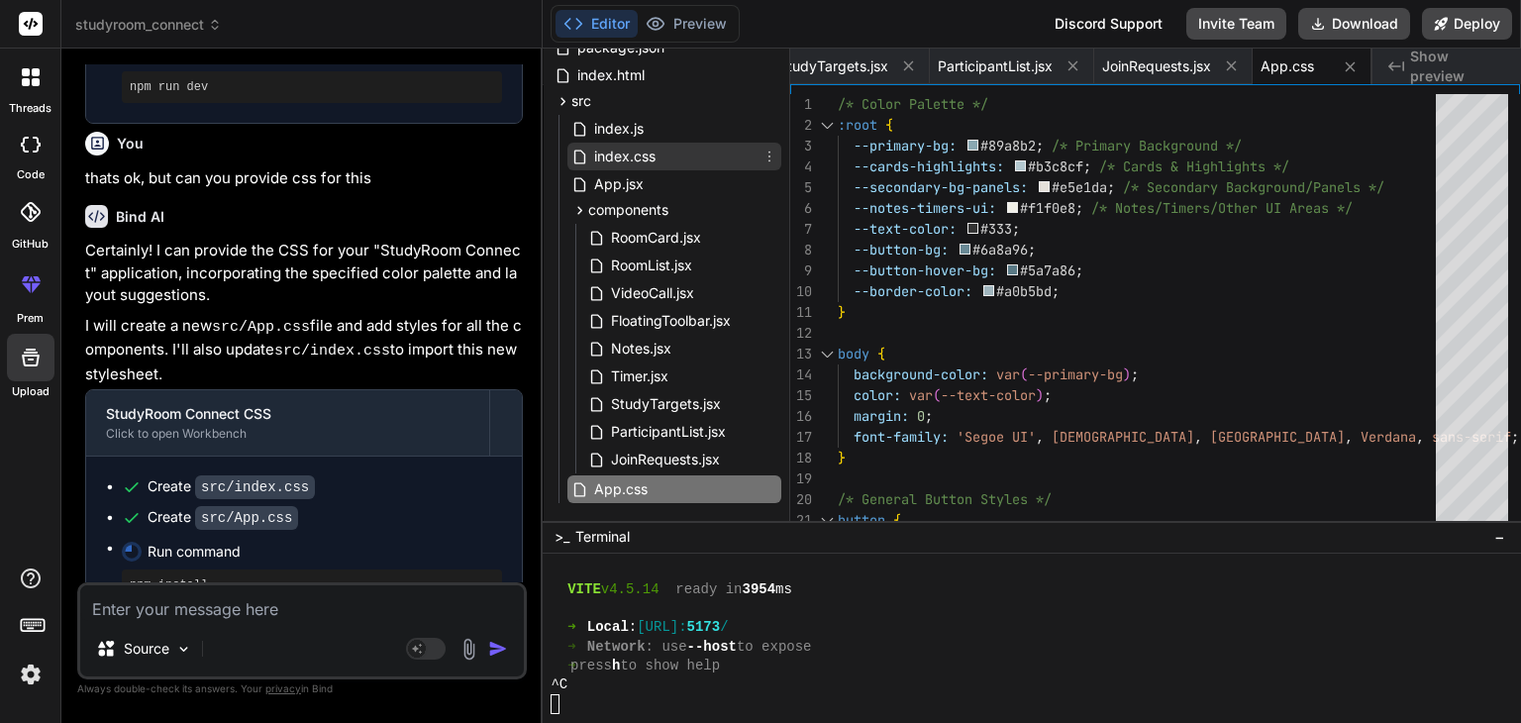
click at [648, 159] on span "index.css" at bounding box center [624, 157] width 65 height 24
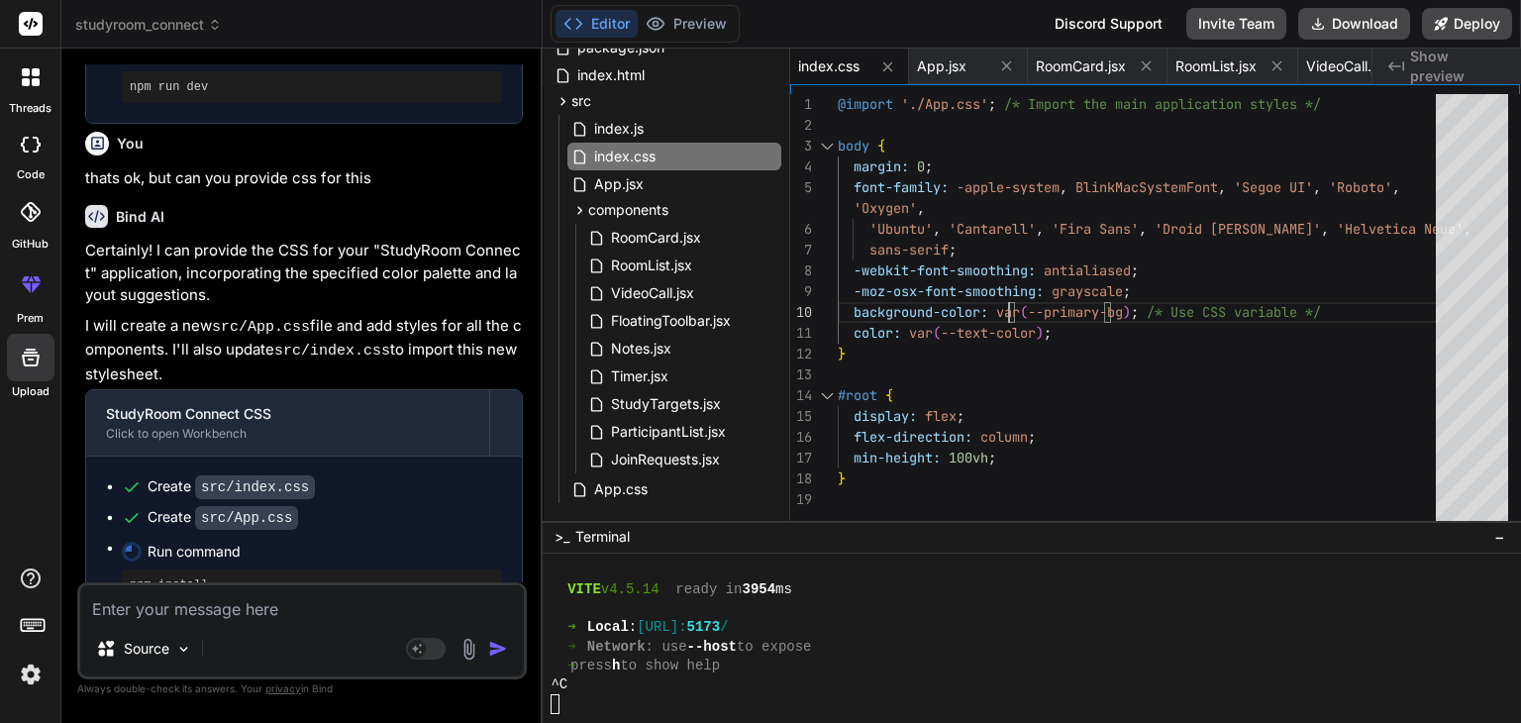
scroll to position [0, 0]
click at [1022, 301] on div "@import './App.css' ; /* Import the main application styles */ body { margin: 0…" at bounding box center [1143, 312] width 610 height 436
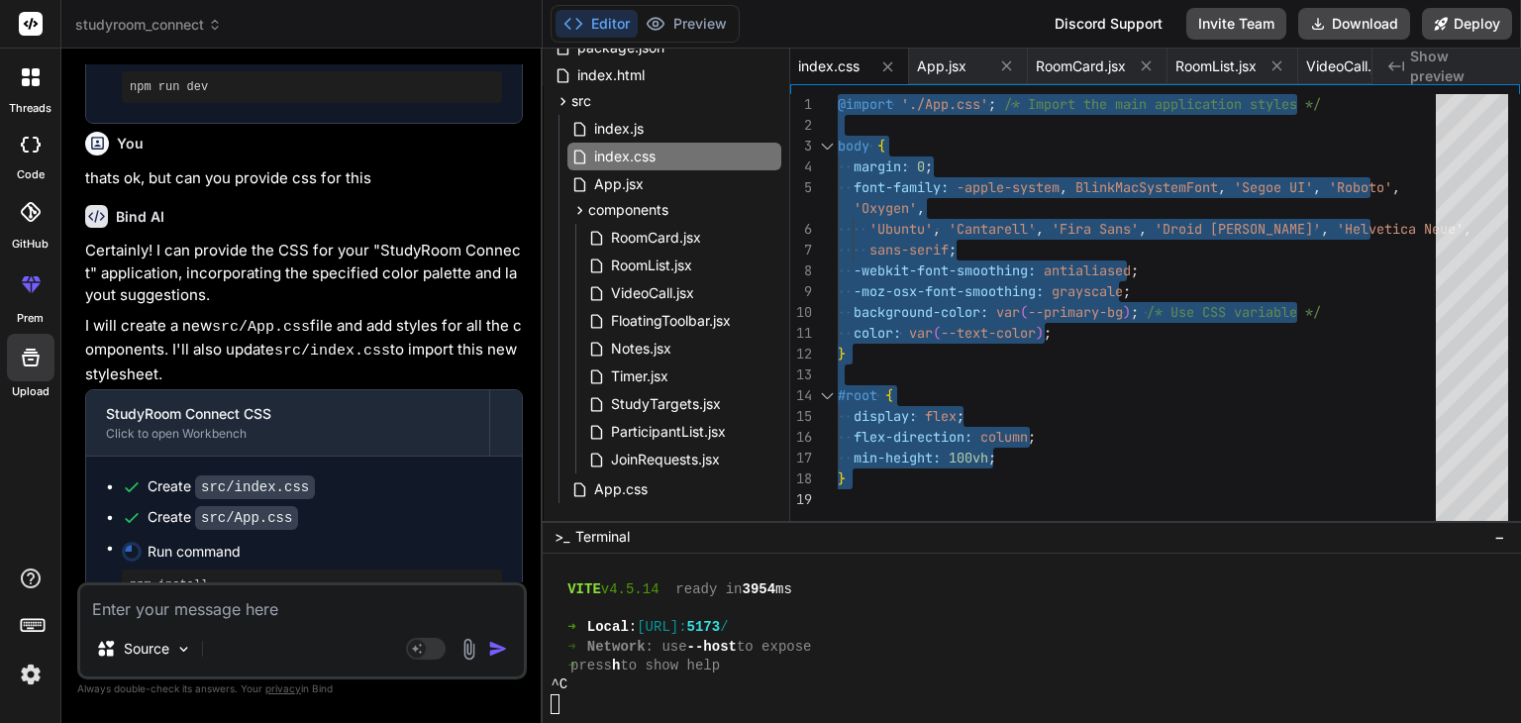
click at [1022, 301] on div "@import './App.css' ; /* Import the main application styles */ body { margin: 0…" at bounding box center [1143, 312] width 610 height 436
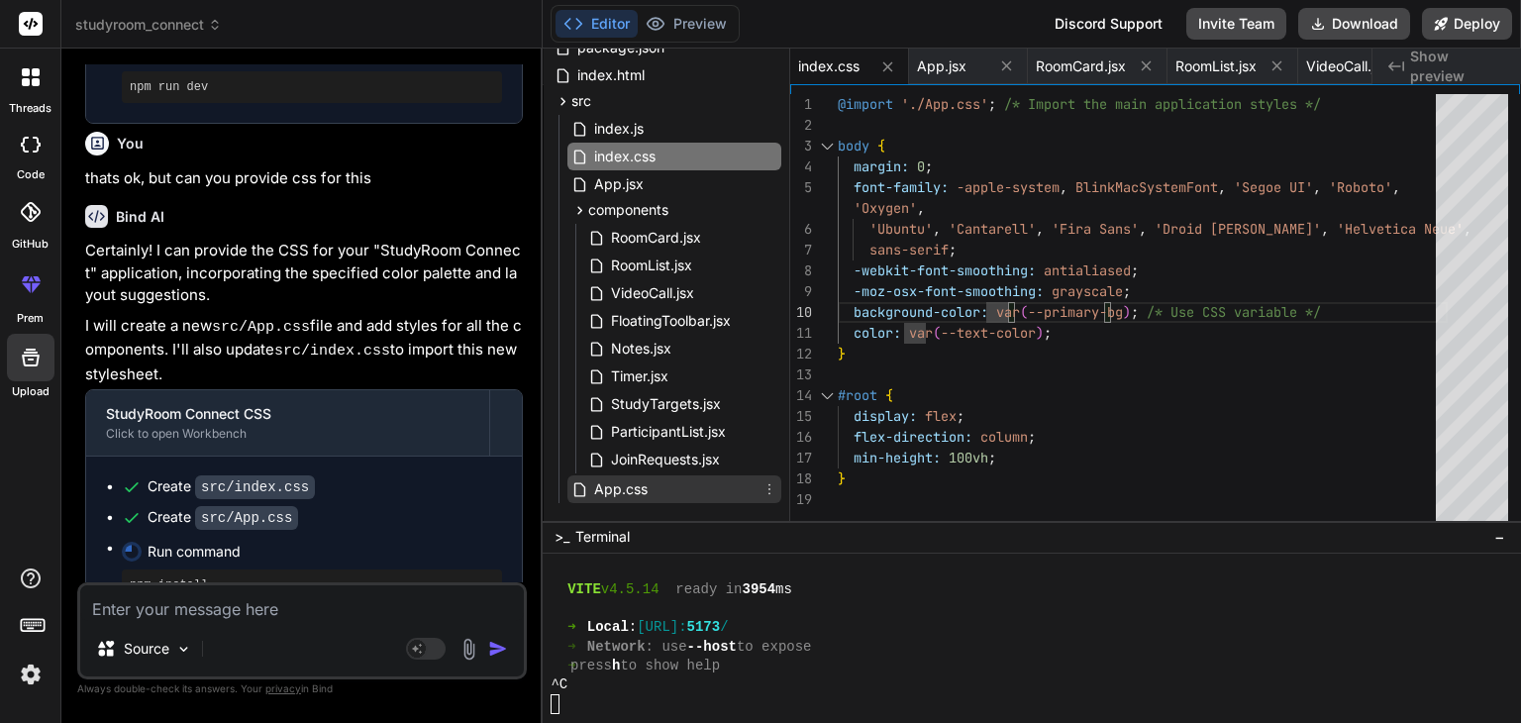
click at [620, 485] on span "App.css" at bounding box center [620, 489] width 57 height 24
